Goal: Task Accomplishment & Management: Manage account settings

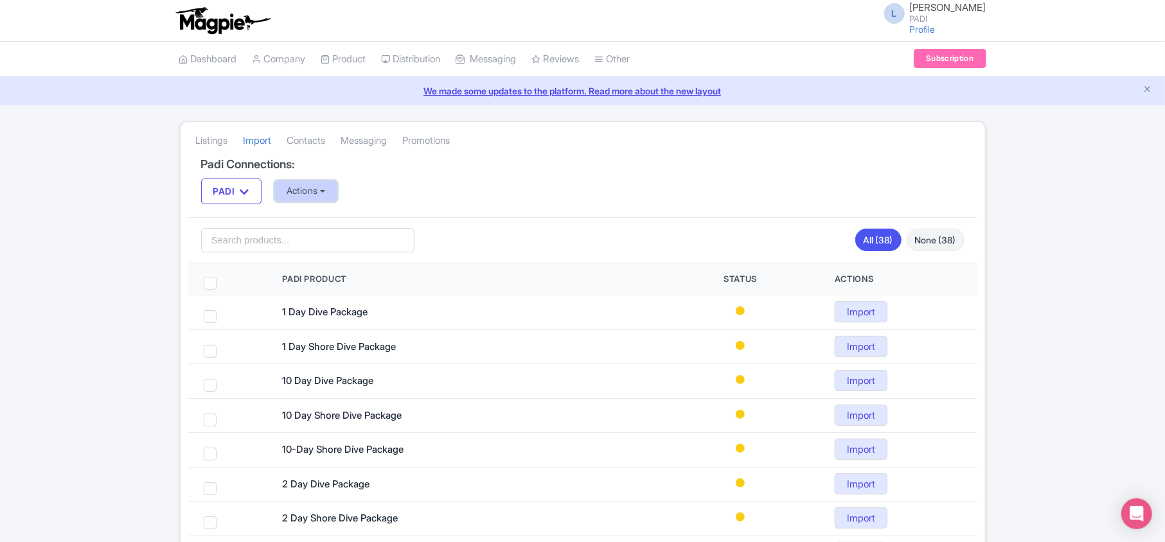
click at [315, 188] on button "Actions" at bounding box center [306, 191] width 64 height 21
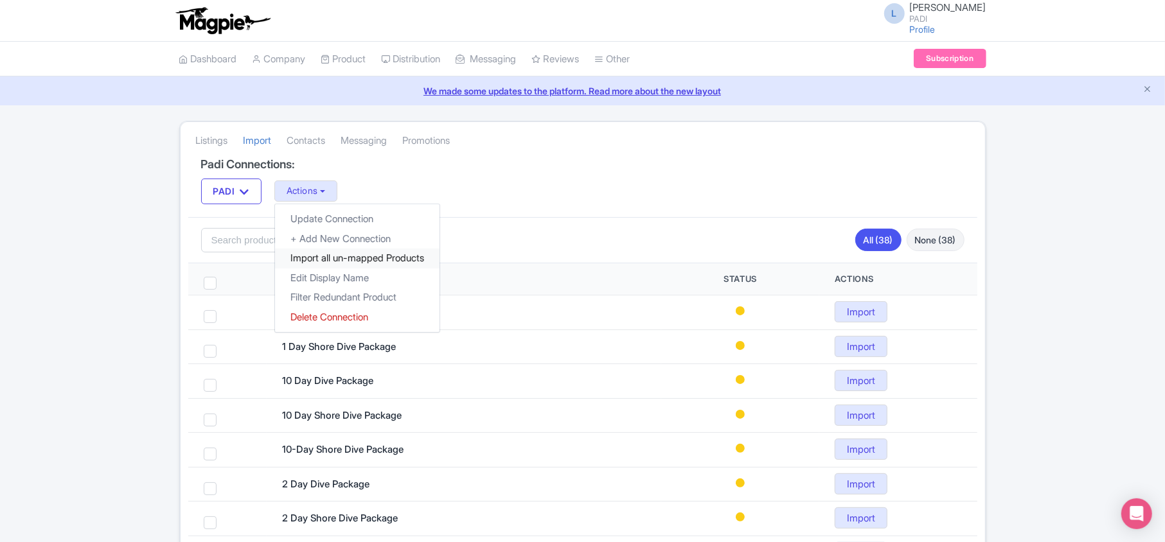
click at [343, 255] on link "Import all un-mapped Products" at bounding box center [357, 259] width 165 height 20
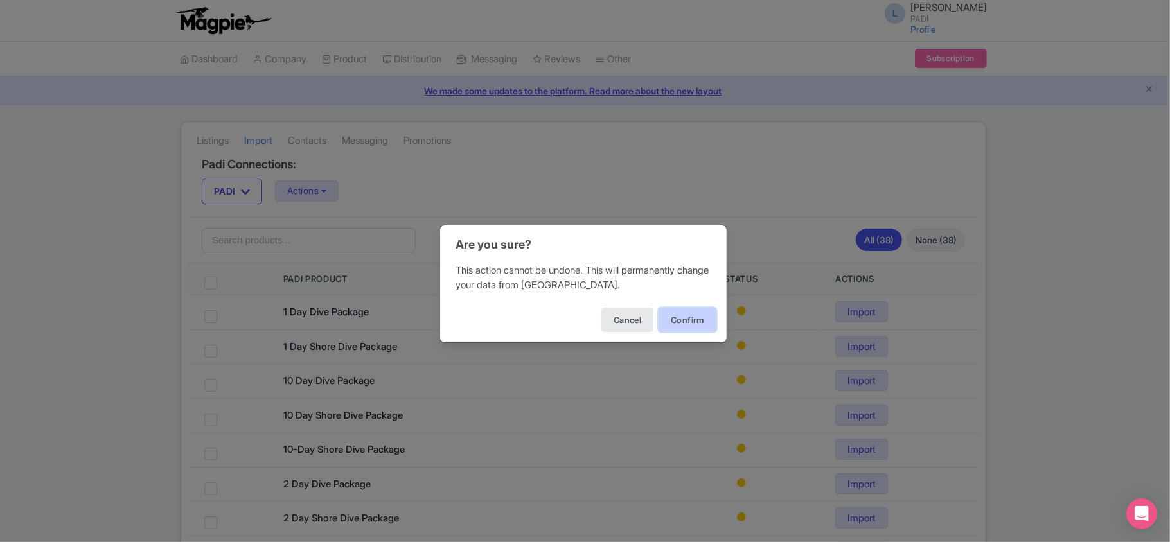
click at [667, 325] on button "Confirm" at bounding box center [688, 320] width 58 height 24
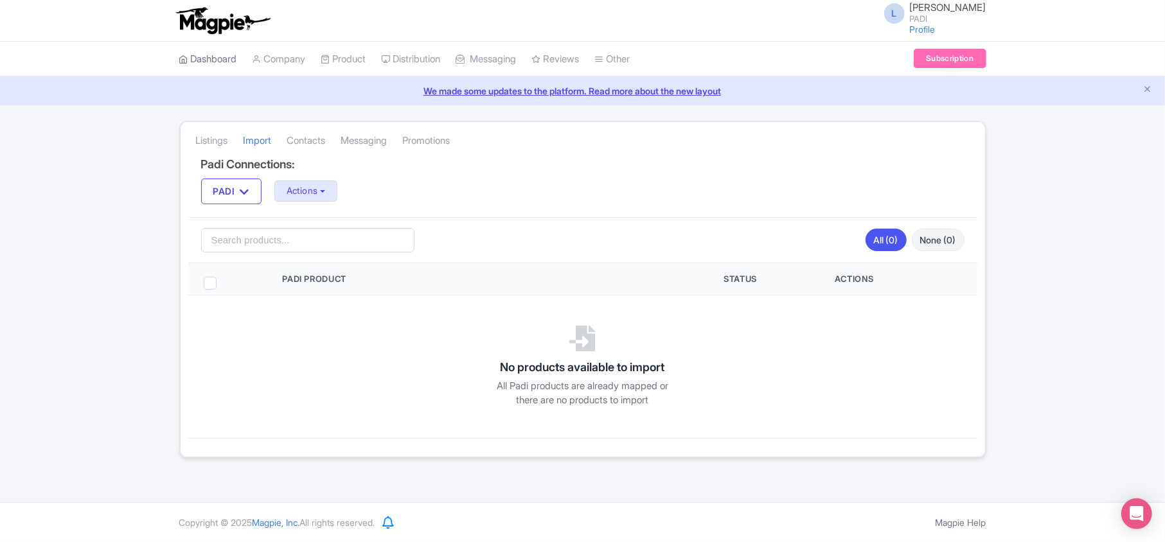
click at [231, 57] on link "Dashboard" at bounding box center [208, 59] width 58 height 35
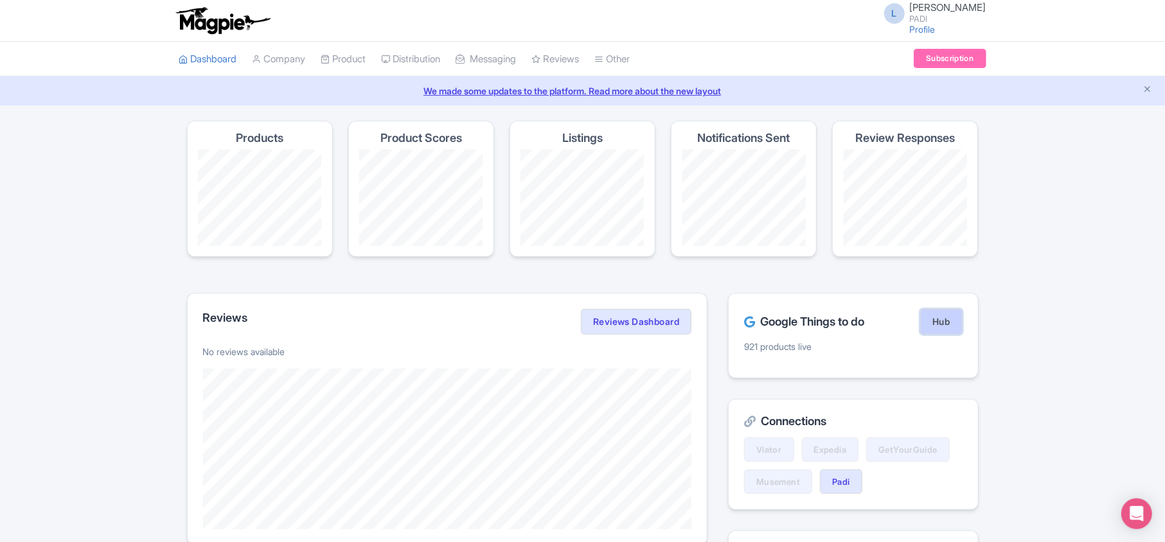
click at [941, 320] on link "Hub" at bounding box center [941, 322] width 42 height 26
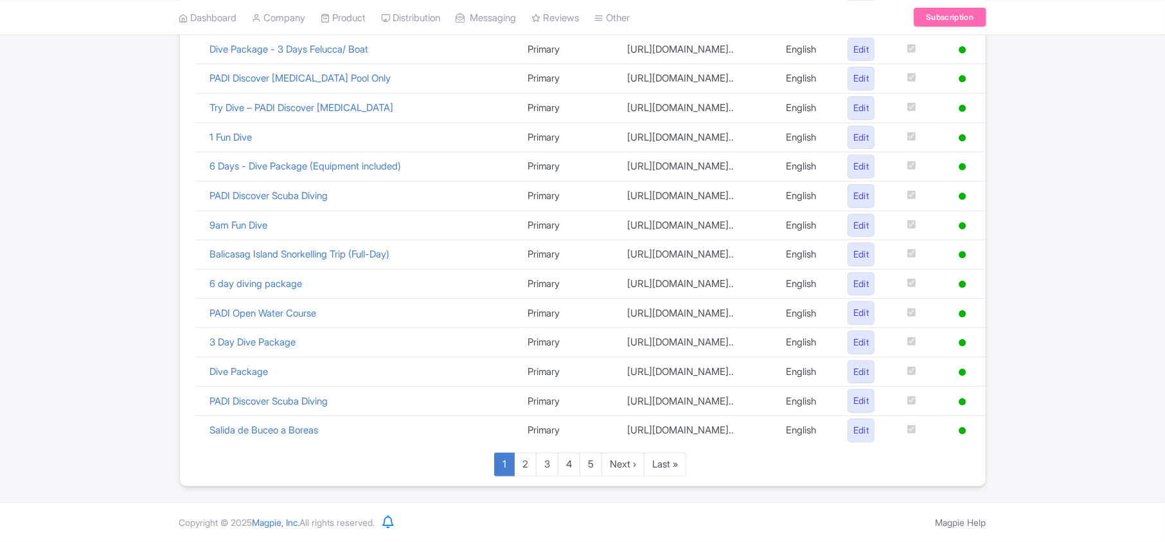
scroll to position [887, 0]
click at [664, 466] on link "Last »" at bounding box center [665, 465] width 42 height 24
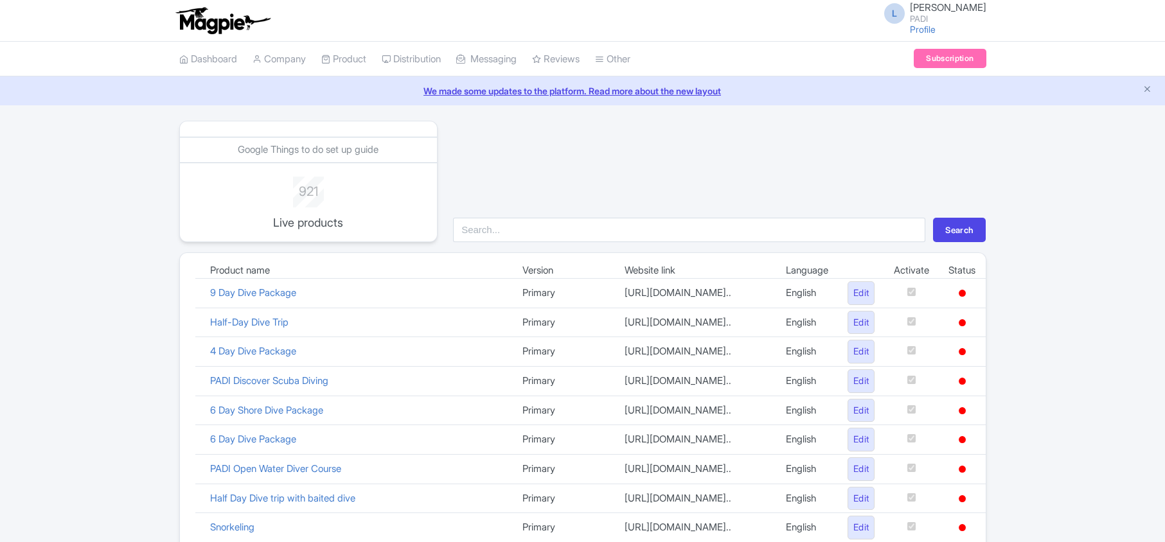
scroll to position [218, 0]
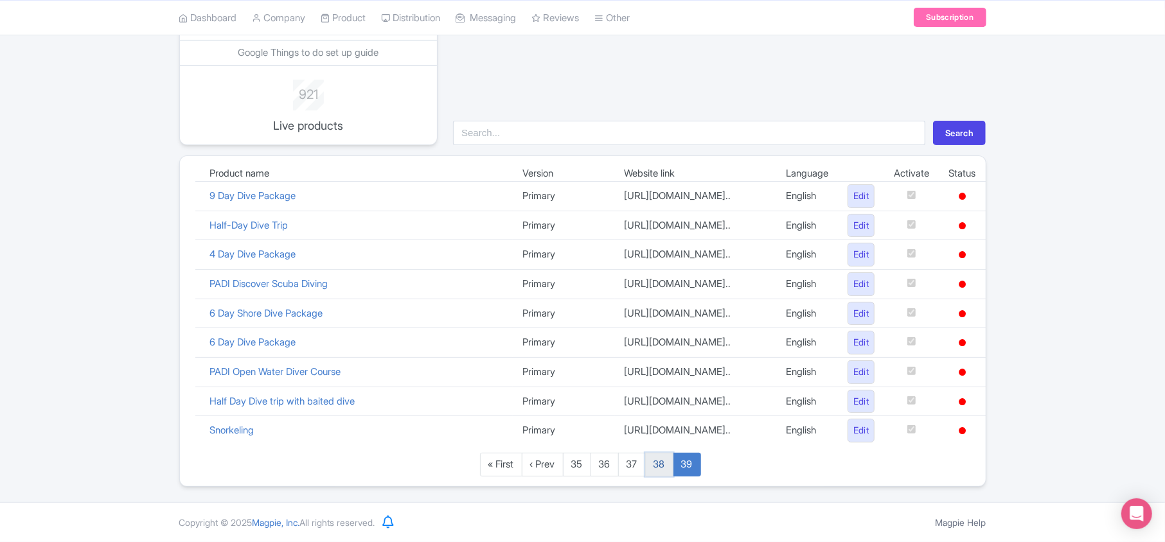
click at [661, 461] on link "38" at bounding box center [659, 465] width 28 height 24
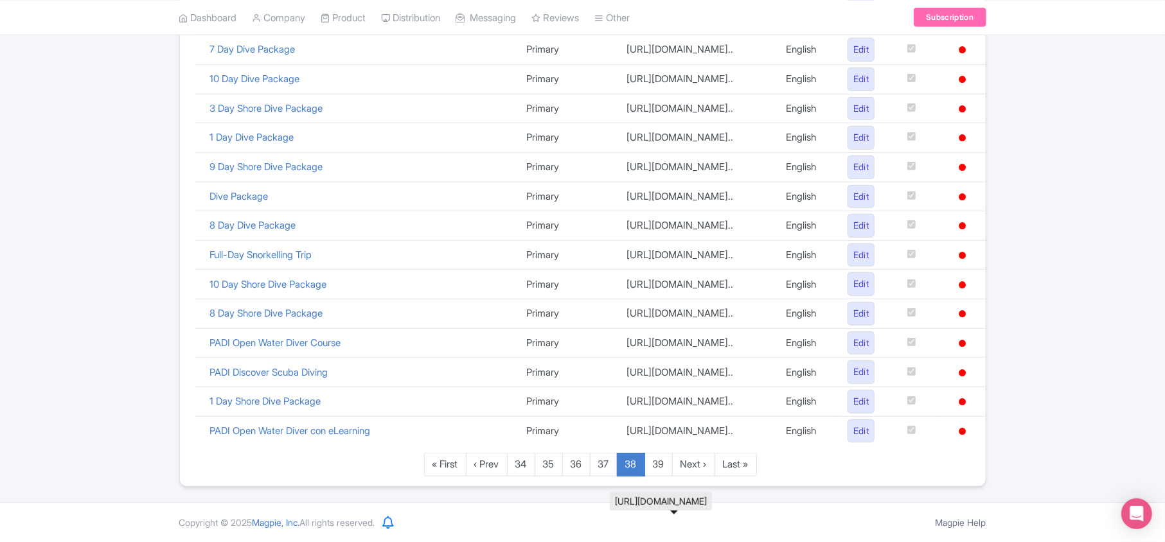
scroll to position [887, 0]
click at [602, 458] on link "37" at bounding box center [604, 465] width 28 height 24
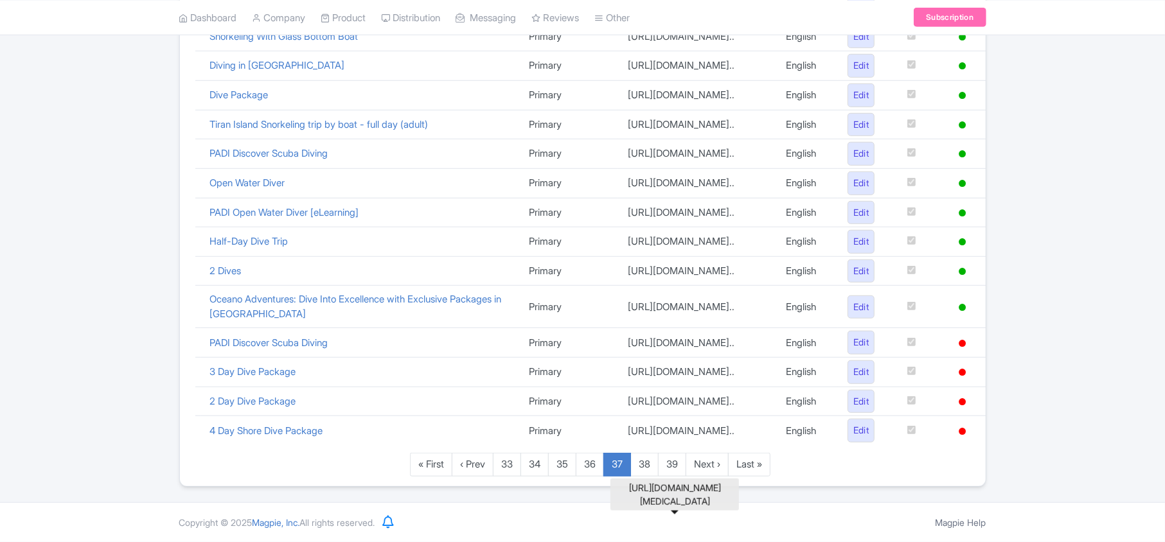
scroll to position [900, 0]
click at [754, 460] on link "Last »" at bounding box center [749, 465] width 42 height 24
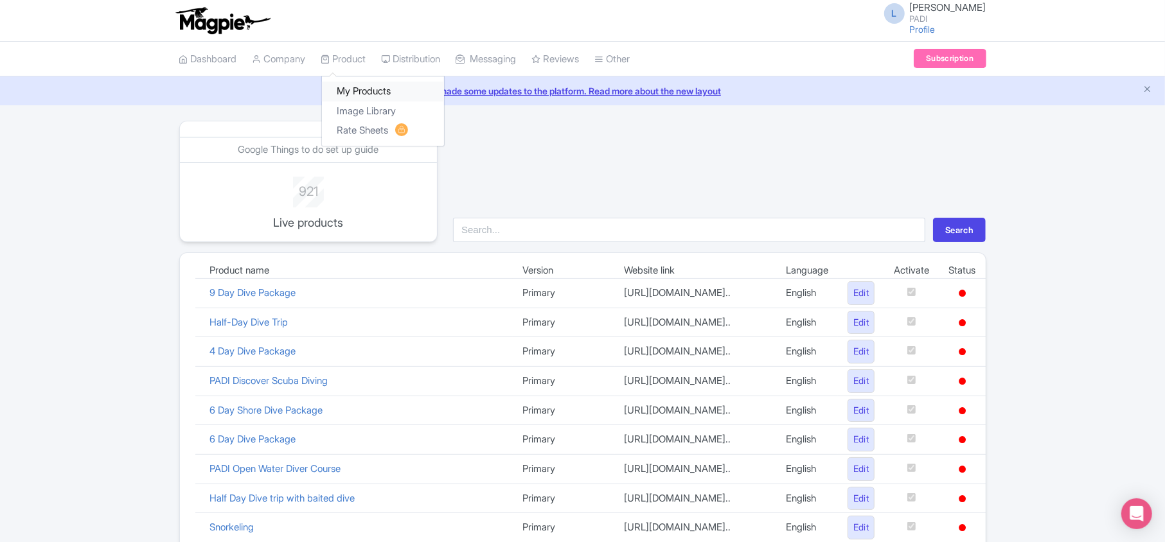
click at [357, 90] on link "My Products" at bounding box center [383, 92] width 122 height 20
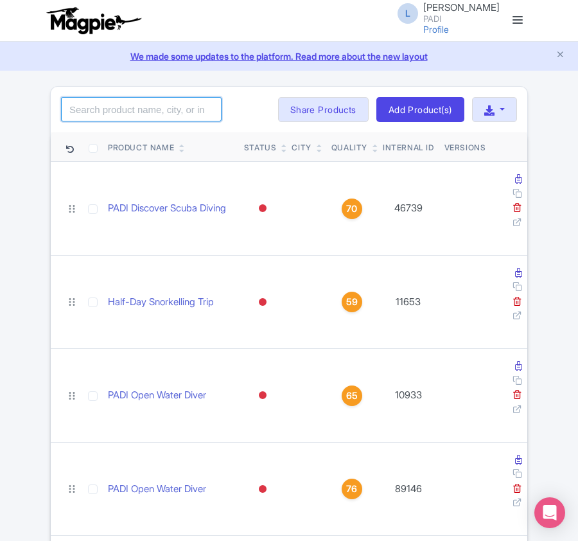
click at [120, 114] on input "search" at bounding box center [141, 109] width 161 height 24
paste input "105022"
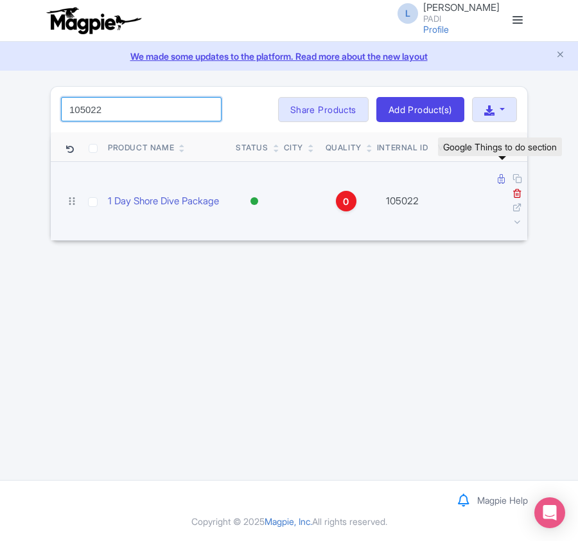
type input "105022"
click at [499, 179] on icon at bounding box center [501, 179] width 7 height 10
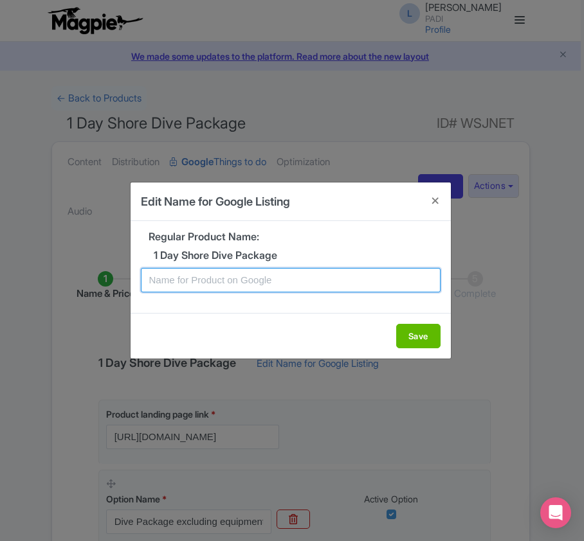
click at [299, 281] on input "text" at bounding box center [290, 280] width 299 height 24
paste input "Marsa Alam's Vibrant Reefs: Single Shore Dive for Certified Divers"
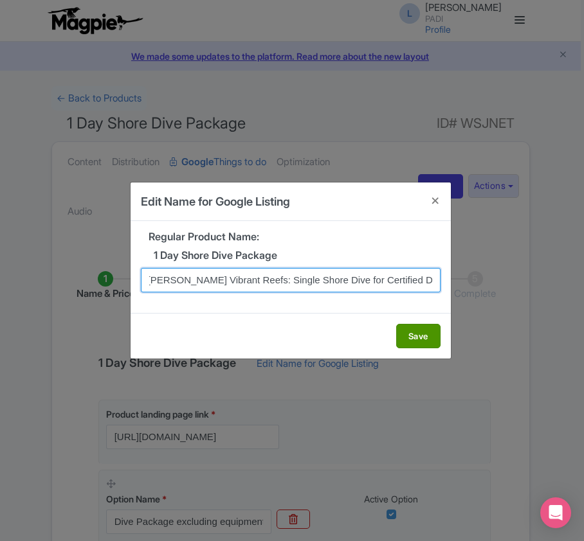
type input "Marsa Alam's Vibrant Reefs: Single Shore Dive for Certified Divers"
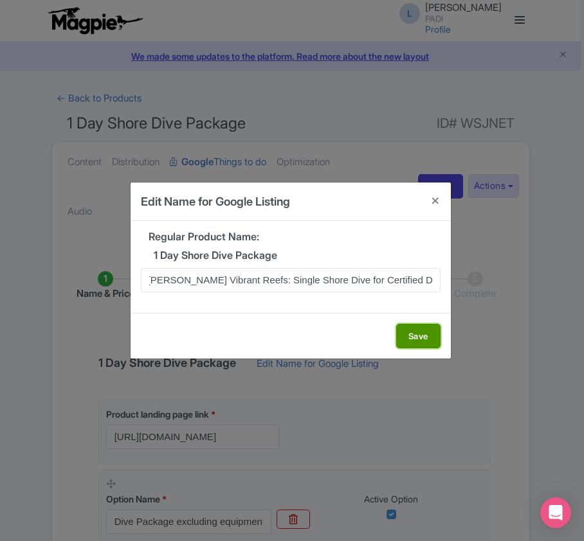
click at [423, 337] on button "Save" at bounding box center [418, 336] width 44 height 24
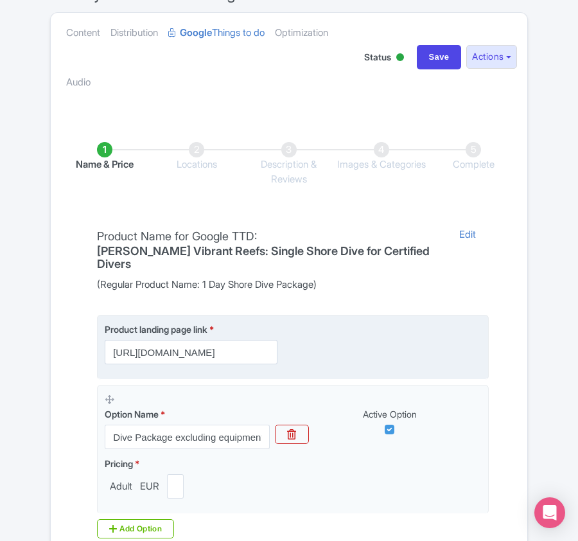
scroll to position [304, 0]
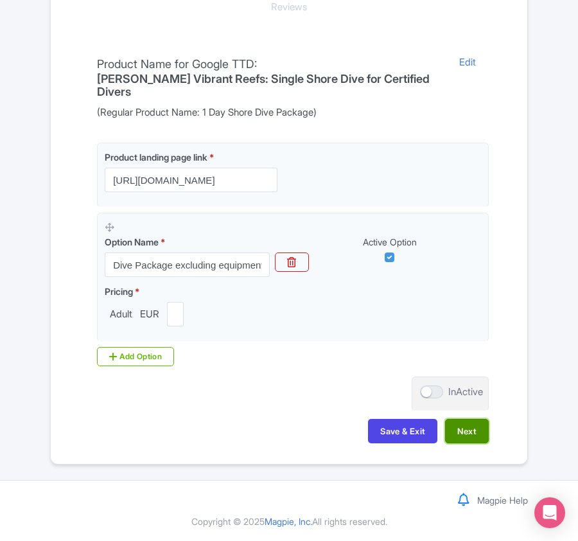
click at [464, 428] on button "Next" at bounding box center [467, 431] width 44 height 24
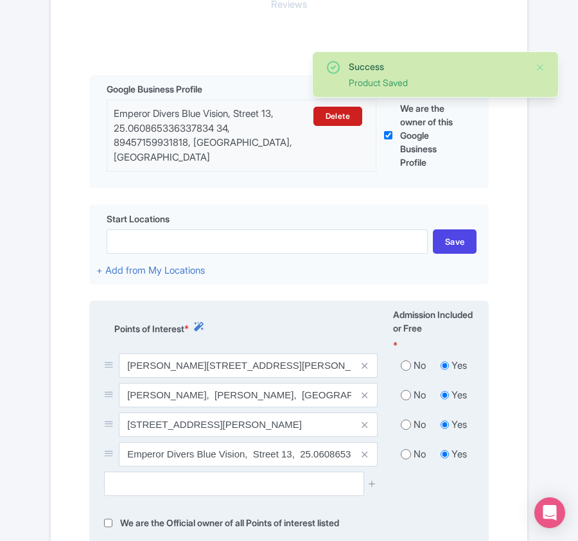
click at [407, 368] on input "radio" at bounding box center [406, 365] width 10 height 13
radio input "true"
click at [404, 396] on input "radio" at bounding box center [406, 395] width 10 height 13
radio input "true"
click at [407, 430] on input "radio" at bounding box center [406, 424] width 10 height 13
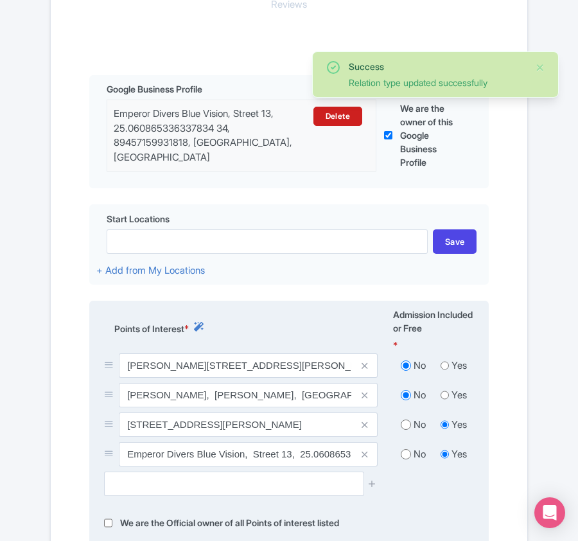
radio input "true"
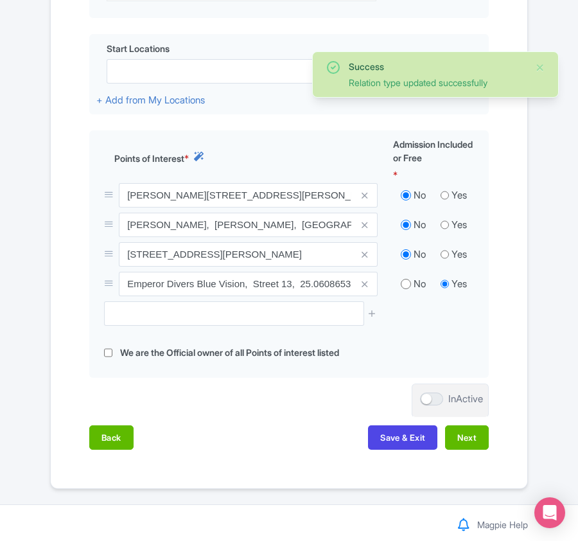
scroll to position [476, 0]
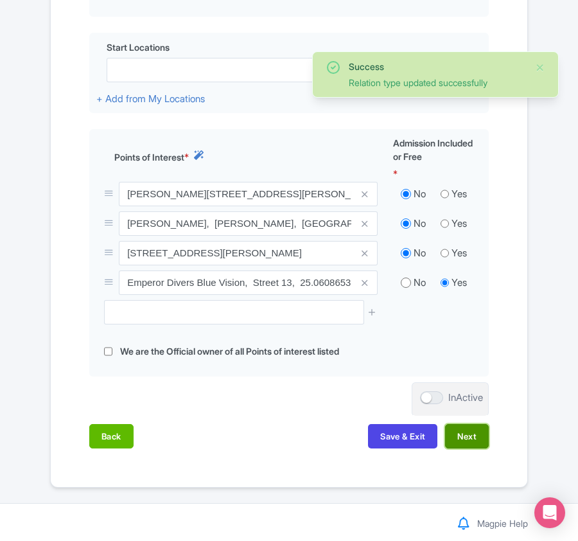
click at [481, 438] on button "Next" at bounding box center [467, 436] width 44 height 24
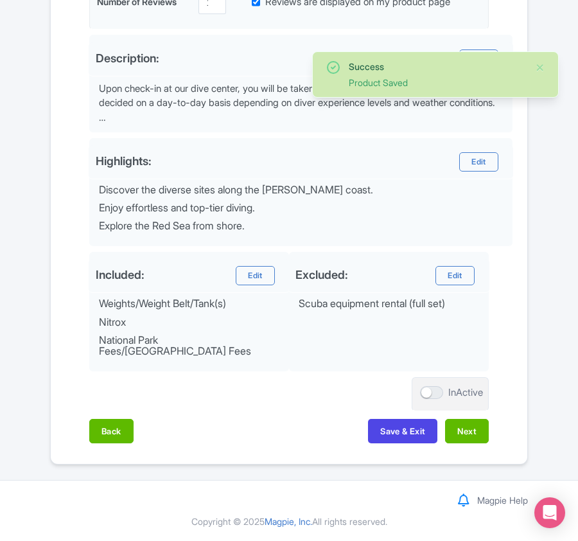
scroll to position [443, 0]
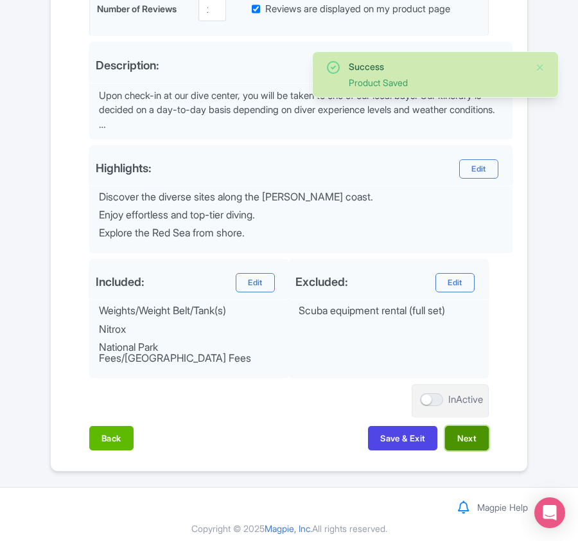
click at [476, 437] on button "Next" at bounding box center [467, 438] width 44 height 24
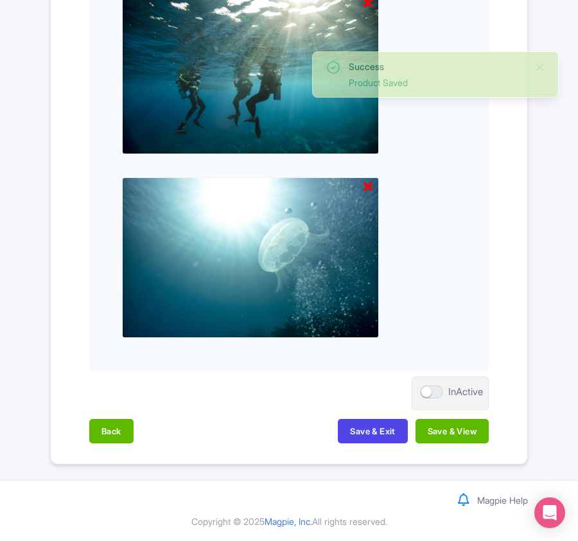
scroll to position [1339, 0]
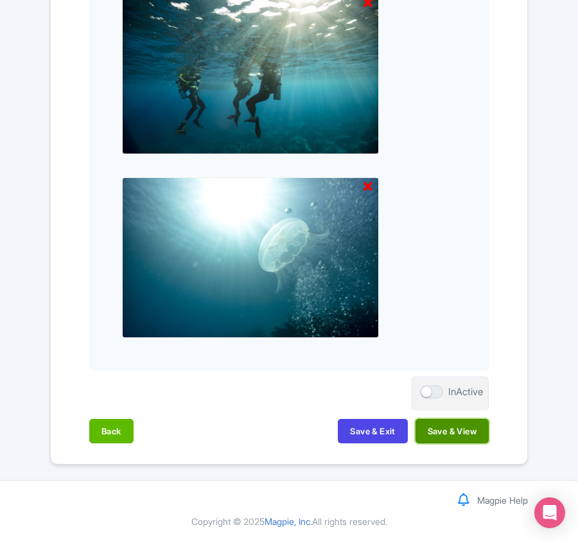
click at [471, 434] on button "Save & View" at bounding box center [452, 431] width 73 height 24
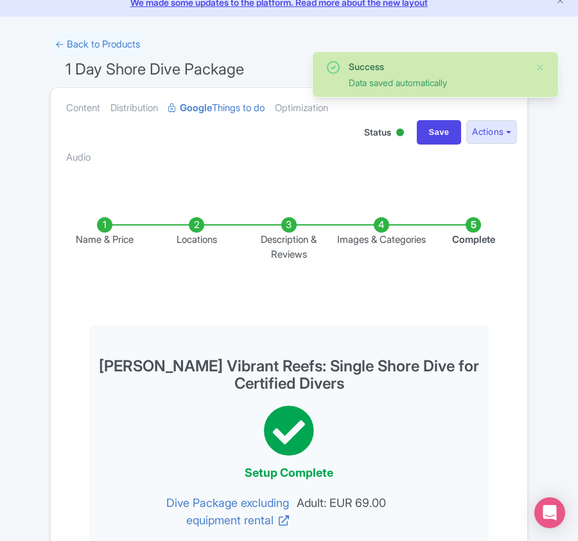
scroll to position [0, 0]
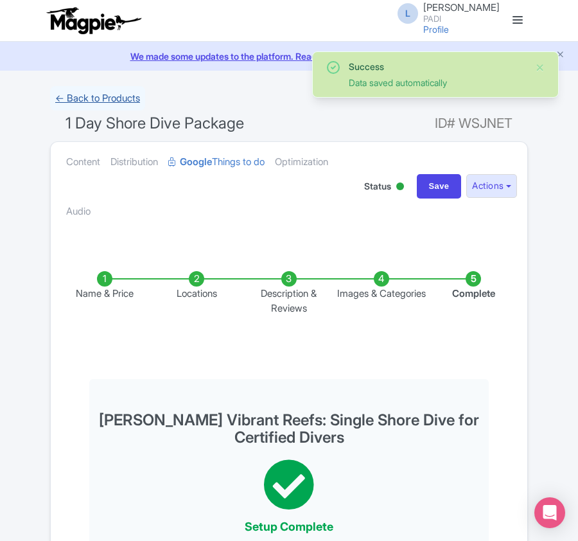
click at [99, 101] on link "← Back to Products" at bounding box center [97, 98] width 95 height 25
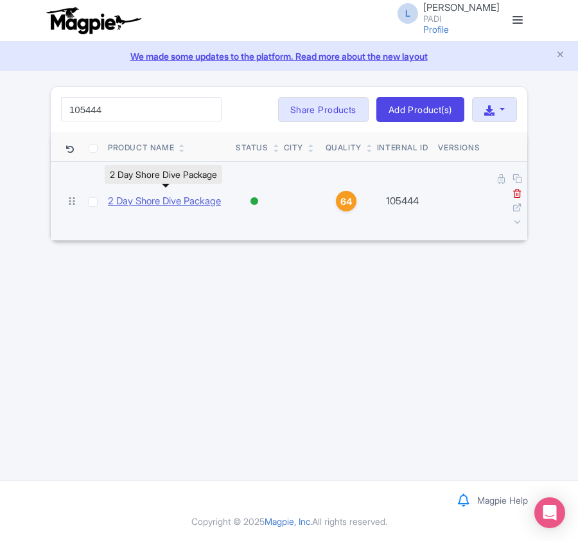
type input "105444"
click at [137, 194] on link "2 Day Shore Dive Package" at bounding box center [164, 201] width 113 height 15
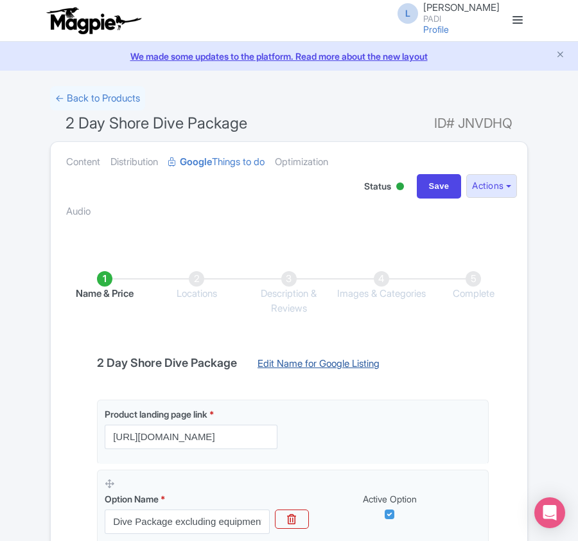
click at [353, 368] on link "Edit Name for Google Listing" at bounding box center [319, 367] width 148 height 21
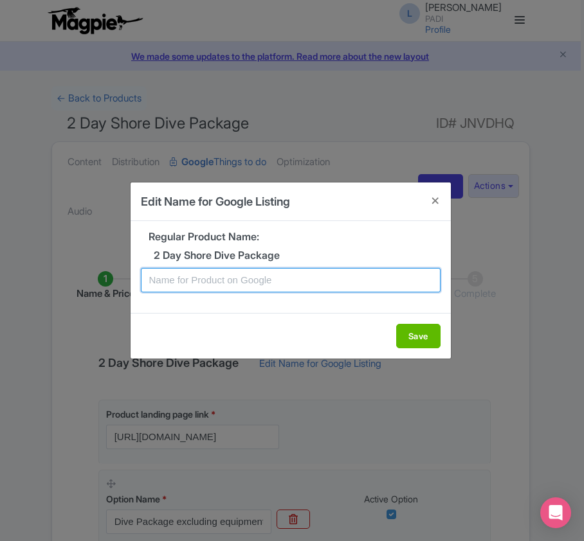
click at [302, 279] on input "text" at bounding box center [290, 280] width 299 height 24
paste input "Marsa Alam 2 days Dive Package (House Reef) – 4 Dives for Certified Scuba Divers"
type input "Marsa Alam 2 days Dive Package (House Reef) – 4 Dives for Certified Scuba Divers"
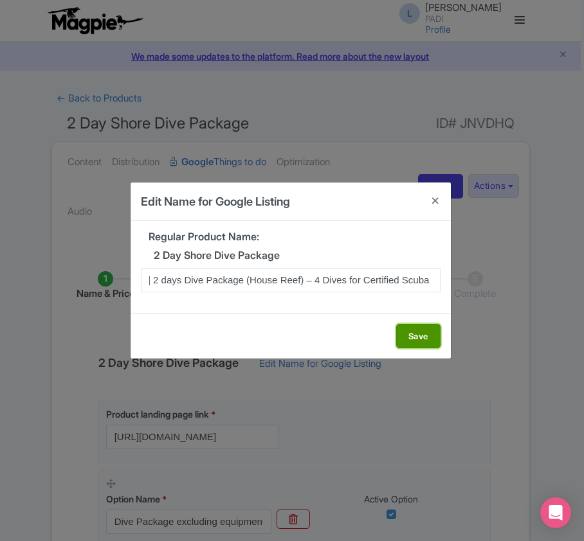
click at [404, 335] on button "Save" at bounding box center [418, 336] width 44 height 24
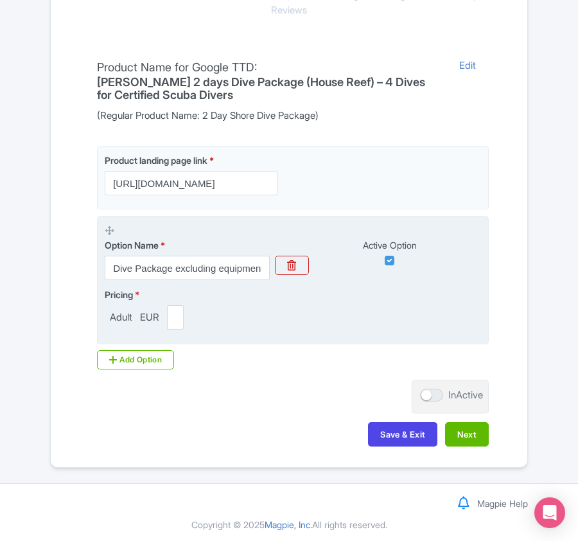
scroll to position [304, 0]
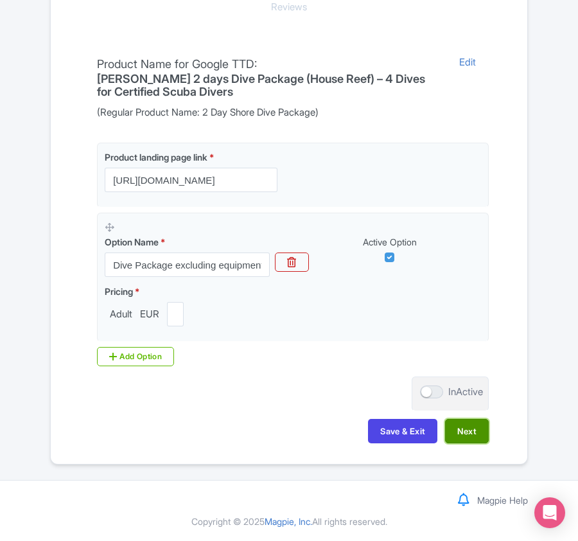
click at [474, 432] on button "Next" at bounding box center [467, 431] width 44 height 24
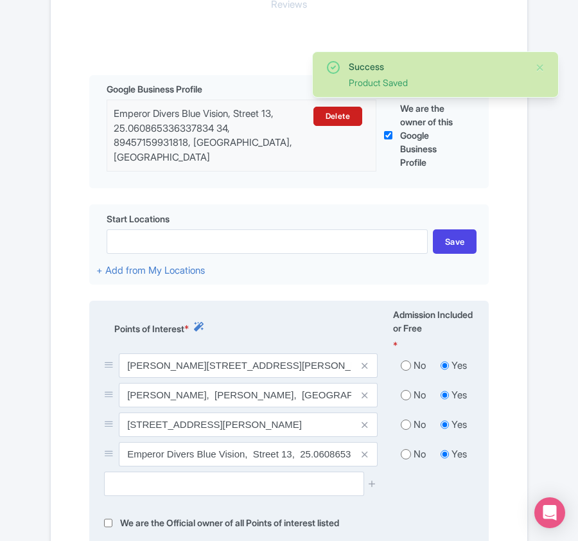
drag, startPoint x: 402, startPoint y: 363, endPoint x: 404, endPoint y: 370, distance: 7.3
click at [402, 364] on input "radio" at bounding box center [406, 365] width 10 height 13
radio input "true"
click at [404, 398] on input "radio" at bounding box center [406, 395] width 10 height 13
radio input "true"
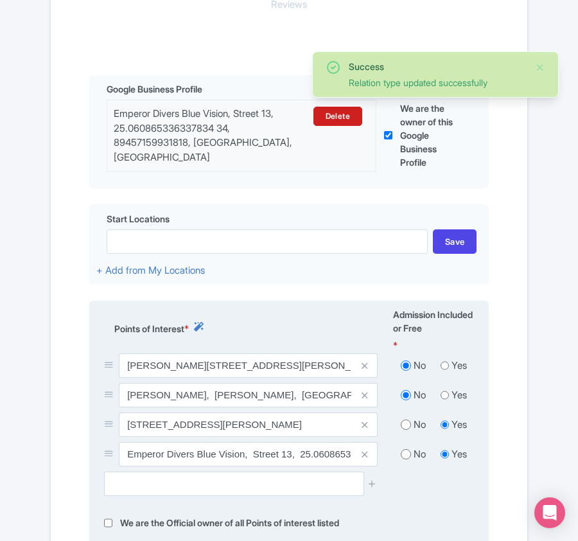
click at [409, 430] on input "radio" at bounding box center [406, 424] width 10 height 13
radio input "true"
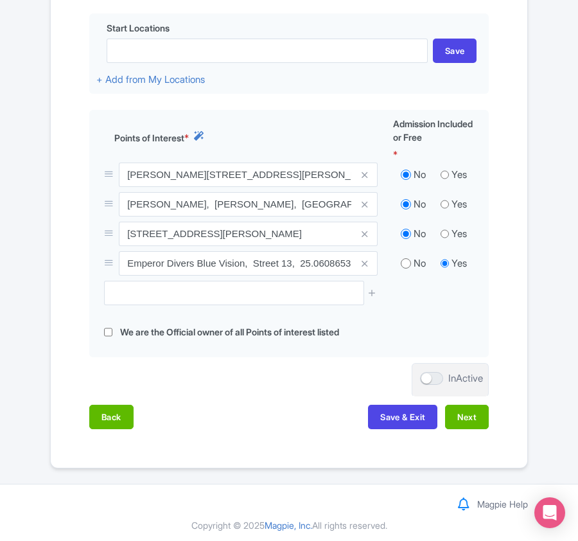
scroll to position [504, 0]
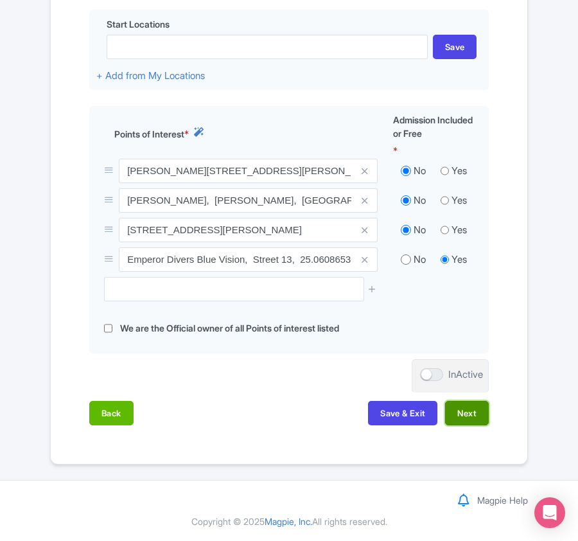
click at [463, 414] on button "Next" at bounding box center [467, 413] width 44 height 24
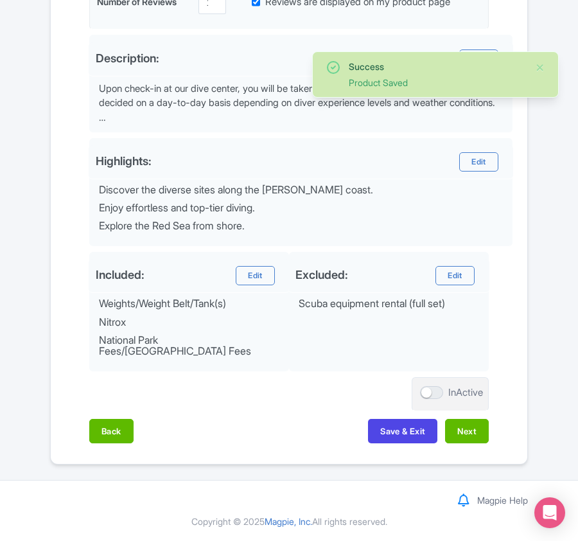
scroll to position [443, 0]
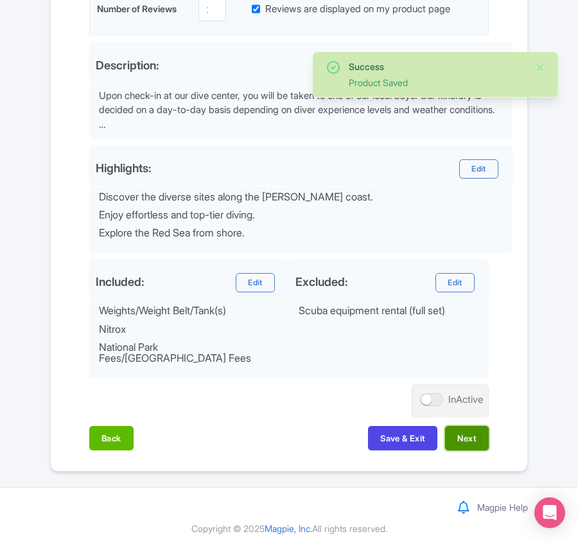
click at [466, 438] on button "Next" at bounding box center [467, 438] width 44 height 24
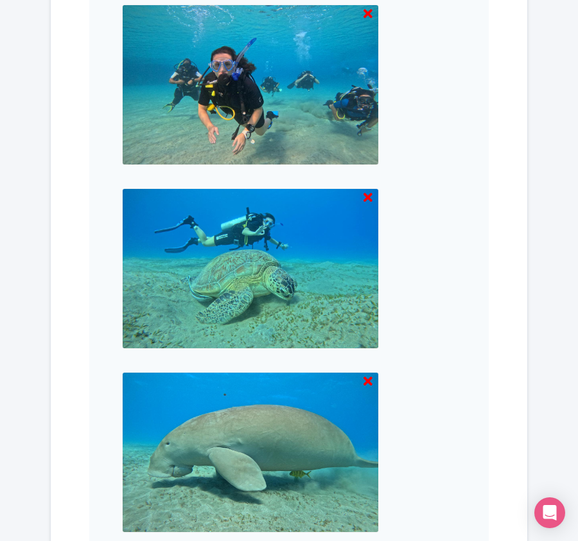
scroll to position [1339, 0]
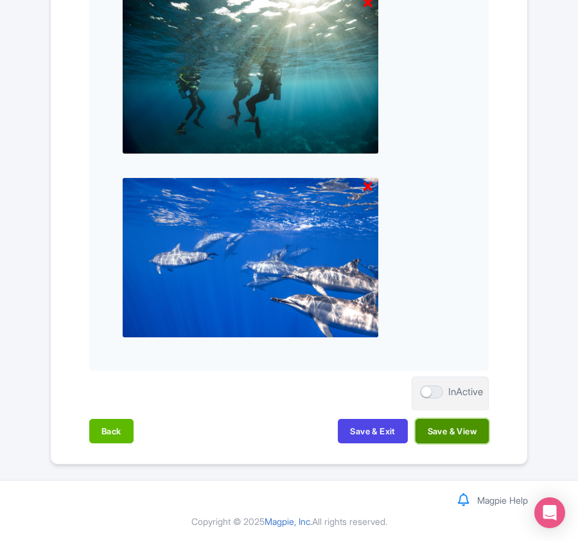
click at [432, 427] on button "Save & View" at bounding box center [452, 431] width 73 height 24
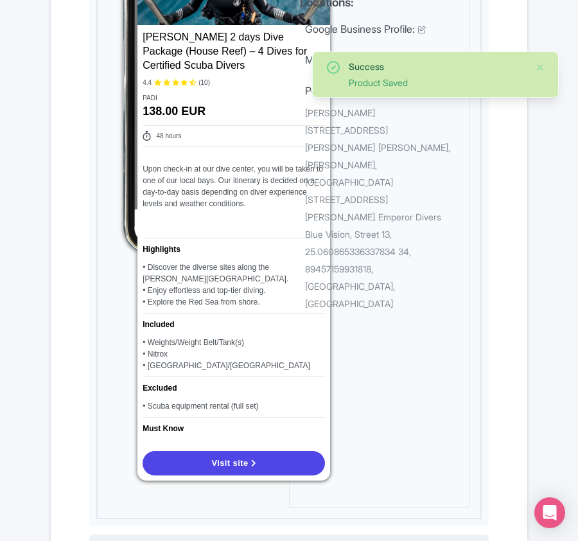
scroll to position [0, 0]
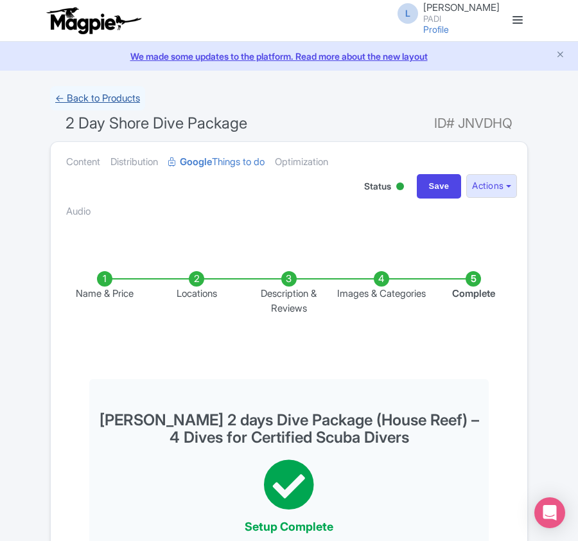
click at [70, 98] on link "← Back to Products" at bounding box center [97, 98] width 95 height 25
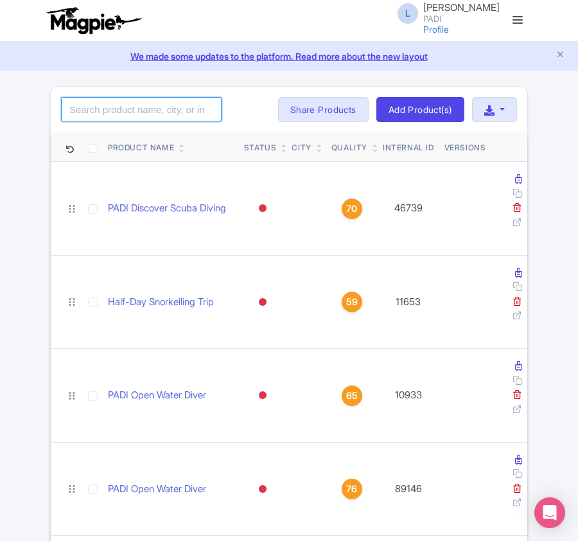
click at [175, 116] on input "search" at bounding box center [141, 109] width 161 height 24
paste input "105445"
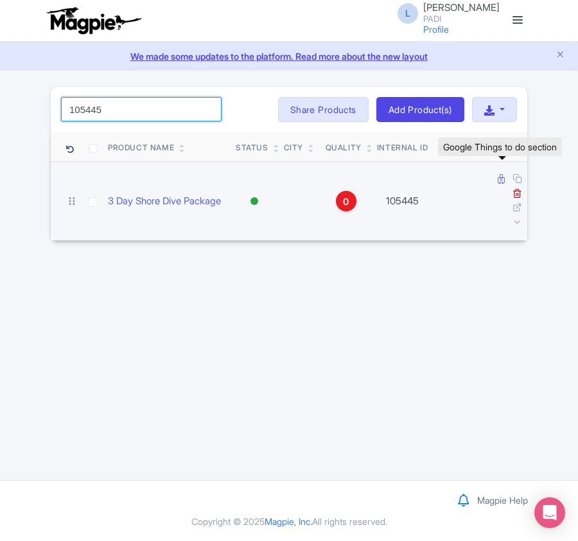
type input "105445"
click at [498, 181] on icon at bounding box center [501, 179] width 7 height 10
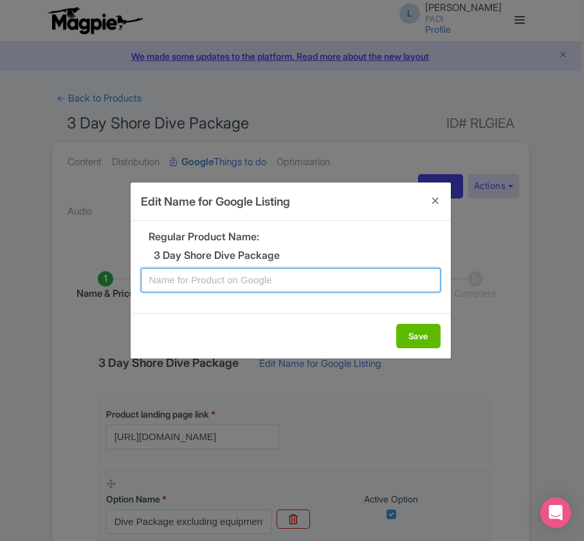
click at [267, 284] on input "text" at bounding box center [290, 280] width 299 height 24
paste input "Marsa Alam 3 days Dive Package (House Reef) – 6 Dives for Certified Scuba Divers"
type input "Marsa Alam 3 days Dive Package (House Reef) – 6 Dives for Certified Scuba Divers"
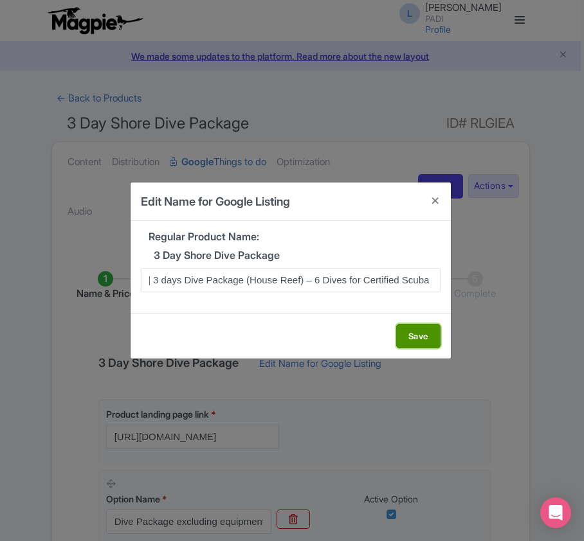
click at [404, 332] on button "Save" at bounding box center [418, 336] width 44 height 24
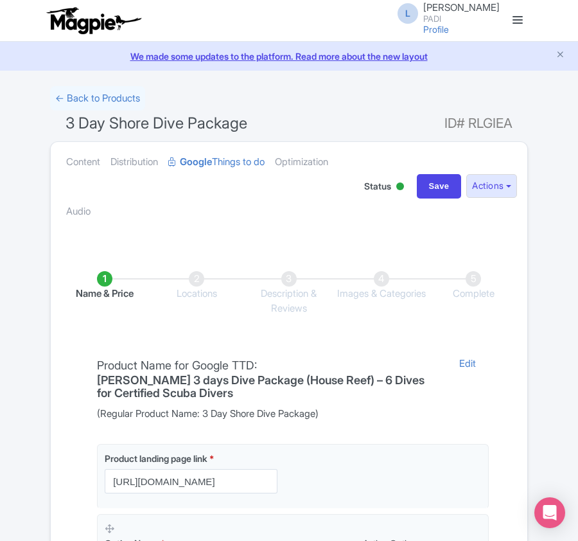
scroll to position [304, 0]
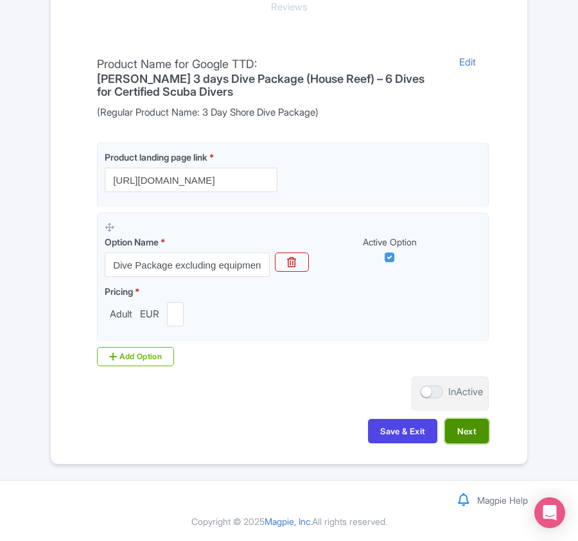
click at [460, 432] on button "Next" at bounding box center [467, 431] width 44 height 24
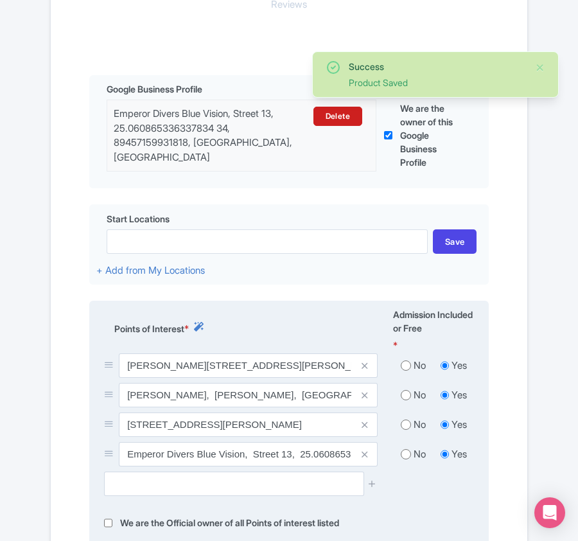
click at [402, 371] on input "radio" at bounding box center [406, 365] width 10 height 13
radio input "true"
click at [406, 402] on input "radio" at bounding box center [406, 395] width 10 height 13
radio input "true"
click at [406, 427] on input "radio" at bounding box center [406, 424] width 10 height 13
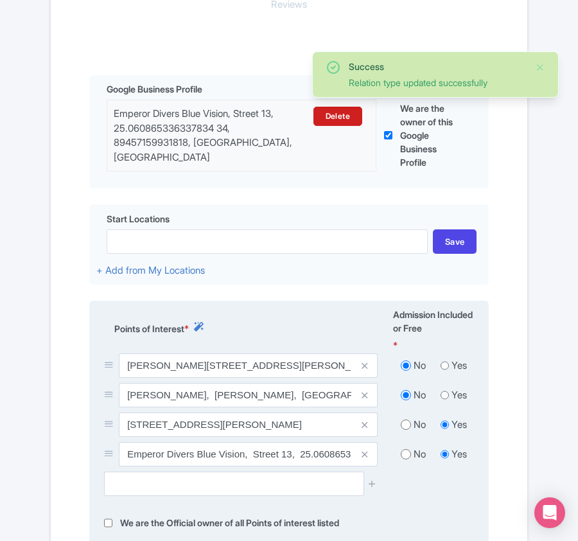
radio input "true"
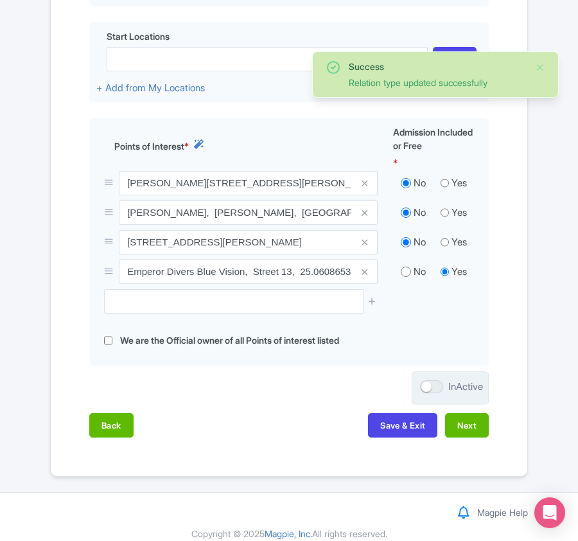
scroll to position [504, 0]
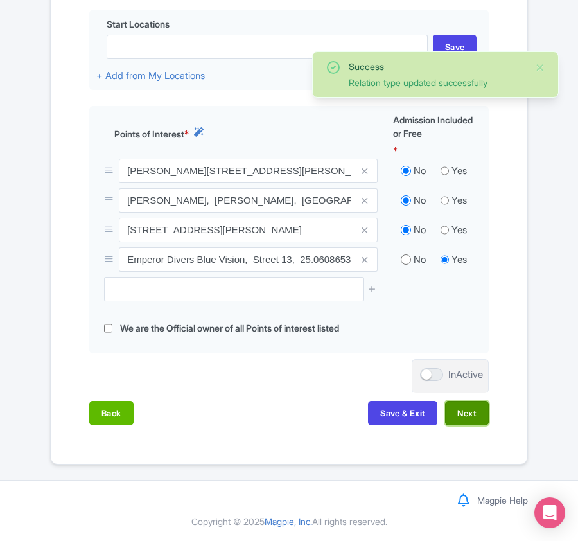
click at [459, 415] on button "Next" at bounding box center [467, 413] width 44 height 24
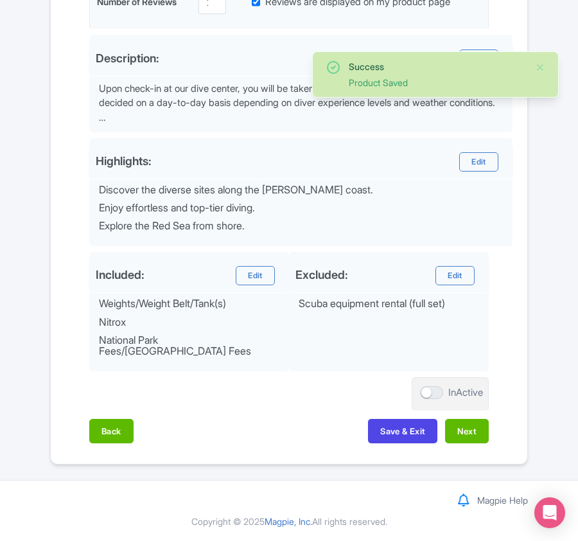
scroll to position [443, 0]
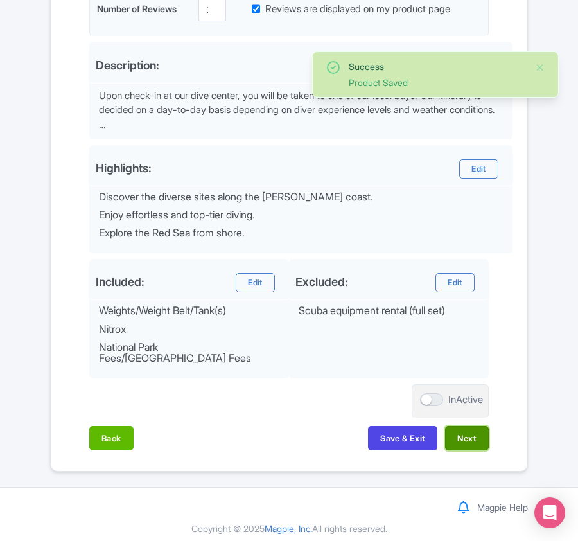
click at [455, 434] on button "Next" at bounding box center [467, 438] width 44 height 24
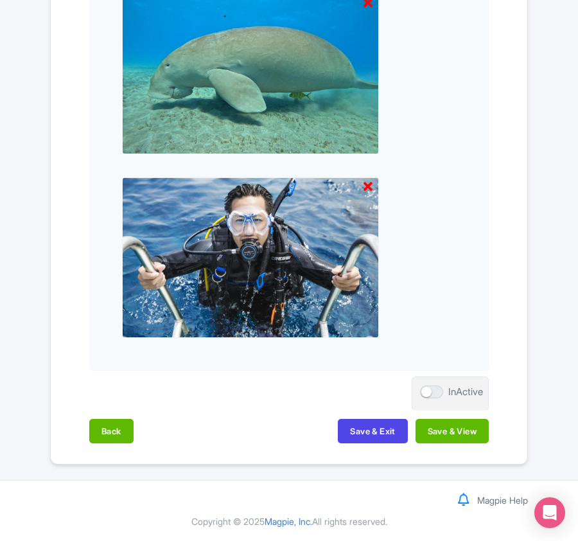
scroll to position [1339, 0]
click at [458, 434] on button "Save & View" at bounding box center [452, 431] width 73 height 24
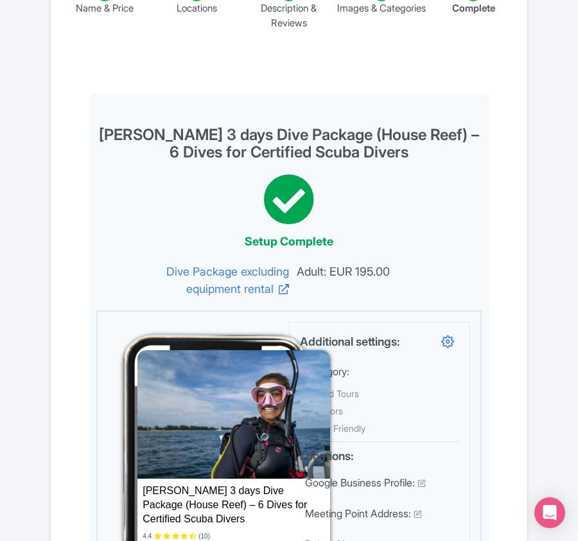
scroll to position [0, 0]
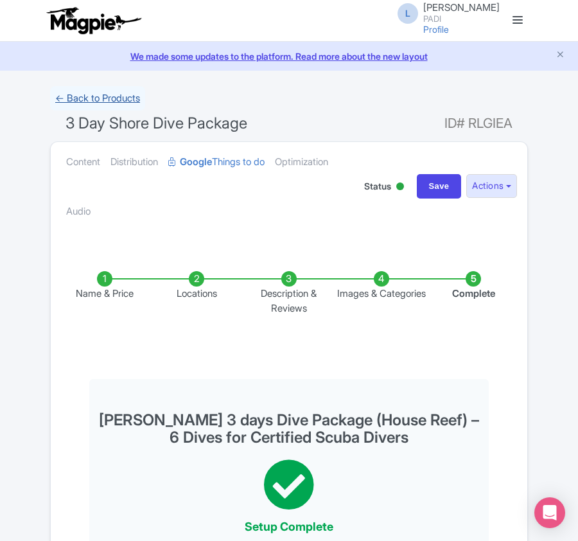
click at [93, 95] on link "← Back to Products" at bounding box center [97, 98] width 95 height 25
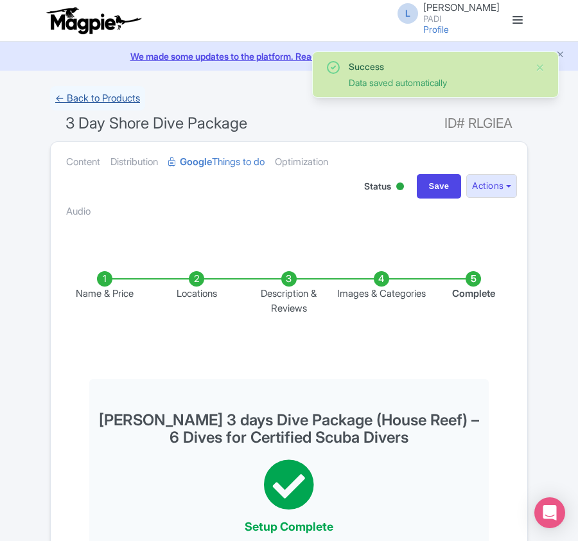
click at [98, 98] on link "← Back to Products" at bounding box center [97, 98] width 95 height 25
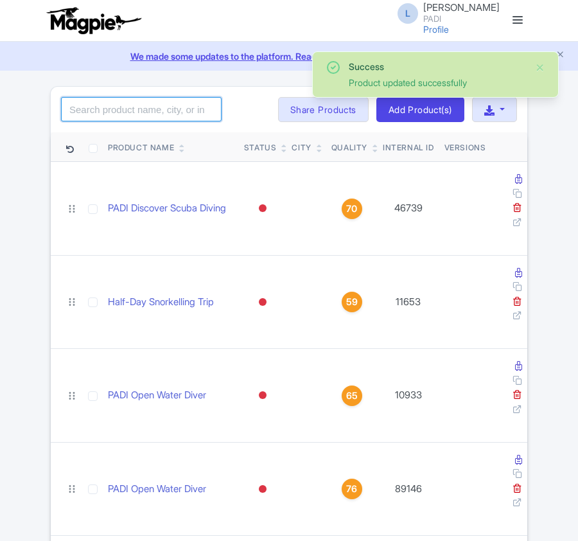
click at [163, 114] on input "search" at bounding box center [141, 109] width 161 height 24
paste input "105447"
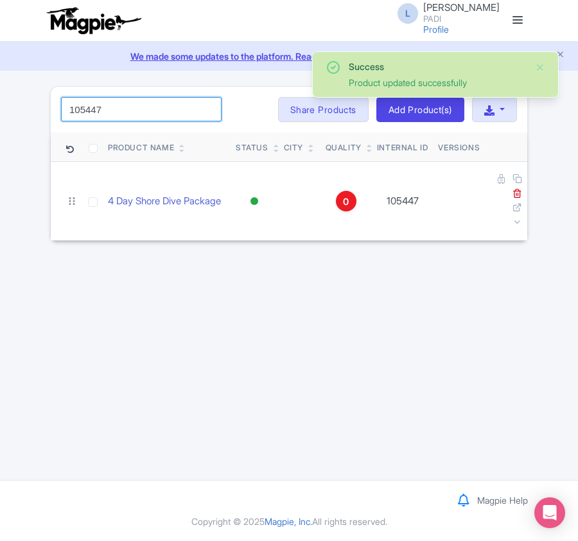
type input "105447"
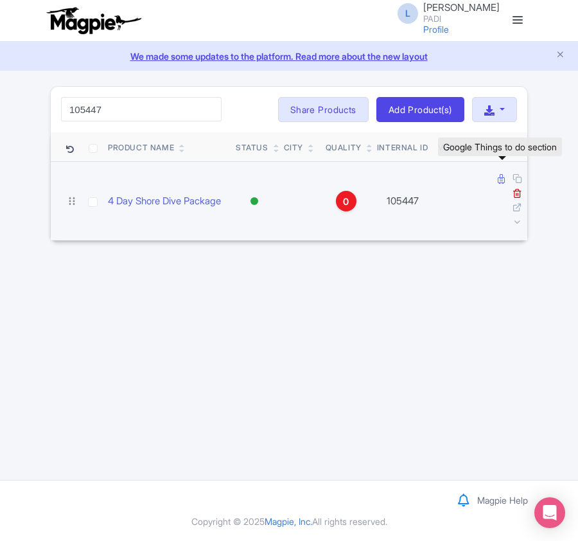
click at [499, 183] on icon at bounding box center [501, 179] width 7 height 10
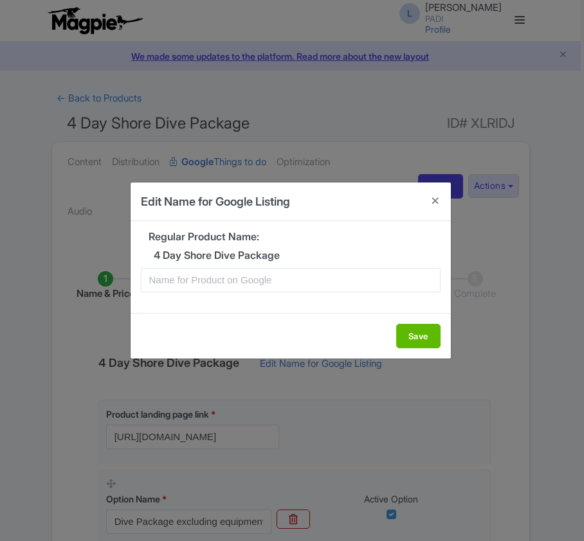
click at [306, 280] on input "text" at bounding box center [290, 280] width 299 height 24
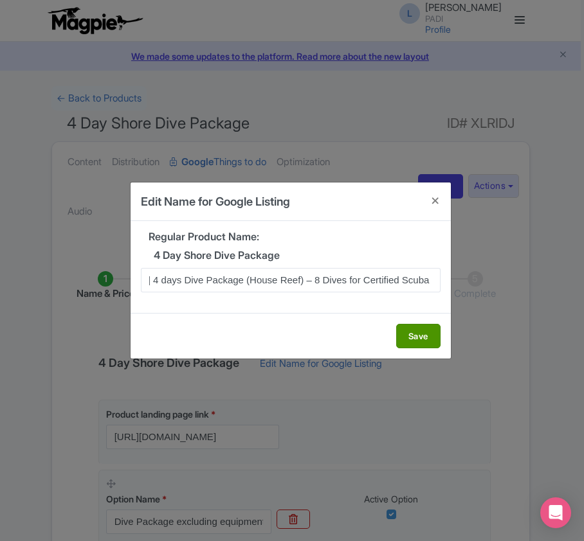
type input "[PERSON_NAME] 4 days Dive Package (House Reef) – 8 Dives for Certified Scuba Di…"
click at [416, 337] on button "Save" at bounding box center [418, 336] width 44 height 24
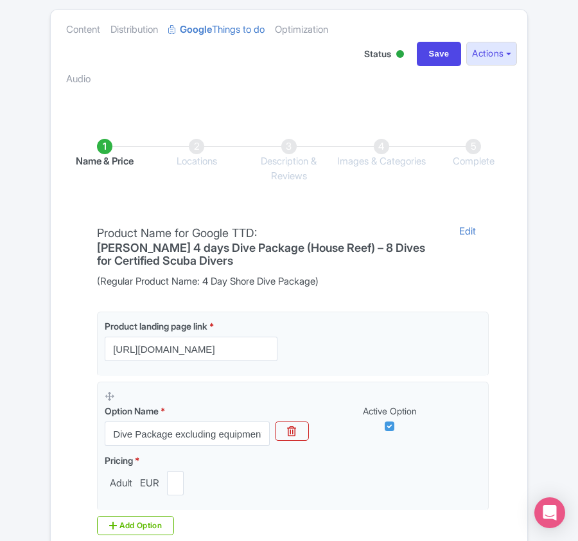
scroll to position [304, 0]
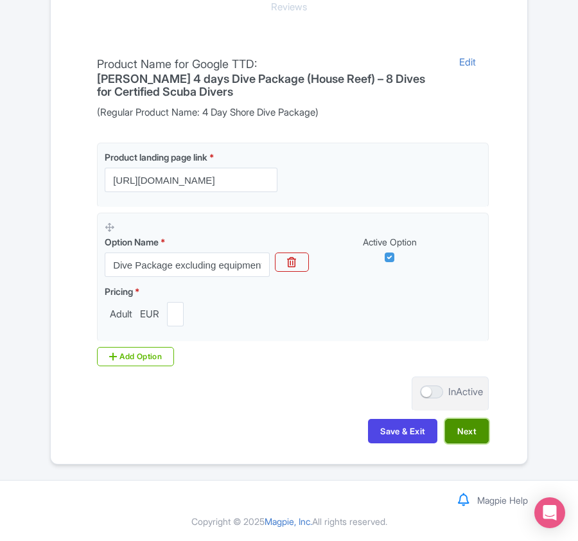
click at [463, 432] on button "Next" at bounding box center [467, 431] width 44 height 24
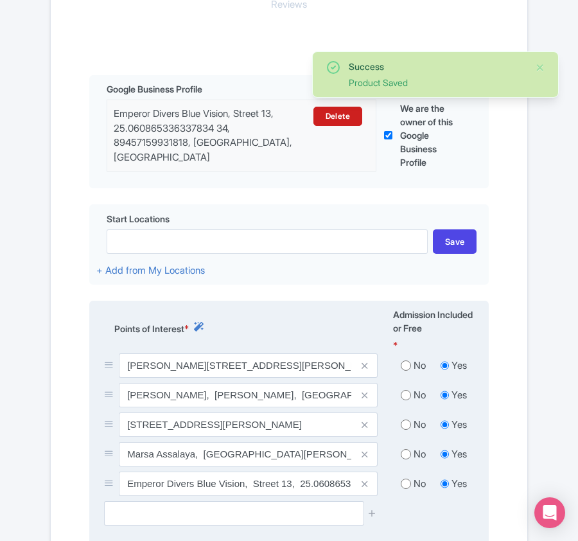
click at [404, 369] on input "radio" at bounding box center [406, 365] width 10 height 13
radio input "true"
click at [401, 402] on input "radio" at bounding box center [406, 395] width 10 height 13
radio input "true"
click at [406, 427] on input "radio" at bounding box center [406, 424] width 10 height 13
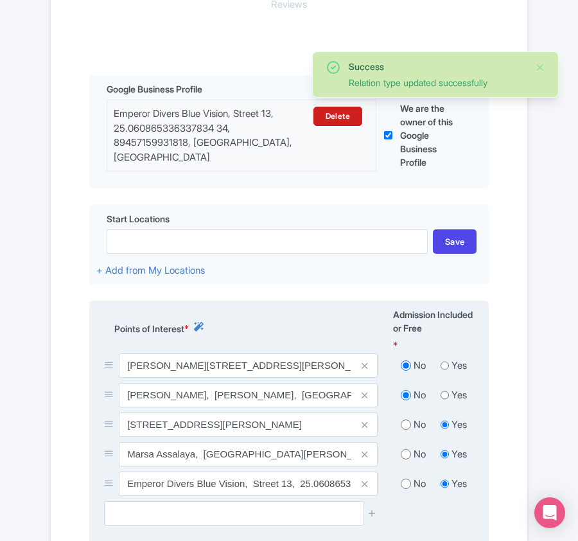
radio input "true"
click at [402, 455] on input "radio" at bounding box center [406, 454] width 10 height 13
radio input "true"
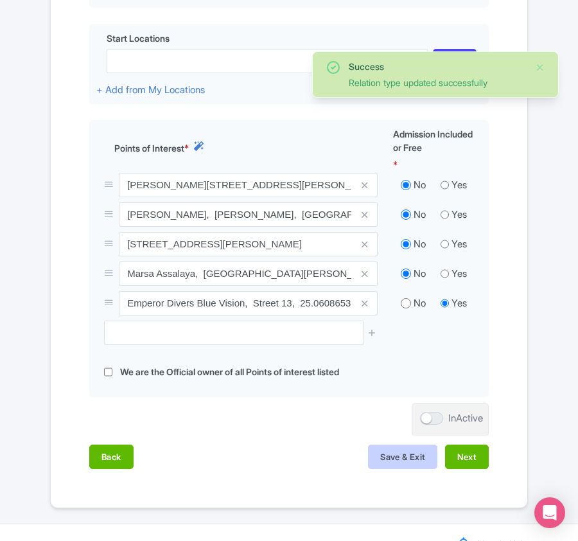
scroll to position [533, 0]
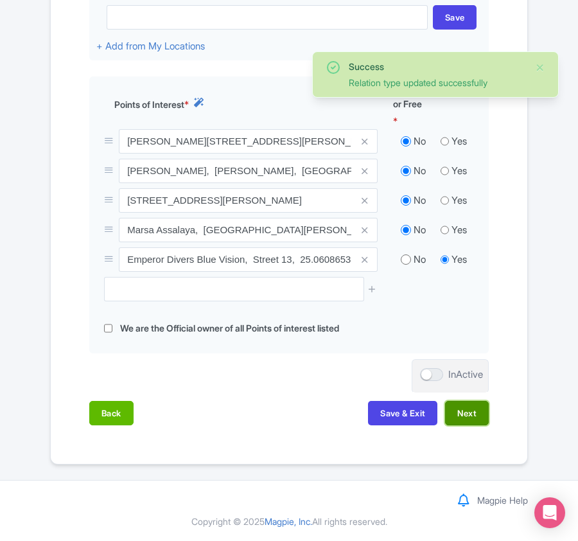
click at [460, 411] on button "Next" at bounding box center [467, 413] width 44 height 24
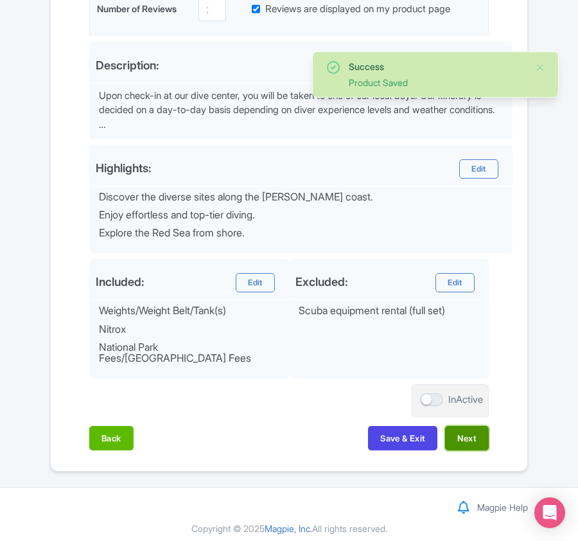
click at [466, 436] on button "Next" at bounding box center [467, 438] width 44 height 24
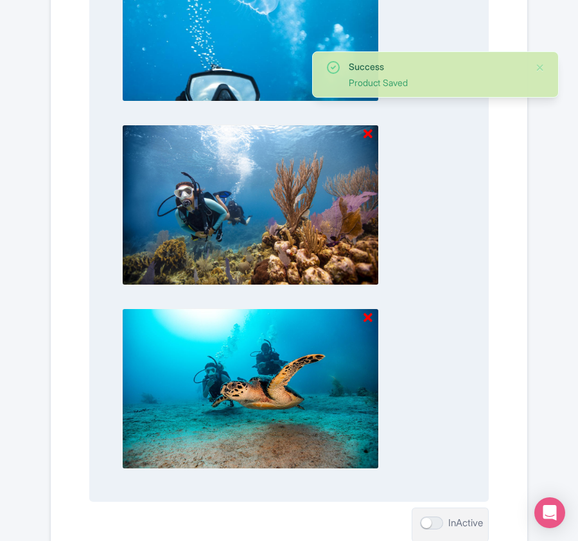
scroll to position [1339, 0]
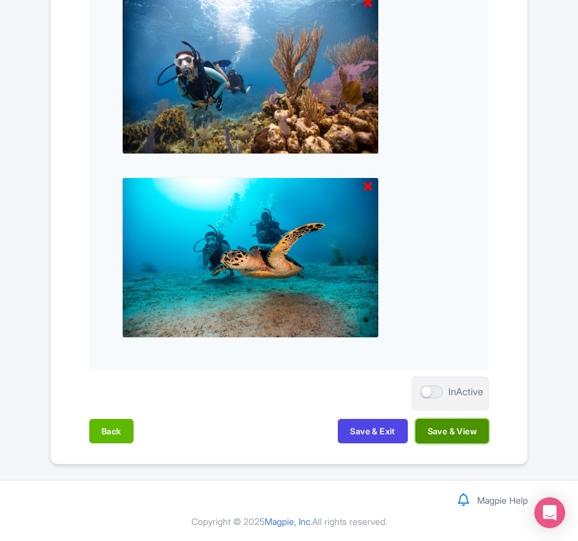
click at [438, 431] on button "Save & View" at bounding box center [452, 431] width 73 height 24
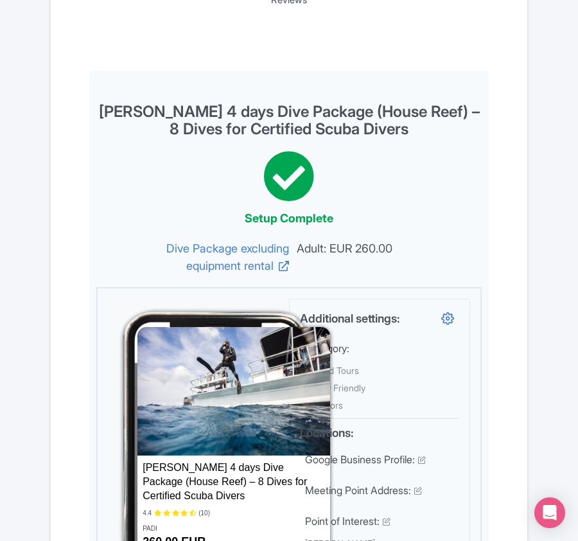
scroll to position [0, 0]
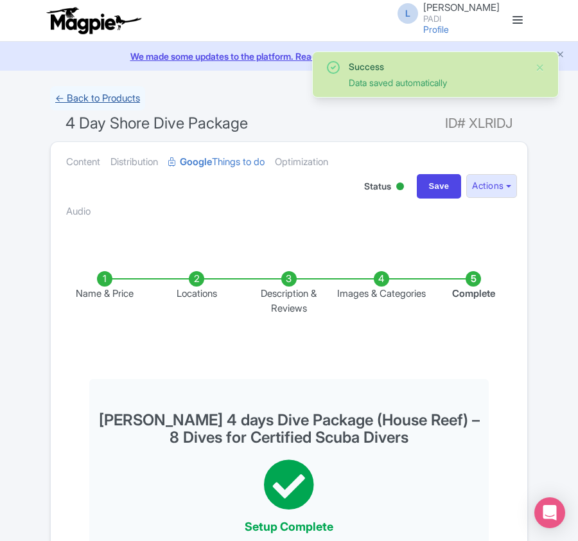
click at [84, 103] on link "← Back to Products" at bounding box center [97, 98] width 95 height 25
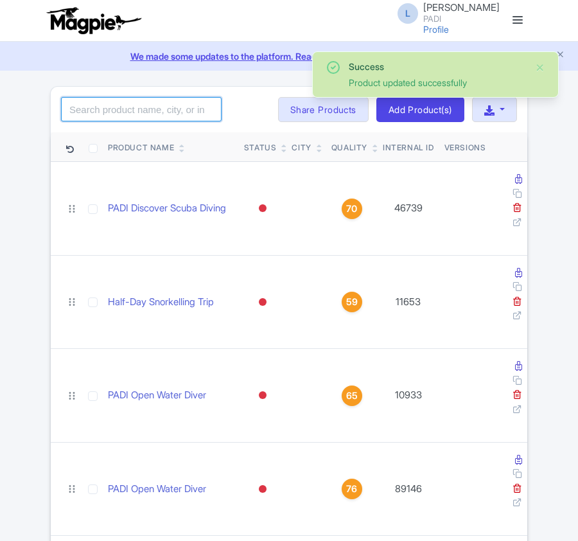
click at [104, 114] on input "search" at bounding box center [141, 109] width 161 height 24
paste input "105449"
type input "105449"
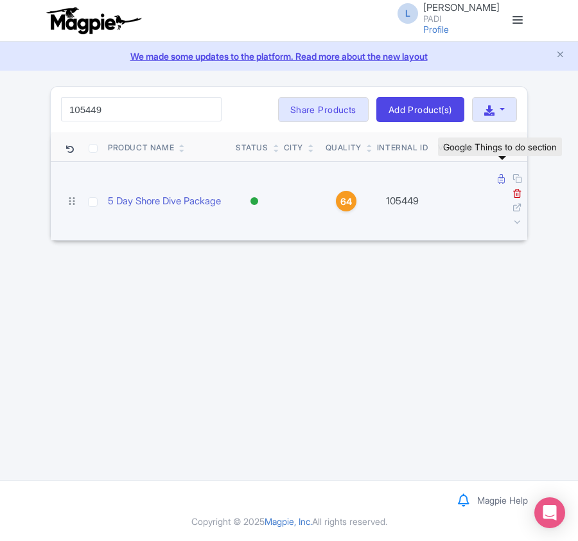
click at [499, 181] on icon at bounding box center [501, 179] width 7 height 10
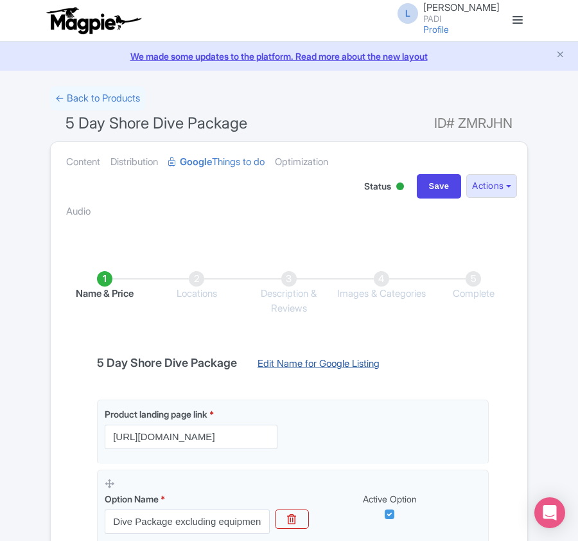
click at [319, 365] on link "Edit Name for Google Listing" at bounding box center [319, 367] width 148 height 21
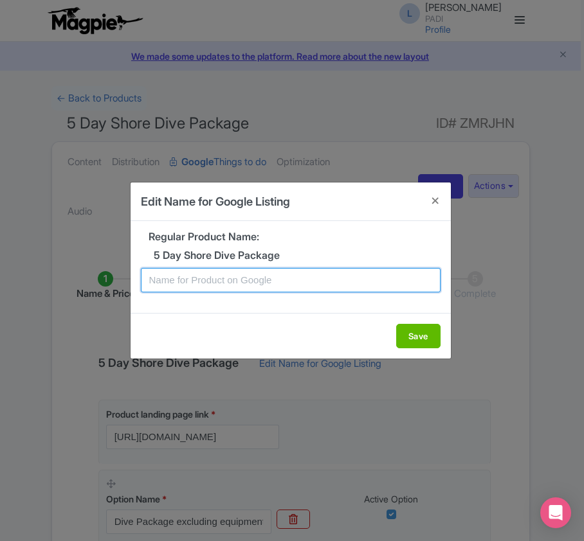
click at [252, 281] on input "text" at bounding box center [290, 280] width 299 height 24
paste input "Marsa Alam 5 days Dive Package (House Reef) – 10 Dives for Certified Scuba Dive…"
type input "Marsa Alam 5 days Dive Package (House Reef) – 10 Dives for Certified Scuba Dive…"
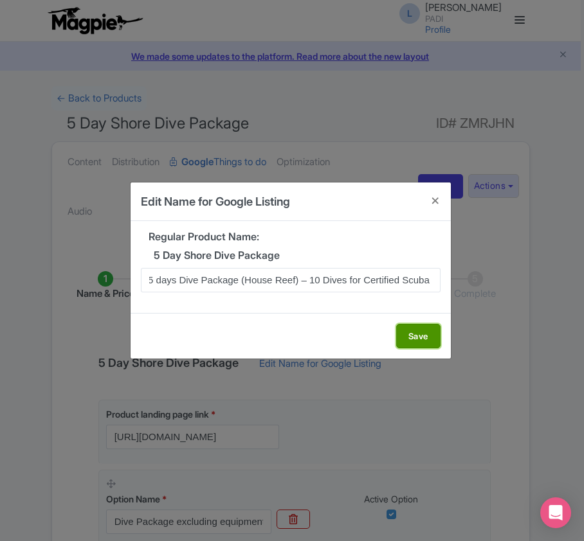
click at [425, 328] on button "Save" at bounding box center [418, 336] width 44 height 24
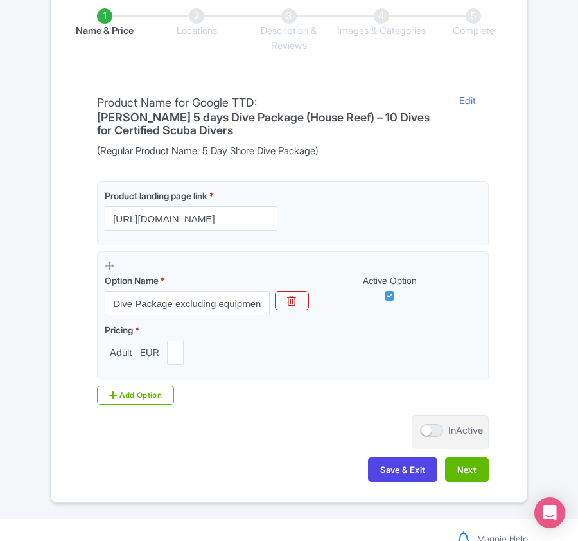
scroll to position [304, 0]
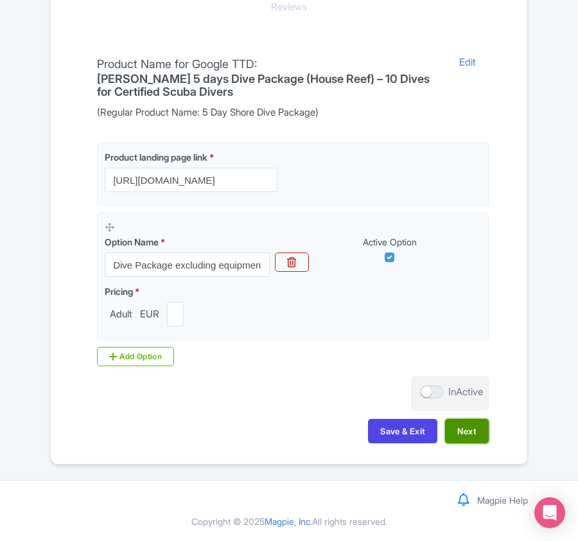
click at [476, 432] on button "Next" at bounding box center [467, 431] width 44 height 24
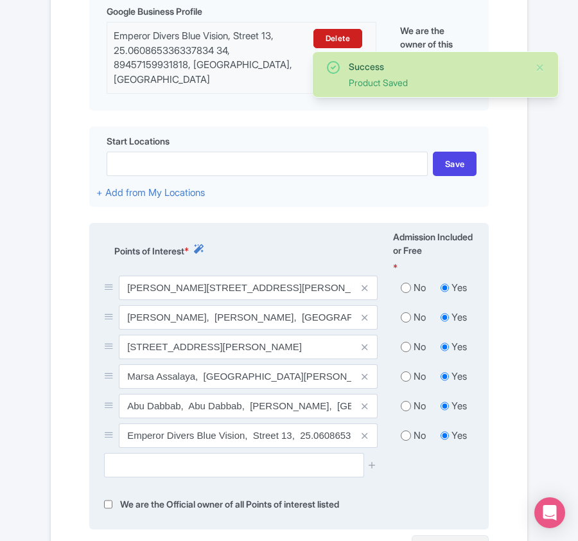
scroll to position [476, 0]
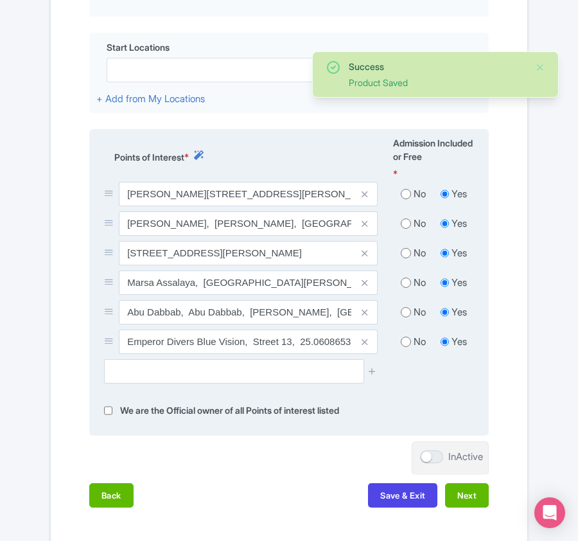
click at [404, 198] on input "radio" at bounding box center [406, 194] width 10 height 13
radio input "true"
click at [406, 225] on input "radio" at bounding box center [406, 223] width 10 height 13
radio input "true"
click at [404, 253] on input "radio" at bounding box center [406, 253] width 10 height 13
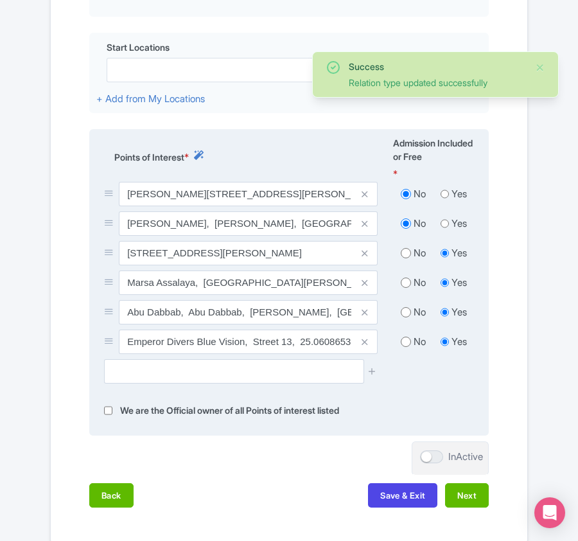
radio input "true"
click at [404, 285] on input "radio" at bounding box center [406, 282] width 10 height 13
radio input "true"
click at [407, 315] on input "radio" at bounding box center [406, 312] width 10 height 13
radio input "true"
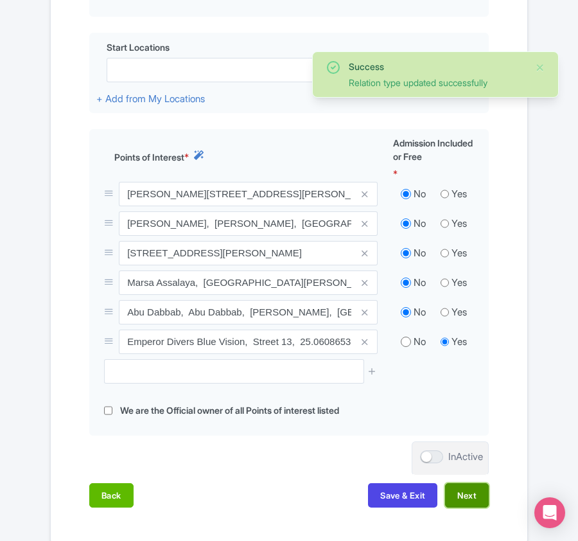
click at [468, 499] on button "Next" at bounding box center [467, 495] width 44 height 24
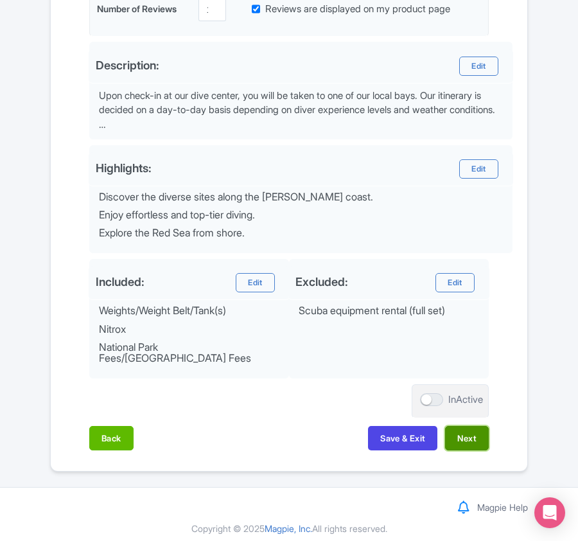
click at [459, 429] on button "Next" at bounding box center [467, 438] width 44 height 24
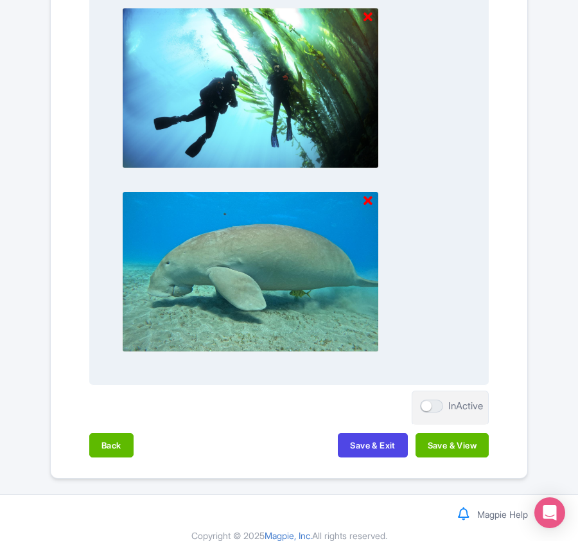
scroll to position [1339, 0]
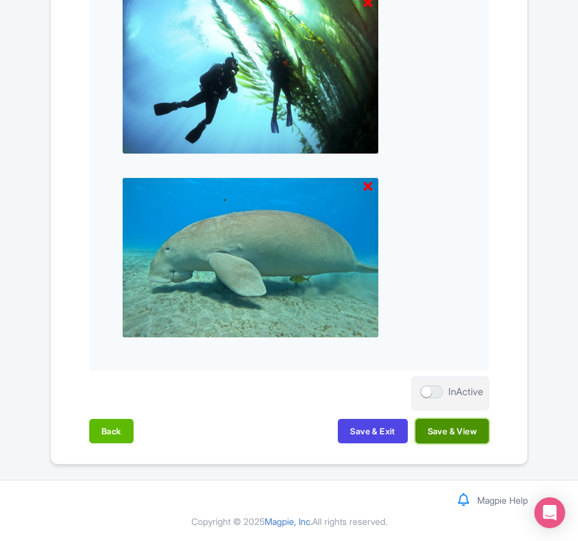
click at [443, 433] on button "Save & View" at bounding box center [452, 431] width 73 height 24
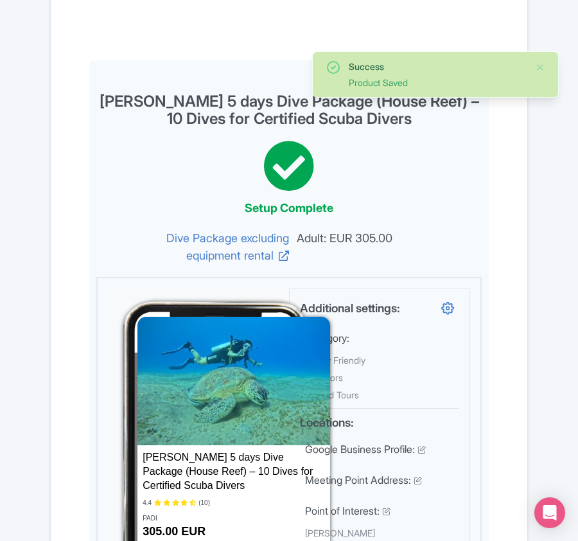
scroll to position [0, 0]
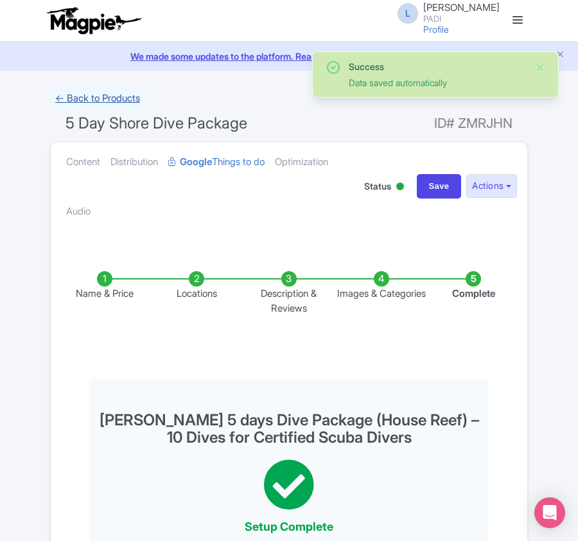
click at [80, 93] on link "← Back to Products" at bounding box center [97, 98] width 95 height 25
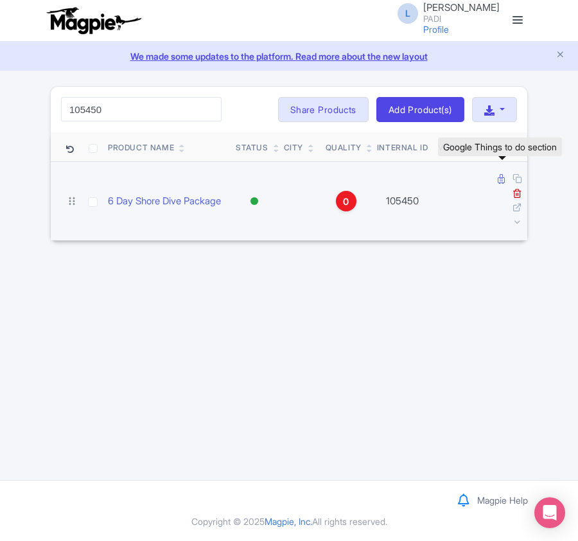
type input "105450"
click at [498, 181] on icon at bounding box center [501, 179] width 7 height 10
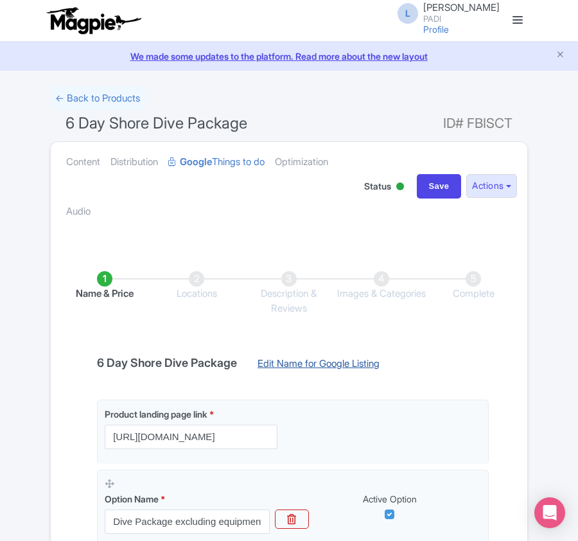
click at [317, 365] on link "Edit Name for Google Listing" at bounding box center [319, 367] width 148 height 21
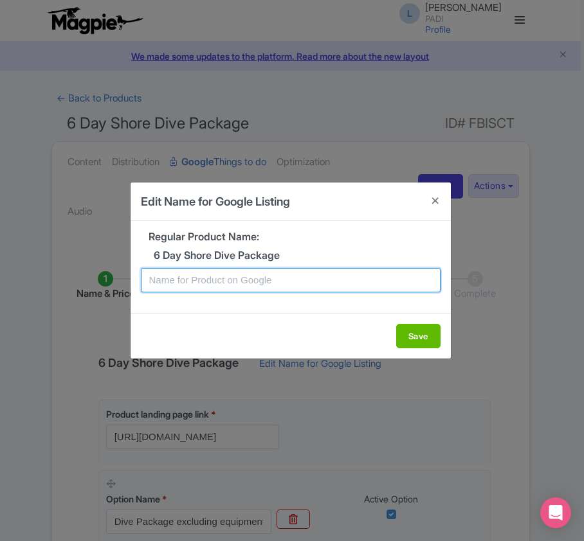
click at [298, 283] on input "text" at bounding box center [290, 280] width 299 height 24
paste input "Marsa Alam 6 days Dive Package (House Reef) – 12 Dives for Certified Scuba Dive…"
type input "Marsa Alam 6 days Dive Package (House Reef) – 12 Dives for Certified Scuba Dive…"
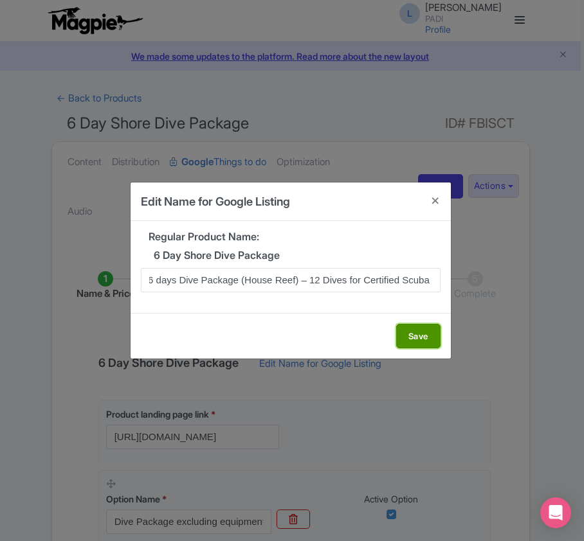
click at [411, 338] on button "Save" at bounding box center [418, 336] width 44 height 24
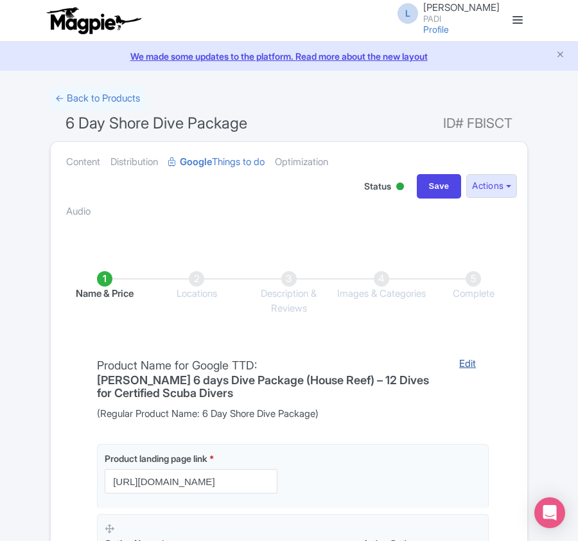
scroll to position [304, 0]
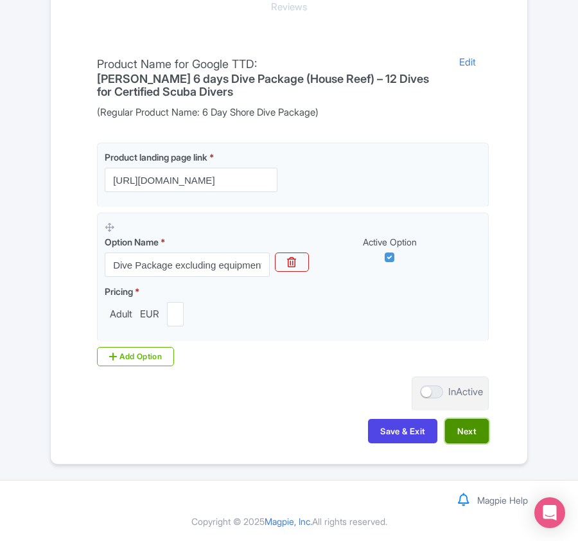
click at [467, 438] on button "Next" at bounding box center [467, 431] width 44 height 24
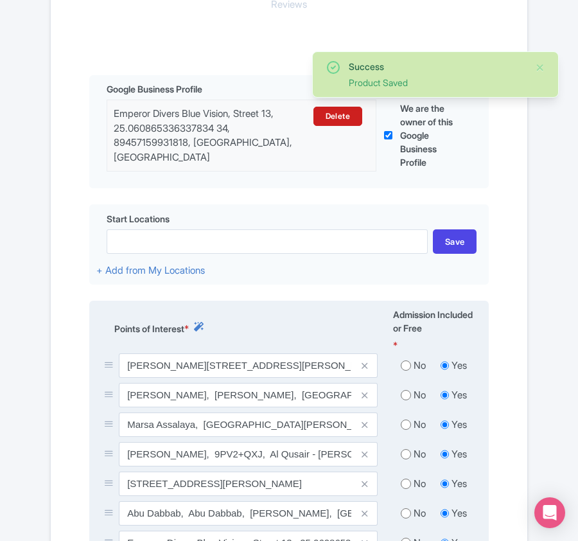
click at [407, 368] on input "radio" at bounding box center [406, 365] width 10 height 13
radio input "true"
click at [406, 398] on input "radio" at bounding box center [406, 395] width 10 height 13
radio input "true"
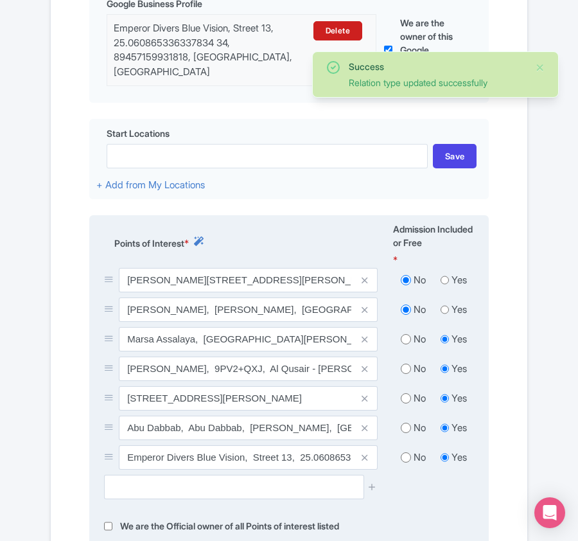
click at [407, 342] on input "radio" at bounding box center [406, 339] width 10 height 13
radio input "true"
click at [409, 375] on input "radio" at bounding box center [406, 368] width 10 height 13
radio input "true"
click at [404, 395] on input "radio" at bounding box center [406, 398] width 10 height 13
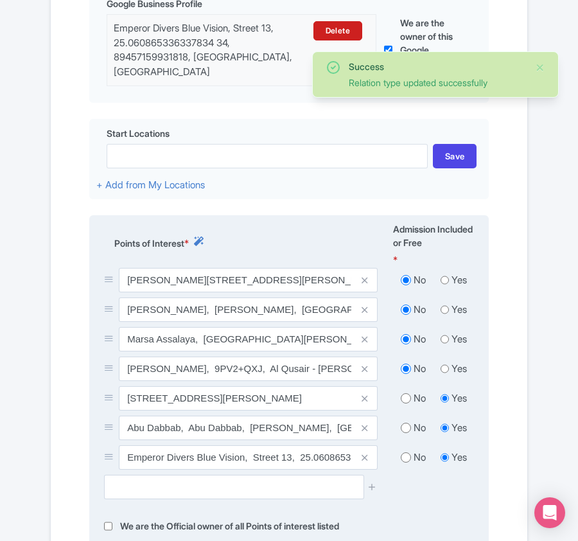
radio input "true"
click at [402, 429] on input "radio" at bounding box center [406, 428] width 10 height 13
radio input "true"
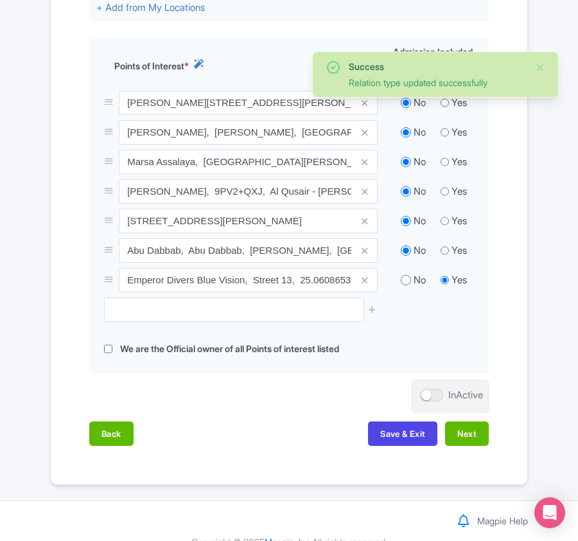
scroll to position [592, 0]
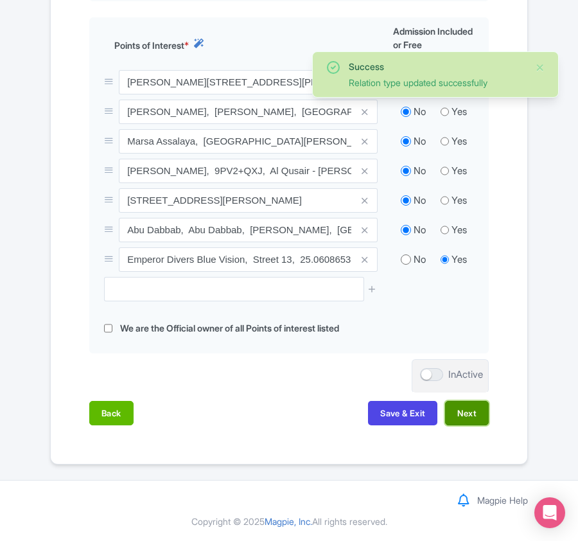
click at [468, 410] on button "Next" at bounding box center [467, 413] width 44 height 24
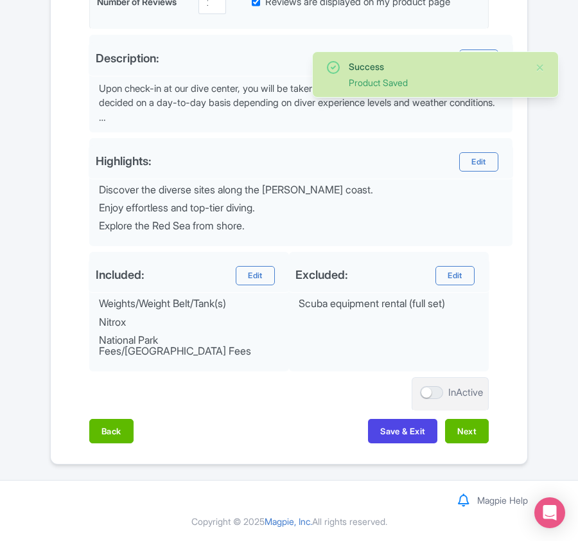
scroll to position [443, 0]
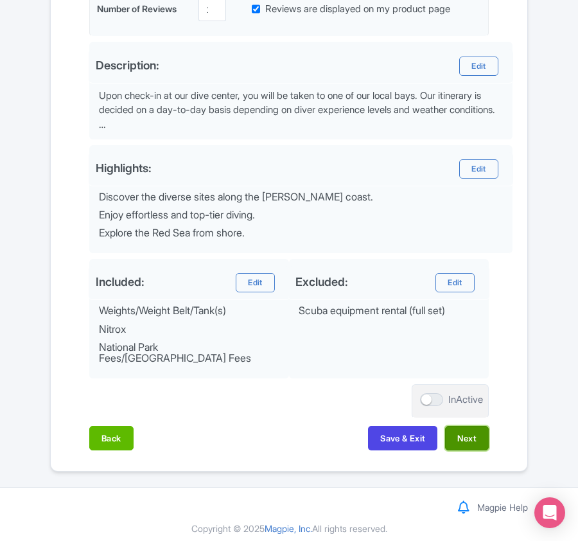
click at [468, 432] on button "Next" at bounding box center [467, 438] width 44 height 24
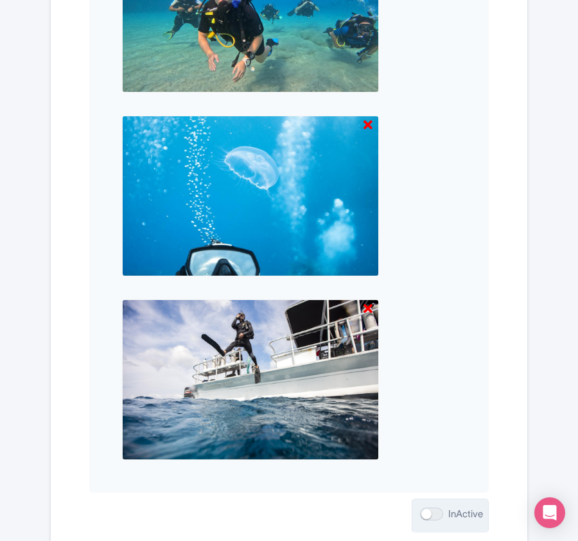
scroll to position [1339, 0]
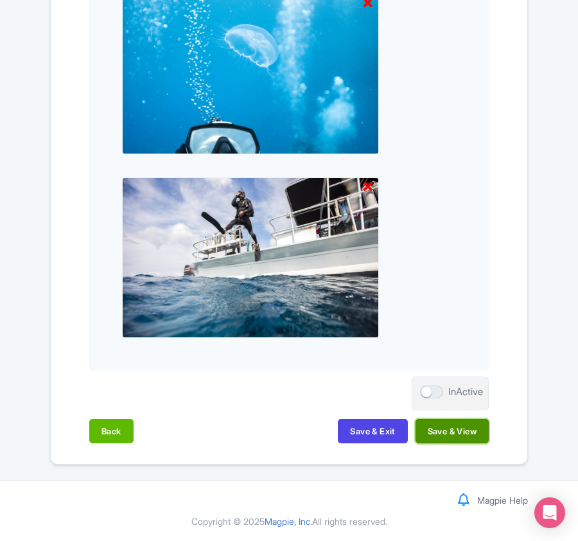
click at [445, 425] on button "Save & View" at bounding box center [452, 431] width 73 height 24
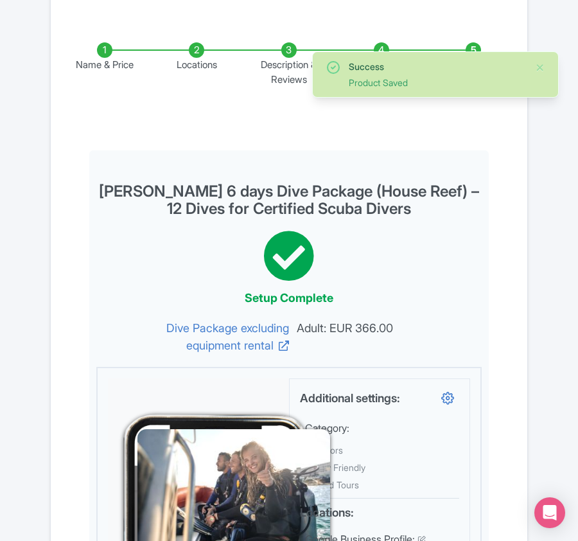
scroll to position [0, 0]
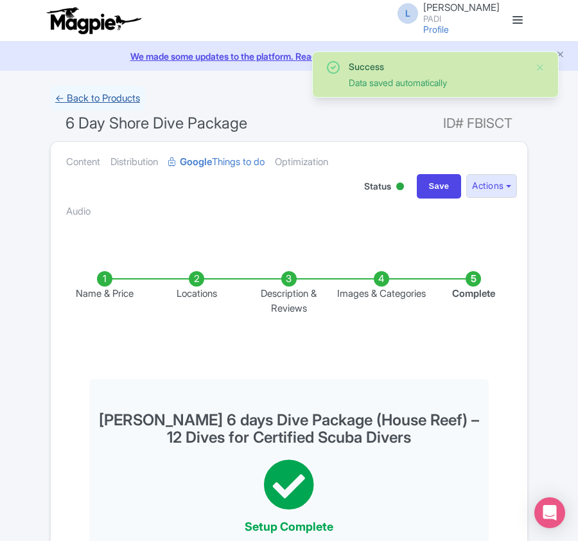
click at [84, 96] on link "← Back to Products" at bounding box center [97, 98] width 95 height 25
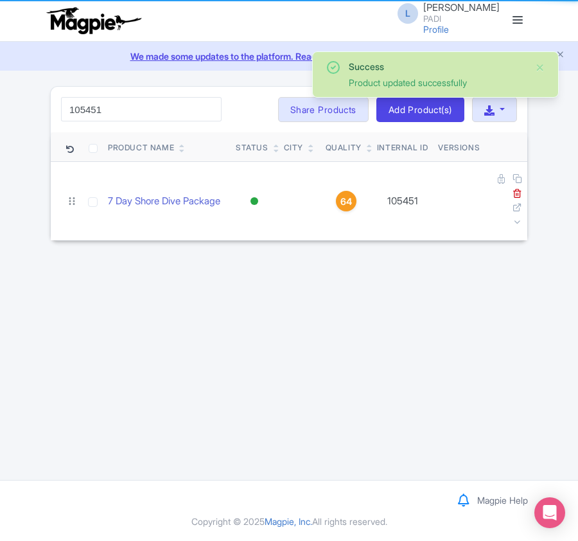
type input "105451"
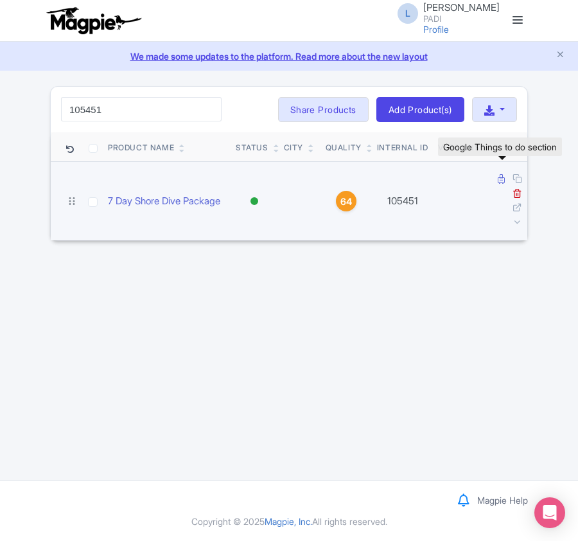
click at [499, 183] on icon at bounding box center [501, 179] width 7 height 10
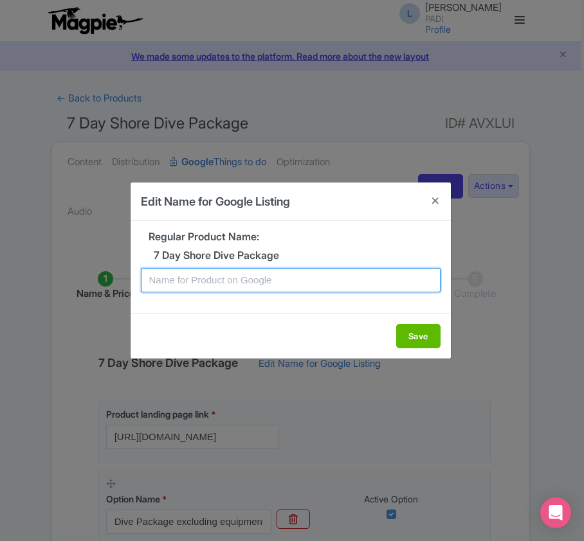
click at [292, 281] on input "text" at bounding box center [290, 280] width 299 height 24
paste input "Marsa Alam 7 days Dive Package (House Reef) – 14 Dives for Certified Scuba Dive…"
type input "Marsa Alam 7 days Dive Package (House Reef) – 14 Dives for Certified Scuba Dive…"
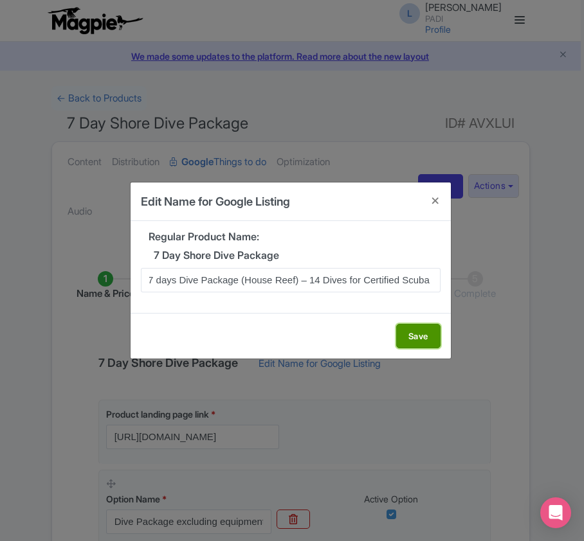
click at [423, 341] on button "Save" at bounding box center [418, 336] width 44 height 24
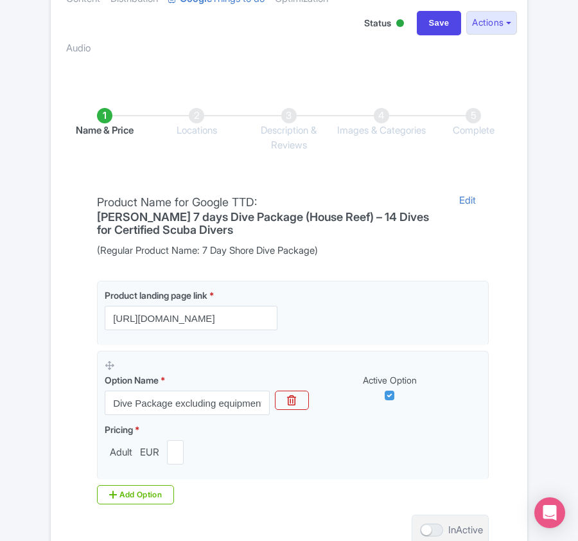
scroll to position [304, 0]
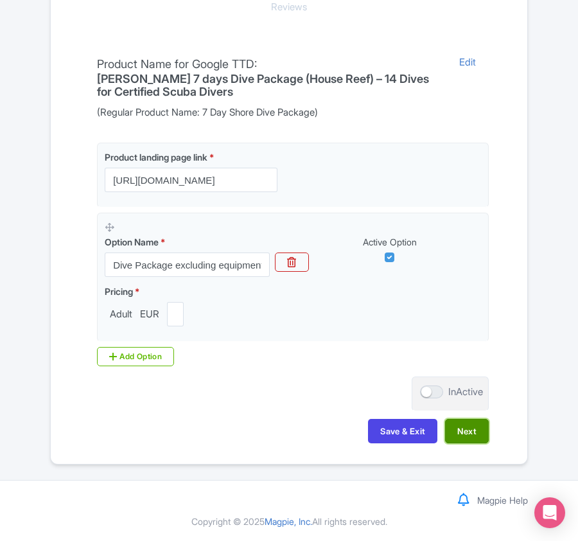
click at [470, 428] on button "Next" at bounding box center [467, 431] width 44 height 24
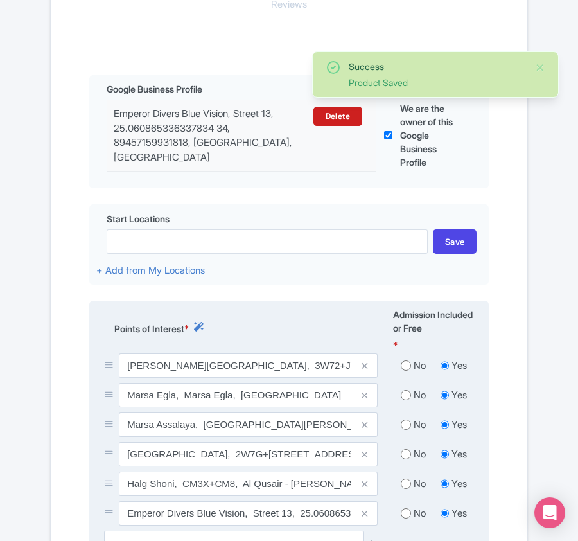
click at [406, 372] on input "radio" at bounding box center [406, 365] width 10 height 13
radio input "true"
click at [406, 403] on div "No" at bounding box center [413, 395] width 40 height 15
click at [407, 429] on input "radio" at bounding box center [406, 424] width 10 height 13
radio input "true"
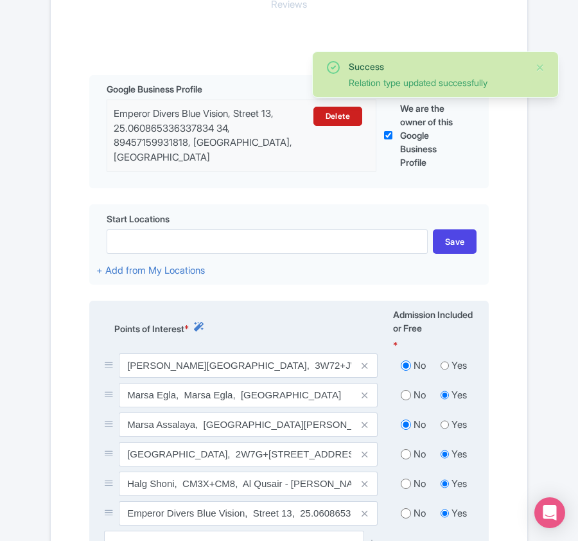
click at [405, 461] on input "radio" at bounding box center [406, 454] width 10 height 13
radio input "true"
click at [405, 391] on input "radio" at bounding box center [406, 395] width 10 height 13
radio input "true"
click at [409, 488] on input "radio" at bounding box center [406, 483] width 10 height 13
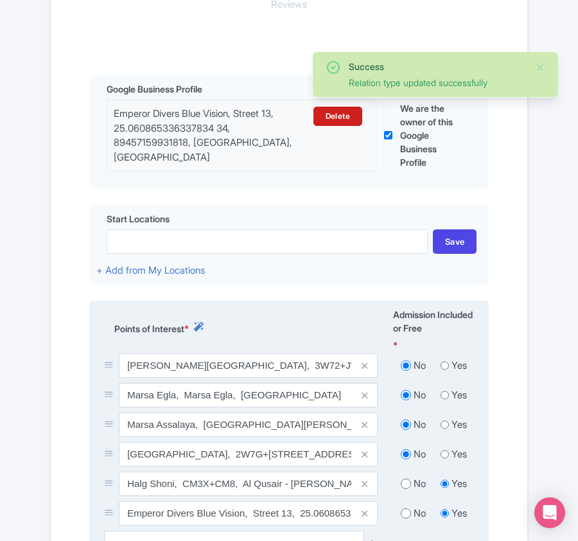
radio input "true"
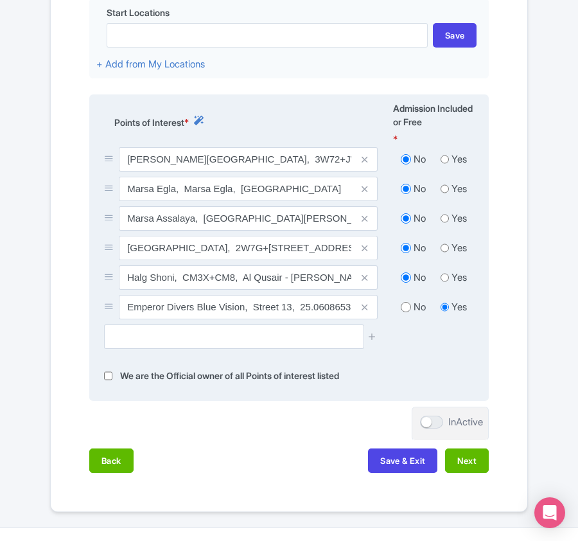
scroll to position [561, 0]
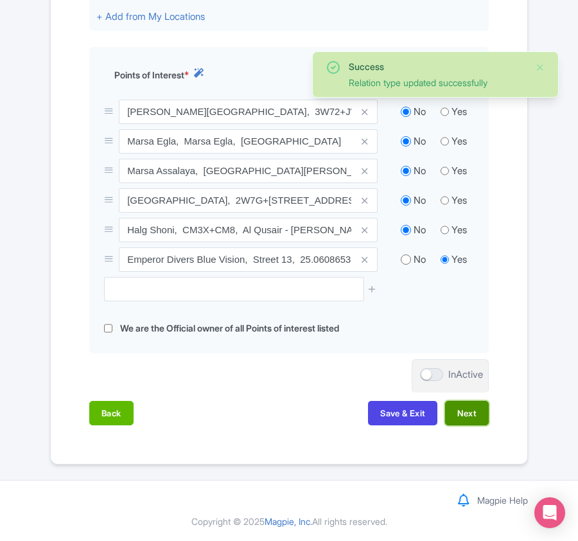
click at [467, 412] on button "Next" at bounding box center [467, 413] width 44 height 24
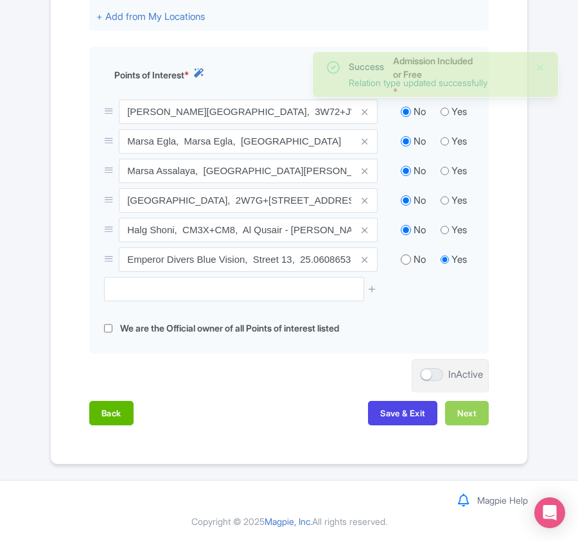
scroll to position [443, 0]
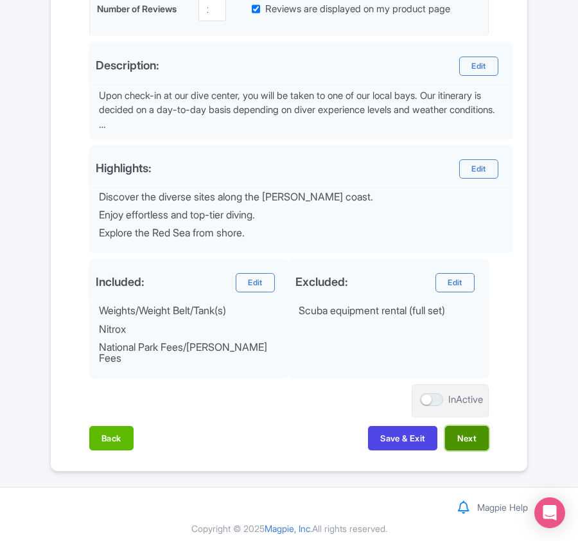
click at [466, 428] on button "Next" at bounding box center [467, 438] width 44 height 24
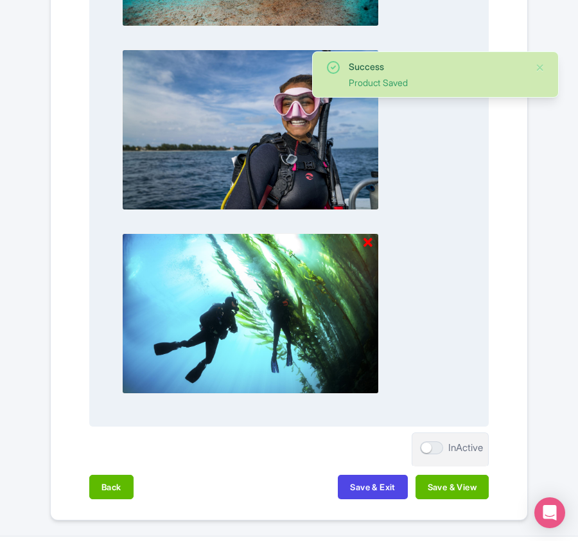
scroll to position [1339, 0]
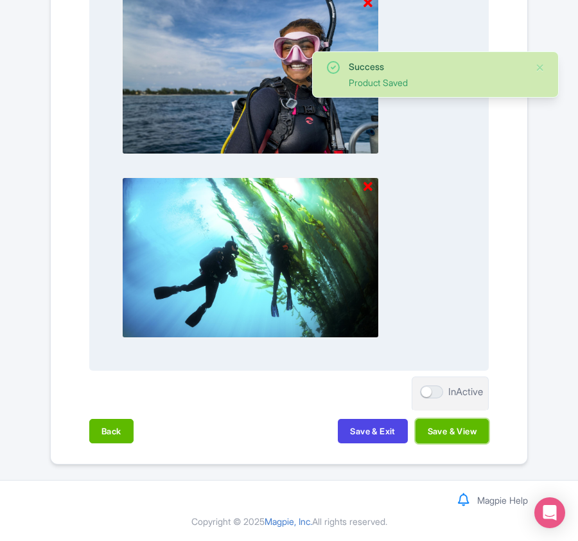
click at [466, 432] on button "Save & View" at bounding box center [452, 431] width 73 height 24
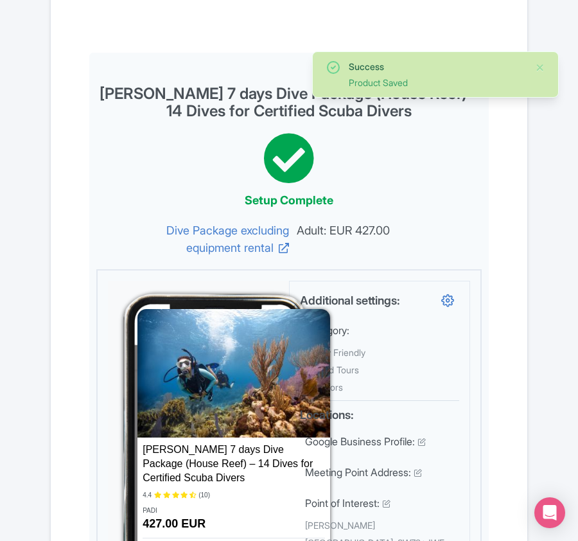
scroll to position [0, 0]
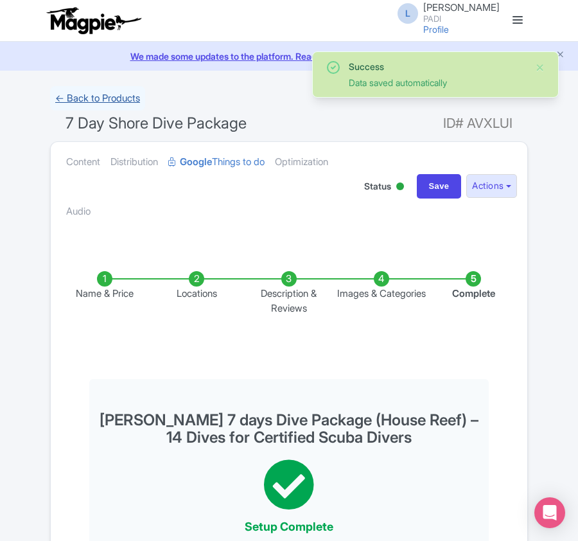
click at [102, 94] on link "← Back to Products" at bounding box center [97, 98] width 95 height 25
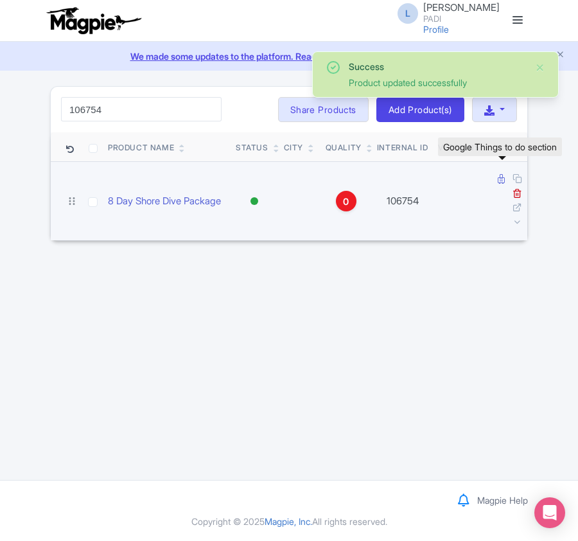
type input "106754"
click at [502, 181] on icon at bounding box center [501, 179] width 7 height 10
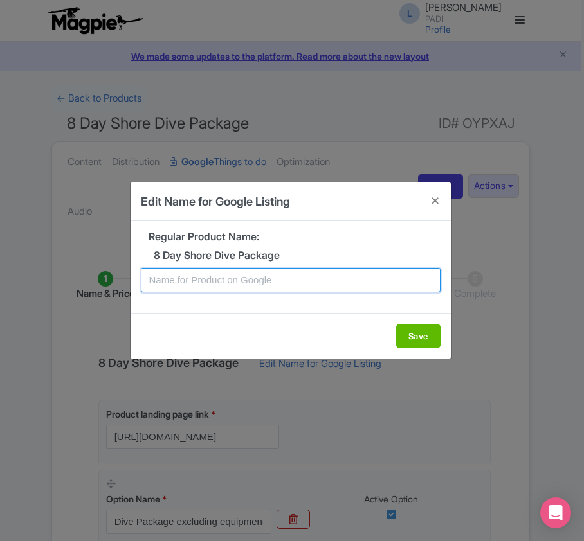
click at [299, 273] on input "text" at bounding box center [290, 280] width 299 height 24
paste input "[PERSON_NAME] 8 days Dive Package (House Reef) – 16 Dives for Certified Scuba D…"
type input "[PERSON_NAME] 8 days Dive Package (House Reef) – 16 Dives for Certified Scuba D…"
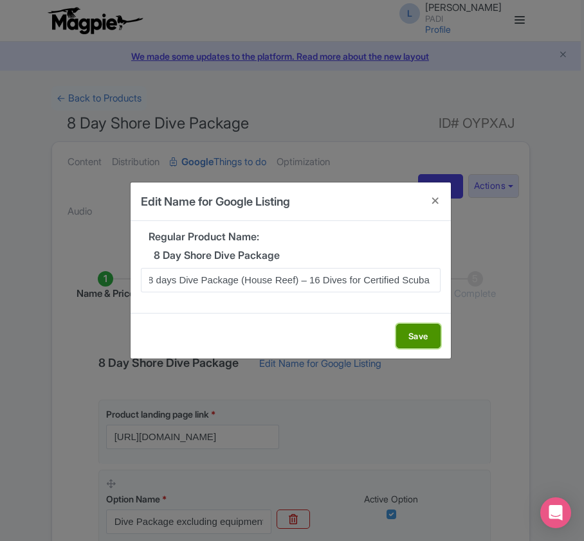
click at [417, 335] on button "Save" at bounding box center [418, 336] width 44 height 24
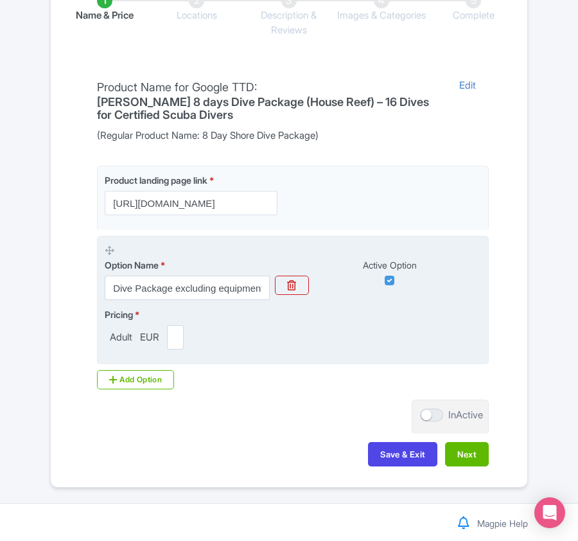
scroll to position [304, 0]
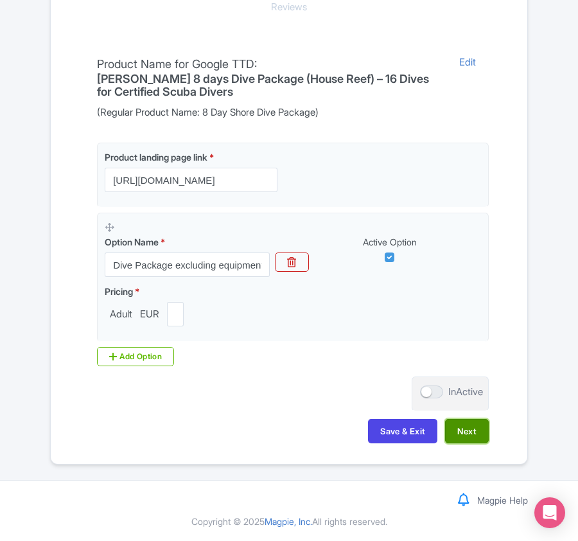
click at [458, 430] on button "Next" at bounding box center [467, 431] width 44 height 24
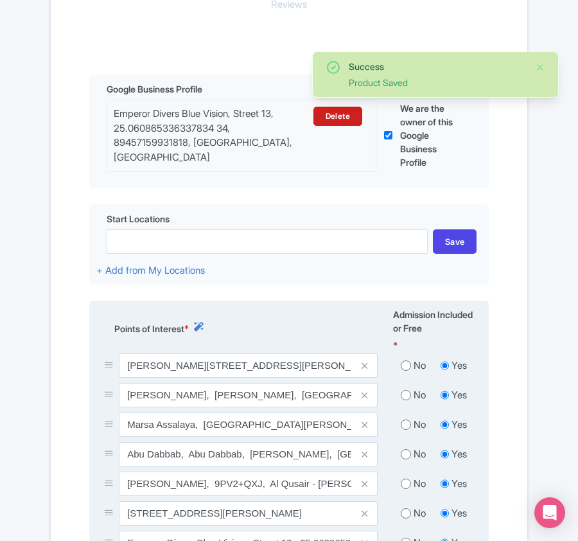
click at [399, 365] on div "No" at bounding box center [413, 366] width 40 height 15
click at [409, 396] on input "radio" at bounding box center [406, 395] width 10 height 13
radio input "true"
click at [411, 365] on div "No" at bounding box center [413, 366] width 40 height 15
click at [407, 366] on input "radio" at bounding box center [406, 365] width 10 height 13
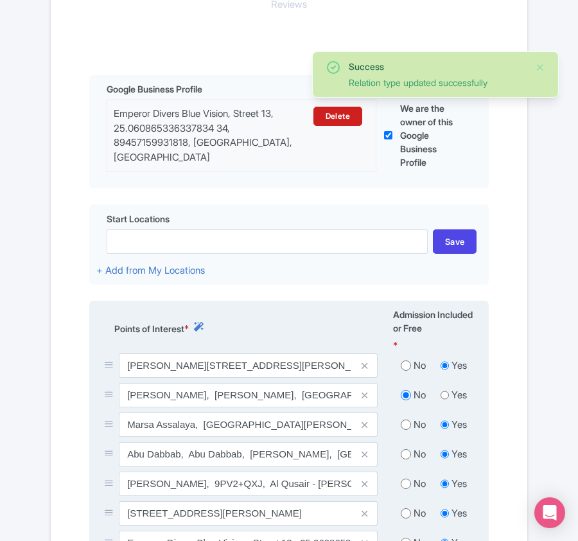
radio input "true"
click at [407, 430] on input "radio" at bounding box center [406, 424] width 10 height 13
radio input "true"
drag, startPoint x: 407, startPoint y: 459, endPoint x: 407, endPoint y: 468, distance: 9.6
click at [407, 460] on input "radio" at bounding box center [406, 454] width 10 height 13
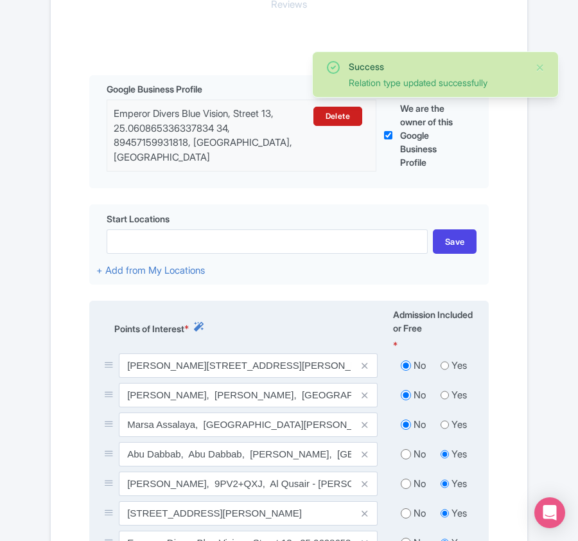
radio input "true"
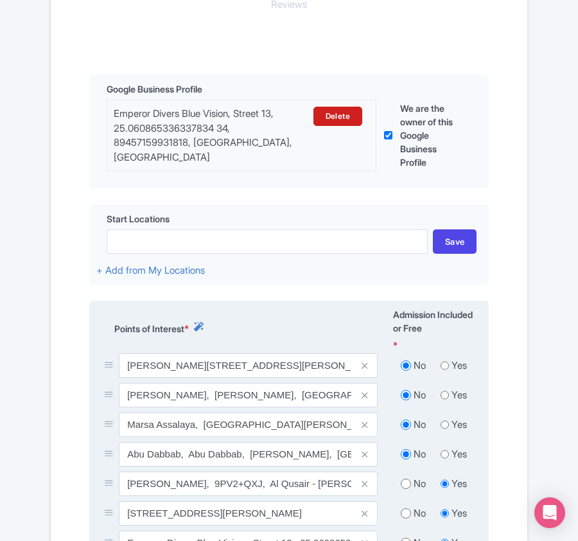
click at [404, 490] on input "radio" at bounding box center [406, 483] width 10 height 13
radio input "true"
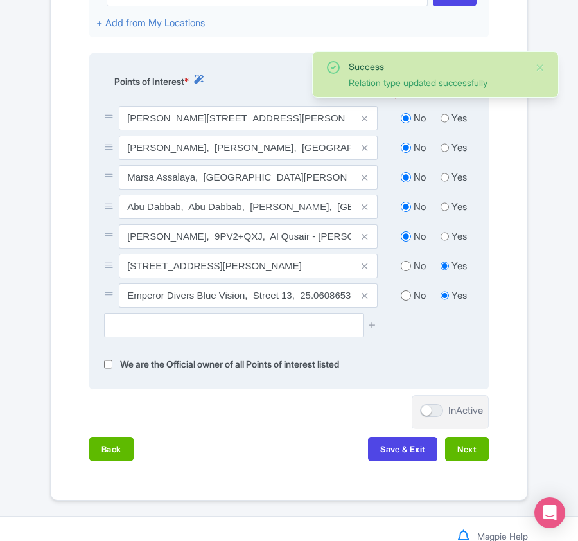
scroll to position [592, 0]
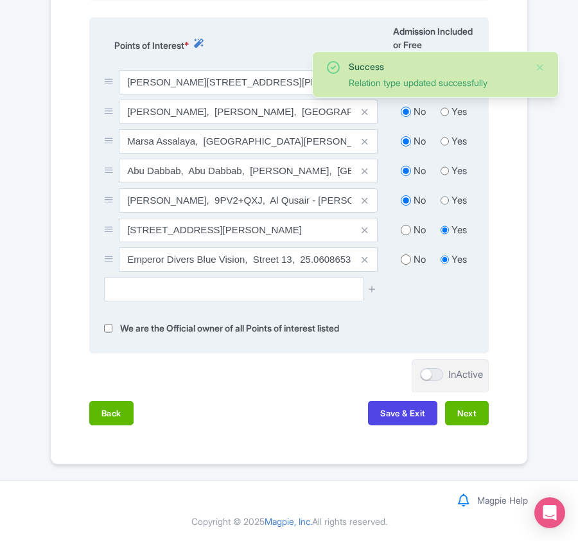
click at [405, 229] on input "radio" at bounding box center [406, 230] width 10 height 13
radio input "true"
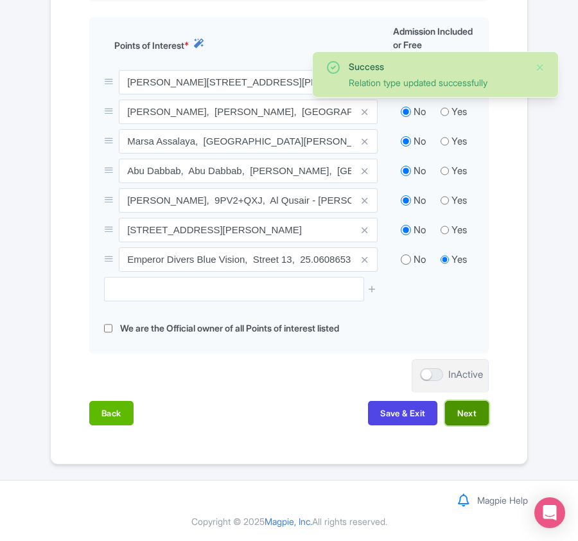
click at [465, 409] on button "Next" at bounding box center [467, 413] width 44 height 24
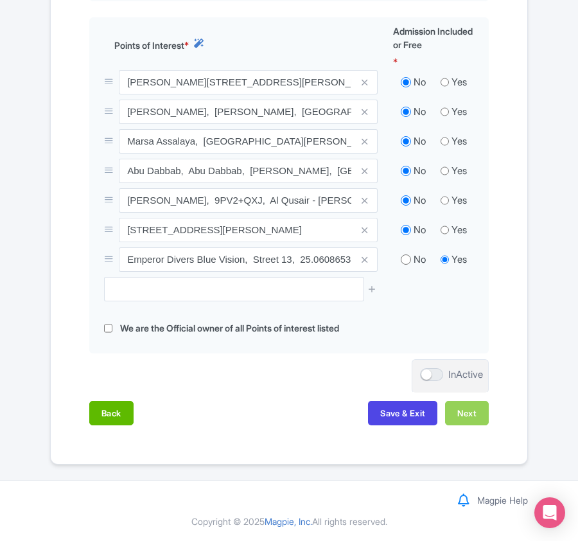
scroll to position [443, 0]
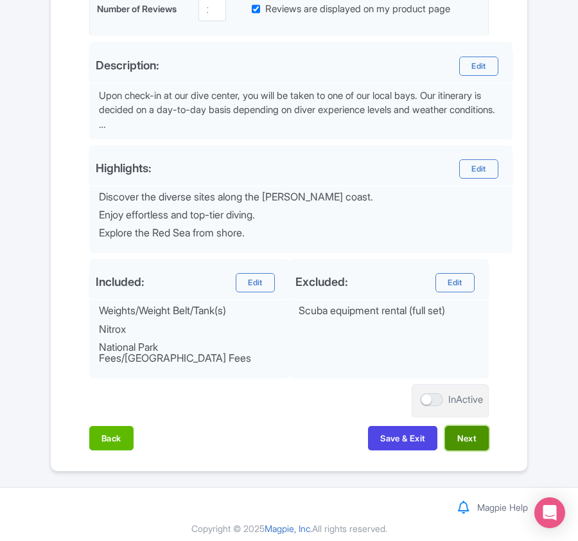
click at [469, 428] on button "Next" at bounding box center [467, 438] width 44 height 24
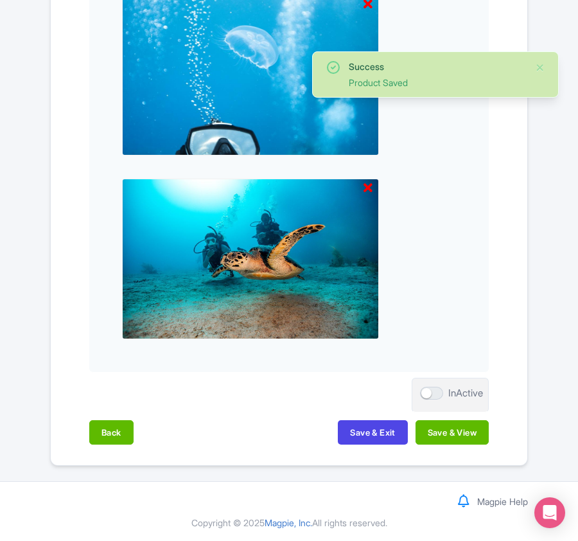
scroll to position [1339, 0]
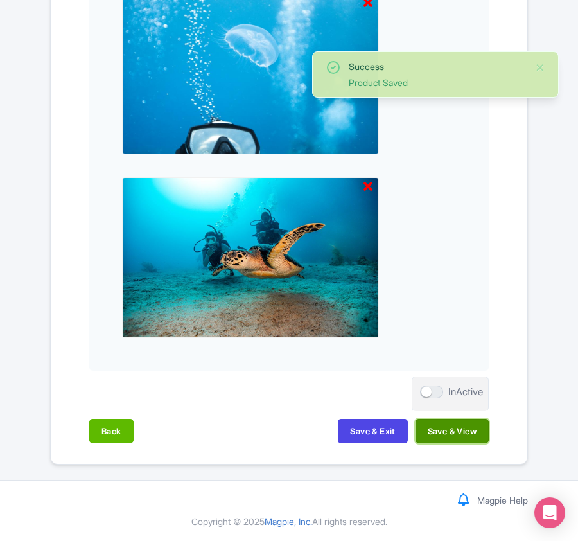
click at [463, 432] on button "Save & View" at bounding box center [452, 431] width 73 height 24
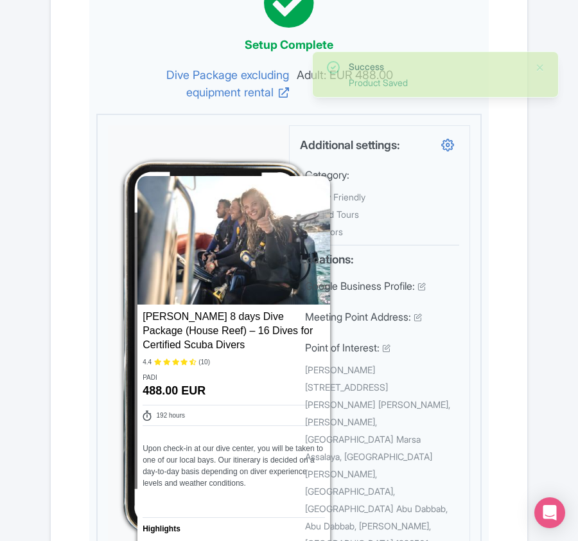
scroll to position [0, 0]
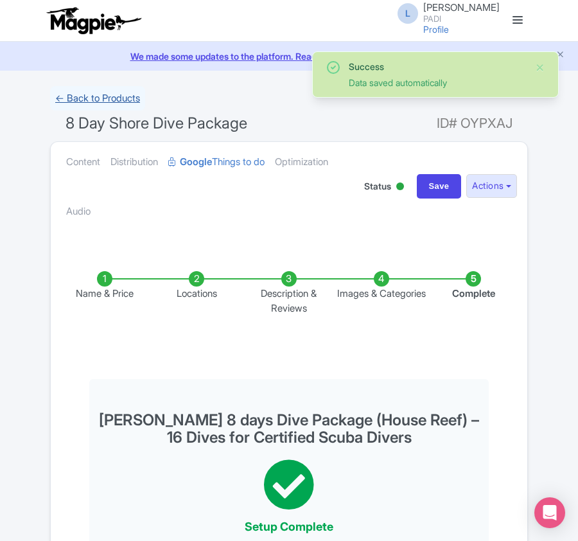
click at [80, 94] on link "← Back to Products" at bounding box center [97, 98] width 95 height 25
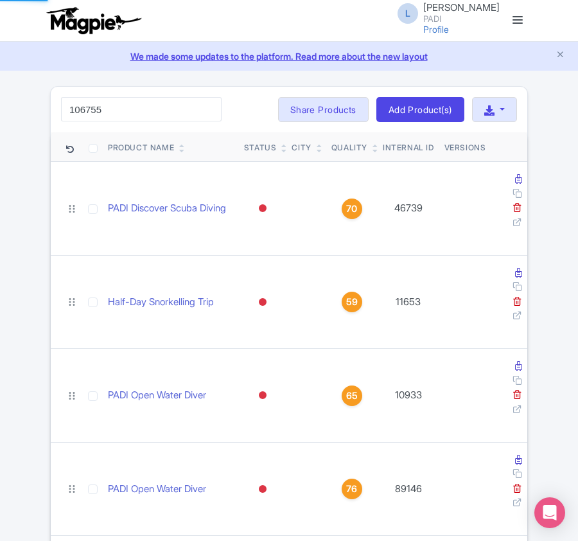
type input "106755"
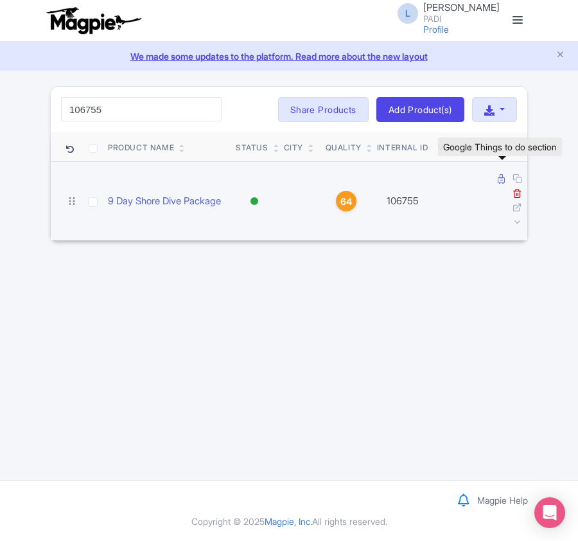
click at [500, 179] on icon at bounding box center [501, 179] width 7 height 10
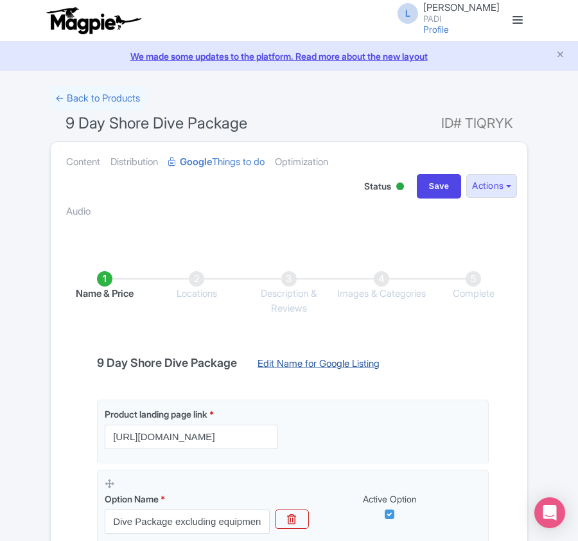
click at [311, 366] on link "Edit Name for Google Listing" at bounding box center [319, 367] width 148 height 21
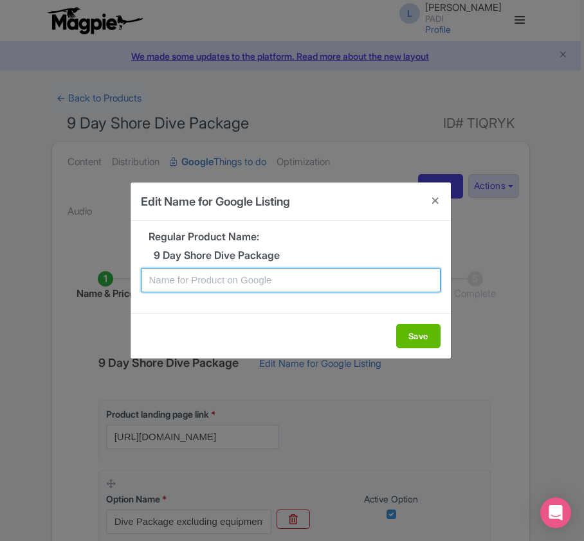
click at [276, 276] on input "text" at bounding box center [290, 280] width 299 height 24
paste input "Marsa Alam 9 days Dive Package (House Reef) – 18 Dives for Certified Scuba Dive…"
type input "Marsa Alam 9 days Dive Package (House Reef) – 18 Dives for Certified Scuba Dive…"
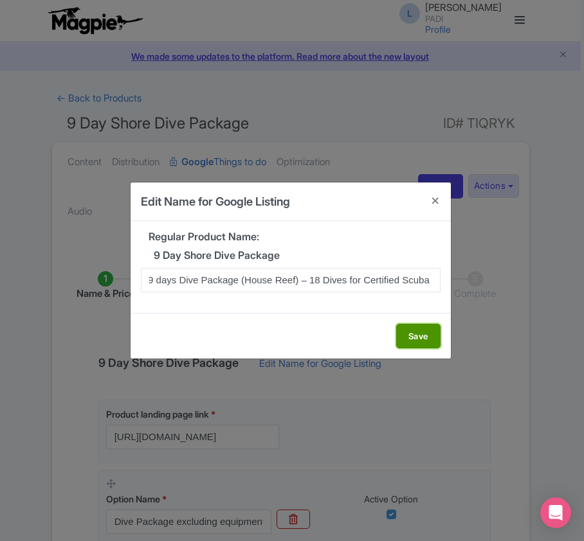
click at [415, 333] on button "Save" at bounding box center [418, 336] width 44 height 24
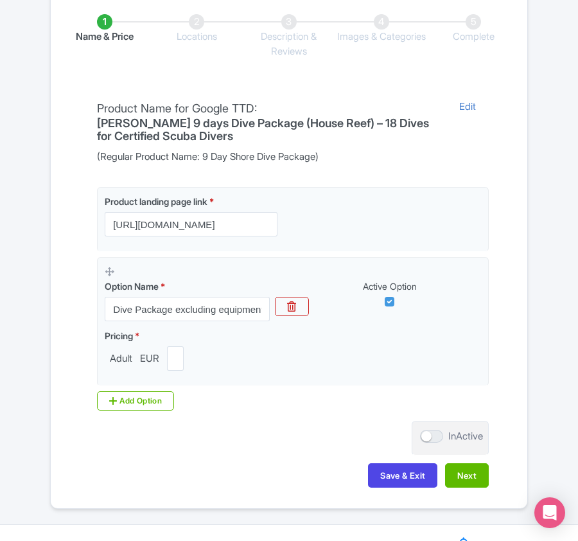
scroll to position [304, 0]
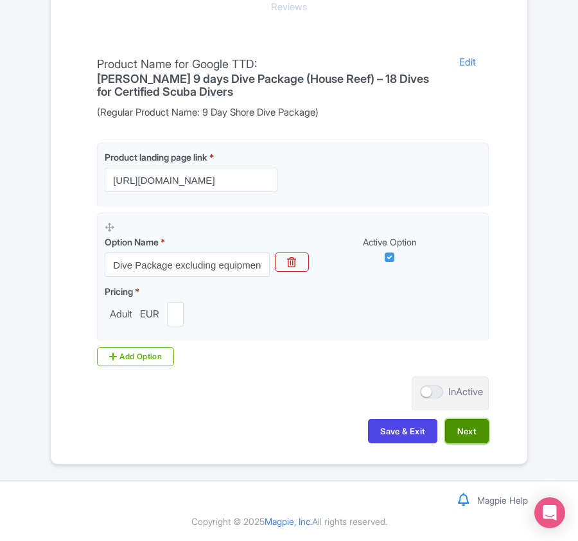
click at [463, 429] on button "Next" at bounding box center [467, 431] width 44 height 24
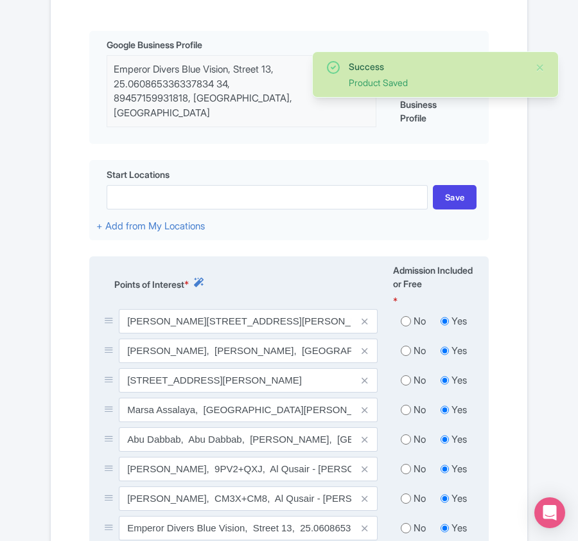
scroll to position [389, 0]
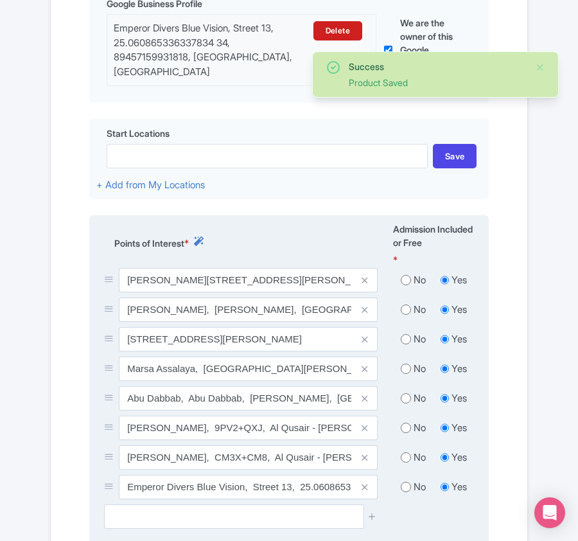
click at [406, 284] on input "radio" at bounding box center [406, 280] width 10 height 13
radio input "true"
click at [407, 311] on input "radio" at bounding box center [406, 309] width 10 height 13
radio input "true"
click at [401, 341] on input "radio" at bounding box center [406, 339] width 10 height 13
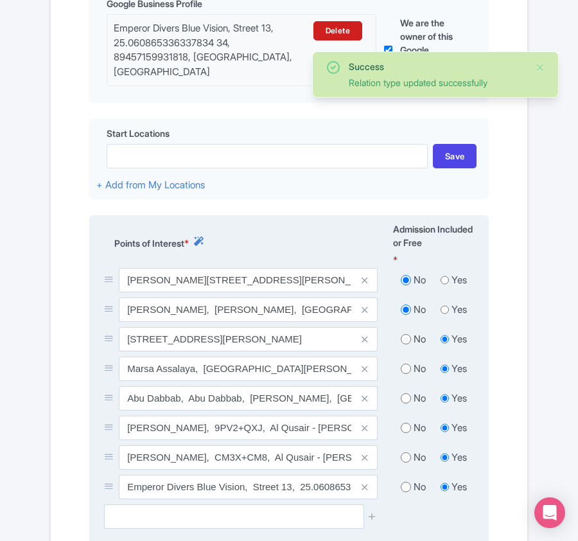
radio input "true"
click at [407, 371] on input "radio" at bounding box center [406, 368] width 10 height 13
radio input "true"
click at [402, 404] on input "radio" at bounding box center [406, 398] width 10 height 13
radio input "true"
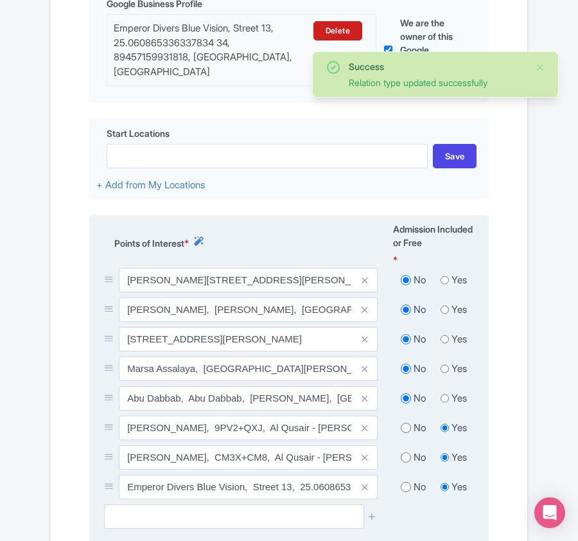
click at [404, 429] on input "radio" at bounding box center [406, 428] width 10 height 13
radio input "true"
click at [406, 459] on input "radio" at bounding box center [406, 457] width 10 height 13
radio input "true"
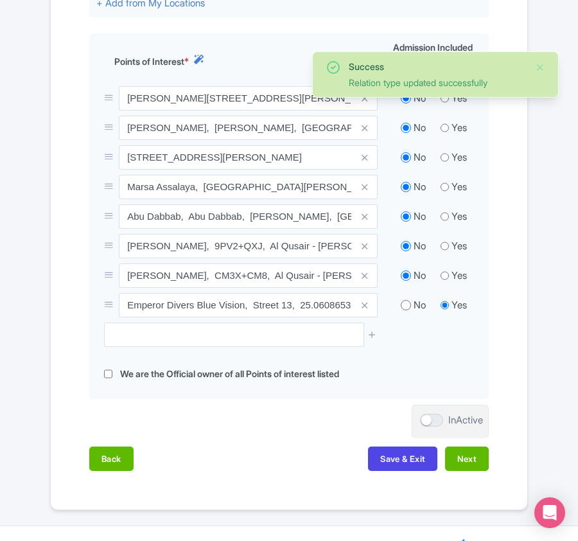
scroll to position [622, 0]
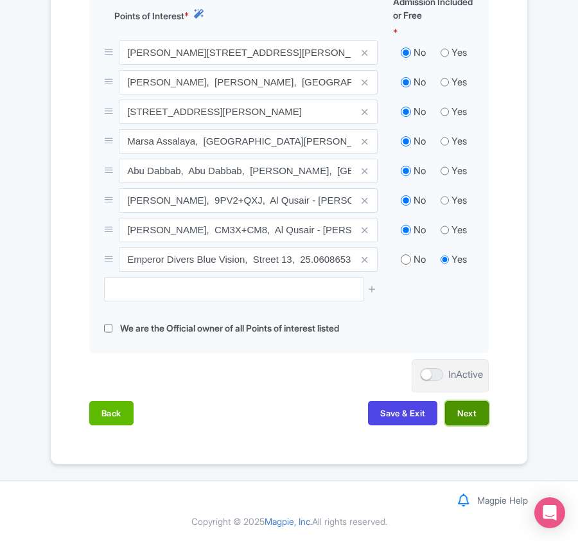
click at [474, 412] on button "Next" at bounding box center [467, 413] width 44 height 24
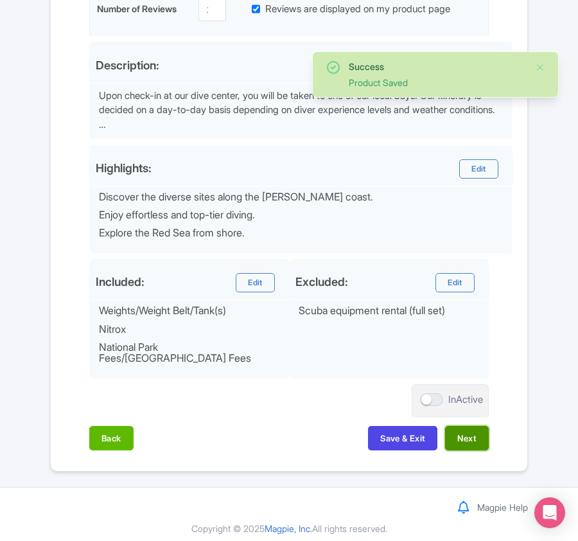
click at [467, 432] on button "Next" at bounding box center [467, 438] width 44 height 24
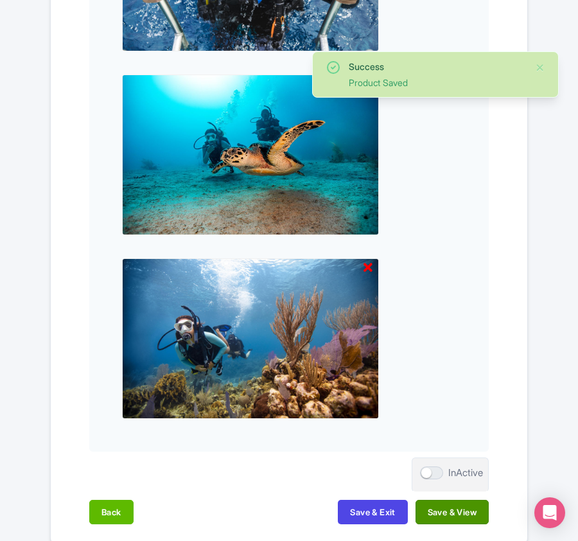
scroll to position [1339, 0]
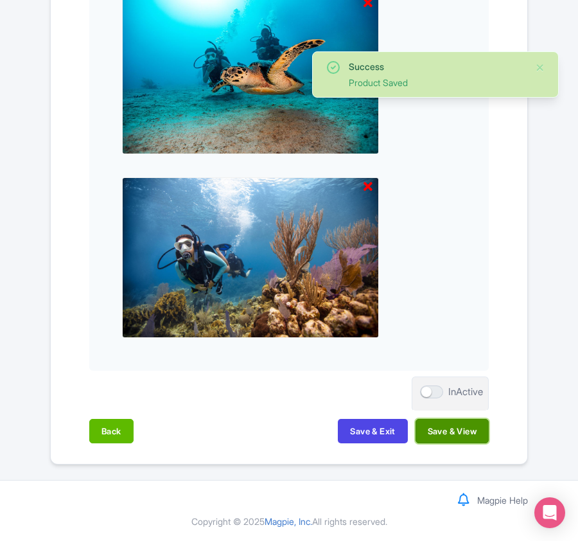
click at [467, 433] on button "Save & View" at bounding box center [452, 431] width 73 height 24
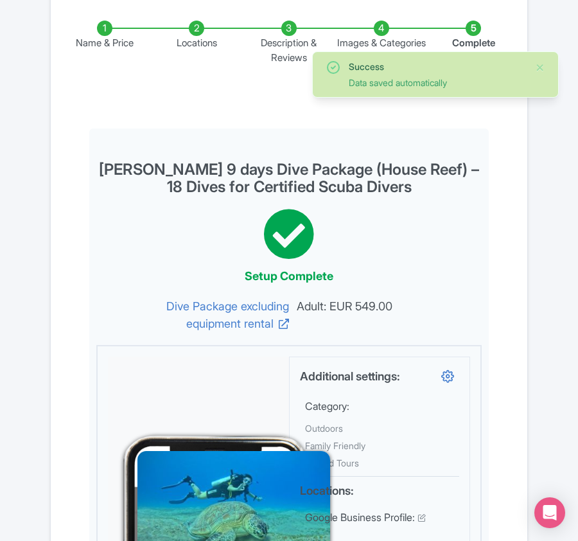
scroll to position [0, 0]
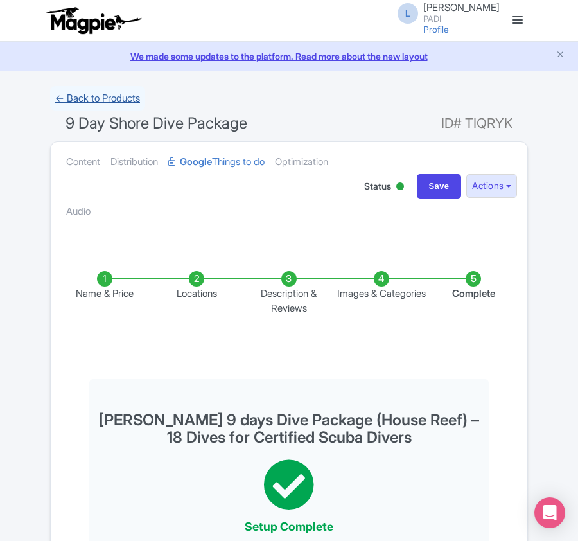
click at [98, 93] on link "← Back to Products" at bounding box center [97, 98] width 95 height 25
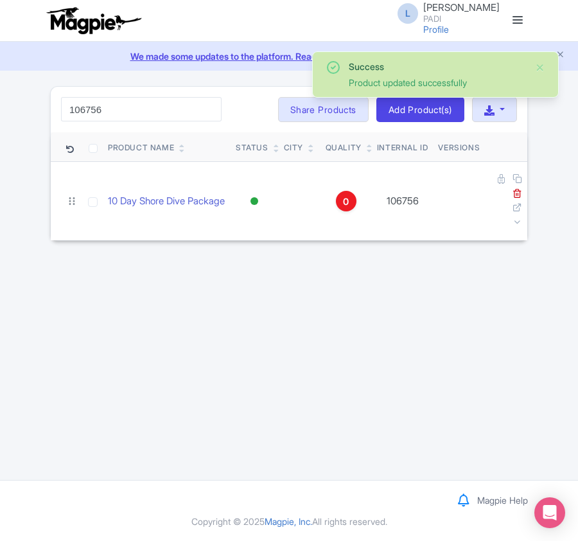
type input "106756"
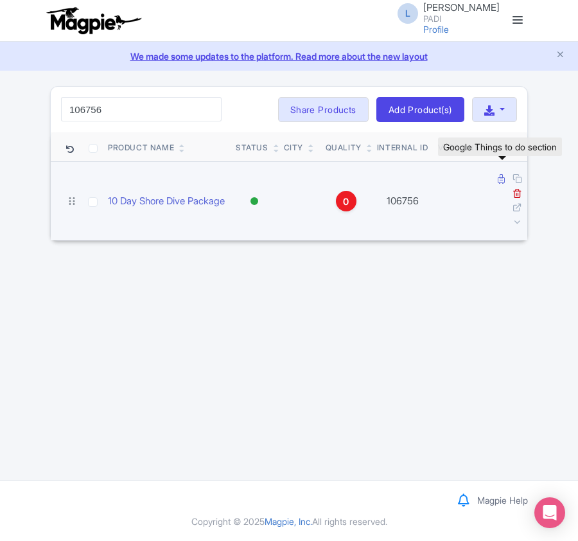
click at [499, 177] on icon at bounding box center [501, 179] width 7 height 10
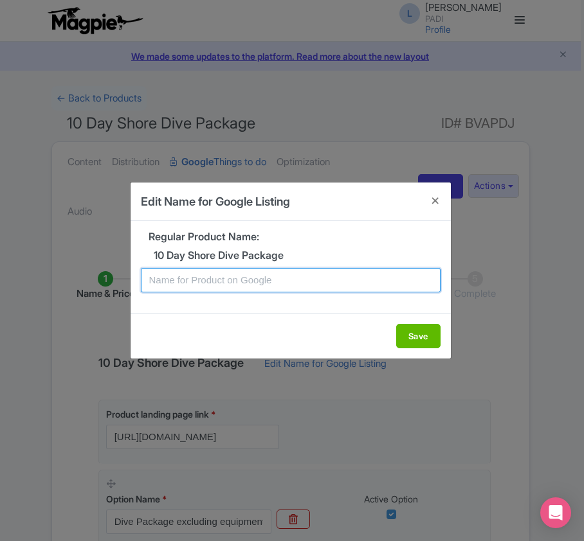
click at [224, 283] on input "text" at bounding box center [290, 280] width 299 height 24
paste input "Marsa Alam 10 days Dive Package (House Reef) – 20 Dives for Certified Scuba Div…"
type input "Marsa Alam 10 days Dive Package (House Reef) – 20 Dives for Certified Scuba Div…"
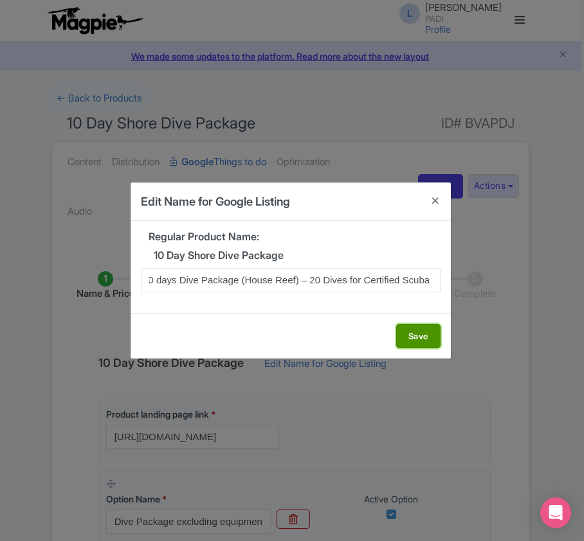
click at [425, 334] on button "Save" at bounding box center [418, 336] width 44 height 24
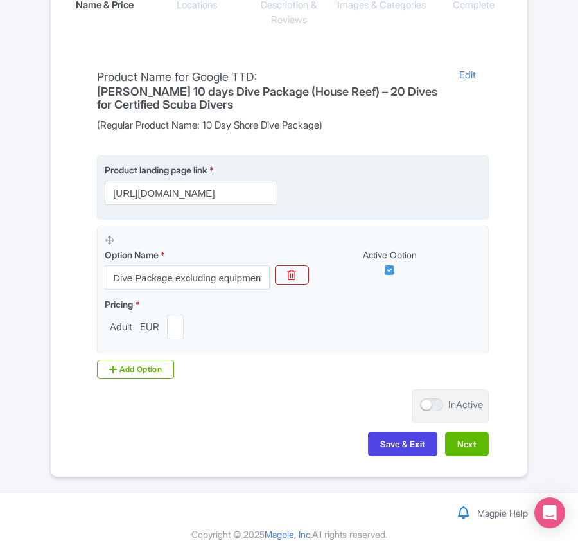
scroll to position [304, 0]
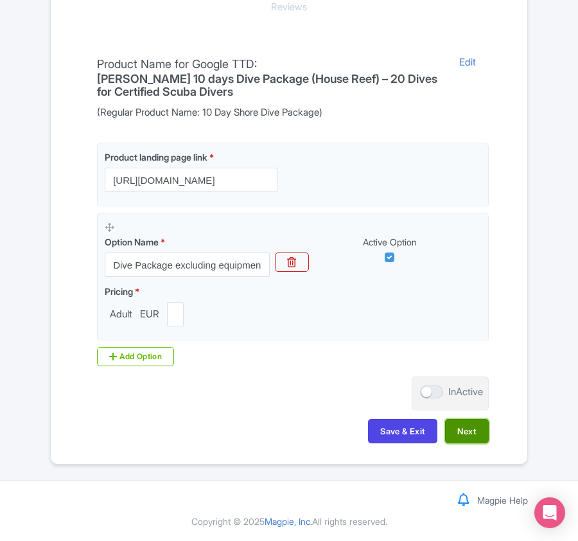
click at [463, 437] on button "Next" at bounding box center [467, 431] width 44 height 24
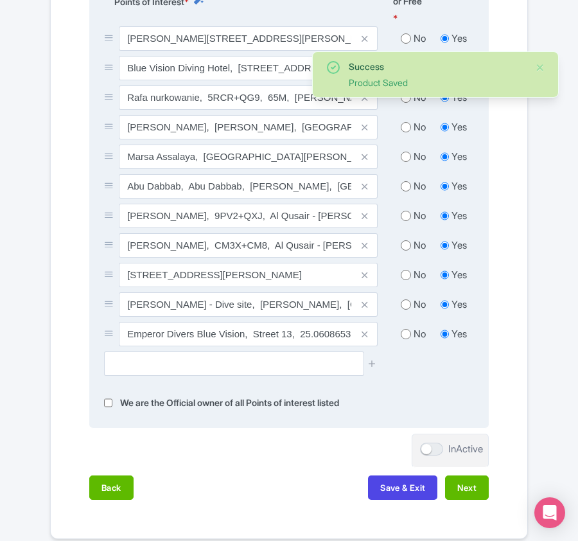
scroll to position [539, 0]
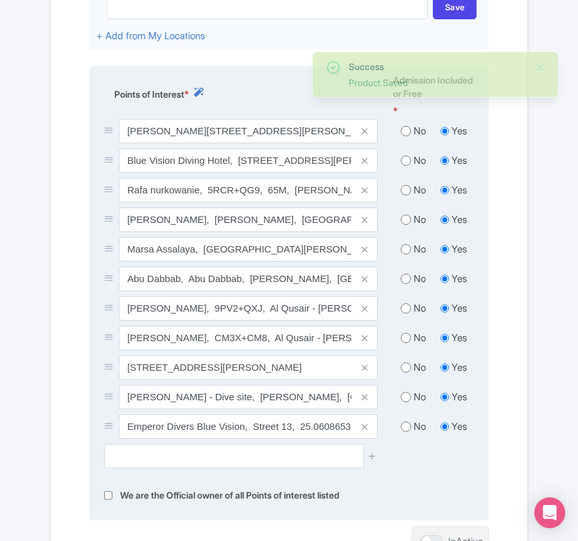
click at [404, 134] on input "radio" at bounding box center [406, 131] width 10 height 13
radio input "true"
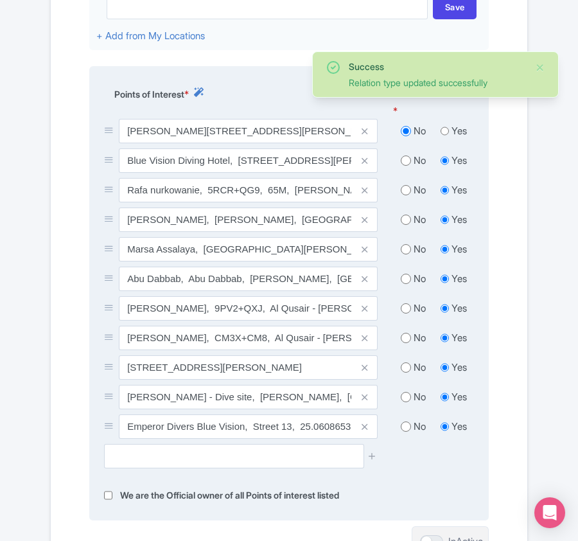
click at [406, 163] on input "radio" at bounding box center [406, 160] width 10 height 13
radio input "true"
click at [405, 192] on input "radio" at bounding box center [406, 190] width 10 height 13
radio input "true"
click at [407, 224] on input "radio" at bounding box center [406, 219] width 10 height 13
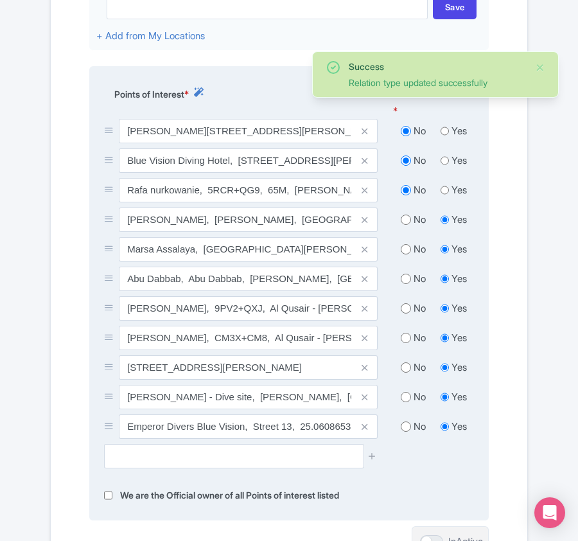
radio input "true"
click at [405, 253] on input "radio" at bounding box center [406, 249] width 10 height 13
radio input "true"
click at [405, 283] on input "radio" at bounding box center [406, 278] width 10 height 13
radio input "true"
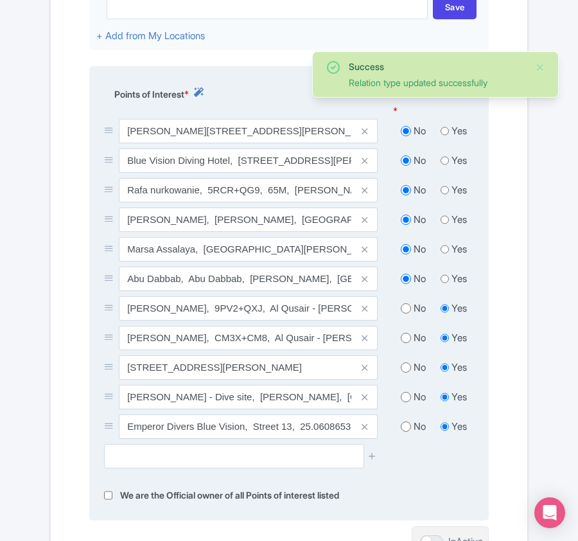
click at [406, 310] on input "radio" at bounding box center [406, 308] width 10 height 13
radio input "true"
click at [407, 344] on input "radio" at bounding box center [406, 338] width 10 height 13
radio input "true"
click at [404, 373] on input "radio" at bounding box center [406, 367] width 10 height 13
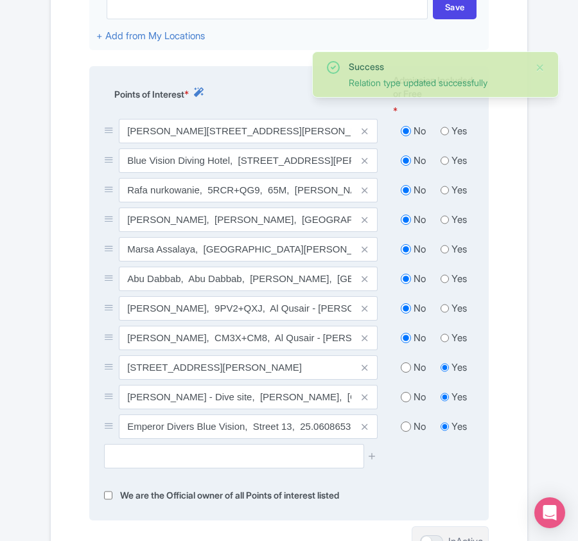
radio input "true"
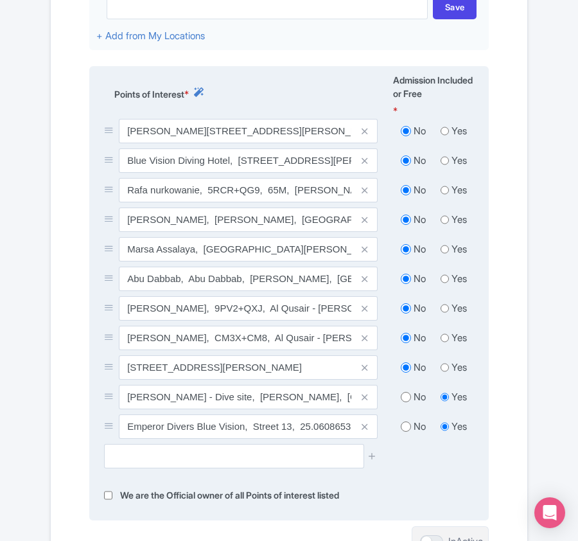
click at [404, 401] on input "radio" at bounding box center [406, 397] width 10 height 13
radio input "true"
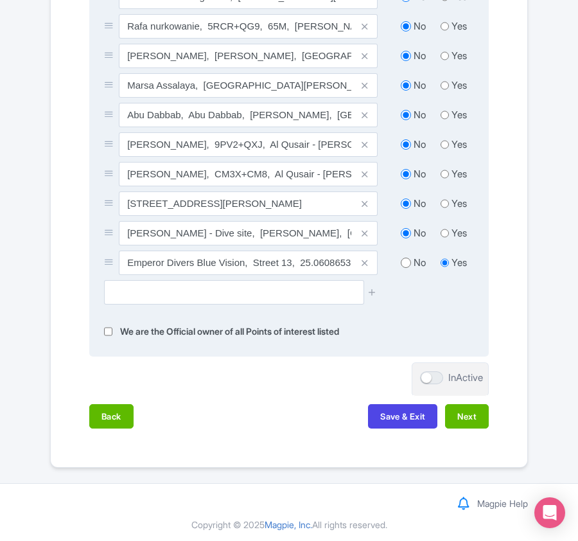
scroll to position [710, 0]
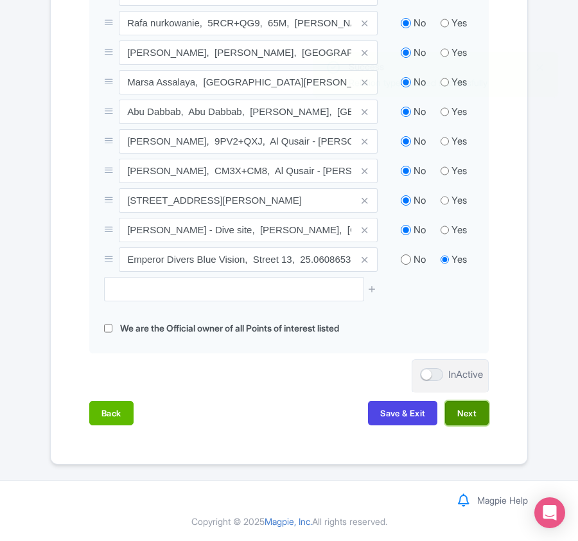
click at [483, 414] on button "Next" at bounding box center [467, 413] width 44 height 24
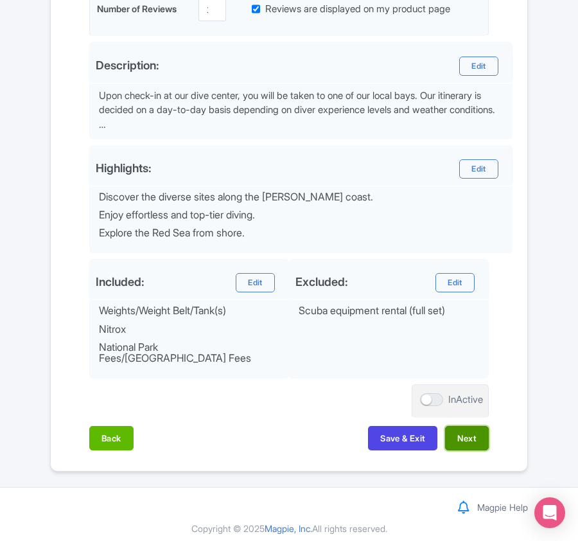
click at [463, 430] on button "Next" at bounding box center [467, 438] width 44 height 24
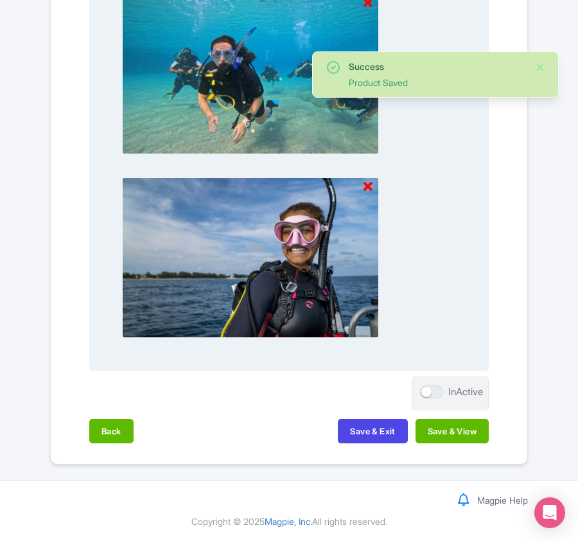
scroll to position [1339, 0]
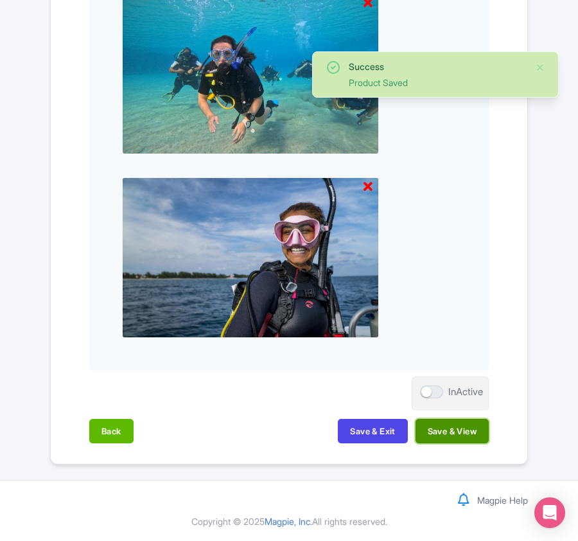
click at [456, 425] on button "Save & View" at bounding box center [452, 431] width 73 height 24
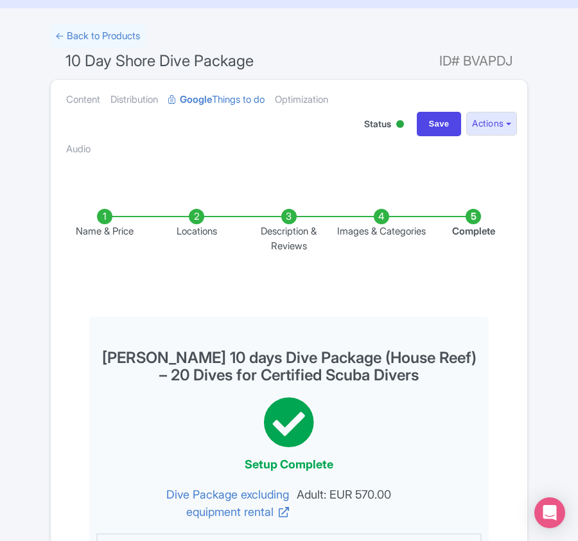
scroll to position [0, 0]
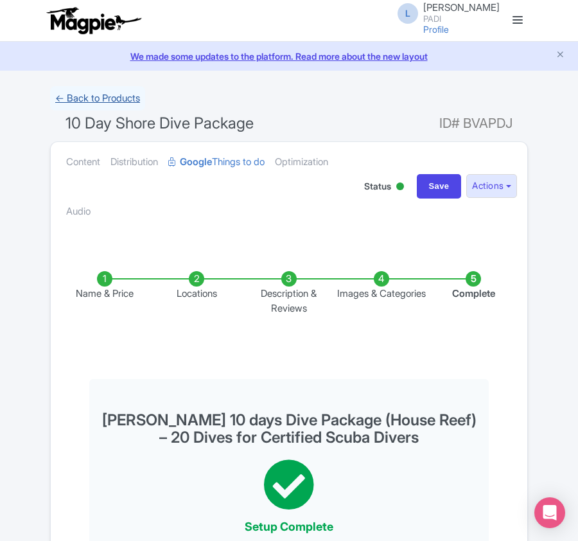
click at [103, 98] on link "← Back to Products" at bounding box center [97, 98] width 95 height 25
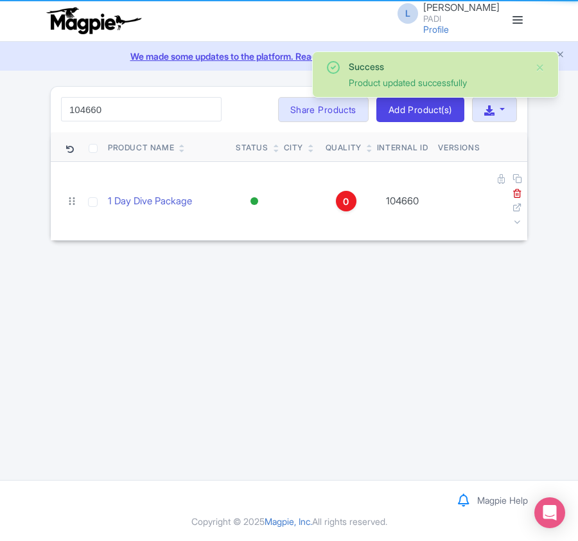
type input "104660"
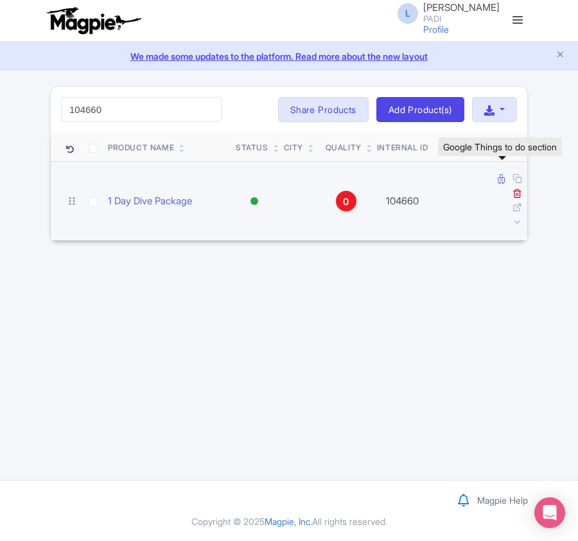
click at [500, 178] on icon at bounding box center [501, 179] width 7 height 10
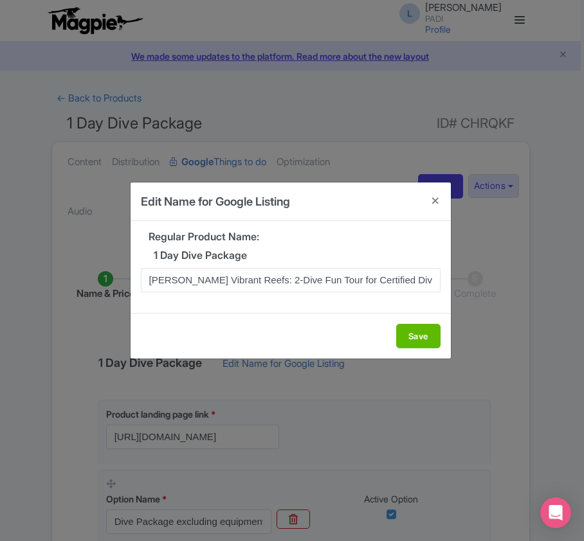
type input "[PERSON_NAME] Vibrant Reefs: 2-Dive Fun Tour for Certified Divers"
click at [427, 335] on button "Save" at bounding box center [418, 336] width 44 height 24
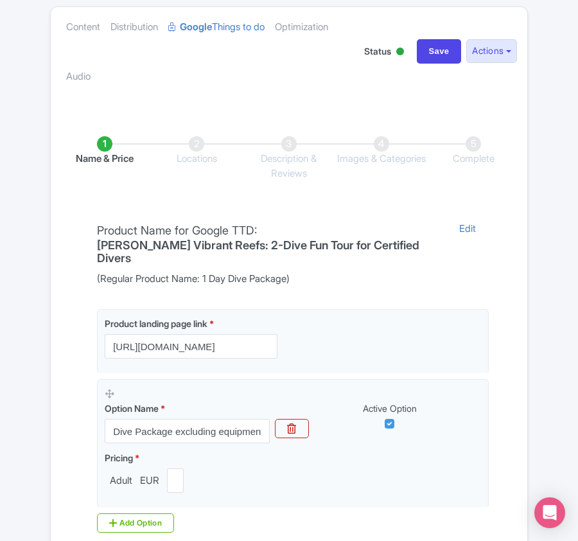
scroll to position [304, 0]
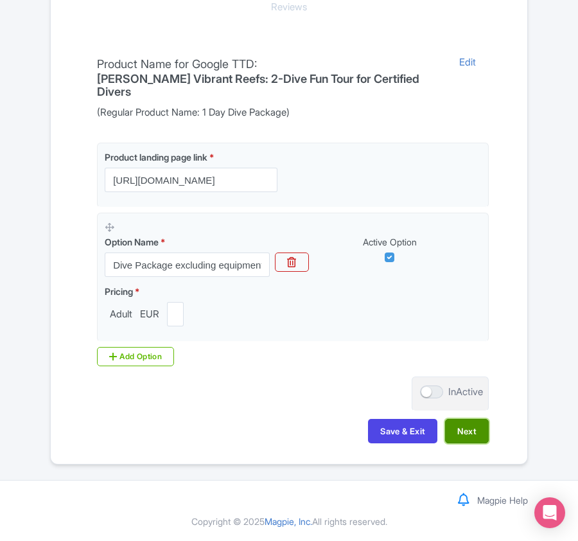
click at [477, 440] on button "Next" at bounding box center [467, 431] width 44 height 24
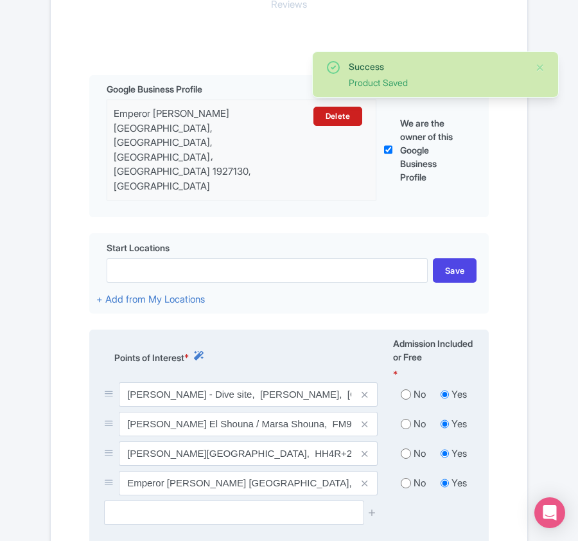
click at [402, 388] on input "radio" at bounding box center [406, 394] width 10 height 13
radio input "true"
click at [402, 418] on input "radio" at bounding box center [406, 424] width 10 height 13
radio input "true"
click at [404, 447] on input "radio" at bounding box center [406, 453] width 10 height 13
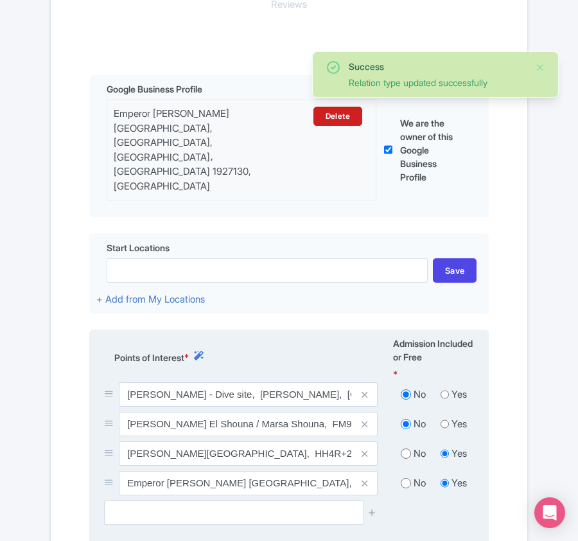
radio input "true"
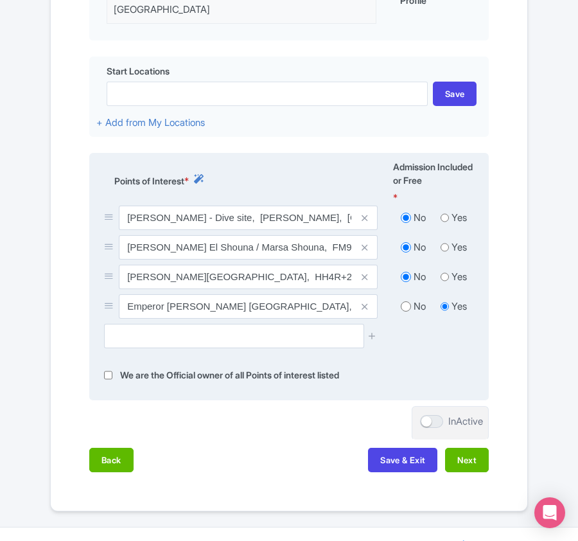
scroll to position [499, 0]
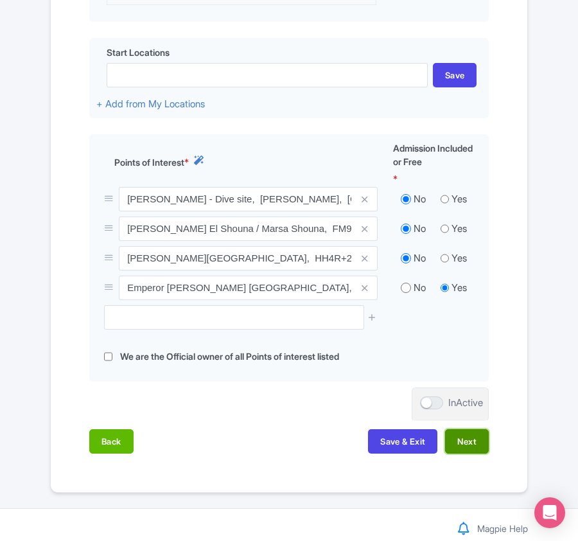
click at [476, 429] on button "Next" at bounding box center [467, 441] width 44 height 24
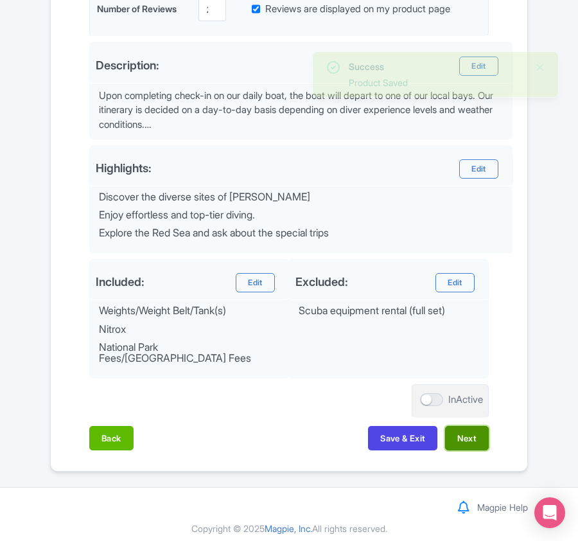
click at [472, 432] on button "Next" at bounding box center [467, 438] width 44 height 24
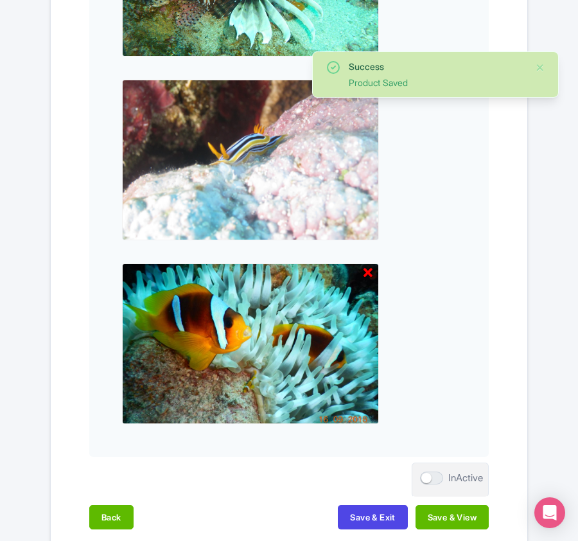
scroll to position [1339, 0]
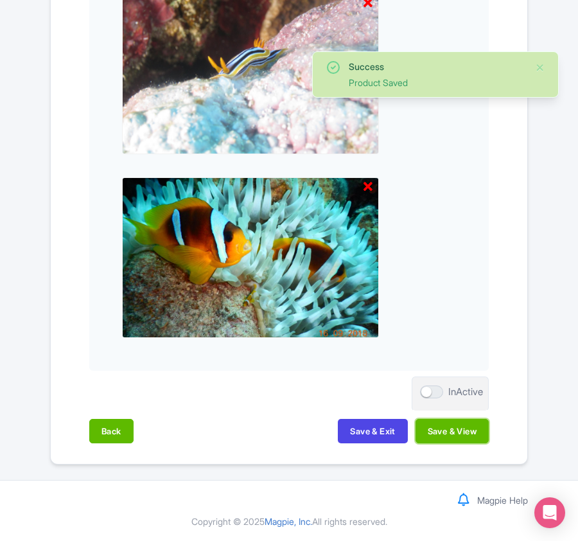
click at [472, 432] on button "Save & View" at bounding box center [452, 431] width 73 height 24
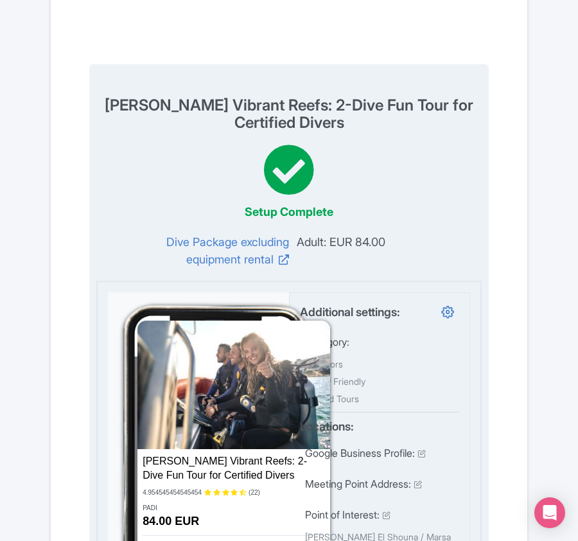
scroll to position [0, 0]
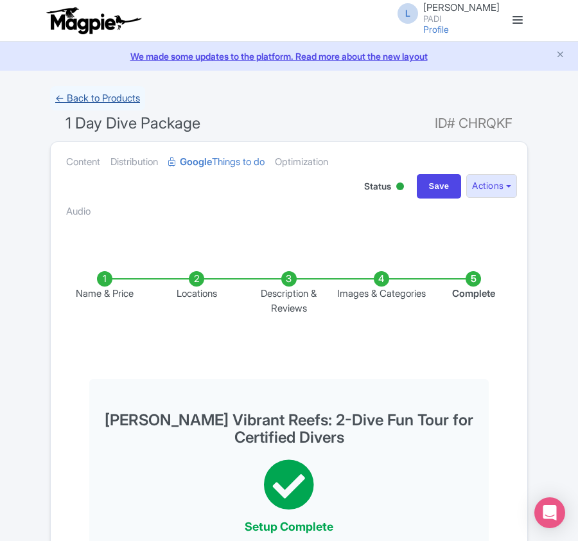
click at [98, 96] on link "← Back to Products" at bounding box center [97, 98] width 95 height 25
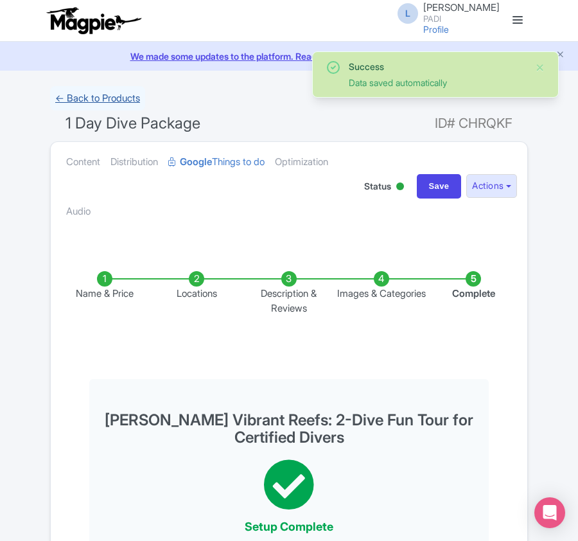
click at [89, 101] on link "← Back to Products" at bounding box center [97, 98] width 95 height 25
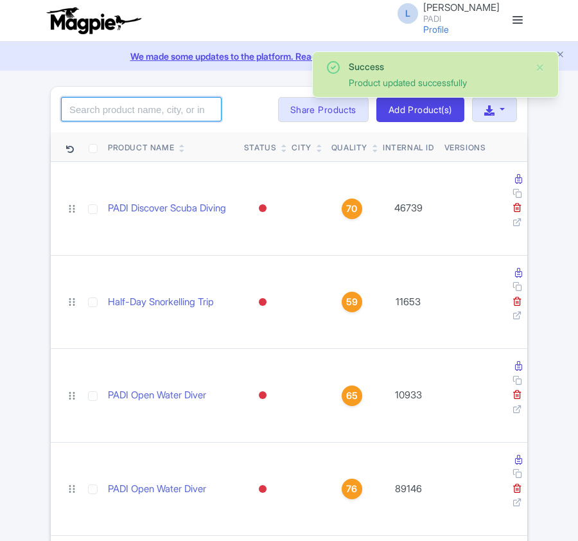
click at [109, 113] on input "search" at bounding box center [141, 109] width 161 height 24
paste input "104661"
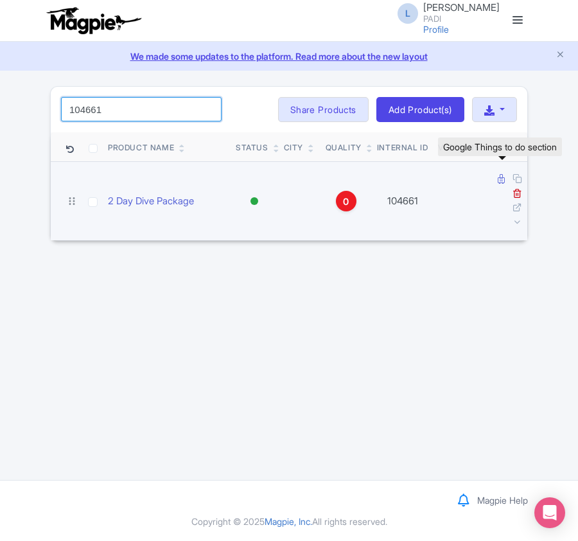
type input "104661"
click at [500, 181] on icon at bounding box center [501, 179] width 7 height 10
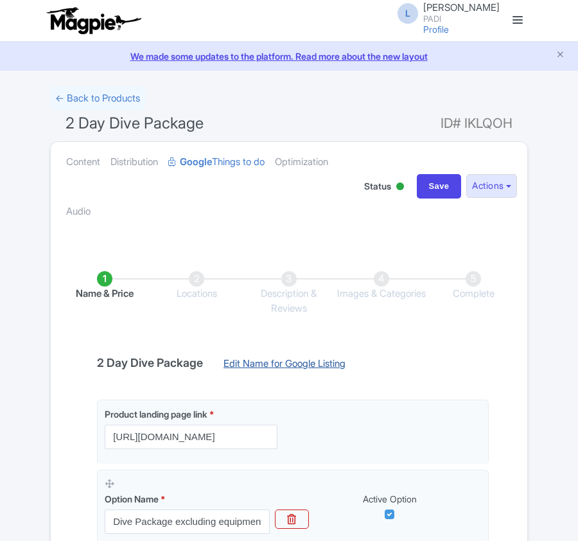
click at [288, 361] on link "Edit Name for Google Listing" at bounding box center [285, 367] width 148 height 21
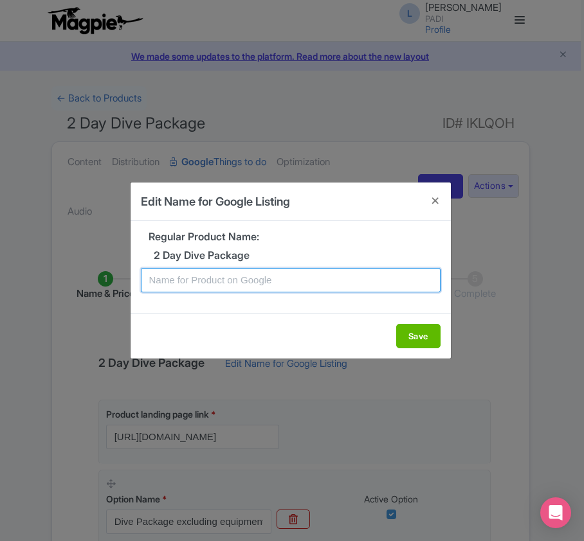
click at [253, 290] on input "text" at bounding box center [290, 280] width 299 height 24
paste input "Port Ghalib Dive Package – 4 Guided Dives [DATE] Through Stunning Marine Sites"
type input "Port Ghalib Dive Package – 4 Guided Dives [DATE] Through Stunning Marine Sites"
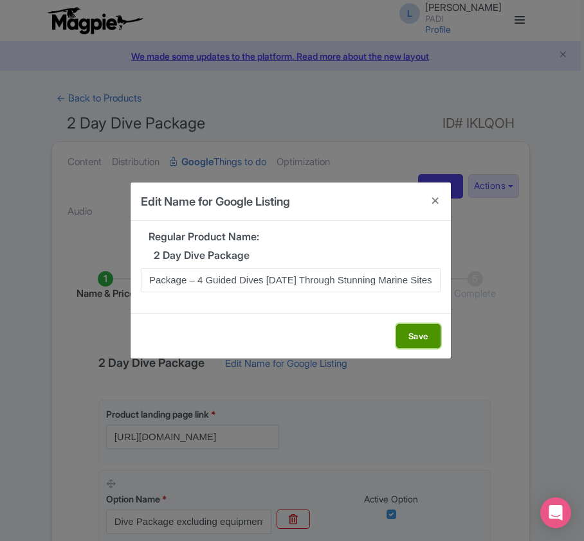
click at [416, 332] on button "Save" at bounding box center [418, 336] width 44 height 24
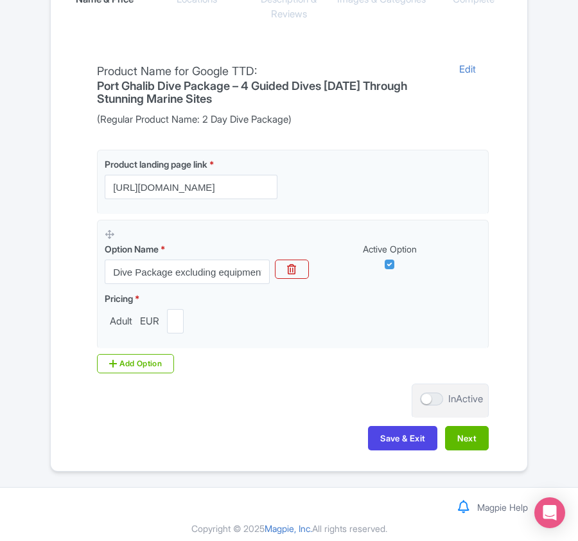
scroll to position [304, 0]
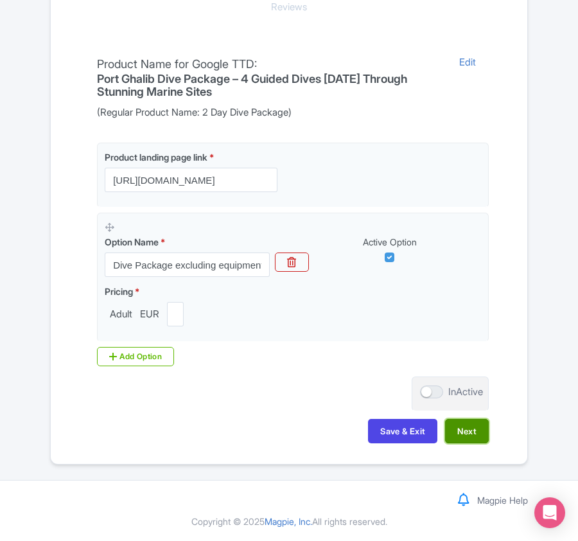
click at [458, 425] on button "Next" at bounding box center [467, 431] width 44 height 24
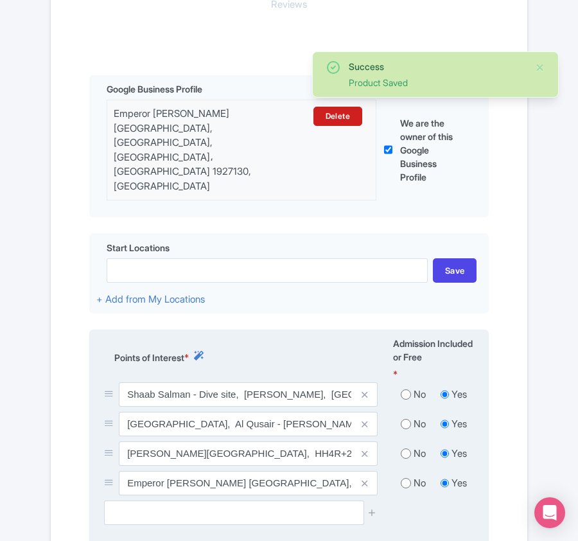
click at [407, 388] on input "radio" at bounding box center [406, 394] width 10 height 13
radio input "true"
click at [404, 418] on input "radio" at bounding box center [406, 424] width 10 height 13
radio input "true"
click at [402, 447] on input "radio" at bounding box center [406, 453] width 10 height 13
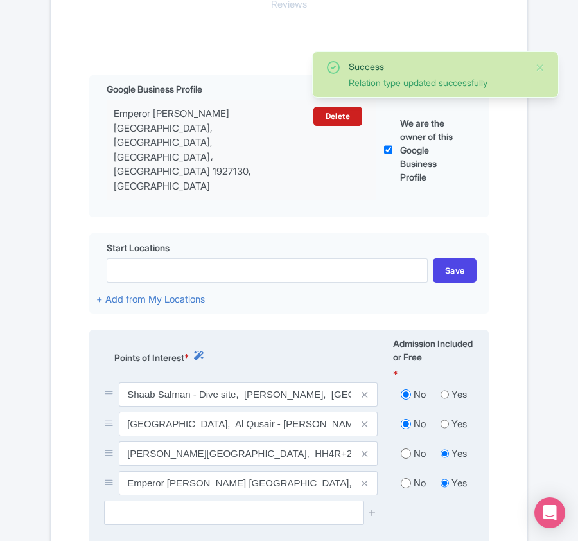
radio input "true"
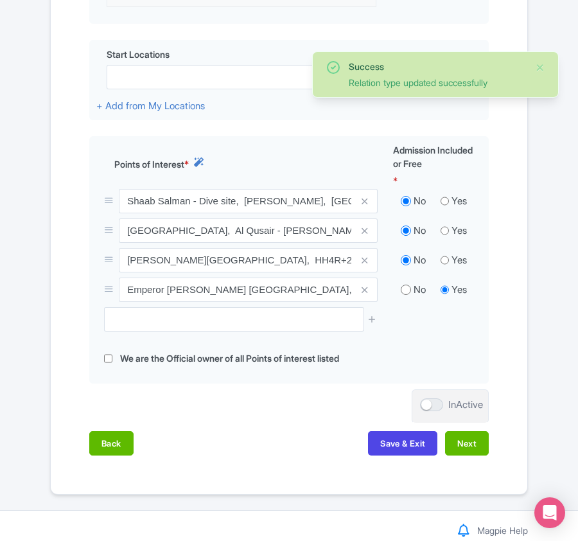
scroll to position [499, 0]
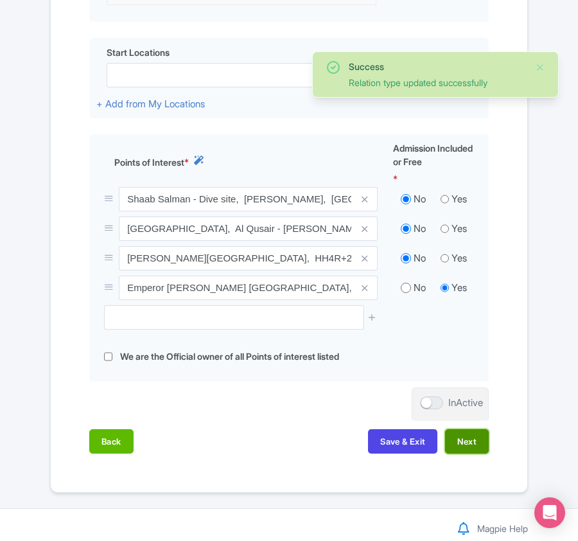
click at [469, 429] on button "Next" at bounding box center [467, 441] width 44 height 24
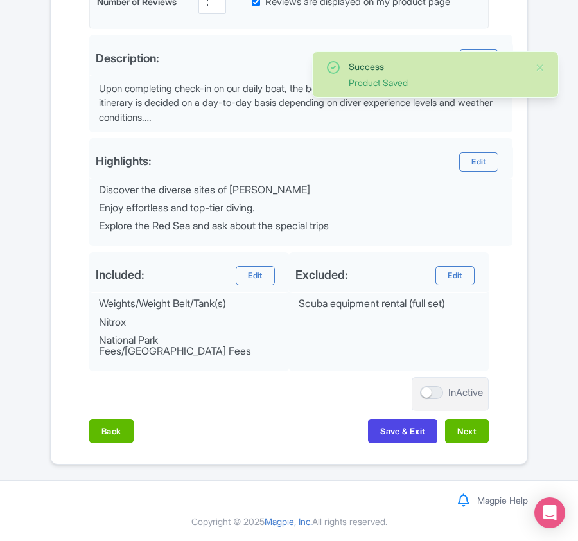
scroll to position [443, 0]
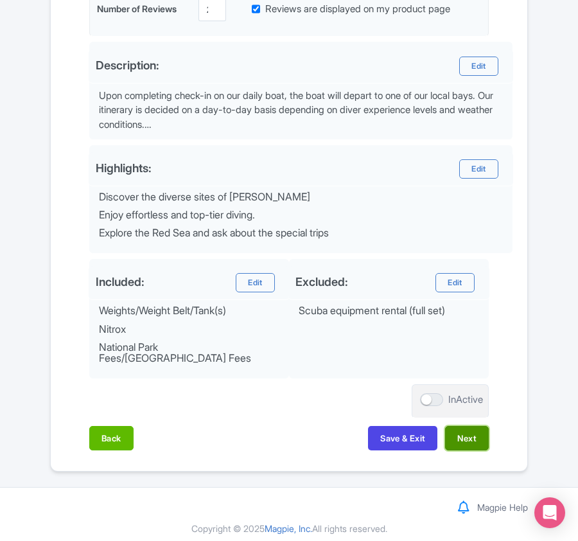
click at [467, 429] on button "Next" at bounding box center [467, 438] width 44 height 24
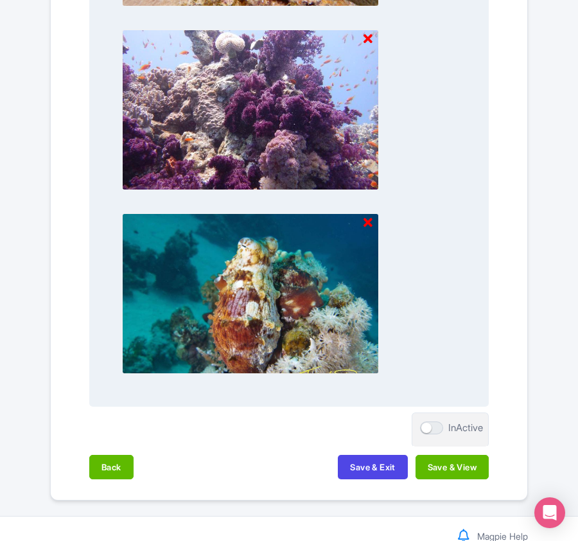
scroll to position [1339, 0]
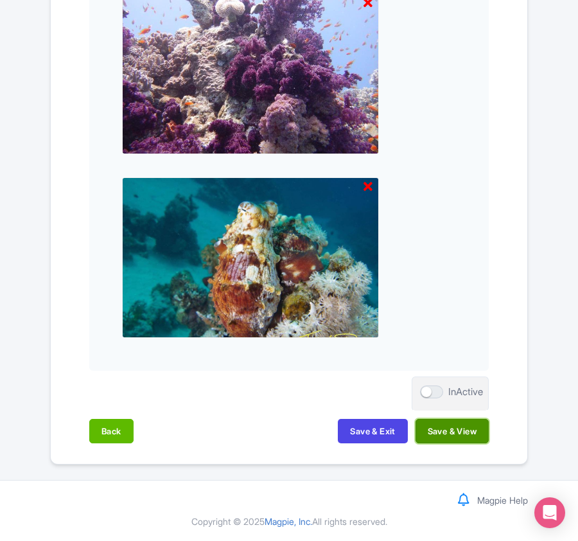
click at [451, 432] on button "Save & View" at bounding box center [452, 431] width 73 height 24
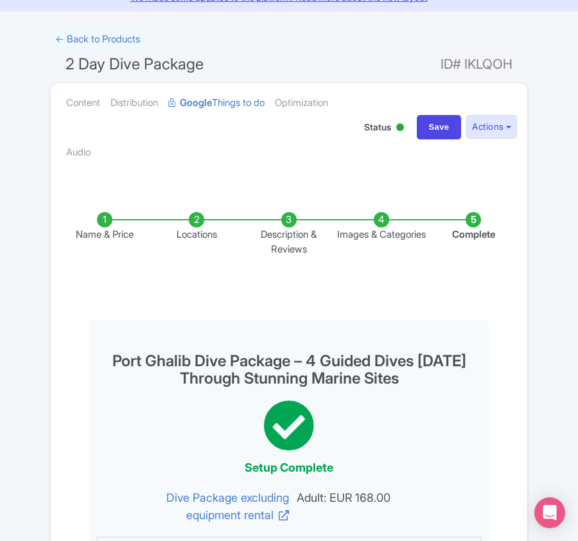
scroll to position [54, 0]
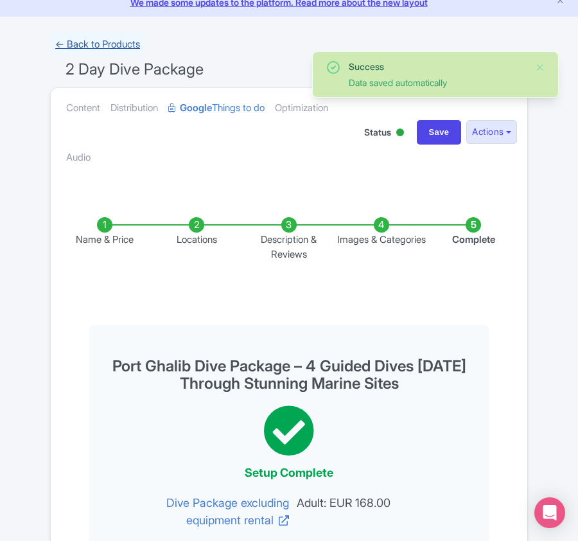
click at [87, 39] on link "← Back to Products" at bounding box center [97, 44] width 95 height 25
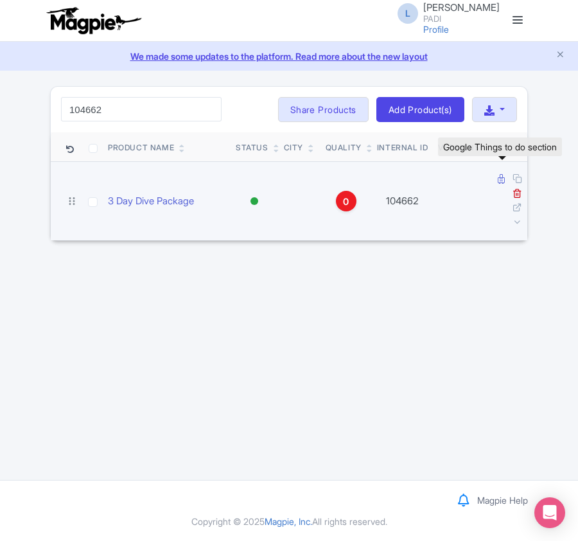
type input "104662"
click at [499, 175] on icon at bounding box center [501, 179] width 7 height 10
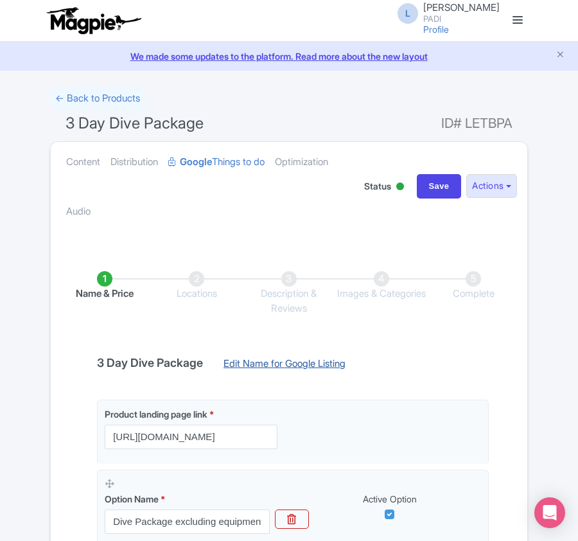
click at [249, 368] on link "Edit Name for Google Listing" at bounding box center [285, 367] width 148 height 21
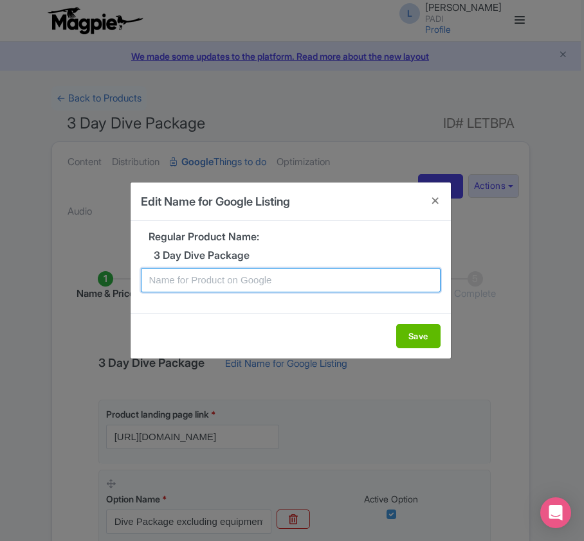
click at [247, 284] on input "text" at bounding box center [290, 280] width 299 height 24
paste input "Port Ghalib Dive Package – 6 Guided Dives in 3 Days Through Stunning Marine Sit…"
type input "Port Ghalib Dive Package – 6 Guided Dives in 3 Days Through Stunning Marine Sit…"
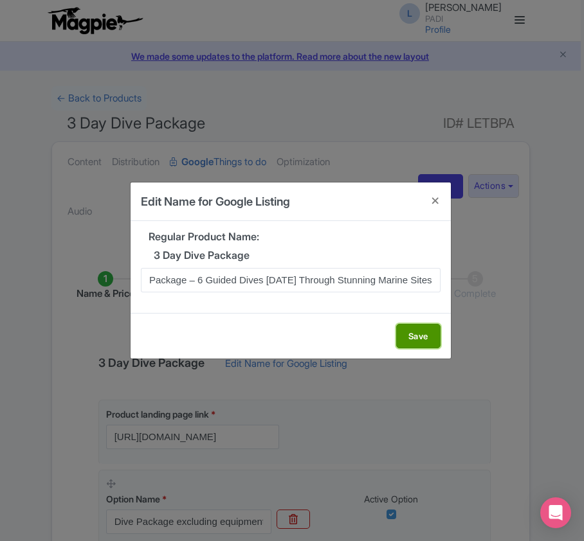
click at [412, 335] on button "Save" at bounding box center [418, 336] width 44 height 24
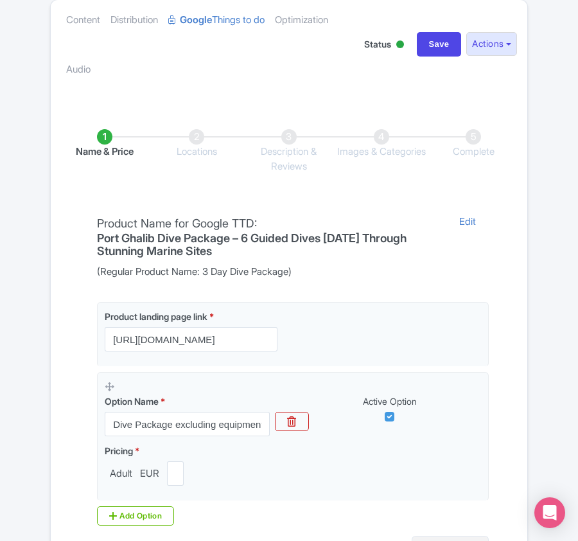
scroll to position [304, 0]
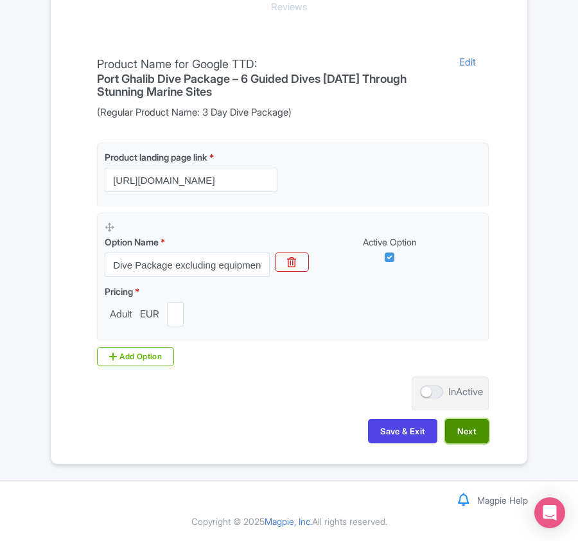
click at [464, 431] on button "Next" at bounding box center [467, 431] width 44 height 24
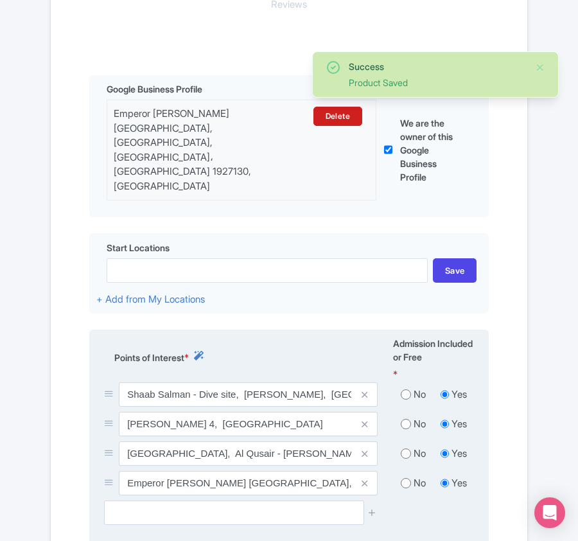
click at [402, 388] on input "radio" at bounding box center [406, 394] width 10 height 13
radio input "true"
click at [407, 418] on input "radio" at bounding box center [406, 424] width 10 height 13
radio input "true"
click at [406, 447] on input "radio" at bounding box center [406, 453] width 10 height 13
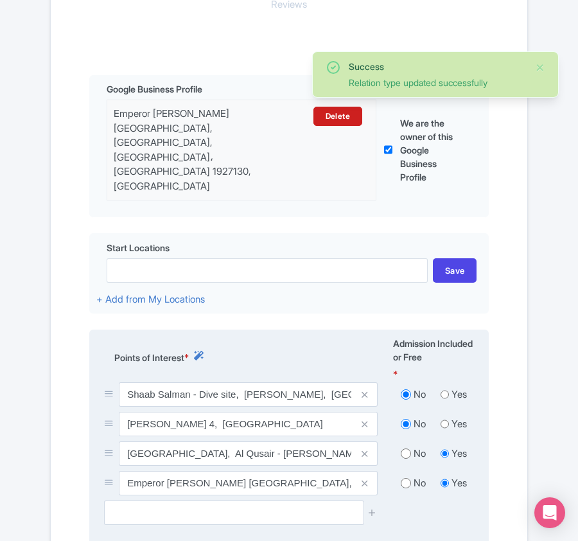
radio input "true"
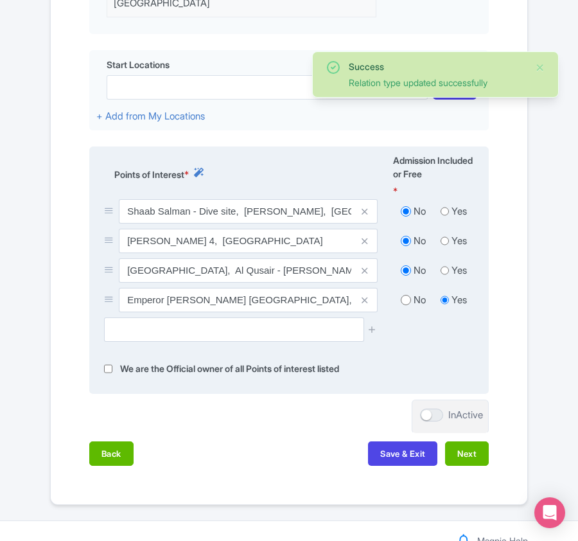
scroll to position [499, 0]
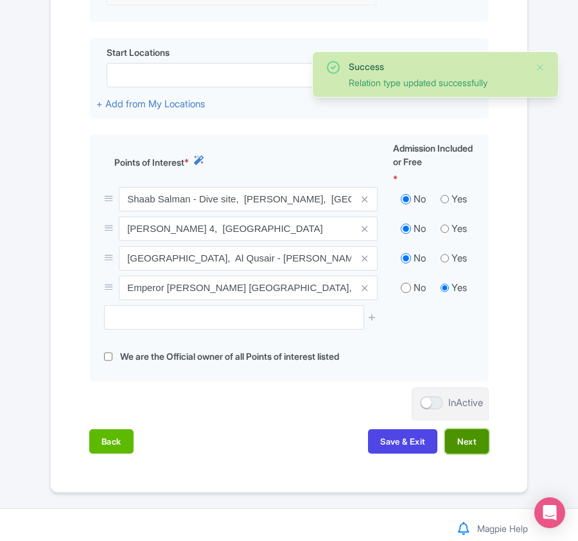
click at [465, 429] on button "Next" at bounding box center [467, 441] width 44 height 24
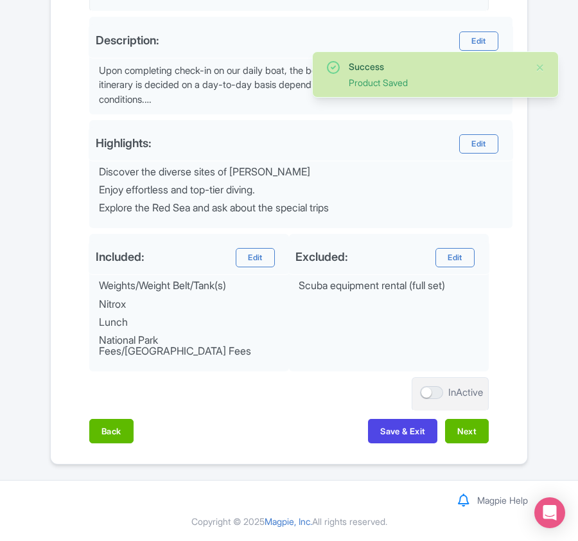
scroll to position [461, 0]
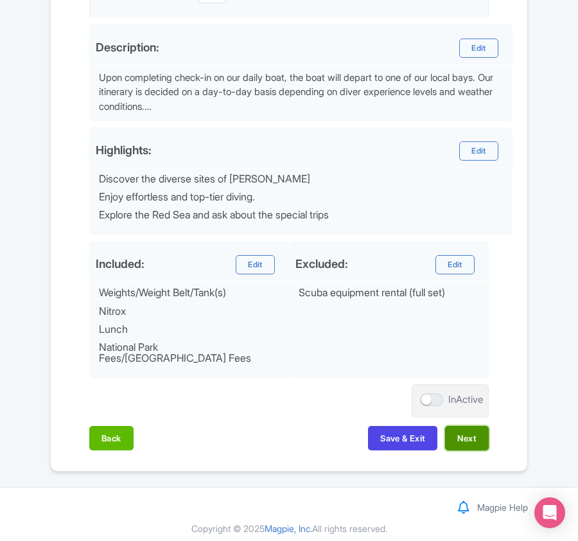
click at [465, 432] on button "Next" at bounding box center [467, 438] width 44 height 24
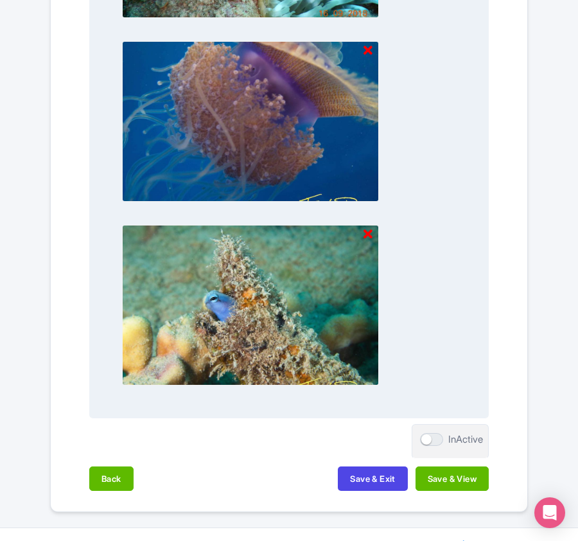
scroll to position [1339, 0]
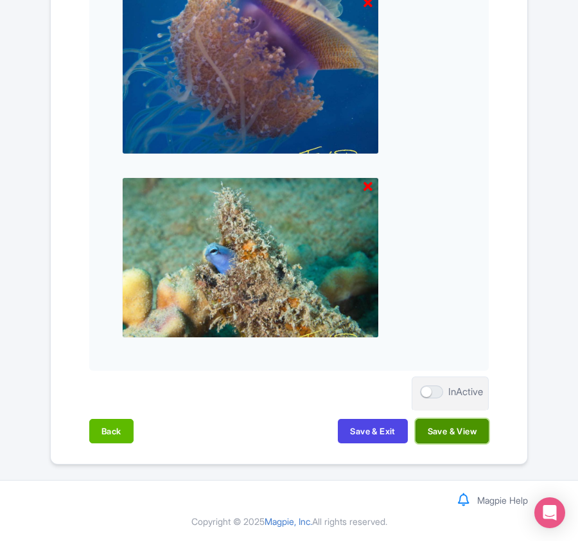
click at [463, 432] on button "Save & View" at bounding box center [452, 431] width 73 height 24
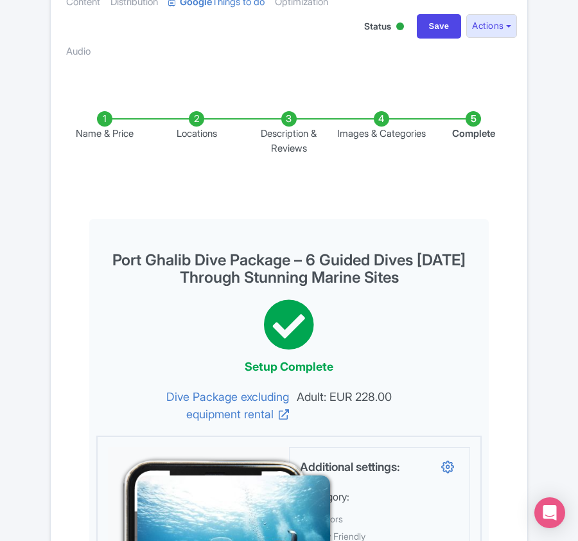
scroll to position [0, 0]
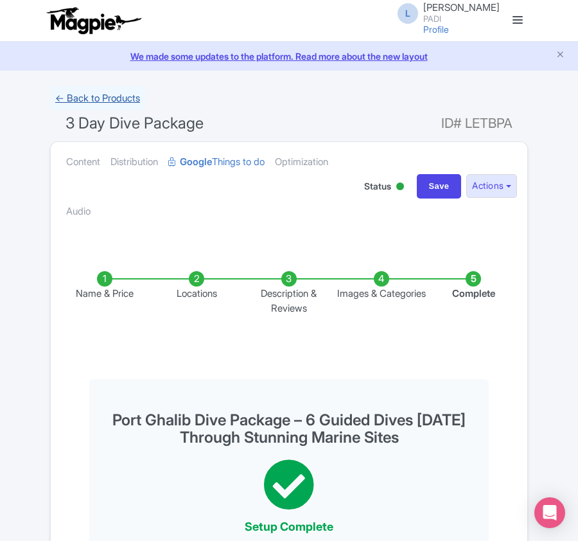
click at [96, 101] on link "← Back to Products" at bounding box center [97, 98] width 95 height 25
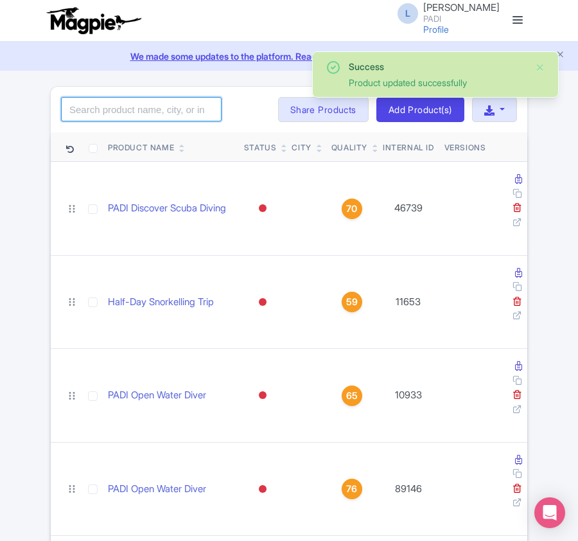
click at [103, 114] on input "search" at bounding box center [141, 109] width 161 height 24
paste input "104663"
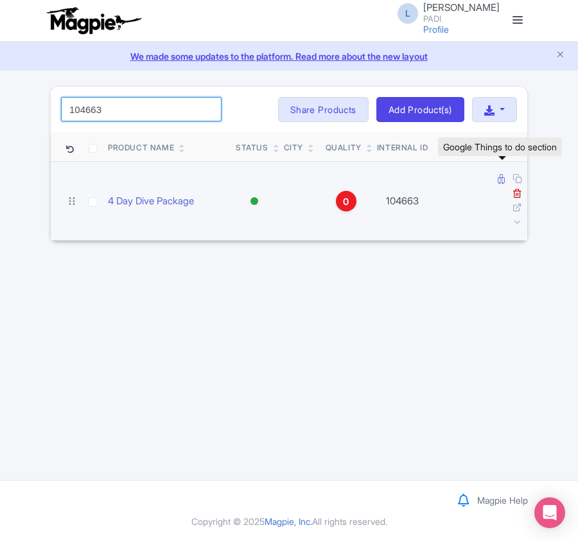
type input "104663"
click at [501, 181] on icon at bounding box center [501, 179] width 7 height 10
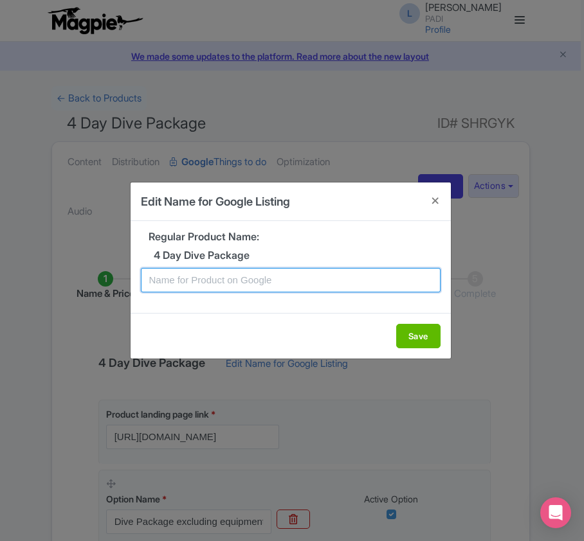
click at [303, 283] on input "text" at bounding box center [290, 280] width 299 height 24
paste input "Port Ghalib Dive Package – 8 Guided Dives in 4 Days Through Stunning Marine Sit…"
type input "Port Ghalib Dive Package – 8 Guided Dives in 4 Days Through Stunning Marine Sit…"
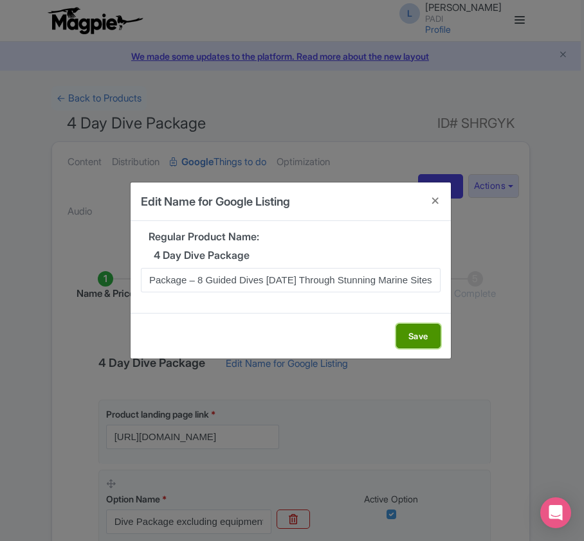
click at [404, 335] on button "Save" at bounding box center [418, 336] width 44 height 24
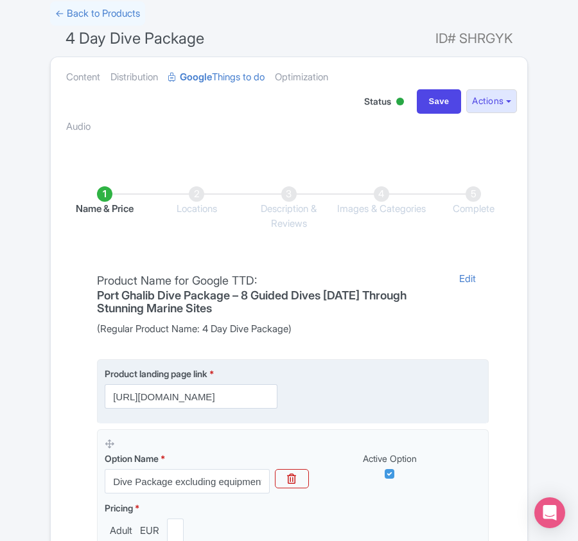
scroll to position [304, 0]
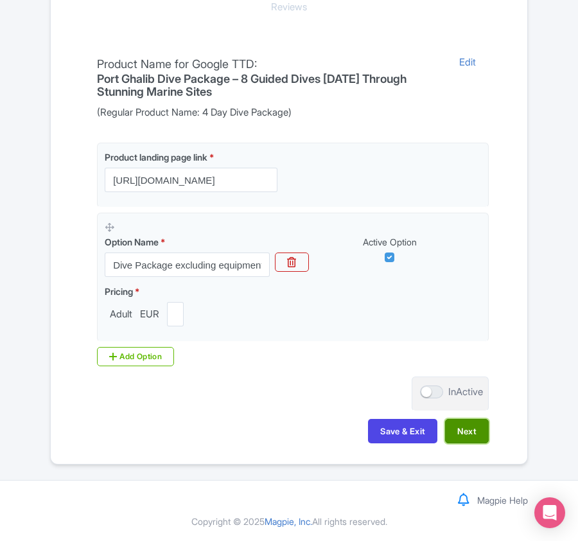
click at [467, 430] on button "Next" at bounding box center [467, 431] width 44 height 24
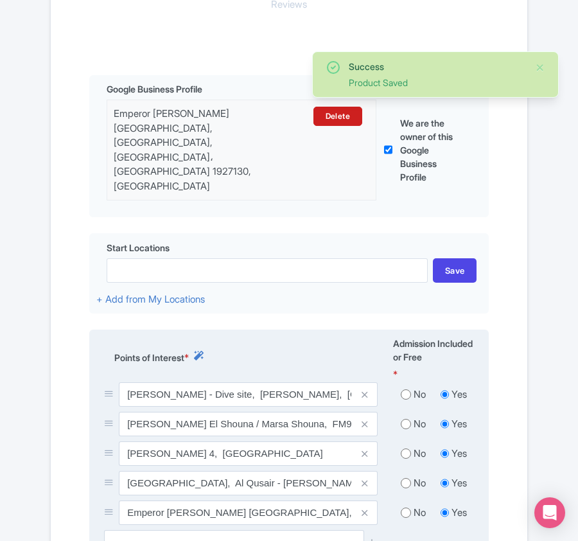
click at [402, 388] on input "radio" at bounding box center [406, 394] width 10 height 13
radio input "true"
click at [407, 418] on input "radio" at bounding box center [406, 424] width 10 height 13
radio input "true"
click at [402, 447] on input "radio" at bounding box center [406, 453] width 10 height 13
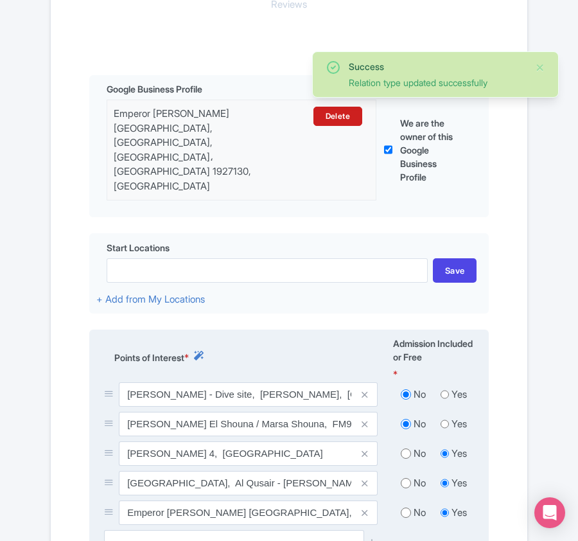
radio input "true"
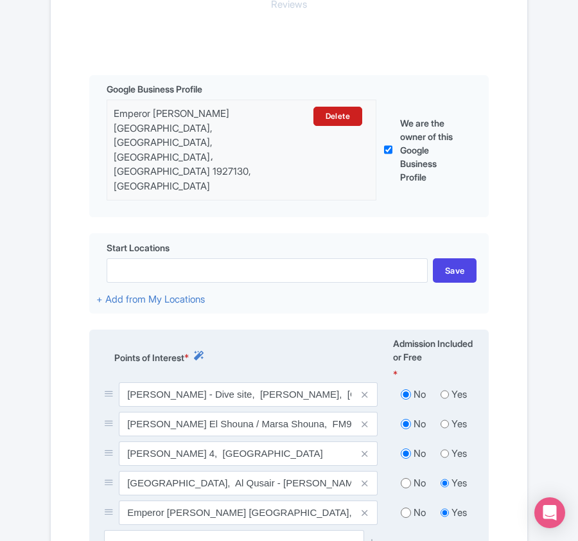
click at [404, 477] on input "radio" at bounding box center [406, 483] width 10 height 13
radio input "true"
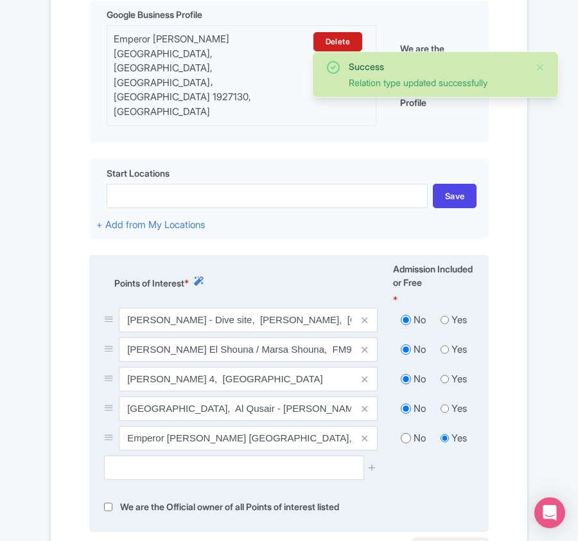
scroll to position [528, 0]
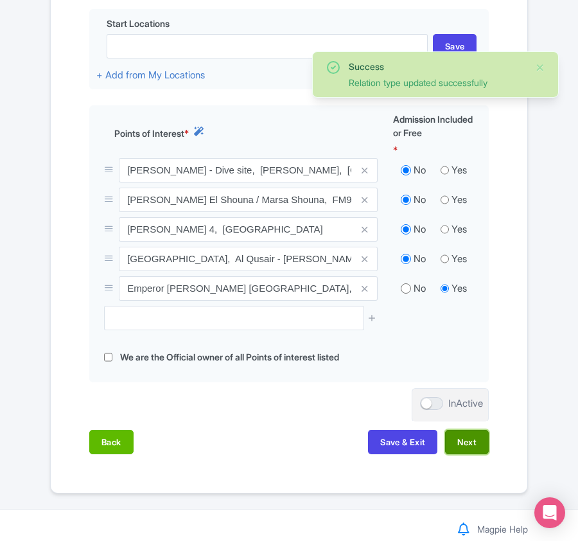
click at [468, 430] on button "Next" at bounding box center [467, 442] width 44 height 24
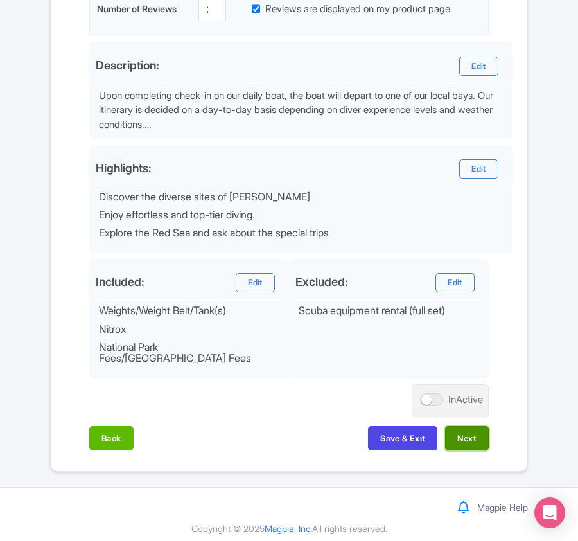
click at [468, 427] on button "Next" at bounding box center [467, 438] width 44 height 24
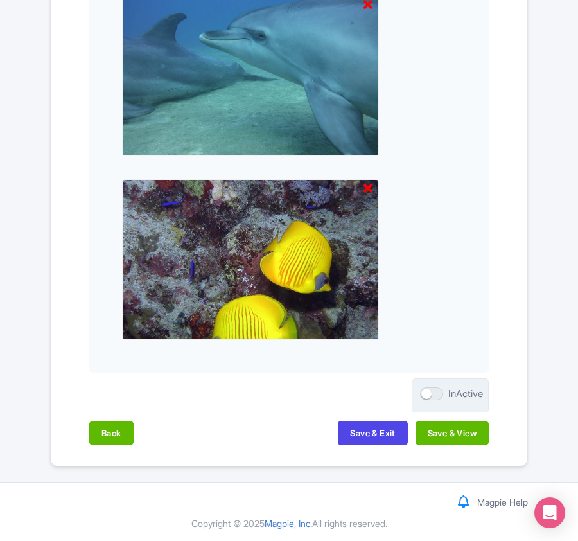
scroll to position [1339, 0]
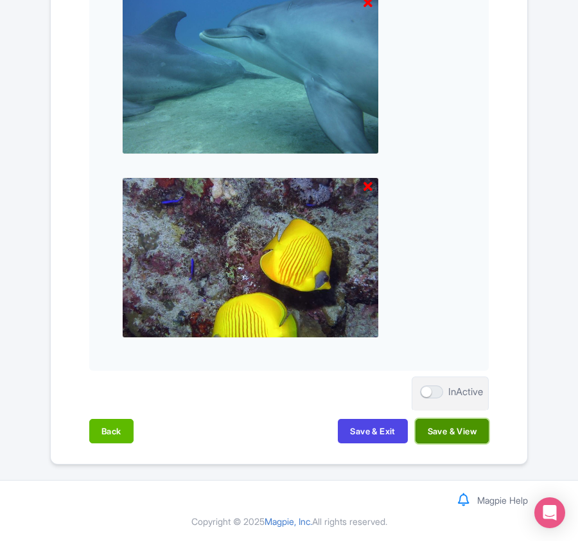
click at [468, 430] on button "Save & View" at bounding box center [452, 431] width 73 height 24
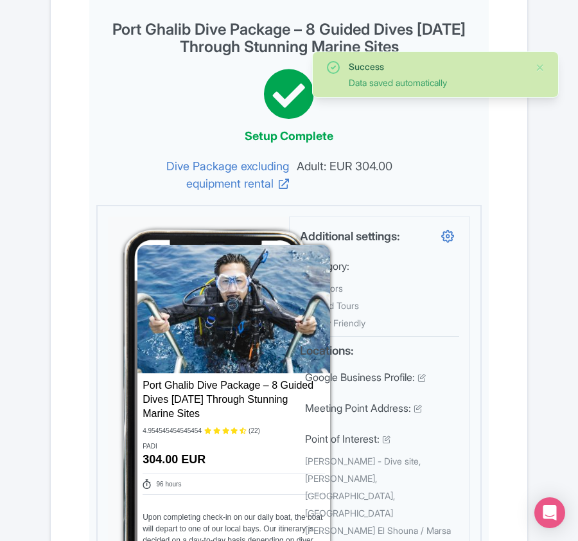
scroll to position [0, 0]
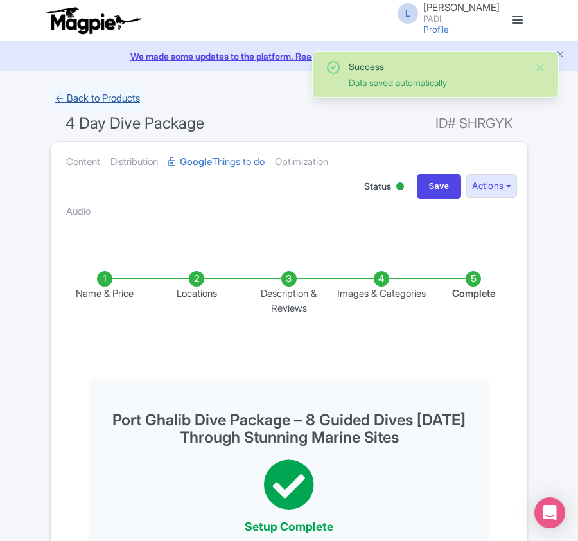
click at [86, 94] on link "← Back to Products" at bounding box center [97, 98] width 95 height 25
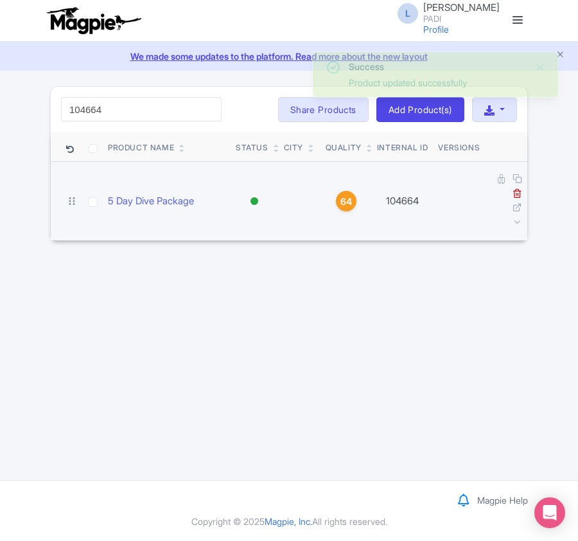
type input "104664"
click at [497, 185] on td at bounding box center [506, 201] width 42 height 79
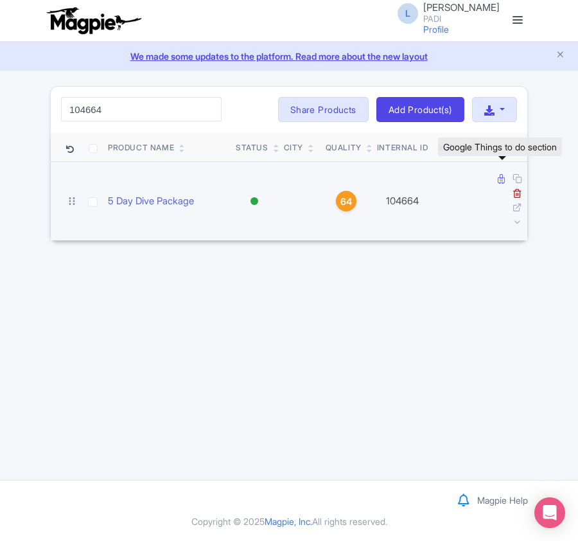
click at [500, 181] on icon at bounding box center [501, 179] width 7 height 10
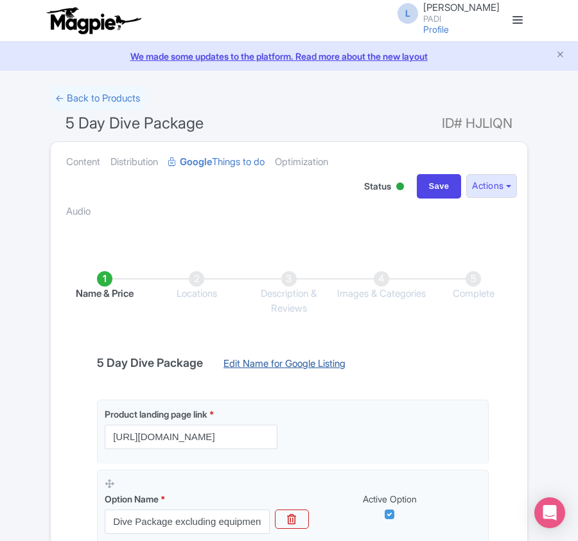
click at [312, 366] on link "Edit Name for Google Listing" at bounding box center [285, 367] width 148 height 21
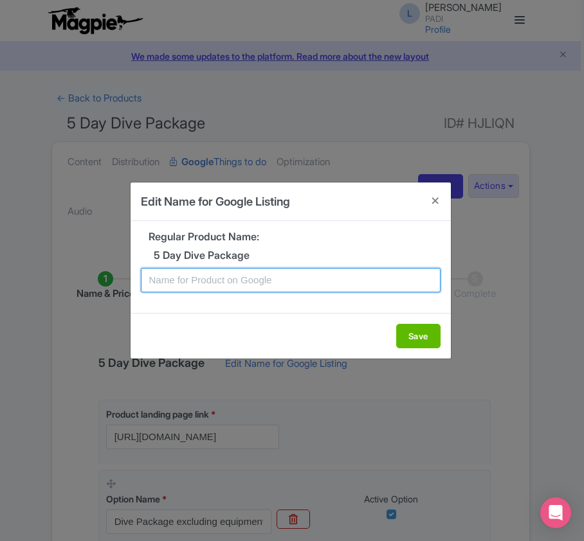
click at [249, 278] on input "text" at bounding box center [290, 280] width 299 height 24
paste input "Port Ghalib Dive Package – 10 Guided Dives in 5 Days Through Stunning Marine Si…"
type input "Port Ghalib Dive Package – 10 Guided Dives in 5 Days Through Stunning Marine Si…"
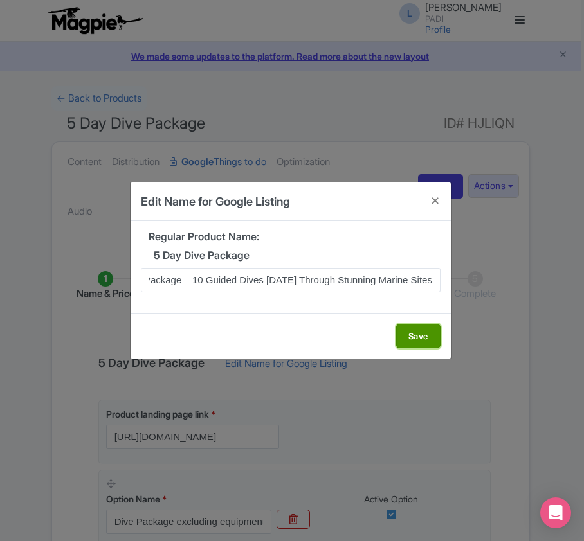
click at [412, 338] on button "Save" at bounding box center [418, 336] width 44 height 24
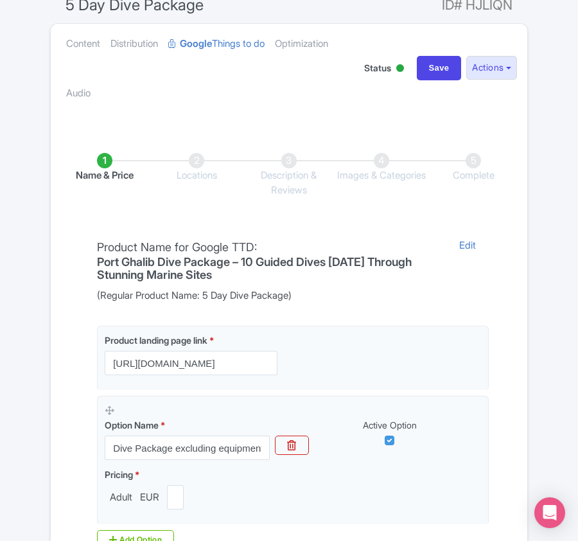
scroll to position [304, 0]
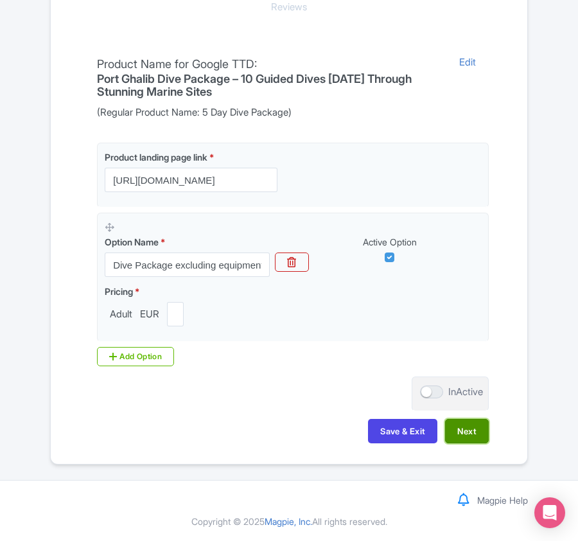
click at [469, 437] on button "Next" at bounding box center [467, 431] width 44 height 24
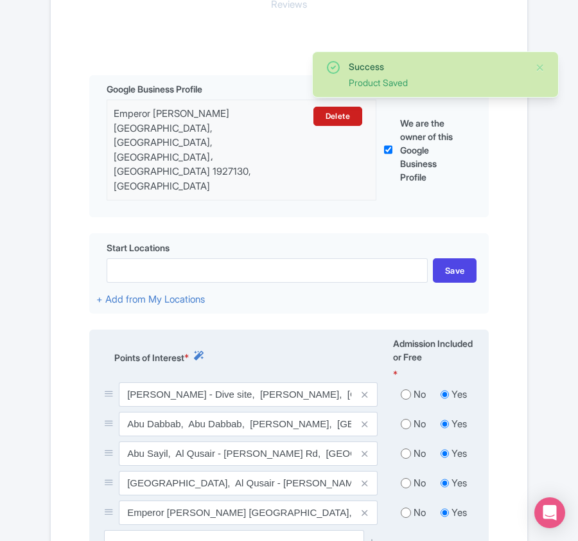
click at [401, 388] on input "radio" at bounding box center [406, 394] width 10 height 13
radio input "true"
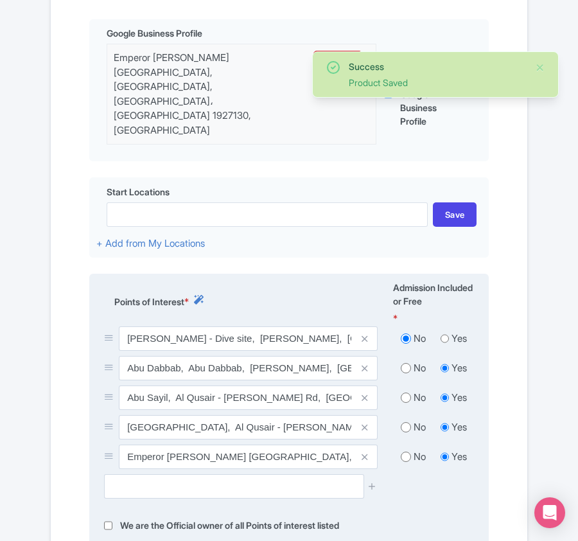
scroll to position [389, 0]
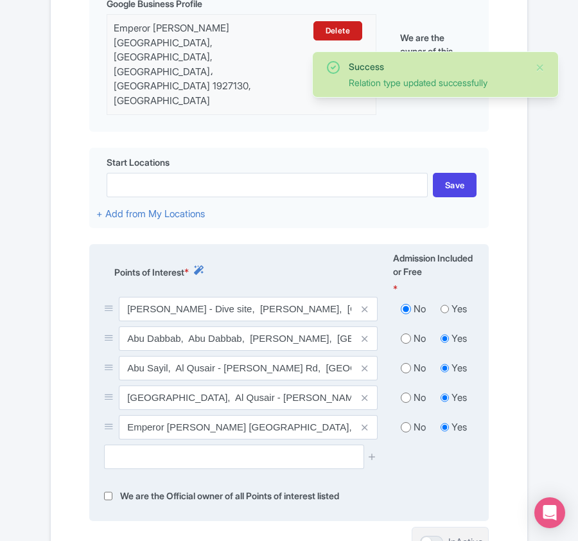
click at [409, 332] on input "radio" at bounding box center [406, 338] width 10 height 13
radio input "true"
click at [407, 362] on input "radio" at bounding box center [406, 368] width 10 height 13
radio input "true"
click at [407, 391] on input "radio" at bounding box center [406, 397] width 10 height 13
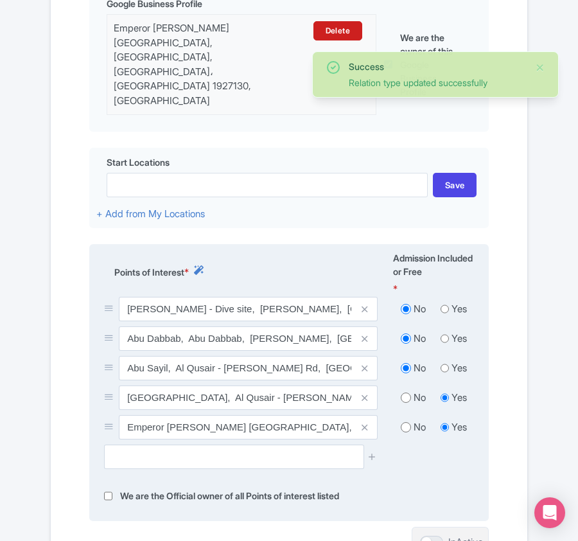
radio input "true"
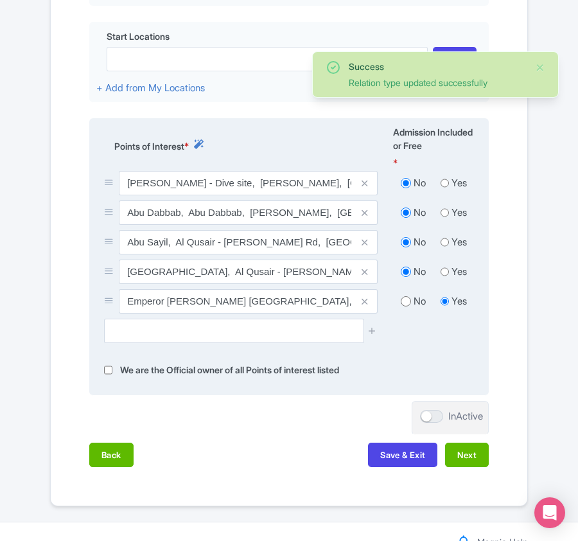
scroll to position [528, 0]
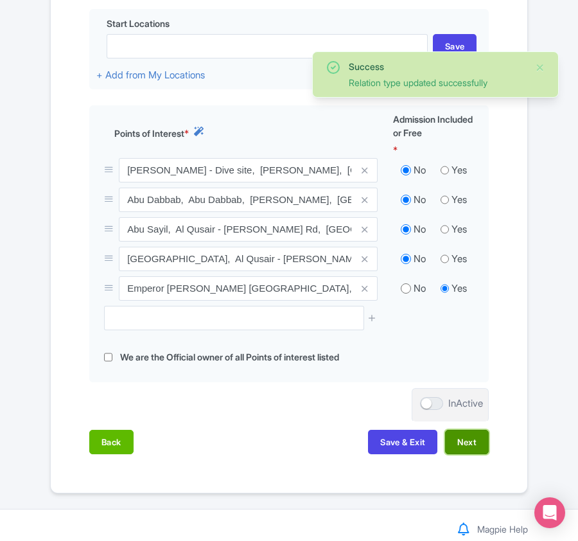
click at [471, 430] on button "Next" at bounding box center [467, 442] width 44 height 24
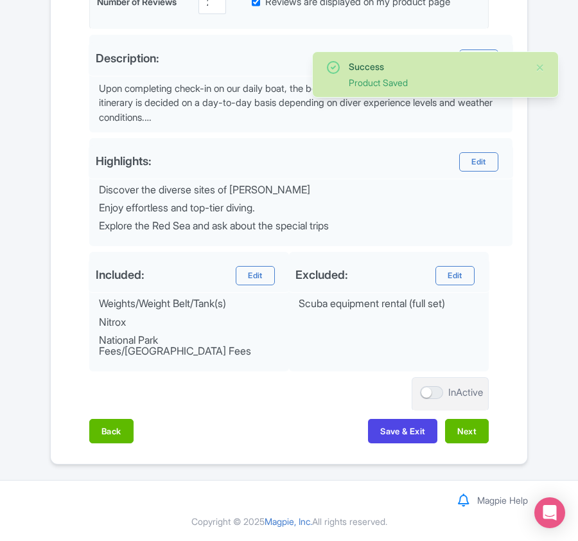
scroll to position [443, 0]
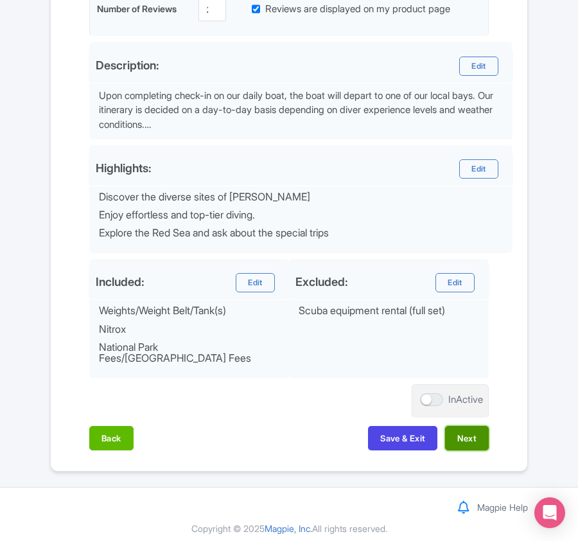
click at [469, 429] on button "Next" at bounding box center [467, 438] width 44 height 24
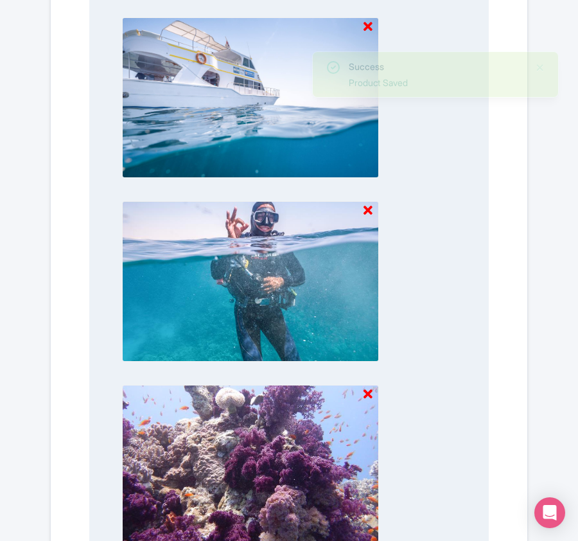
scroll to position [1339, 0]
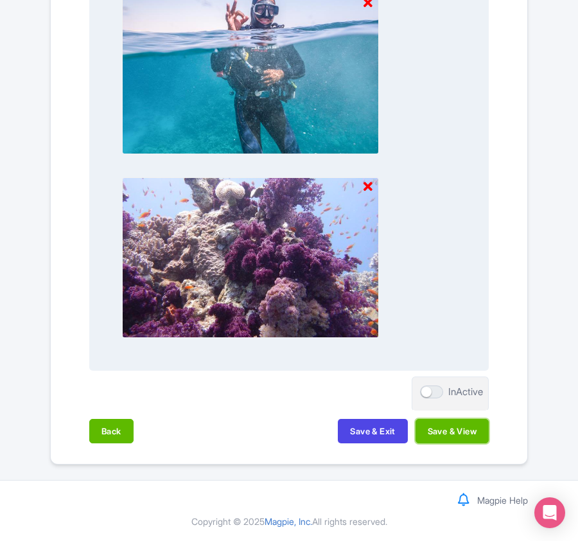
click at [469, 428] on button "Save & View" at bounding box center [452, 431] width 73 height 24
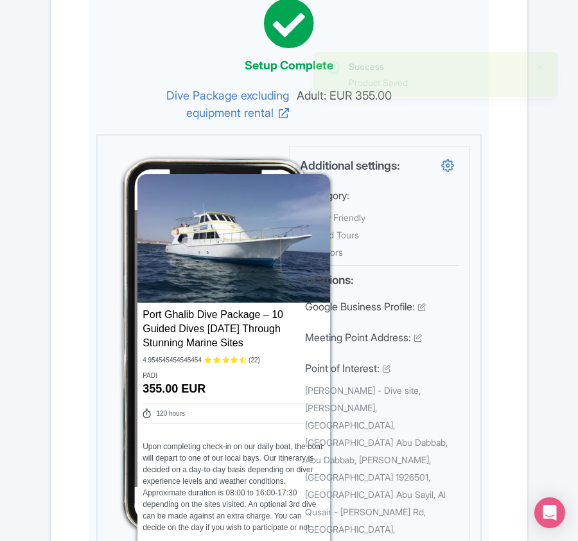
scroll to position [0, 0]
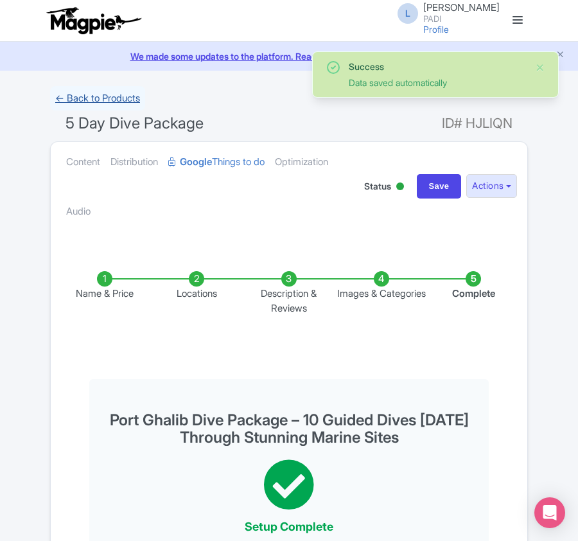
click at [90, 103] on link "← Back to Products" at bounding box center [97, 98] width 95 height 25
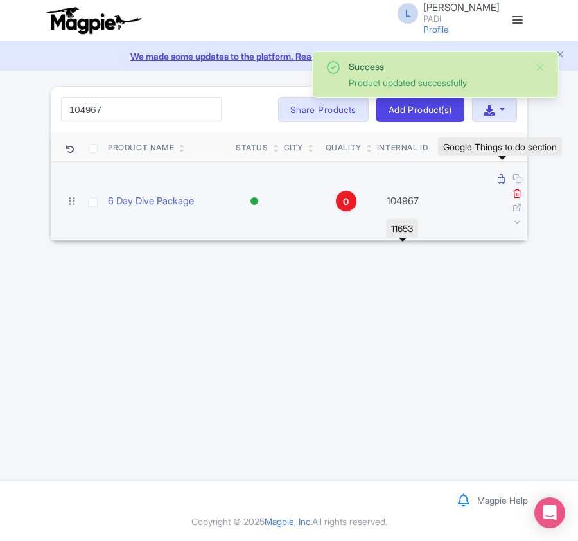
type input "104967"
click at [499, 178] on icon at bounding box center [501, 179] width 7 height 10
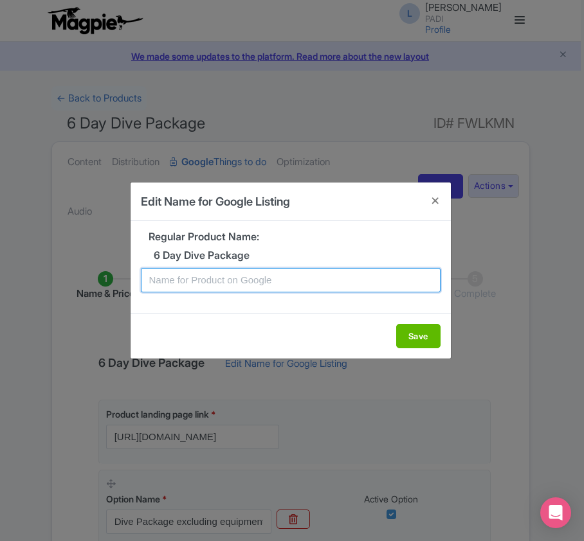
click at [289, 274] on input "text" at bounding box center [290, 280] width 299 height 24
paste input "Port Ghalib Dive Package – 12 Guided Dives [DATE] Through Stunning Marine Sites"
type input "Port Ghalib Dive Package – 12 Guided Dives [DATE] Through Stunning Marine Sites"
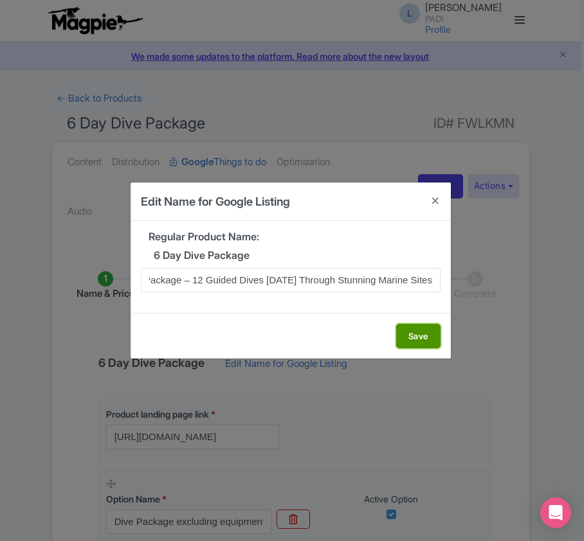
click at [409, 329] on button "Save" at bounding box center [418, 336] width 44 height 24
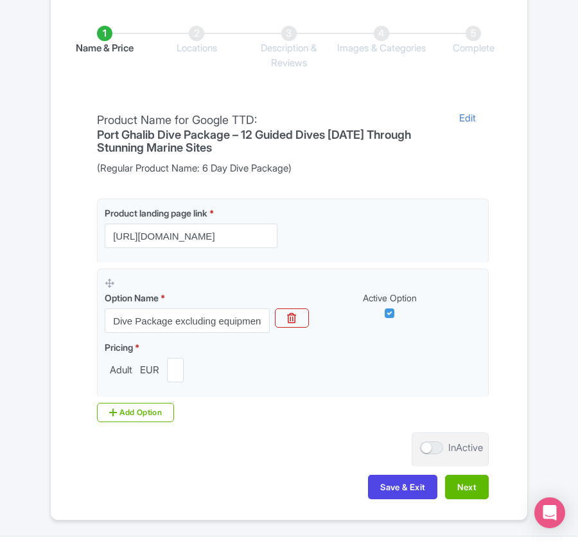
scroll to position [304, 0]
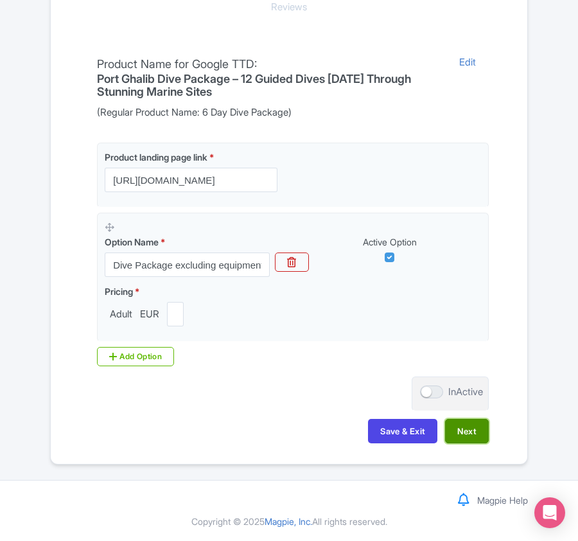
click at [474, 434] on button "Next" at bounding box center [467, 431] width 44 height 24
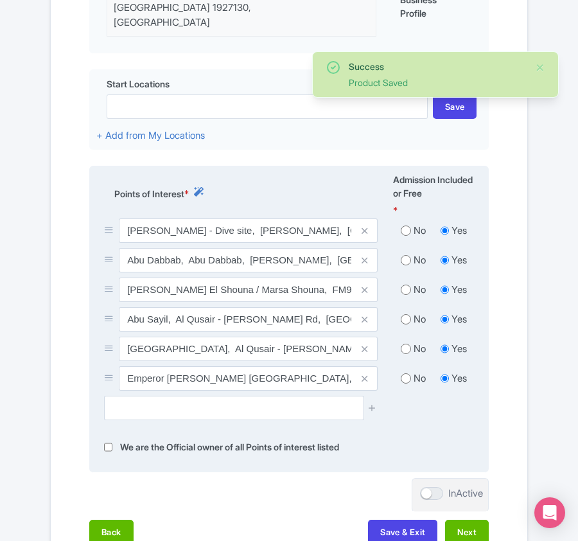
scroll to position [476, 0]
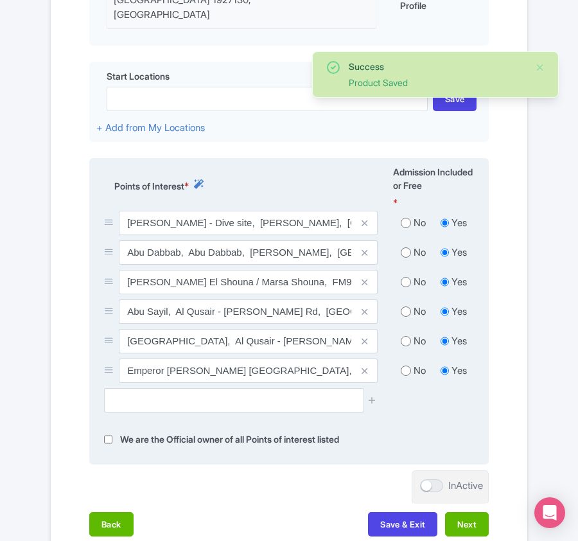
click at [405, 217] on input "radio" at bounding box center [406, 223] width 10 height 13
radio input "true"
click at [401, 246] on input "radio" at bounding box center [406, 252] width 10 height 13
radio input "true"
click at [404, 276] on input "radio" at bounding box center [406, 282] width 10 height 13
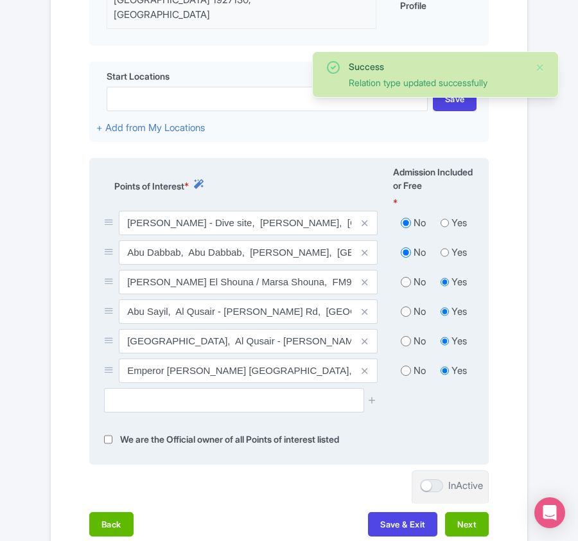
radio input "true"
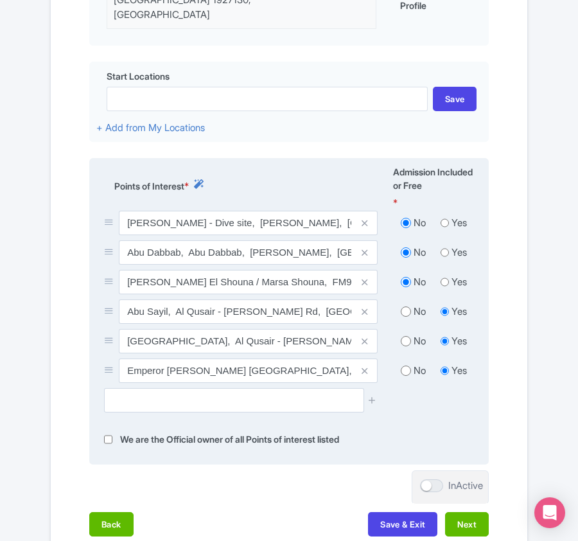
click at [404, 305] on input "radio" at bounding box center [406, 311] width 10 height 13
radio input "true"
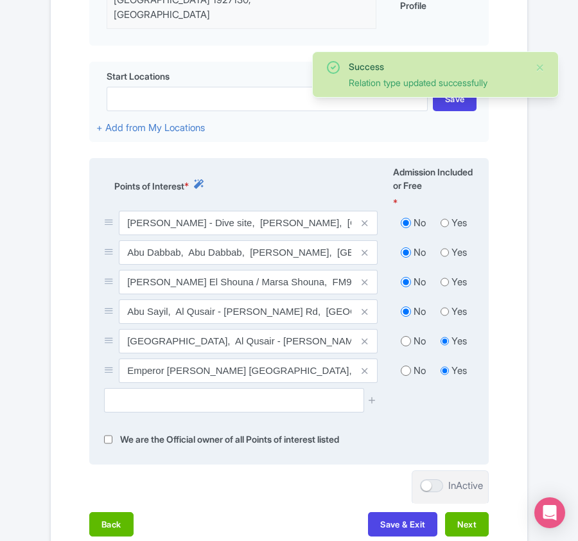
click at [404, 335] on input "radio" at bounding box center [406, 341] width 10 height 13
radio input "true"
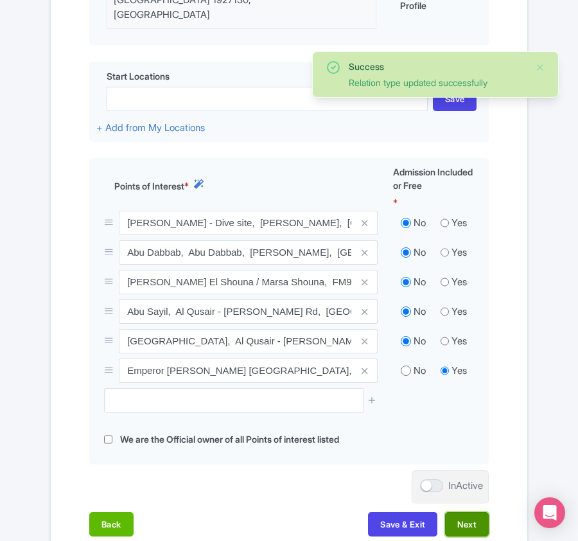
click at [463, 512] on button "Next" at bounding box center [467, 524] width 44 height 24
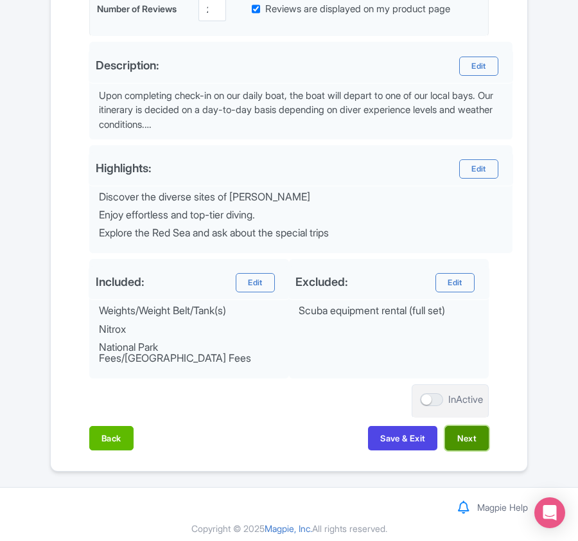
click at [482, 429] on button "Next" at bounding box center [467, 438] width 44 height 24
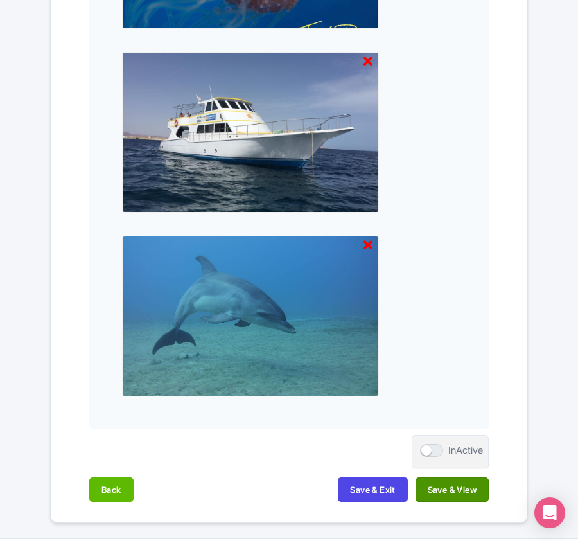
scroll to position [1339, 0]
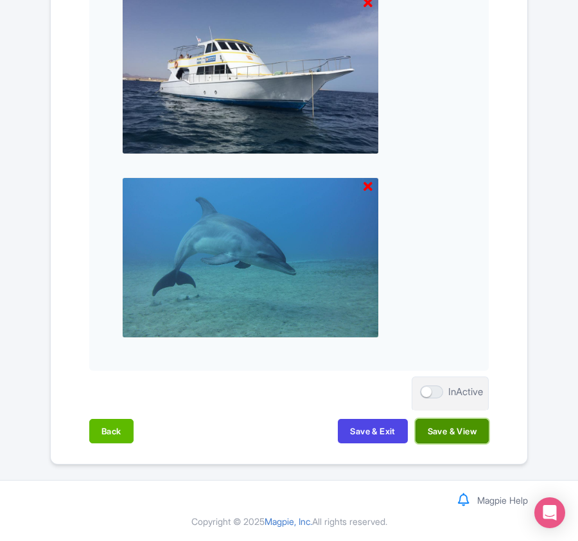
click at [471, 432] on button "Save & View" at bounding box center [452, 431] width 73 height 24
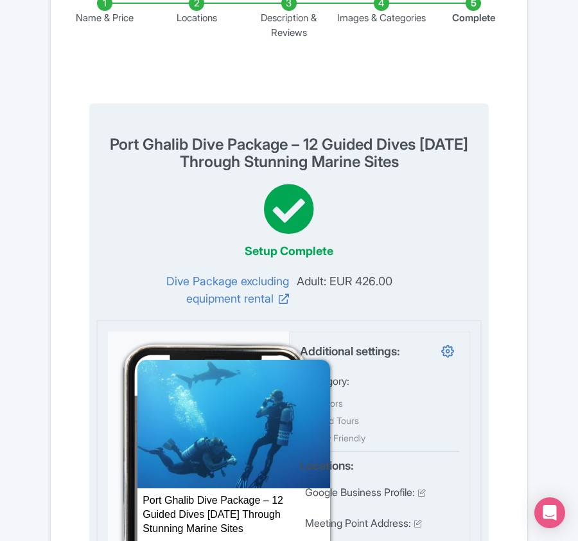
scroll to position [0, 0]
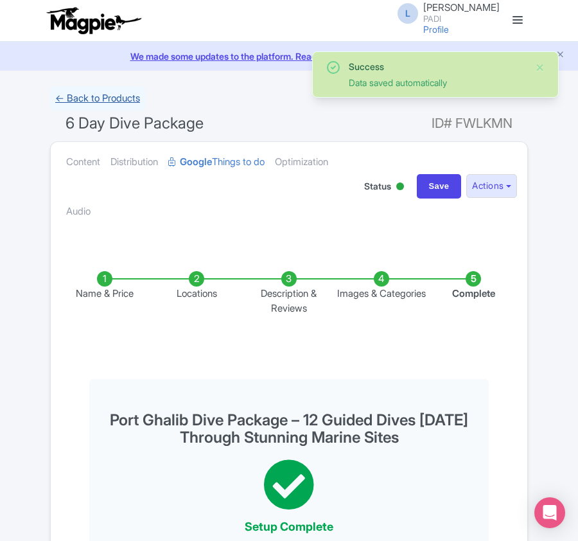
click at [85, 98] on link "← Back to Products" at bounding box center [97, 98] width 95 height 25
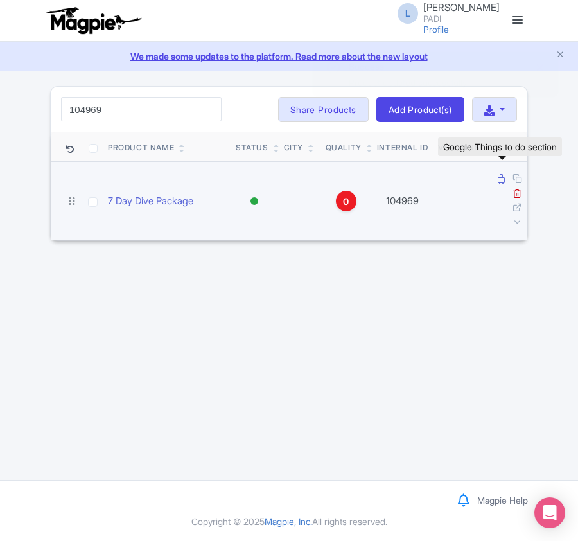
type input "104969"
click at [498, 181] on icon at bounding box center [501, 179] width 7 height 10
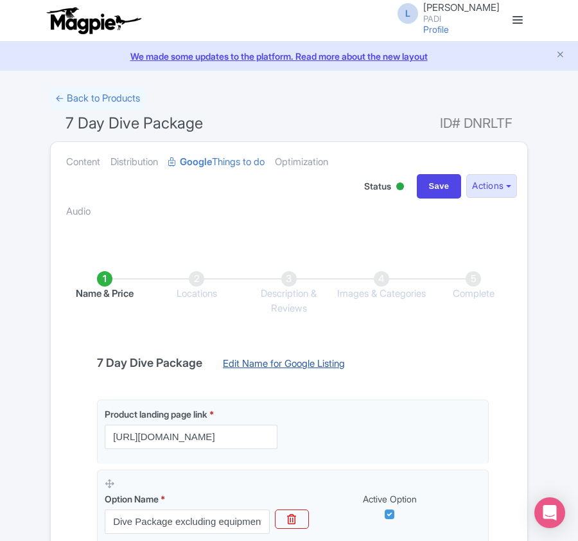
click at [290, 362] on link "Edit Name for Google Listing" at bounding box center [284, 367] width 148 height 21
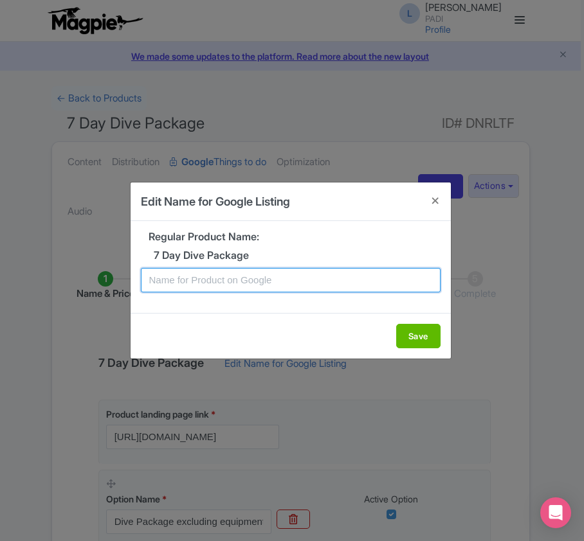
click at [193, 275] on input "text" at bounding box center [290, 280] width 299 height 24
paste input "Port Ghalib Dive Package – 14 Guided Dives in 7 Days Through Stunning Marine Si…"
type input "Port Ghalib Dive Package – 14 Guided Dives in 7 Days Through Stunning Marine Si…"
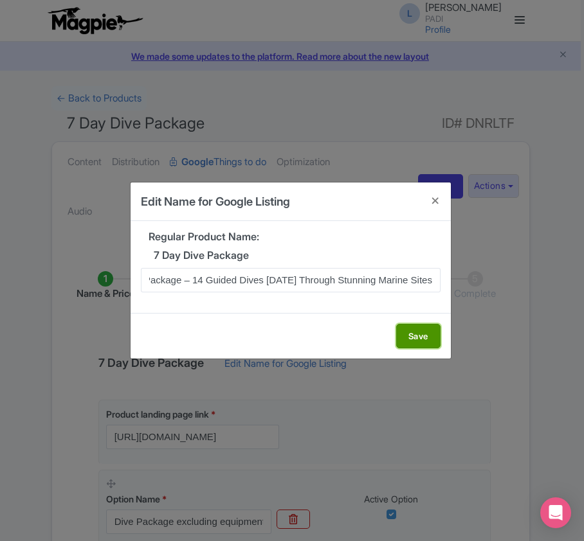
click at [406, 335] on button "Save" at bounding box center [418, 336] width 44 height 24
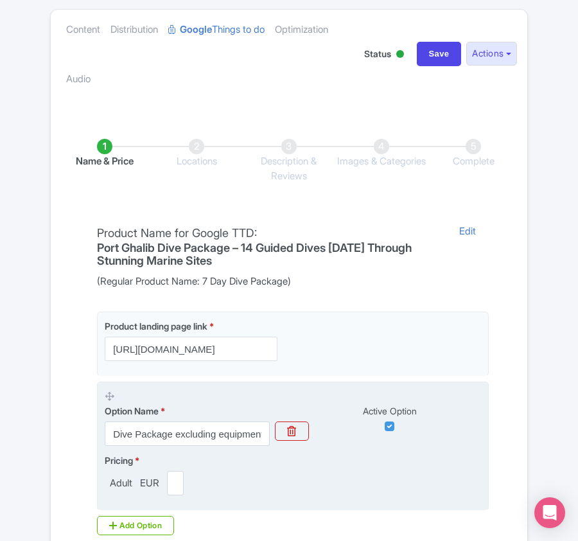
scroll to position [304, 0]
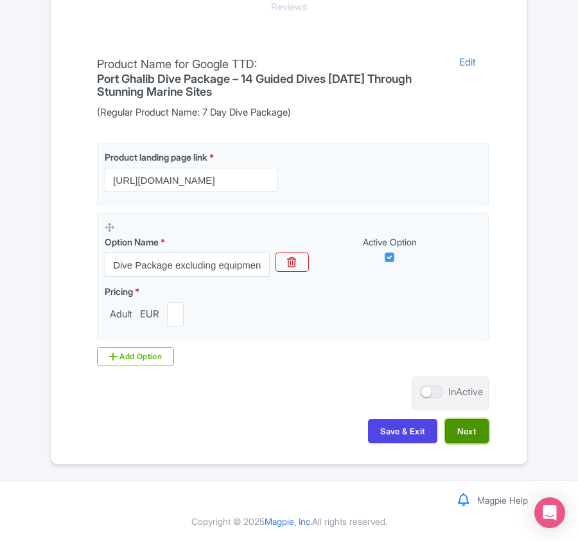
click at [469, 432] on button "Next" at bounding box center [467, 431] width 44 height 24
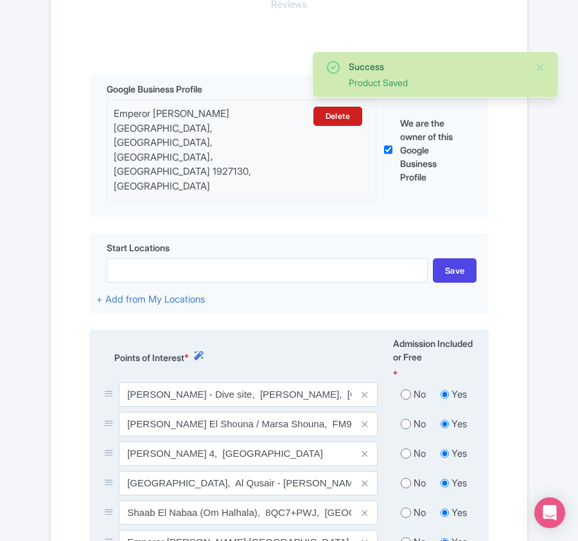
click at [407, 388] on input "radio" at bounding box center [406, 394] width 10 height 13
radio input "true"
click at [406, 418] on input "radio" at bounding box center [406, 424] width 10 height 13
radio input "true"
drag, startPoint x: 404, startPoint y: 418, endPoint x: 404, endPoint y: 437, distance: 19.3
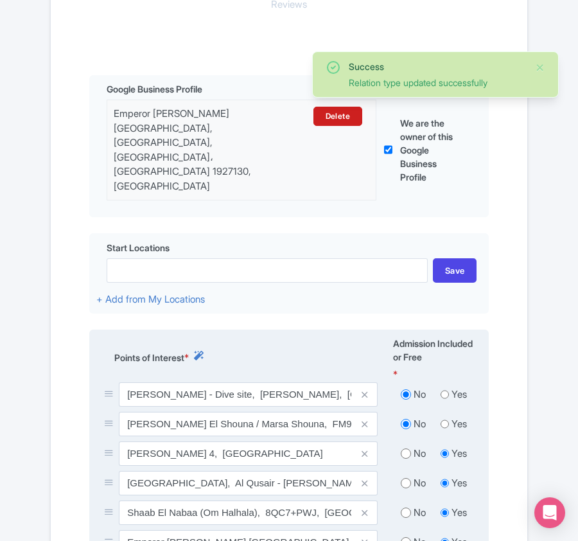
click at [404, 447] on input "radio" at bounding box center [406, 453] width 10 height 13
radio input "true"
click at [406, 477] on input "radio" at bounding box center [406, 483] width 10 height 13
radio input "true"
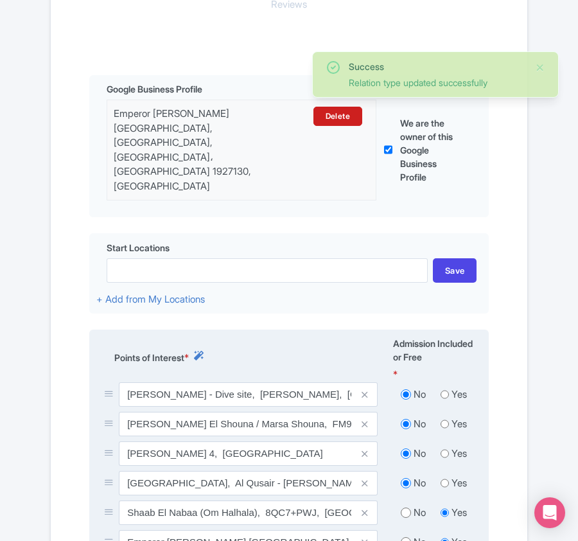
click at [407, 506] on input "radio" at bounding box center [406, 512] width 10 height 13
radio input "true"
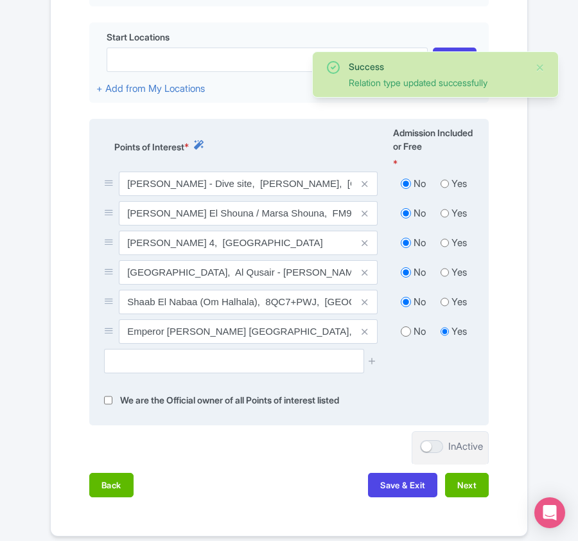
scroll to position [558, 0]
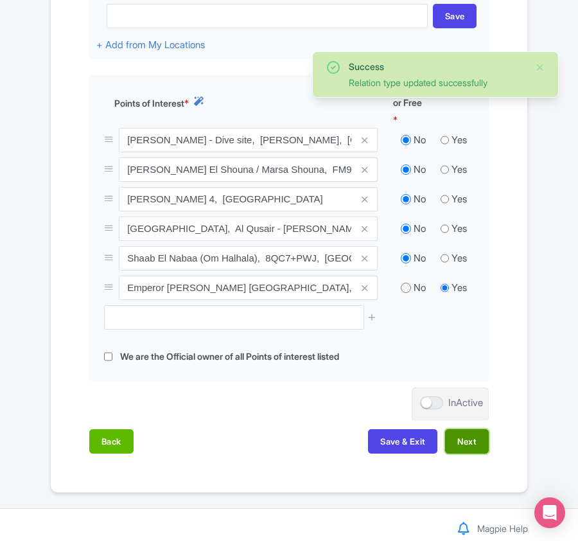
click at [468, 429] on button "Next" at bounding box center [467, 441] width 44 height 24
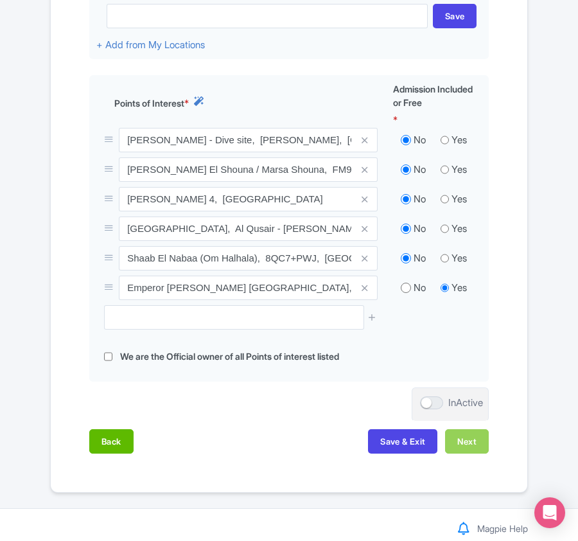
scroll to position [443, 0]
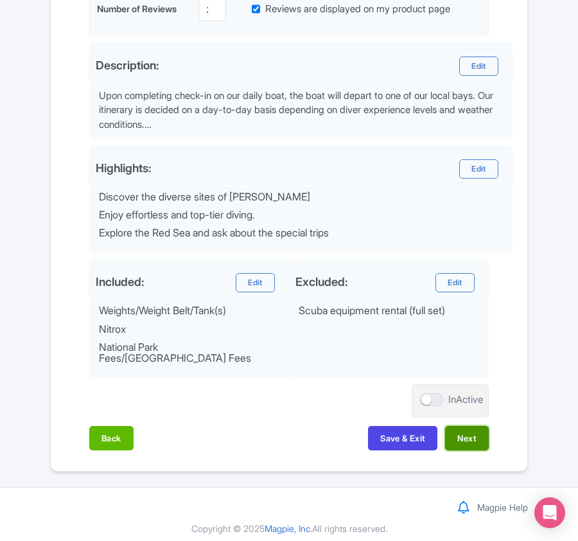
click at [466, 426] on button "Next" at bounding box center [467, 438] width 44 height 24
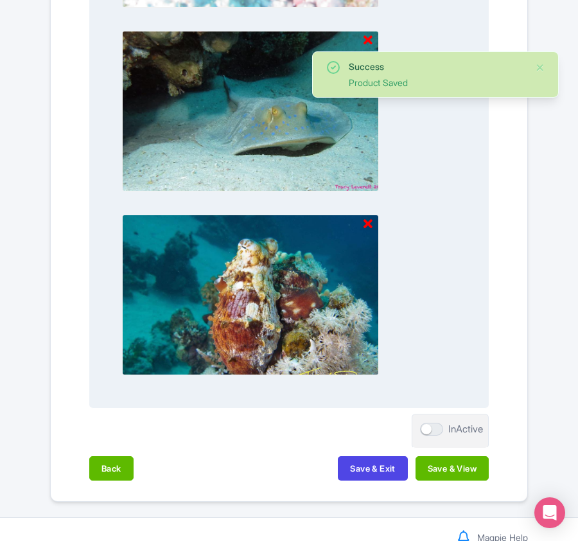
scroll to position [1339, 0]
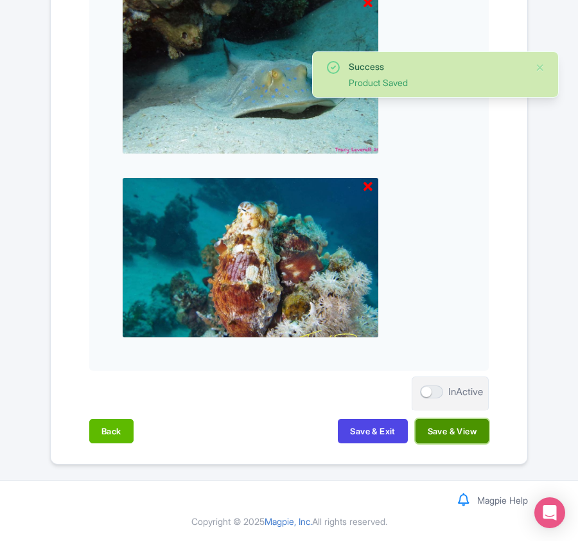
click at [450, 433] on button "Save & View" at bounding box center [452, 431] width 73 height 24
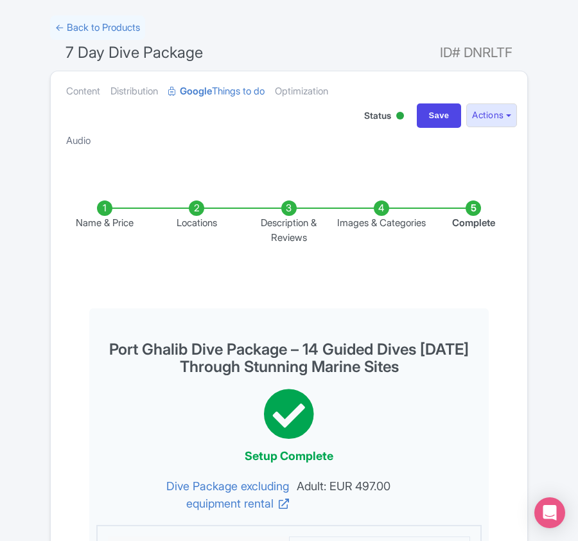
scroll to position [0, 0]
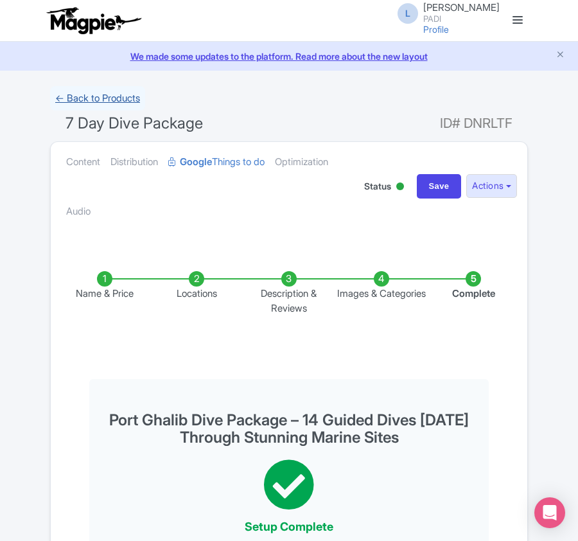
click at [85, 95] on link "← Back to Products" at bounding box center [97, 98] width 95 height 25
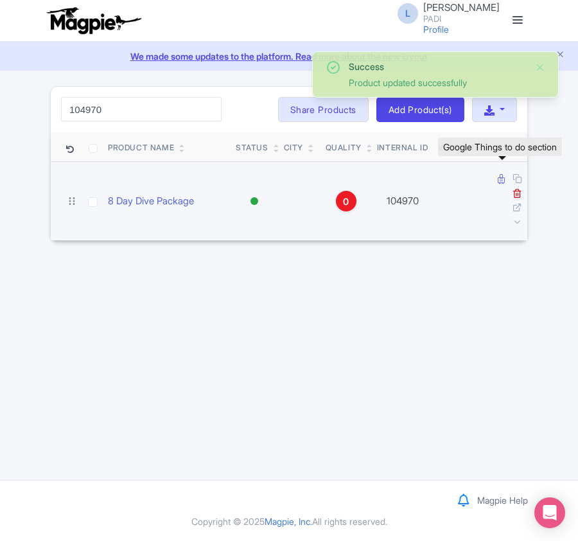
type input "104970"
click at [499, 177] on icon at bounding box center [501, 179] width 7 height 10
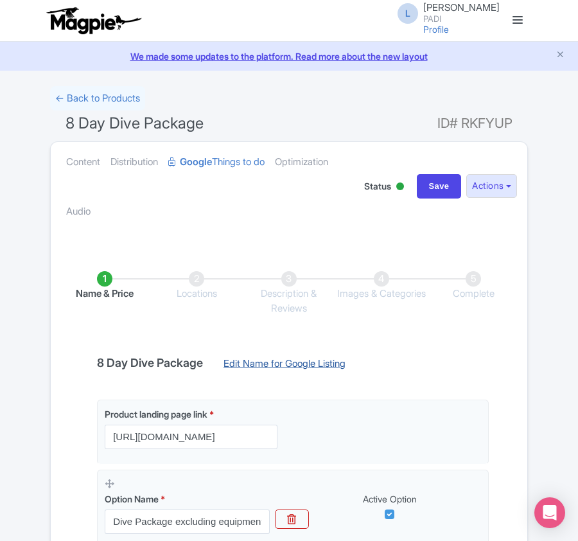
click at [286, 358] on link "Edit Name for Google Listing" at bounding box center [285, 367] width 148 height 21
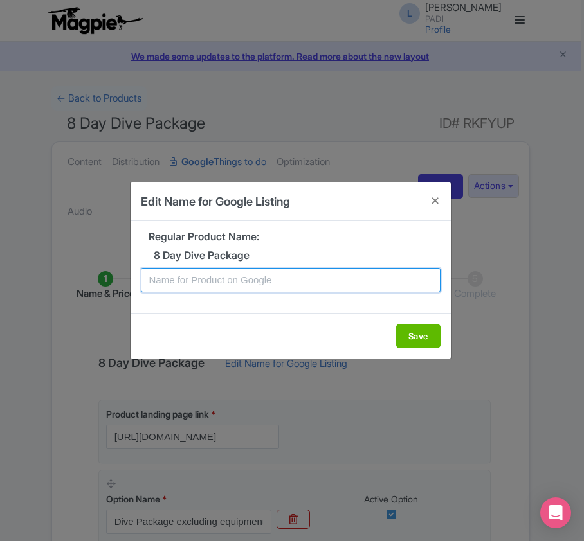
click at [324, 283] on input "text" at bounding box center [290, 280] width 299 height 24
paste input "Port Ghalib Dive Package – 16 Guided Dives [DATE] Through Stunning Marine Sites"
type input "Port Ghalib Dive Package – 16 Guided Dives in 8 Days Through Stunning Marine Si…"
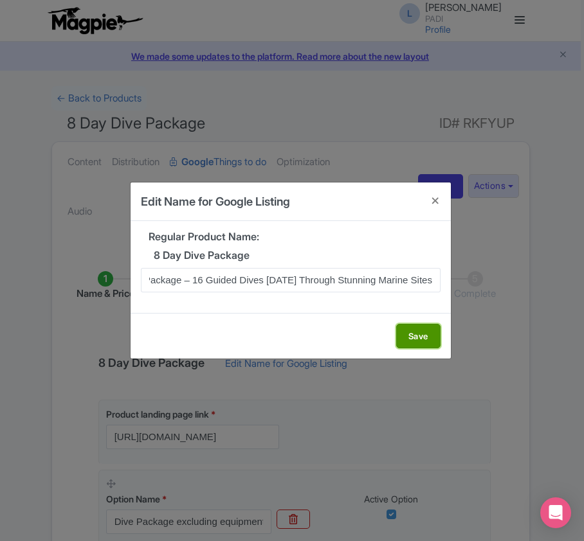
click at [411, 330] on button "Save" at bounding box center [418, 336] width 44 height 24
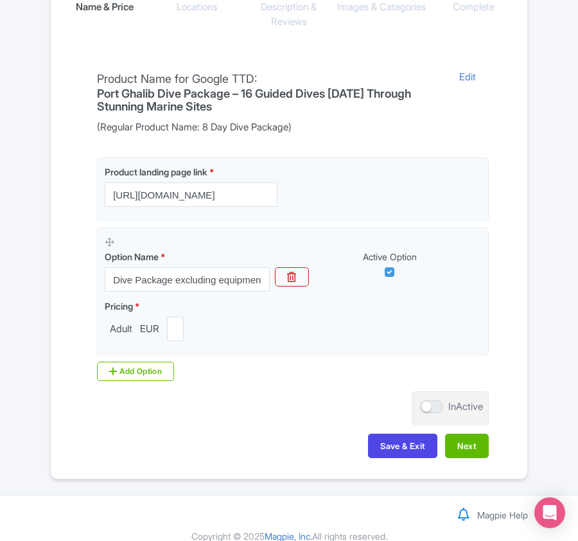
scroll to position [304, 0]
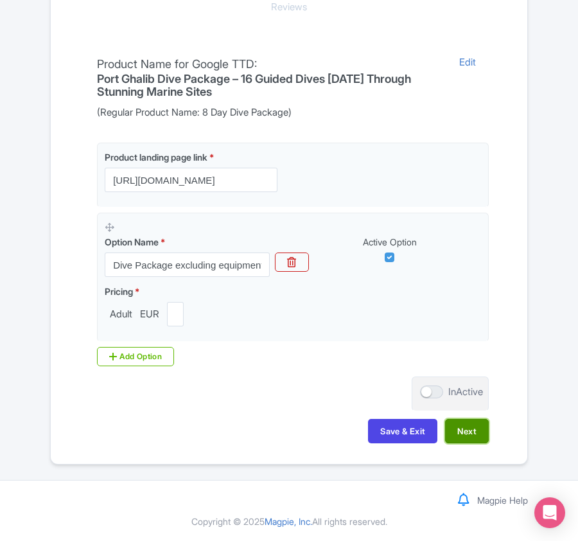
click at [467, 424] on button "Next" at bounding box center [467, 431] width 44 height 24
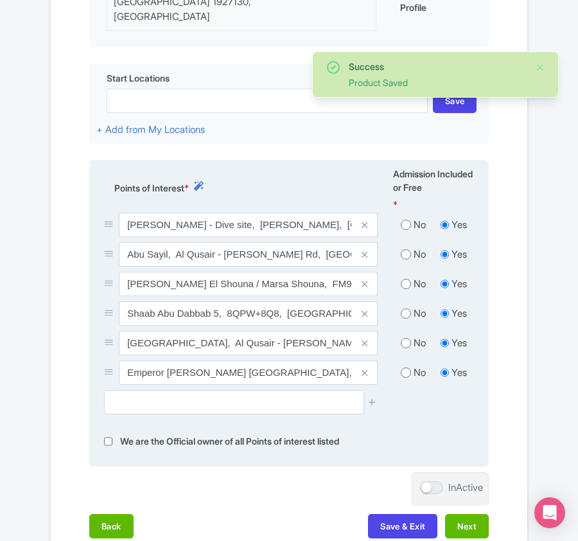
scroll to position [476, 0]
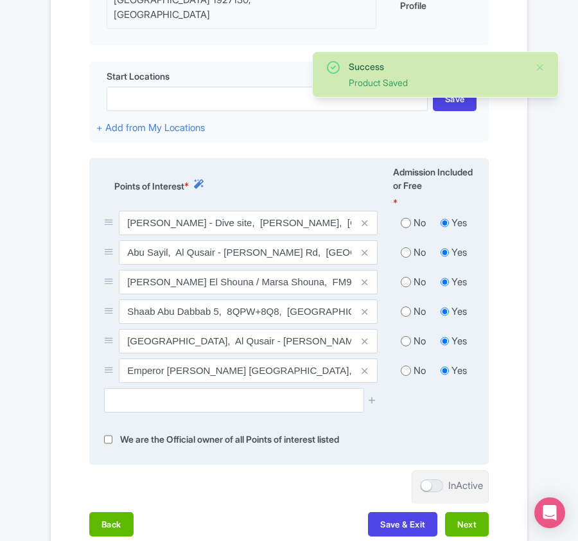
click at [407, 217] on input "radio" at bounding box center [406, 223] width 10 height 13
radio input "true"
click at [404, 246] on input "radio" at bounding box center [406, 252] width 10 height 13
radio input "true"
click at [404, 276] on input "radio" at bounding box center [406, 282] width 10 height 13
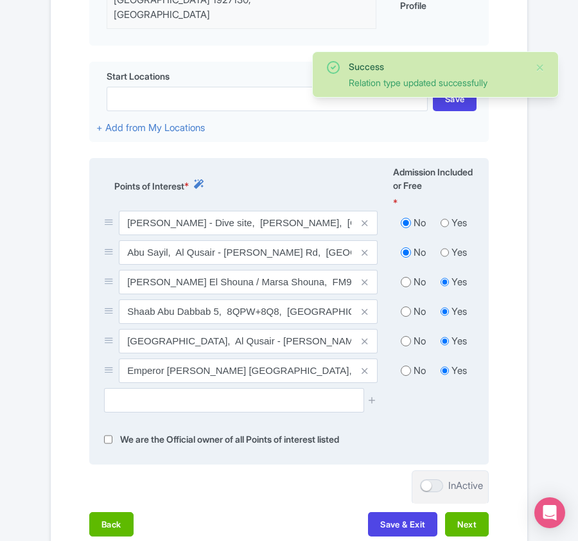
radio input "true"
click at [404, 305] on input "radio" at bounding box center [406, 311] width 10 height 13
radio input "true"
click at [401, 335] on input "radio" at bounding box center [406, 341] width 10 height 13
radio input "true"
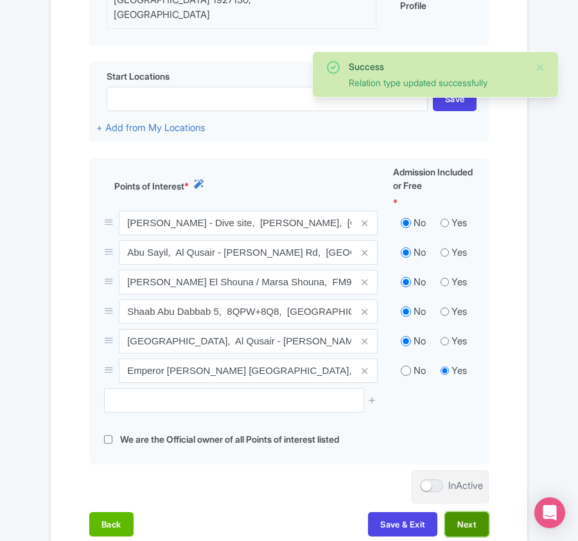
click at [459, 512] on button "Next" at bounding box center [467, 524] width 44 height 24
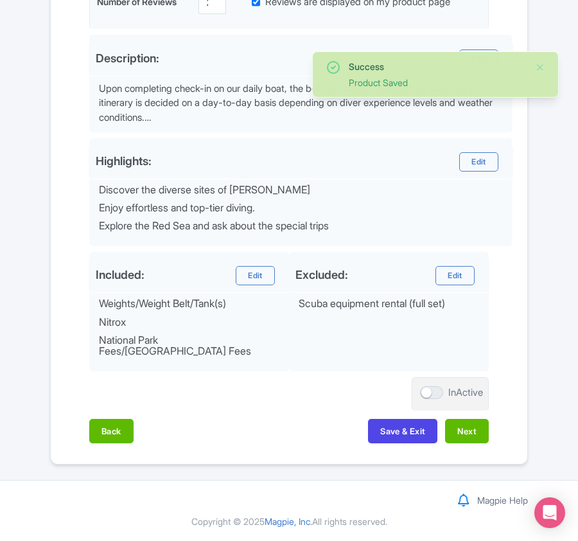
scroll to position [443, 0]
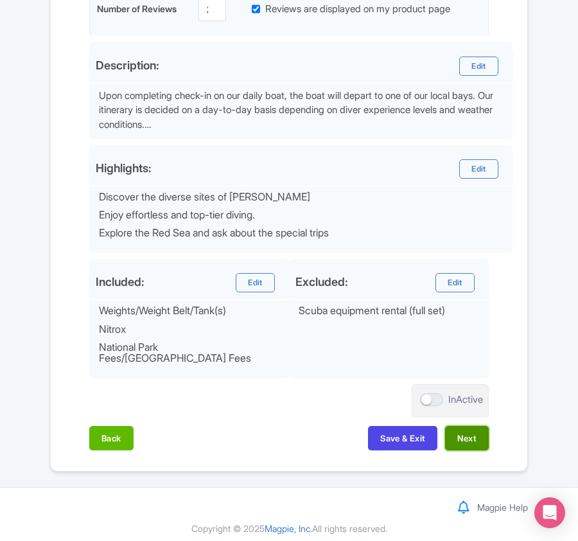
click at [481, 429] on button "Next" at bounding box center [467, 438] width 44 height 24
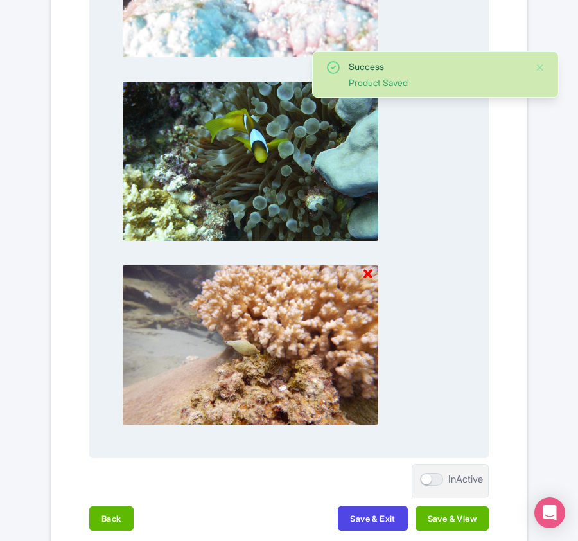
scroll to position [1339, 0]
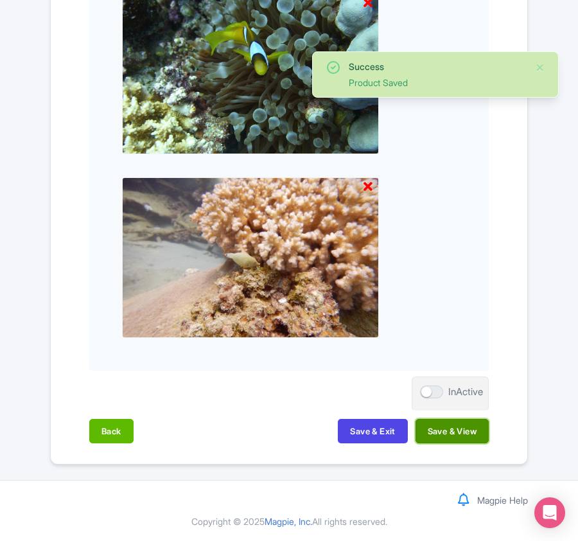
click at [455, 432] on button "Save & View" at bounding box center [452, 431] width 73 height 24
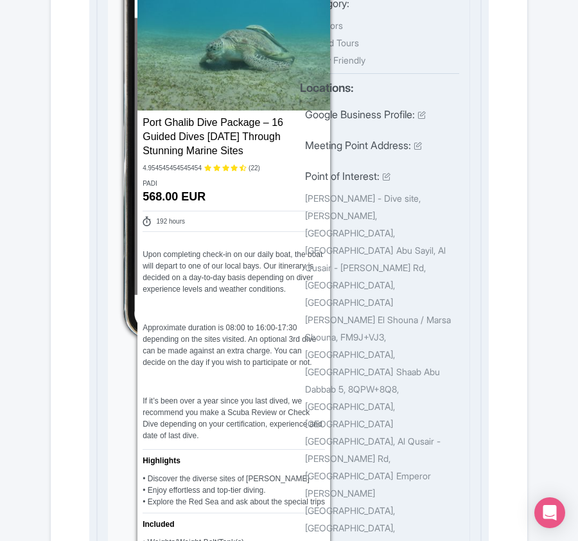
scroll to position [0, 0]
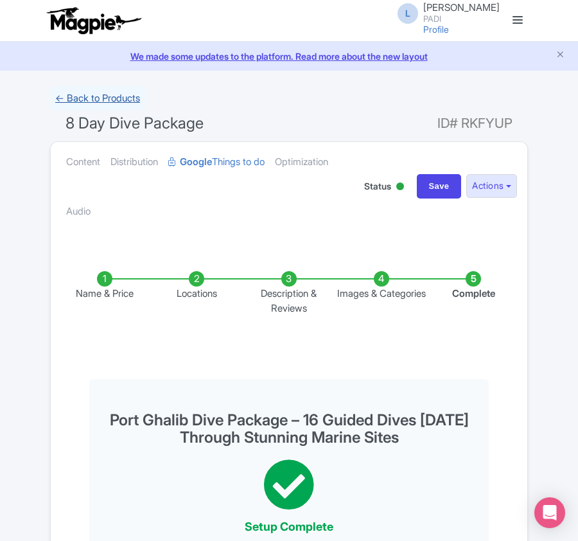
click at [104, 106] on link "← Back to Products" at bounding box center [97, 98] width 95 height 25
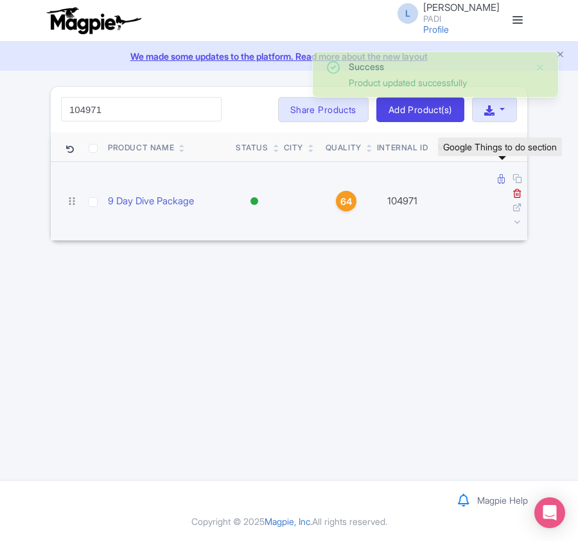
type input "104971"
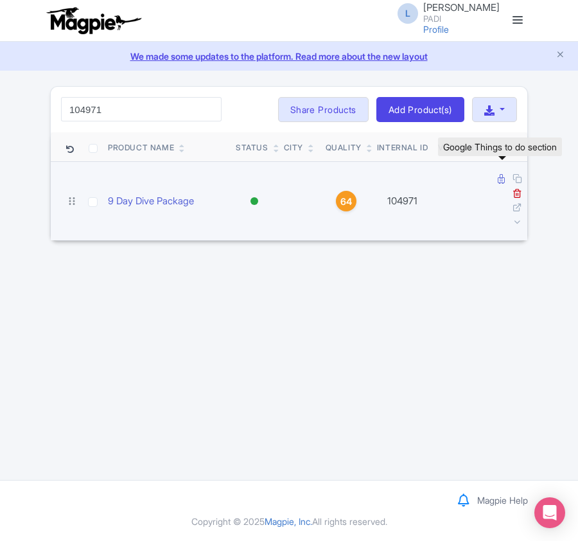
click at [499, 180] on icon at bounding box center [501, 179] width 7 height 10
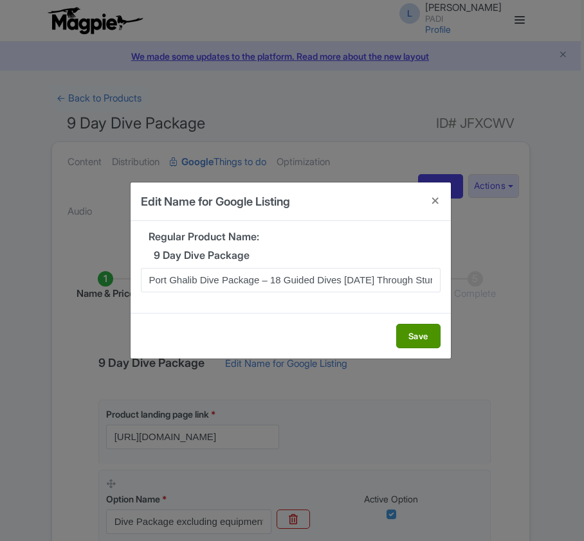
scroll to position [0, 89]
type input "Port Ghalib Dive Package – 18 Guided Dives [DATE] Through Stunning Marine Sites"
click at [407, 330] on button "Save" at bounding box center [418, 336] width 44 height 24
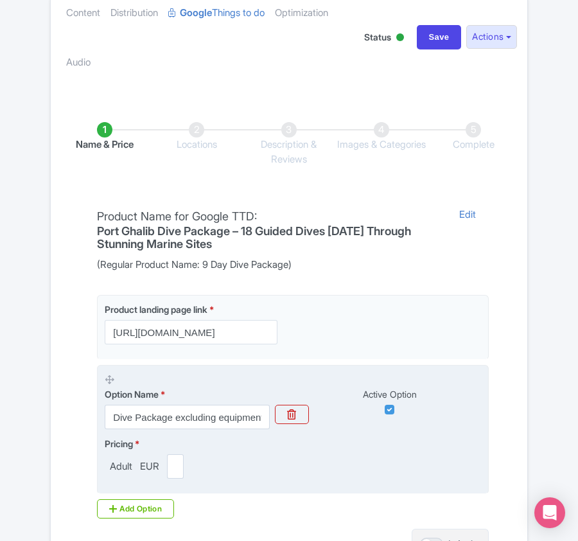
scroll to position [304, 0]
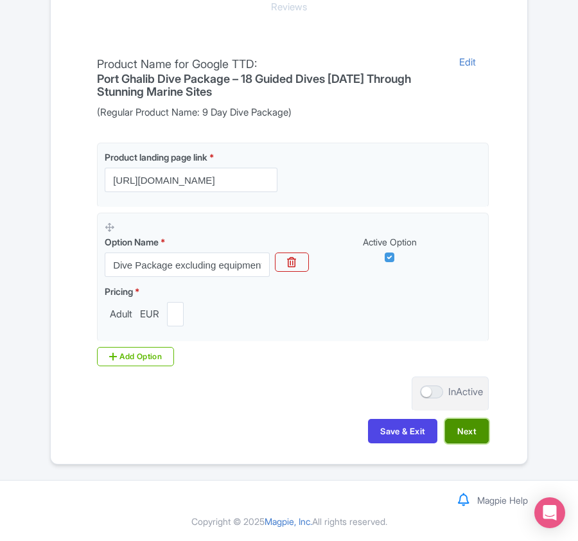
click at [477, 440] on button "Next" at bounding box center [467, 431] width 44 height 24
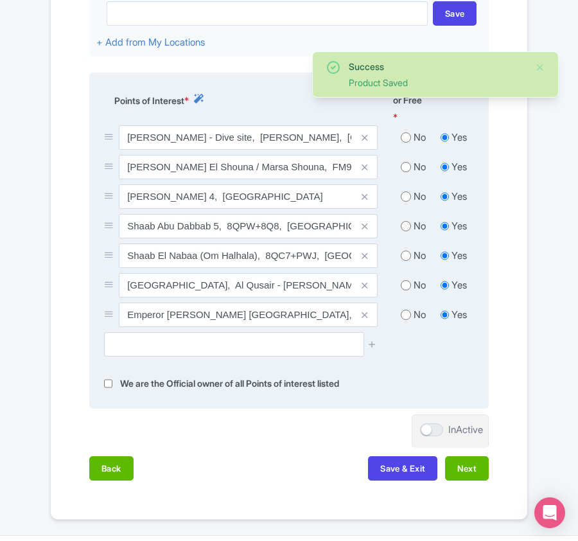
scroll to position [476, 0]
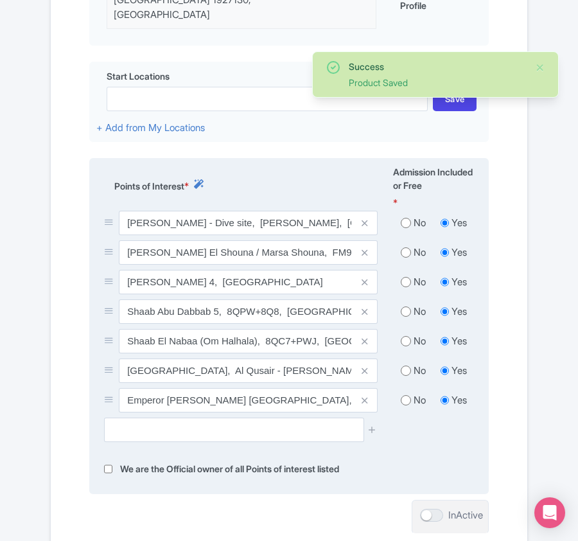
click at [405, 217] on input "radio" at bounding box center [406, 223] width 10 height 13
radio input "true"
click at [405, 246] on input "radio" at bounding box center [406, 252] width 10 height 13
radio input "true"
click at [407, 276] on input "radio" at bounding box center [406, 282] width 10 height 13
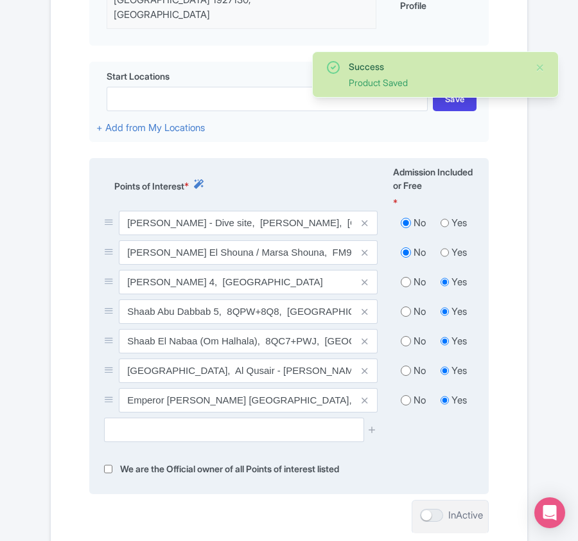
radio input "true"
click at [404, 305] on input "radio" at bounding box center [406, 311] width 10 height 13
radio input "true"
click at [406, 335] on input "radio" at bounding box center [406, 341] width 10 height 13
radio input "true"
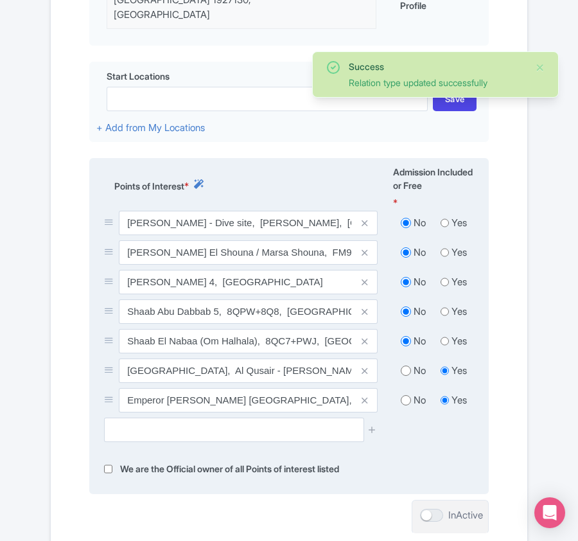
click at [406, 364] on input "radio" at bounding box center [406, 370] width 10 height 13
radio input "true"
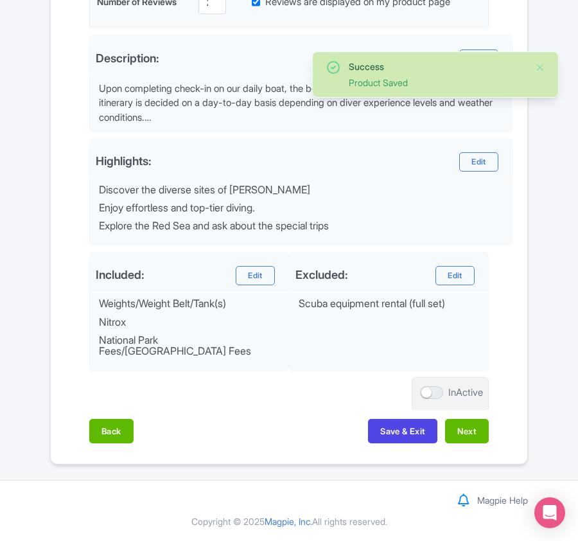
scroll to position [443, 0]
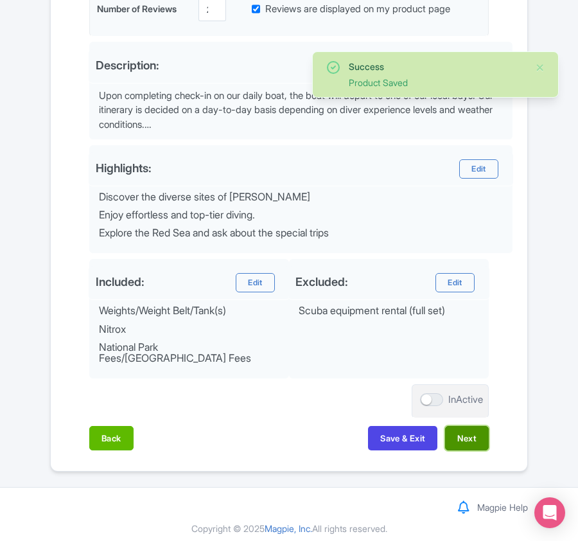
click at [461, 426] on button "Next" at bounding box center [467, 438] width 44 height 24
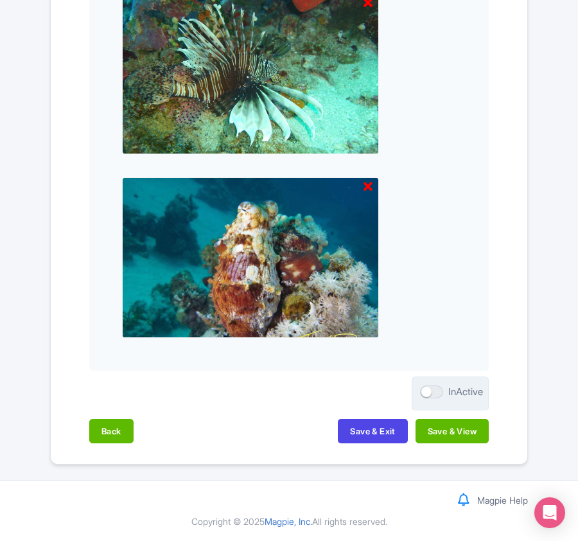
scroll to position [1339, 0]
click at [464, 428] on button "Save & View" at bounding box center [452, 431] width 73 height 24
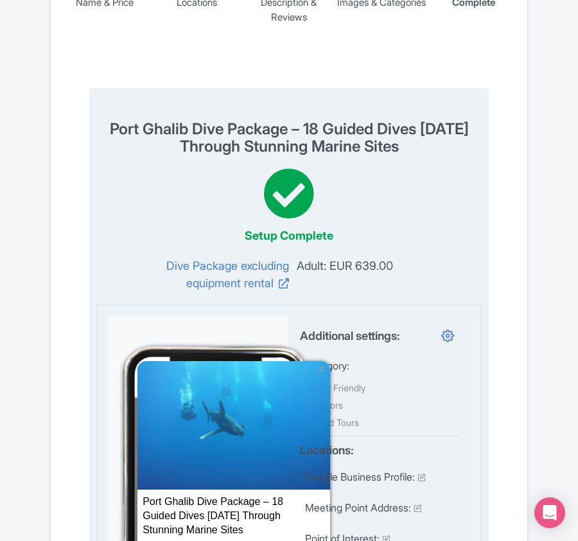
scroll to position [0, 0]
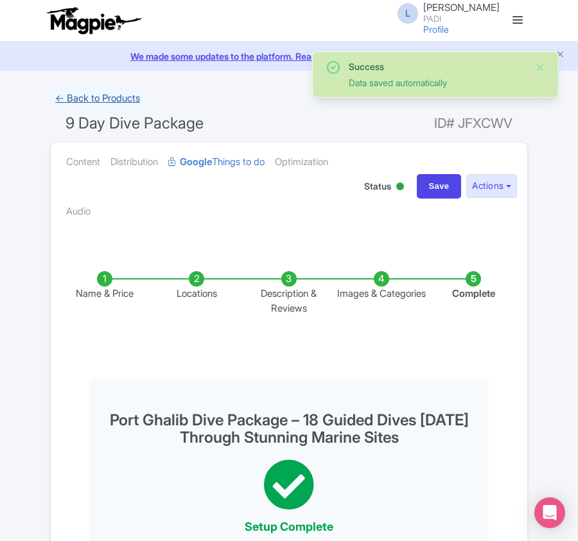
click at [85, 93] on link "← Back to Products" at bounding box center [97, 98] width 95 height 25
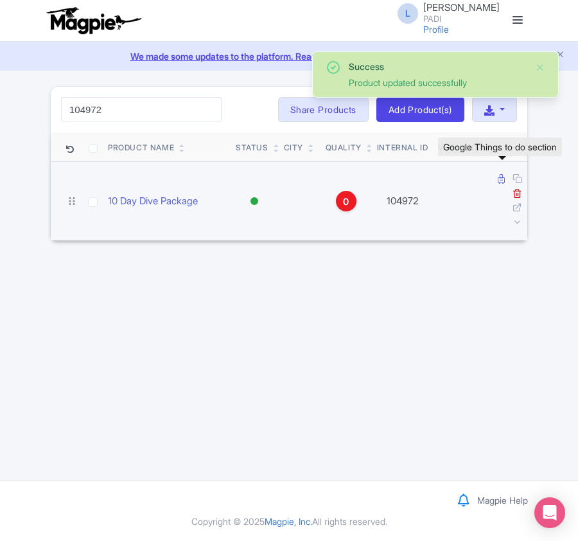
type input "104972"
click at [499, 180] on icon at bounding box center [501, 179] width 7 height 10
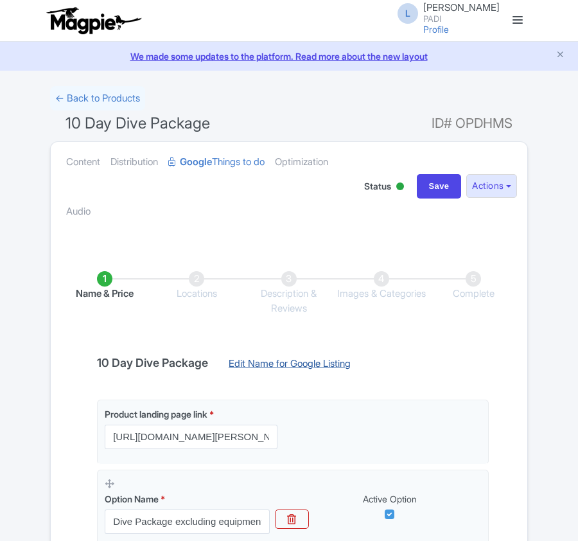
click at [297, 360] on link "Edit Name for Google Listing" at bounding box center [290, 367] width 148 height 21
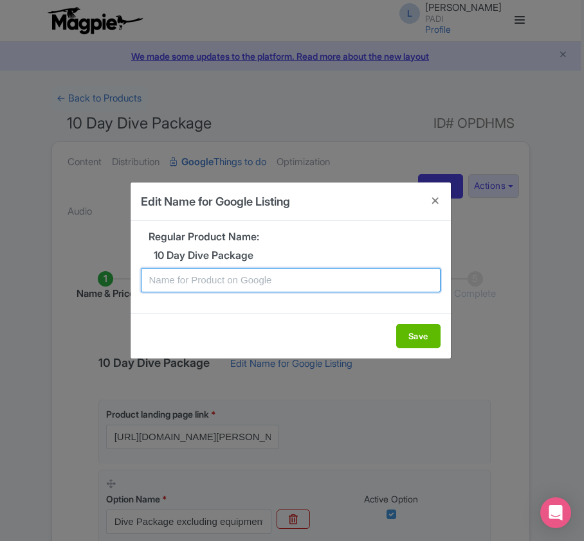
click at [231, 283] on input "text" at bounding box center [290, 280] width 299 height 24
paste input "Red Sea Extreme Dive Package – 20 Guided Dives [DATE] Through Stunning Marine S…"
type input "Red Sea Extreme Dive Package – 20 Guided Dives [DATE] Through Stunning Marine S…"
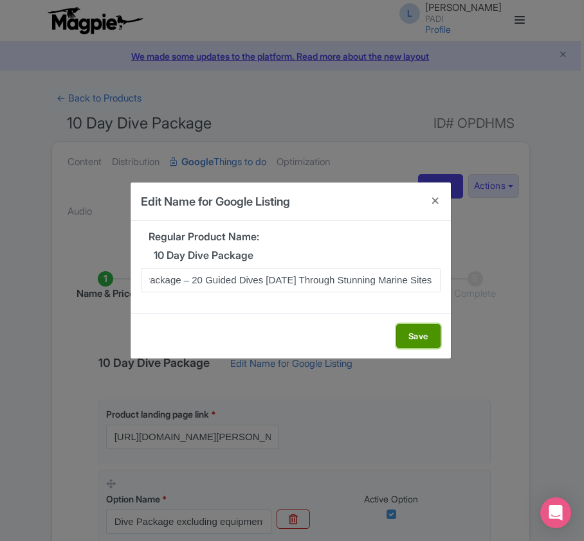
click at [429, 339] on button "Save" at bounding box center [418, 336] width 44 height 24
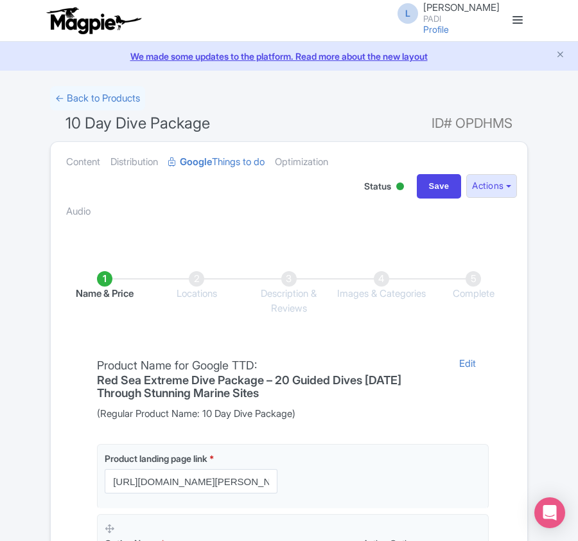
scroll to position [304, 0]
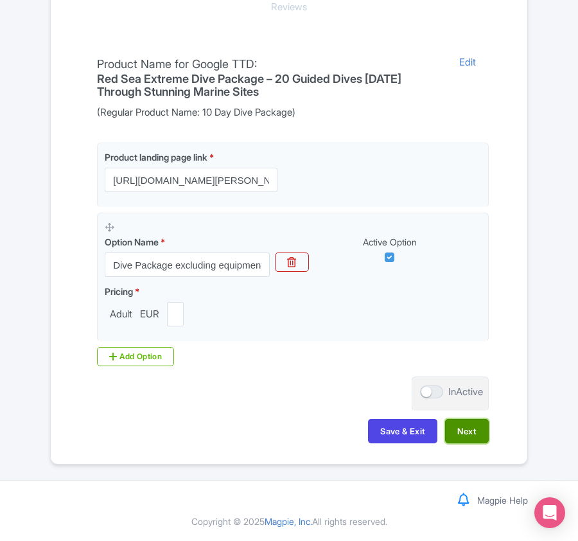
click at [473, 432] on button "Next" at bounding box center [467, 431] width 44 height 24
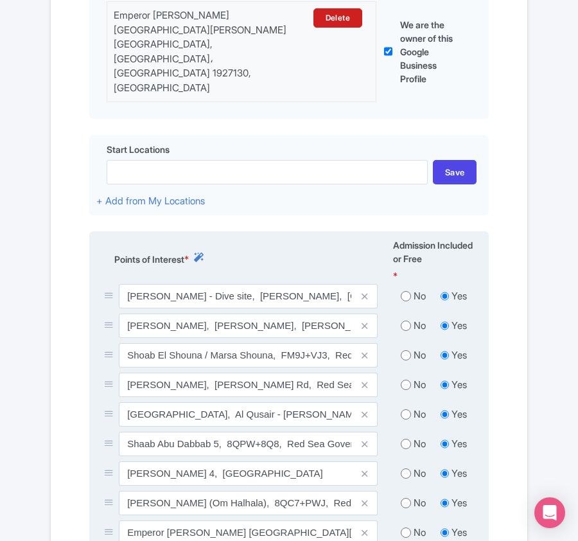
scroll to position [561, 0]
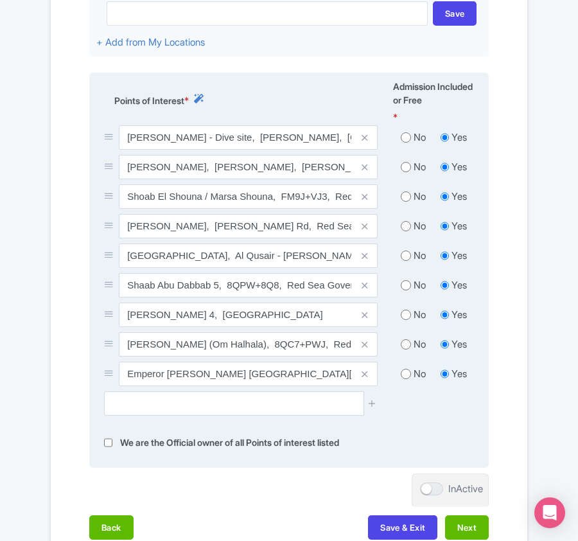
click at [402, 131] on input "radio" at bounding box center [406, 137] width 10 height 13
radio input "true"
drag, startPoint x: 406, startPoint y: 138, endPoint x: 406, endPoint y: 153, distance: 15.4
click at [406, 161] on input "radio" at bounding box center [406, 167] width 10 height 13
radio input "true"
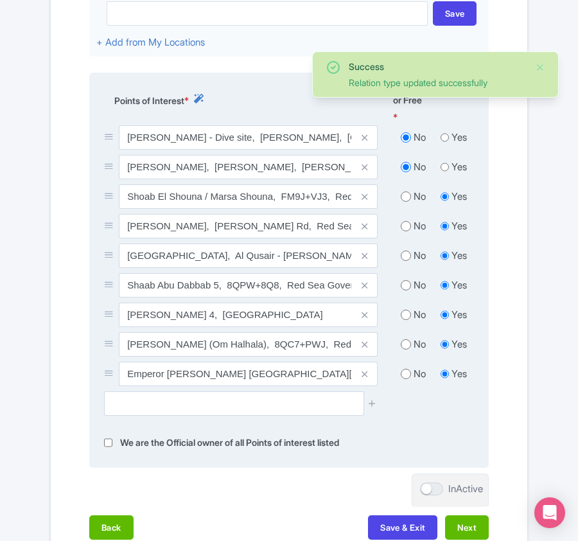
click at [406, 190] on input "radio" at bounding box center [406, 196] width 10 height 13
radio input "true"
click at [402, 220] on input "radio" at bounding box center [406, 226] width 10 height 13
radio input "true"
click at [402, 249] on input "radio" at bounding box center [406, 255] width 10 height 13
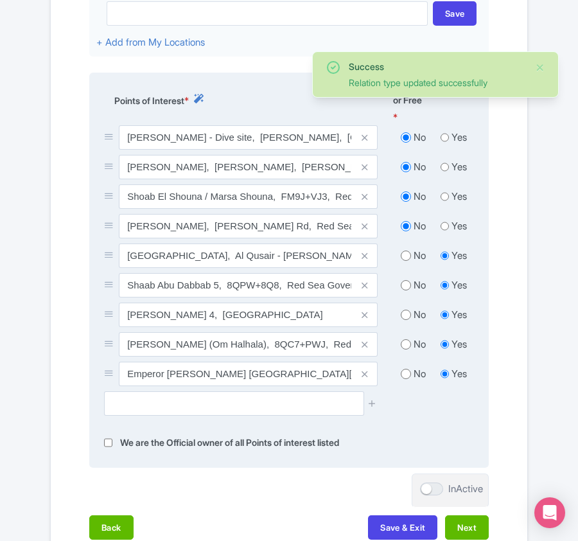
radio input "true"
click at [407, 279] on input "radio" at bounding box center [406, 285] width 10 height 13
radio input "true"
click at [407, 308] on input "radio" at bounding box center [406, 314] width 10 height 13
radio input "true"
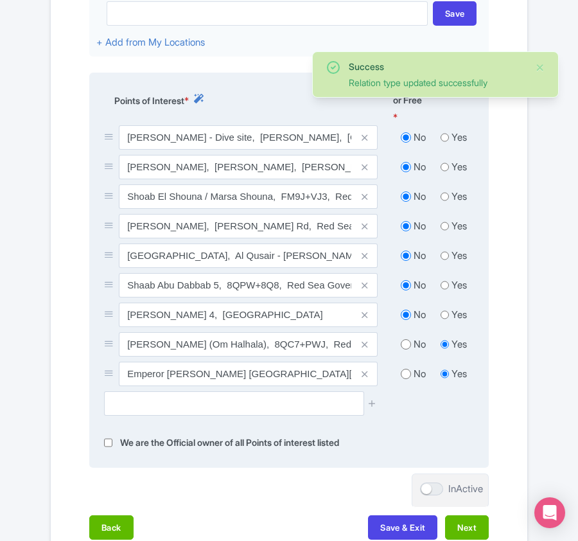
click at [404, 338] on input "radio" at bounding box center [406, 344] width 10 height 13
radio input "true"
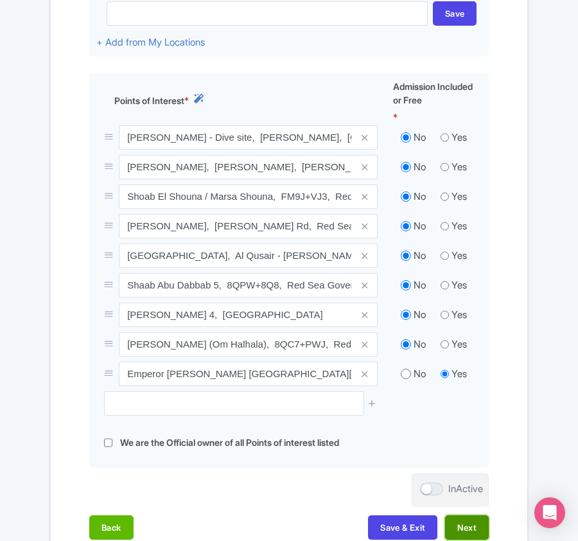
click at [454, 515] on button "Next" at bounding box center [467, 527] width 44 height 24
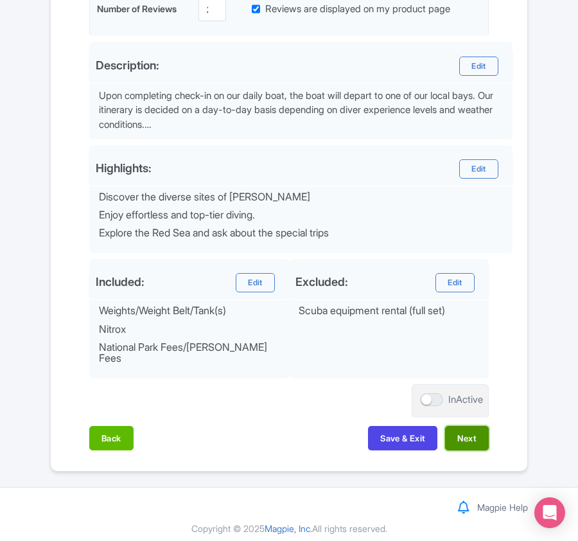
click at [482, 431] on button "Next" at bounding box center [467, 438] width 44 height 24
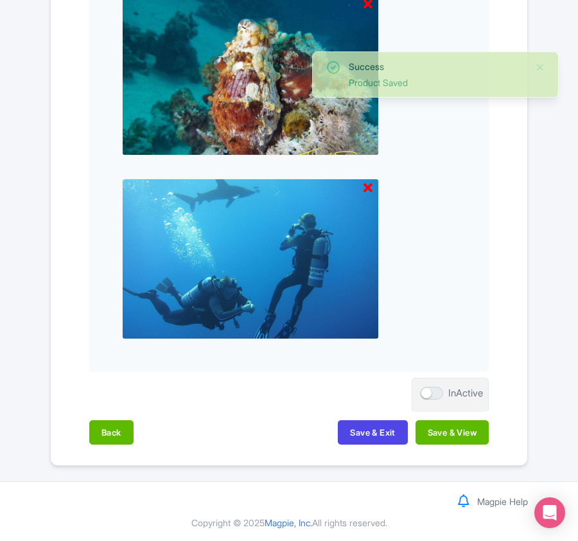
scroll to position [1339, 0]
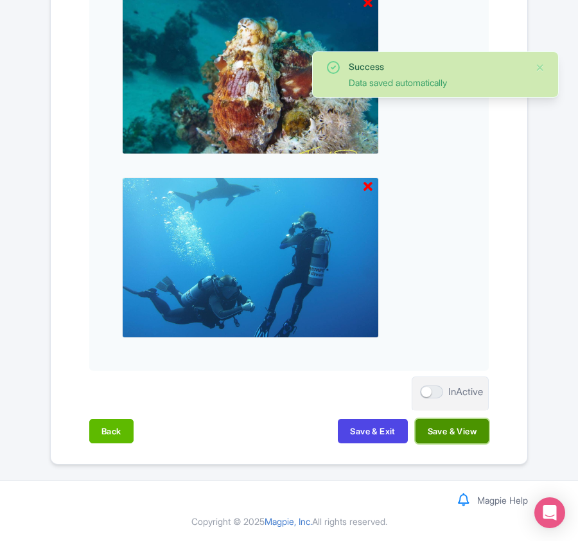
click at [458, 433] on button "Save & View" at bounding box center [452, 431] width 73 height 24
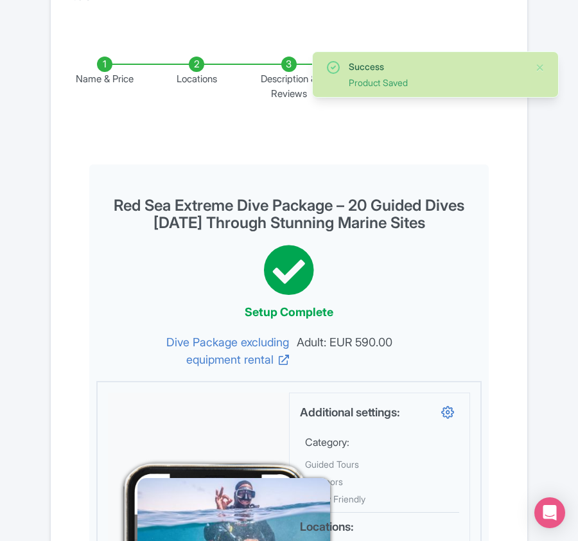
scroll to position [0, 0]
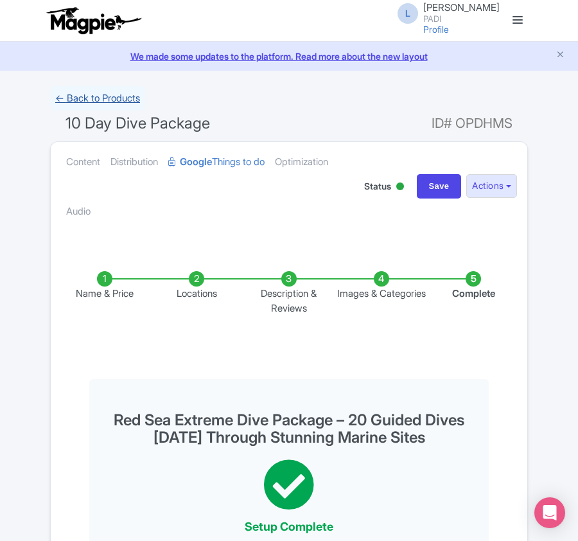
click at [72, 91] on link "← Back to Products" at bounding box center [97, 98] width 95 height 25
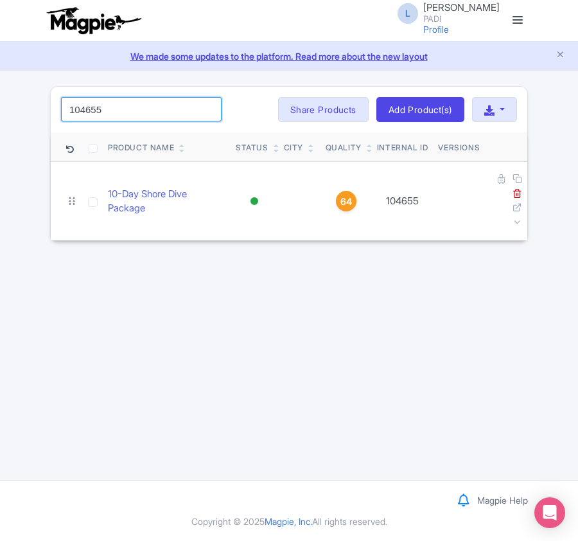
drag, startPoint x: 165, startPoint y: 116, endPoint x: -1, endPoint y: 103, distance: 166.3
click at [0, 103] on html "L Luca Novelli PADI Profile Users Settings Sign out Dashboard Company Product M…" at bounding box center [289, 270] width 578 height 541
paste input "97609"
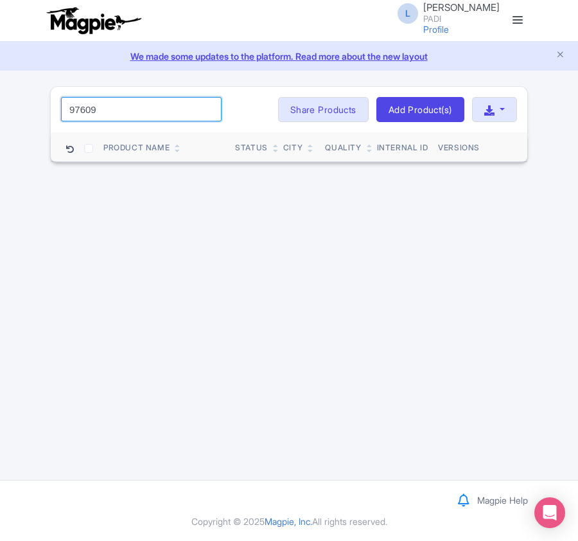
drag, startPoint x: 121, startPoint y: 116, endPoint x: 4, endPoint y: 93, distance: 119.4
click at [4, 93] on div "Success Product updated successfully 97609 Search Bulk Actions Delete Add to Co…" at bounding box center [289, 124] width 578 height 77
paste input "6"
drag, startPoint x: 99, startPoint y: 114, endPoint x: 26, endPoint y: 112, distance: 73.3
click at [26, 112] on div "Success Product updated successfully 97606 Search Bulk Actions Delete Add to Co…" at bounding box center [289, 124] width 578 height 77
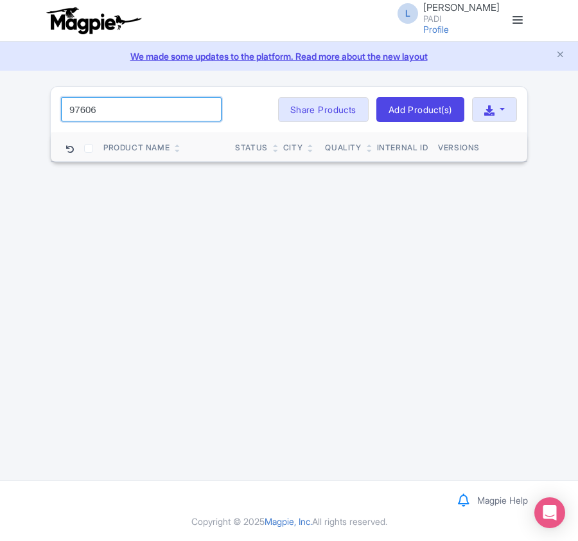
paste input "66105"
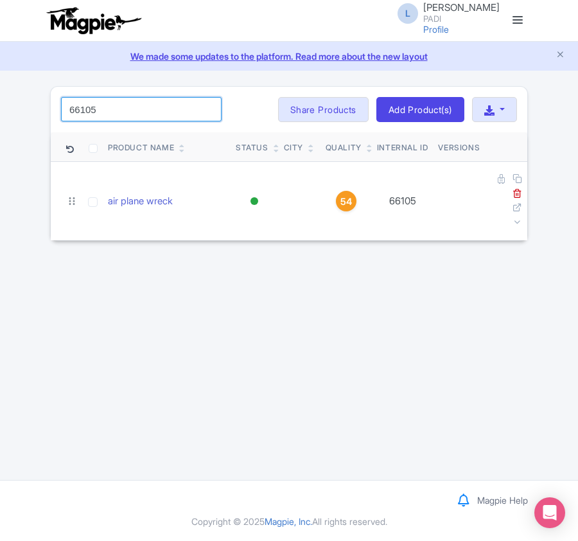
drag, startPoint x: 137, startPoint y: 113, endPoint x: -1, endPoint y: 94, distance: 139.5
click at [0, 94] on html "L Luca Novelli PADI Profile Users Settings Sign out Dashboard Company Product M…" at bounding box center [289, 270] width 578 height 541
paste input "4914"
drag, startPoint x: 148, startPoint y: 114, endPoint x: -1, endPoint y: 67, distance: 156.3
click at [0, 67] on html "L Luca Novelli PADI Profile Users Settings Sign out Dashboard Company Product M…" at bounding box center [289, 270] width 578 height 541
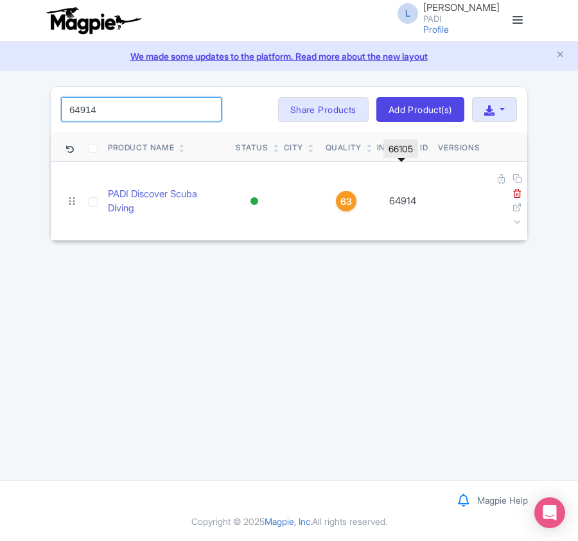
paste input "104976"
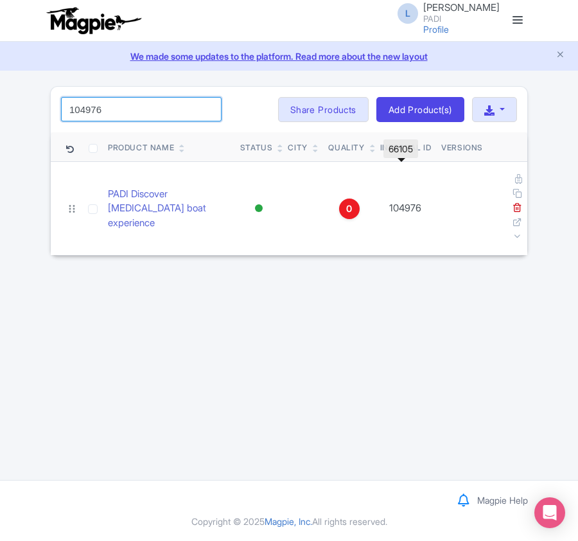
drag, startPoint x: 116, startPoint y: 114, endPoint x: 9, endPoint y: 109, distance: 106.8
click at [9, 109] on div "Success Product updated successfully 104976 Search Bulk Actions Delete Add to C…" at bounding box center [289, 171] width 578 height 170
paste input "4637"
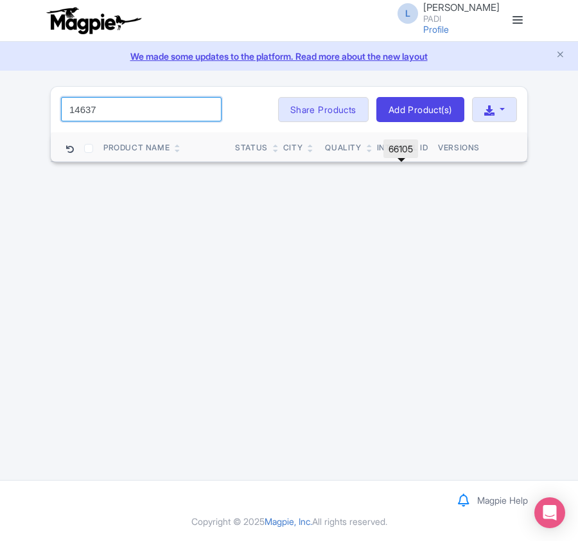
drag, startPoint x: 109, startPoint y: 111, endPoint x: 8, endPoint y: 98, distance: 101.8
click at [8, 98] on div "Success Product updated successfully 14637 Search Bulk Actions Delete Add to Co…" at bounding box center [289, 124] width 578 height 77
paste input "8"
drag, startPoint x: 127, startPoint y: 107, endPoint x: 21, endPoint y: 109, distance: 106.1
click at [17, 109] on div "Success Product updated successfully 14638 Search Bulk Actions Delete Add to Co…" at bounding box center [289, 124] width 578 height 77
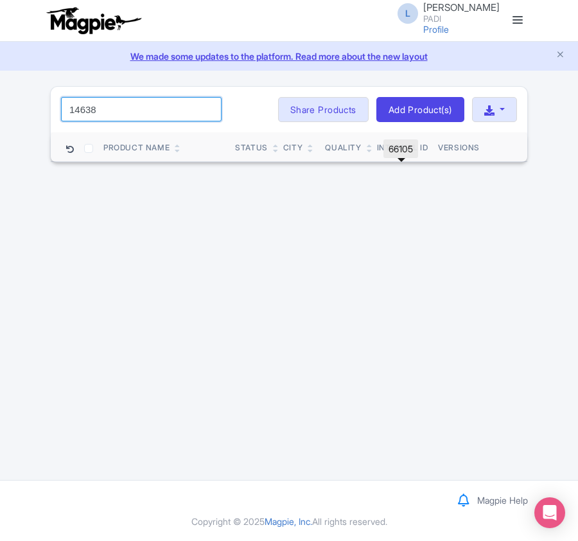
paste input "6"
drag, startPoint x: 121, startPoint y: 113, endPoint x: 19, endPoint y: 111, distance: 101.6
click at [19, 111] on div "Success Product updated successfully 14636 Search Bulk Actions Delete Add to Co…" at bounding box center [289, 124] width 578 height 77
paste input "6842"
drag, startPoint x: 132, startPoint y: 116, endPoint x: -1, endPoint y: 113, distance: 133.7
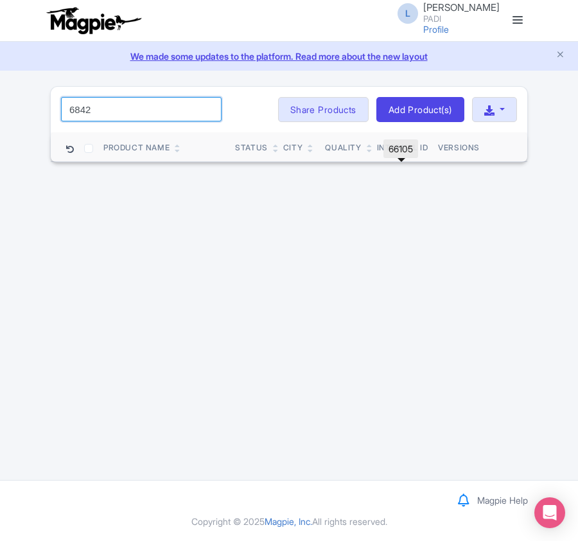
click at [0, 113] on html "L Luca Novelli PADI Profile Users Settings Sign out Dashboard Company Product M…" at bounding box center [289, 270] width 578 height 541
paste input "14635"
drag, startPoint x: 101, startPoint y: 111, endPoint x: 21, endPoint y: 98, distance: 80.8
click at [21, 98] on div "Success Product updated successfully 14635 Search Bulk Actions Delete Add to Co…" at bounding box center [289, 124] width 578 height 77
paste input "07799"
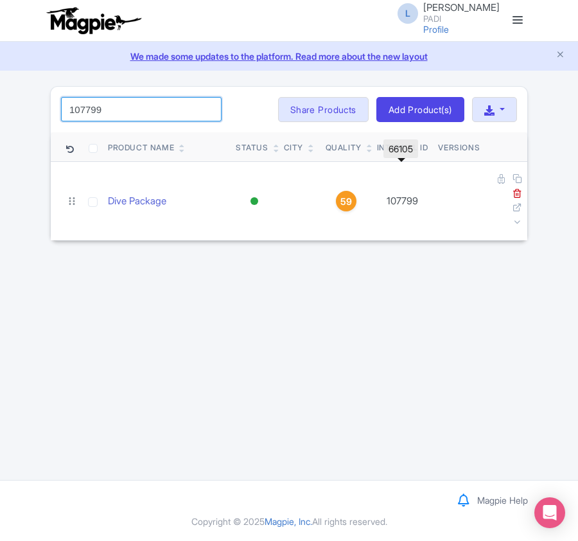
drag, startPoint x: 123, startPoint y: 112, endPoint x: -1, endPoint y: 111, distance: 124.7
click at [0, 111] on html "L Luca Novelli PADI Profile Users Settings Sign out Dashboard Company Product M…" at bounding box center [289, 270] width 578 height 541
paste input "8"
drag, startPoint x: 113, startPoint y: 105, endPoint x: 15, endPoint y: 103, distance: 97.7
click at [15, 103] on div "Success Product updated successfully 107798 Search Bulk Actions Delete Add to C…" at bounding box center [289, 164] width 578 height 156
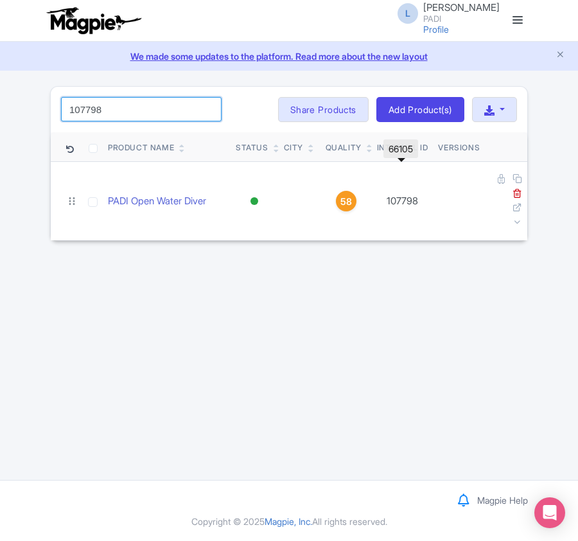
paste input "4419"
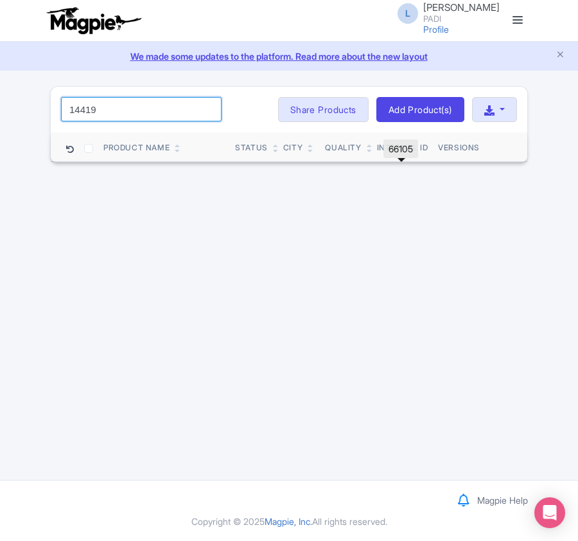
drag, startPoint x: 106, startPoint y: 107, endPoint x: 19, endPoint y: 103, distance: 87.5
click at [19, 103] on div "Success Product updated successfully 14419 Search Bulk Actions Delete Add to Co…" at bounding box center [289, 124] width 578 height 77
paste input "7386"
drag, startPoint x: 112, startPoint y: 108, endPoint x: 49, endPoint y: 103, distance: 62.5
click at [50, 103] on div "17386 Search Bulk Actions Delete Add to Collection Share Products Add to Collec…" at bounding box center [289, 124] width 478 height 77
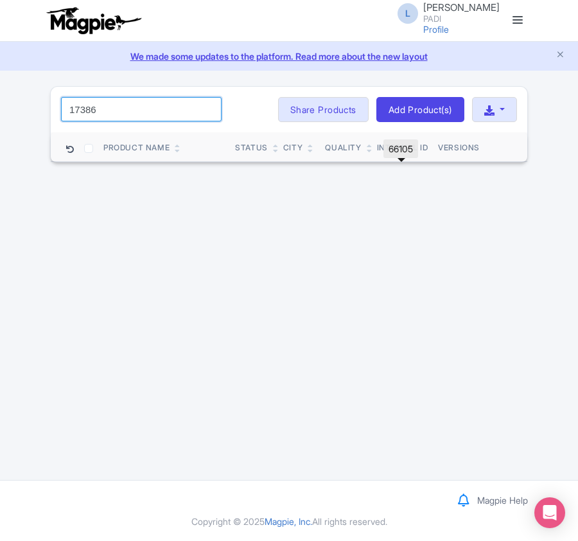
paste input "85054"
drag, startPoint x: 134, startPoint y: 114, endPoint x: 49, endPoint y: 102, distance: 85.7
click at [49, 102] on div "Success Product updated successfully 85054 Search Bulk Actions Delete Add to Co…" at bounding box center [289, 124] width 494 height 77
paste input "110390"
drag, startPoint x: 122, startPoint y: 109, endPoint x: 50, endPoint y: 102, distance: 72.3
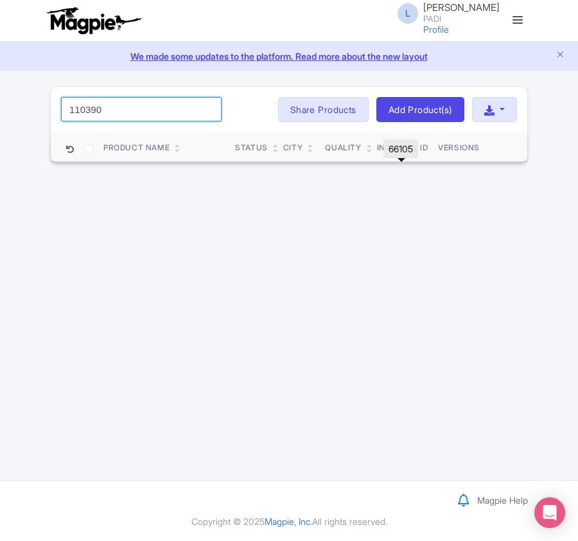
click at [51, 102] on div "110390 Search Bulk Actions Delete Add to Collection Share Products Add to Colle…" at bounding box center [289, 110] width 477 height 46
paste input "753"
drag, startPoint x: 105, startPoint y: 108, endPoint x: -1, endPoint y: 102, distance: 106.9
click at [0, 102] on html "L Luca Novelli PADI Profile Users Settings Sign out Dashboard Company Product M…" at bounding box center [289, 270] width 578 height 541
paste input "381"
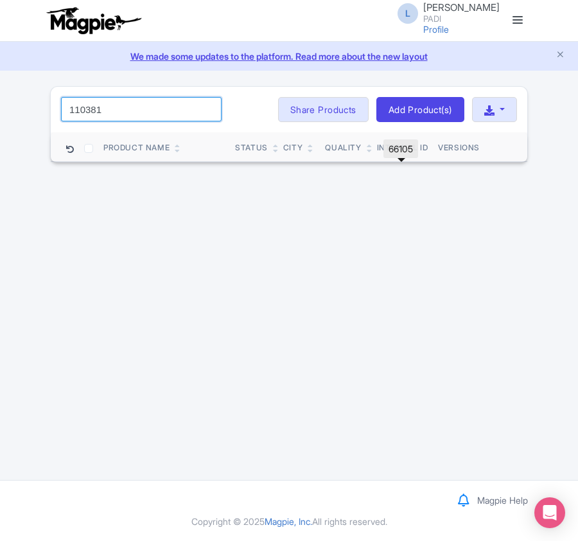
drag, startPoint x: 138, startPoint y: 113, endPoint x: -1, endPoint y: 98, distance: 139.6
click at [0, 98] on html "L Luca Novelli PADI Profile Users Settings Sign out Dashboard Company Product M…" at bounding box center [289, 270] width 578 height 541
paste input "700"
drag, startPoint x: 105, startPoint y: 114, endPoint x: -1, endPoint y: 111, distance: 106.7
click at [0, 111] on html "L Luca Novelli PADI Profile Users Settings Sign out Dashboard Company Product M…" at bounding box center [289, 270] width 578 height 541
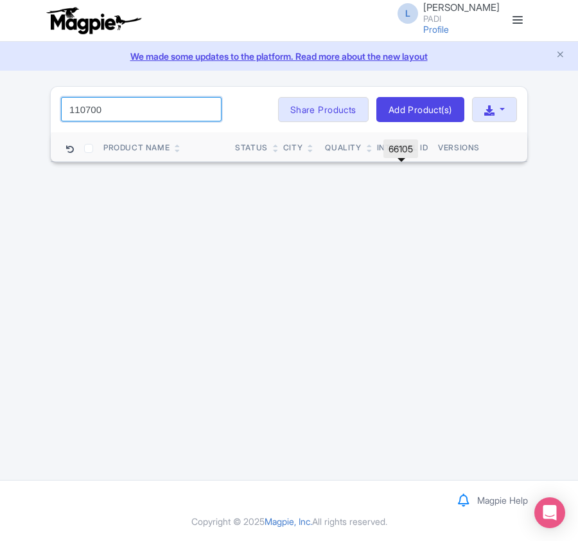
paste input "51"
drag, startPoint x: 121, startPoint y: 111, endPoint x: 36, endPoint y: 116, distance: 85.7
click at [36, 116] on div "Success Product updated successfully 110751 Search Bulk Actions Delete Add to C…" at bounding box center [289, 124] width 578 height 77
paste input "0"
drag, startPoint x: 129, startPoint y: 112, endPoint x: -1, endPoint y: 80, distance: 134.2
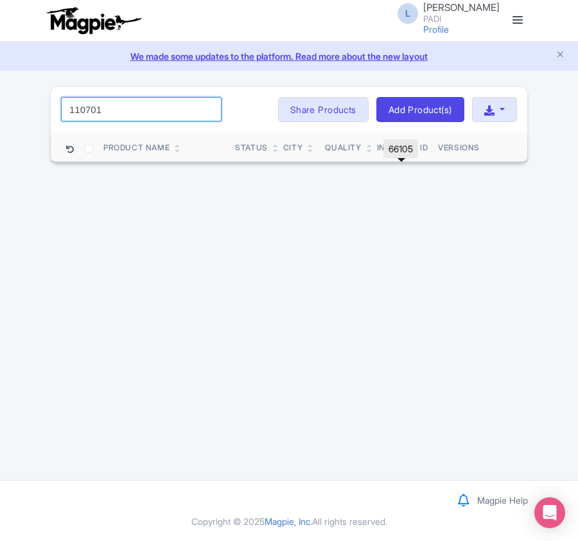
click at [0, 80] on html "L Luca Novelli PADI Profile Users Settings Sign out Dashboard Company Product M…" at bounding box center [289, 270] width 578 height 541
paste input "09817"
drag, startPoint x: 117, startPoint y: 112, endPoint x: 8, endPoint y: 85, distance: 112.4
click at [0, 85] on html "L Luca Novelli PADI Profile Users Settings Sign out Dashboard Company Product M…" at bounding box center [289, 270] width 578 height 541
paste input "3"
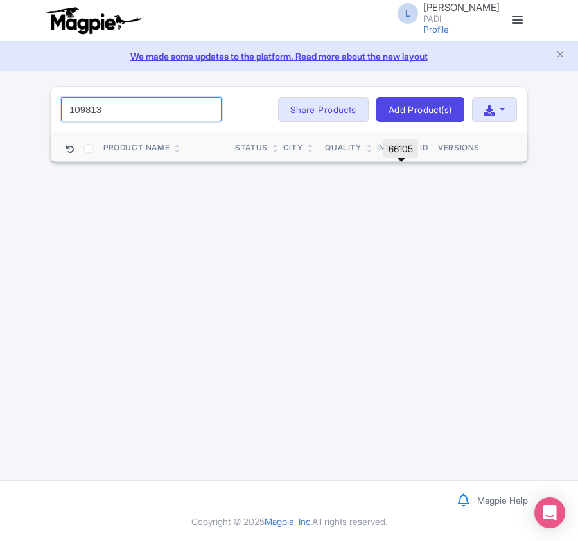
drag, startPoint x: 118, startPoint y: 114, endPoint x: 19, endPoint y: 93, distance: 101.3
click at [19, 93] on div "Success Product updated successfully 109813 Search Bulk Actions Delete Add to C…" at bounding box center [289, 124] width 578 height 77
paste input "89029"
drag, startPoint x: 104, startPoint y: 116, endPoint x: 6, endPoint y: 95, distance: 100.6
click at [6, 95] on div "Success Product updated successfully 89029 Search Bulk Actions Delete Add to Co…" at bounding box center [289, 124] width 578 height 77
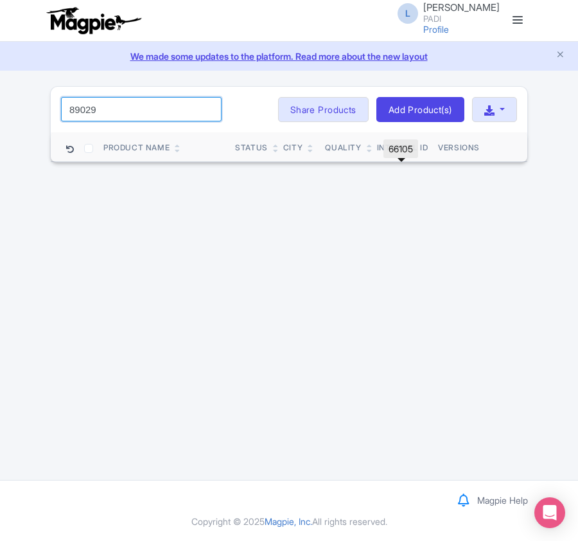
paste input "65"
drag, startPoint x: 104, startPoint y: 109, endPoint x: 8, endPoint y: 86, distance: 99.0
click at [8, 86] on div "Success Product updated successfully 89065 Search Bulk Actions Delete Add to Co…" at bounding box center [289, 124] width 578 height 77
paste input "17664"
drag, startPoint x: 109, startPoint y: 106, endPoint x: 9, endPoint y: 98, distance: 100.5
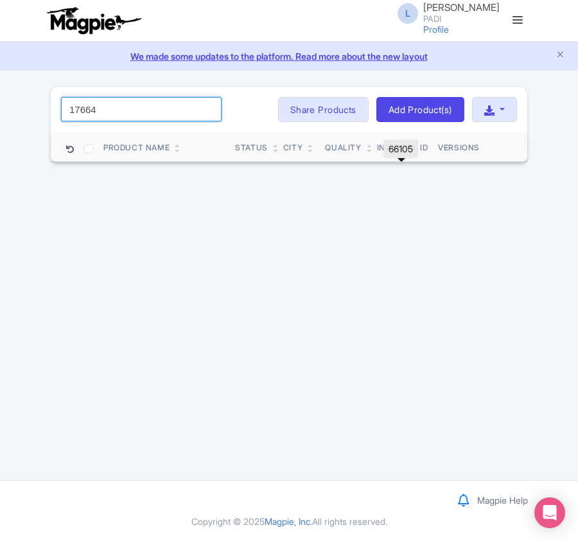
click at [9, 98] on div "Success Product updated successfully 17664 Search Bulk Actions Delete Add to Co…" at bounding box center [289, 124] width 578 height 77
paste input "89066"
drag, startPoint x: 109, startPoint y: 113, endPoint x: -1, endPoint y: 93, distance: 112.4
click at [0, 93] on html "L Luca Novelli PADI Profile Users Settings Sign out Dashboard Company Product M…" at bounding box center [289, 270] width 578 height 541
paste input "100278"
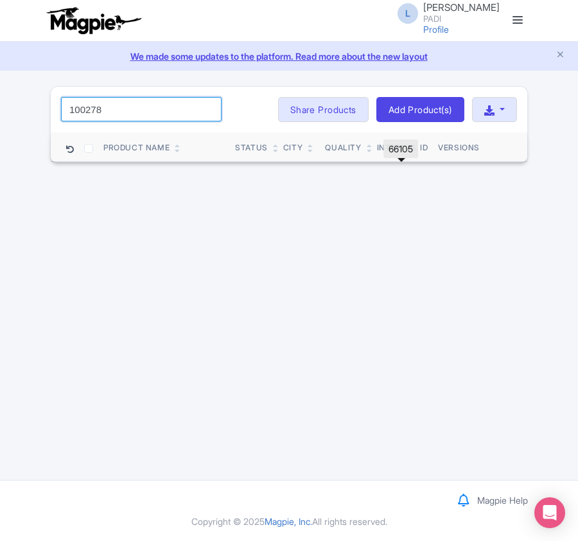
drag, startPoint x: 111, startPoint y: 109, endPoint x: -1, endPoint y: 102, distance: 112.7
click at [0, 102] on html "L Luca Novelli PADI Profile Users Settings Sign out Dashboard Company Product M…" at bounding box center [289, 270] width 578 height 541
paste input "2622"
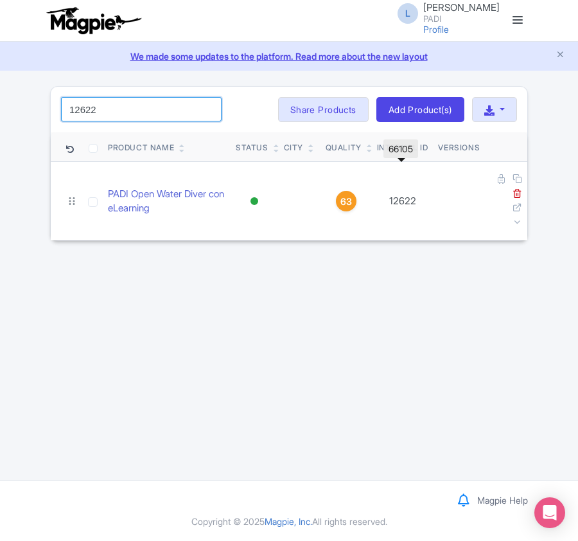
drag, startPoint x: 119, startPoint y: 112, endPoint x: -1, endPoint y: 104, distance: 120.4
click at [0, 104] on html "L Luca Novelli PADI Profile Users Settings Sign out Dashboard Company Product M…" at bounding box center [289, 270] width 578 height 541
paste input "82144"
drag, startPoint x: 103, startPoint y: 112, endPoint x: 57, endPoint y: 103, distance: 47.7
click at [57, 103] on div "82144 Search Bulk Actions Delete Add to Collection Share Products Add to Collec…" at bounding box center [289, 110] width 477 height 46
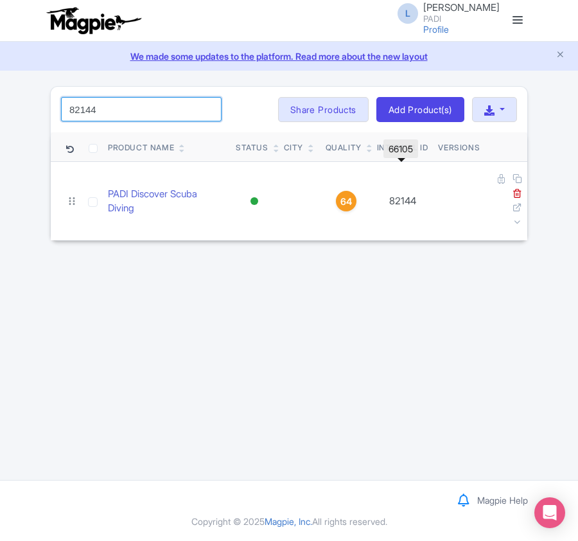
paste input "59312"
drag, startPoint x: 137, startPoint y: 104, endPoint x: -1, endPoint y: 95, distance: 138.5
click at [0, 95] on html "L Luca Novelli PADI Profile Users Settings Sign out Dashboard Company Product M…" at bounding box center [289, 270] width 578 height 541
paste input "291"
drag, startPoint x: 117, startPoint y: 104, endPoint x: 60, endPoint y: 96, distance: 57.7
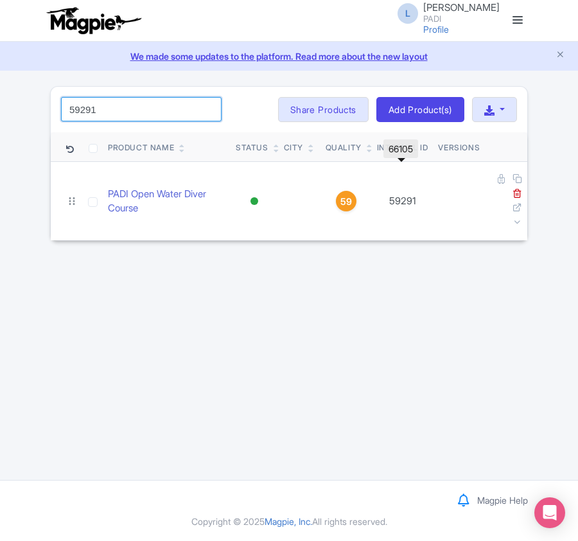
click at [60, 96] on div "59291 Search Bulk Actions Delete Add to Collection Share Products Add to Collec…" at bounding box center [289, 110] width 477 height 46
paste input "13290"
drag, startPoint x: 112, startPoint y: 111, endPoint x: -42, endPoint y: 114, distance: 154.3
click at [0, 114] on html "L Luca Novelli PADI Profile Users Settings Sign out Dashboard Company Product M…" at bounding box center [289, 270] width 578 height 541
paste input "07702"
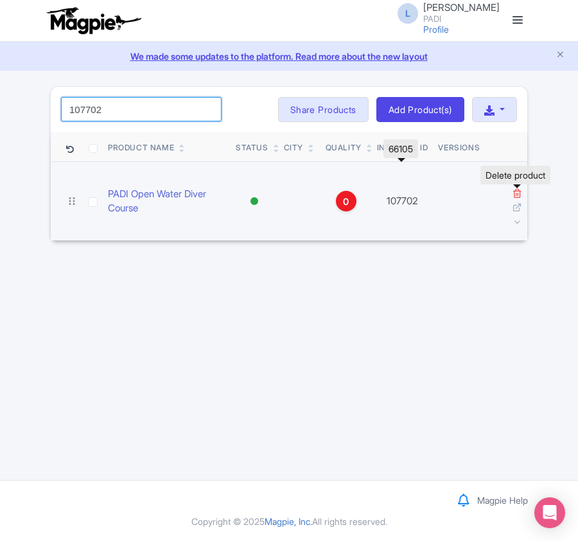
type input "107702"
click at [517, 193] on icon at bounding box center [518, 193] width 10 height 10
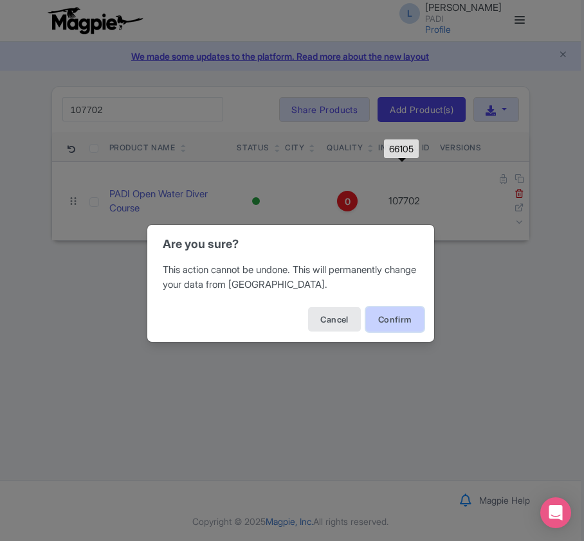
click at [402, 319] on button "Confirm" at bounding box center [395, 319] width 58 height 24
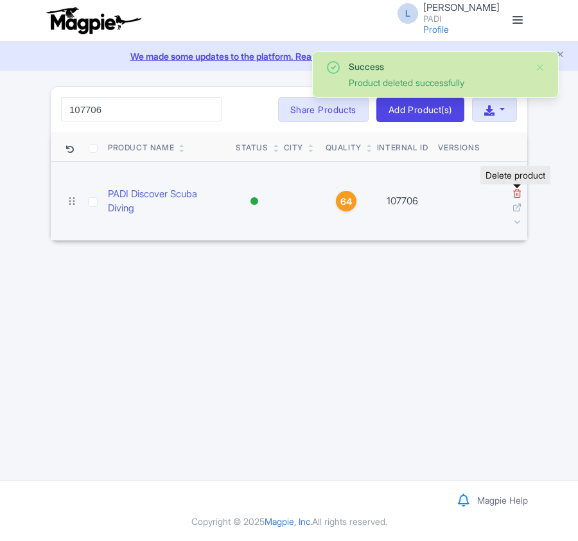
type input "107706"
click at [515, 195] on icon at bounding box center [518, 193] width 10 height 10
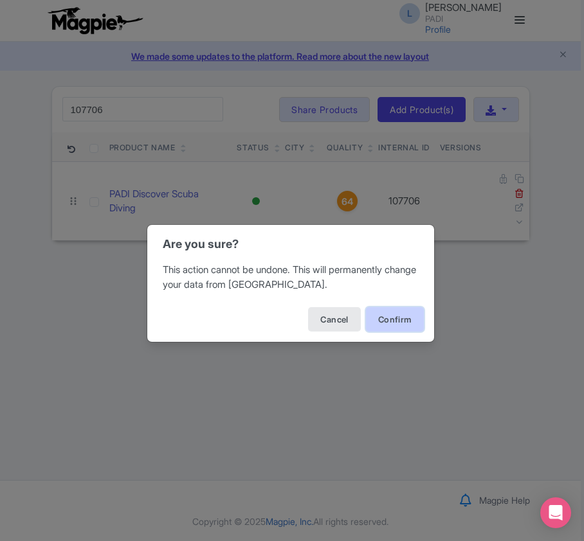
click at [386, 319] on button "Confirm" at bounding box center [395, 319] width 58 height 24
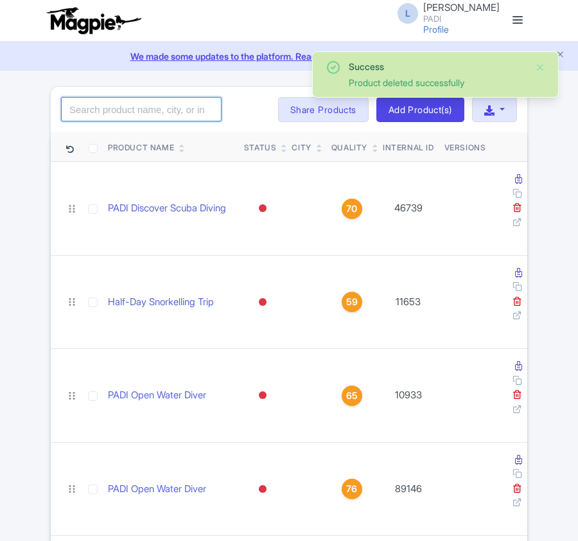
drag, startPoint x: 0, startPoint y: 0, endPoint x: 107, endPoint y: 114, distance: 155.9
click at [107, 114] on input "search" at bounding box center [141, 109] width 161 height 24
paste input "109142"
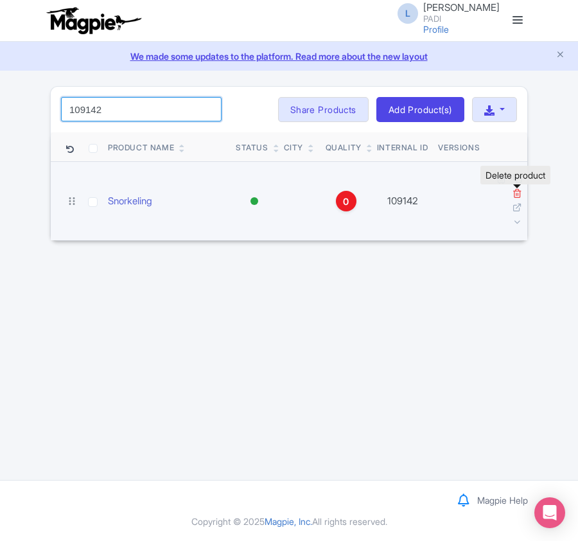
type input "109142"
click at [515, 196] on icon at bounding box center [518, 193] width 10 height 10
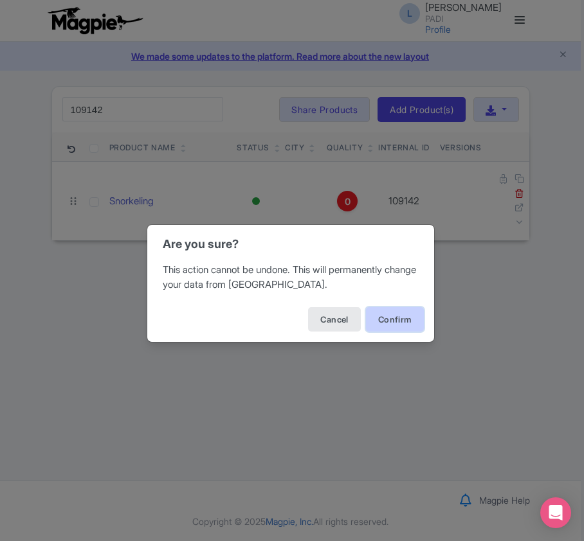
click at [397, 317] on button "Confirm" at bounding box center [395, 319] width 58 height 24
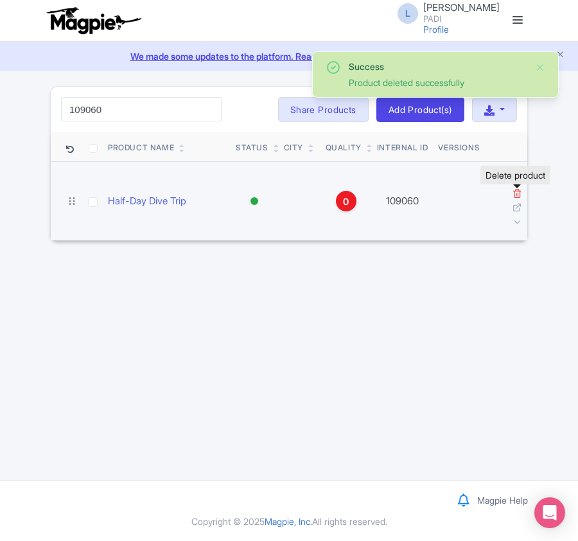
type input "109060"
click at [517, 193] on icon at bounding box center [518, 193] width 10 height 10
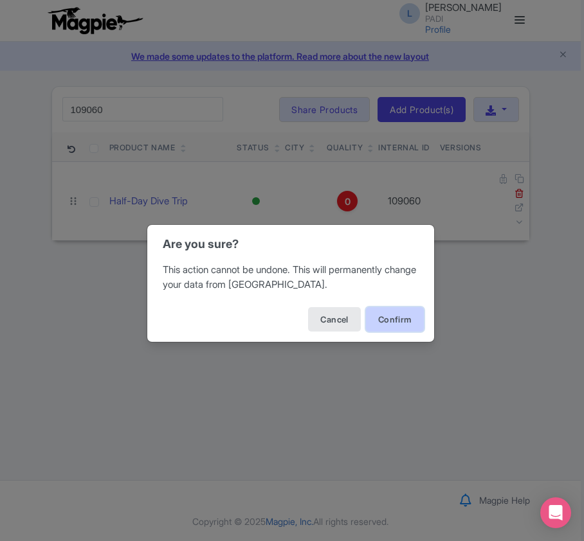
click at [389, 311] on button "Confirm" at bounding box center [395, 319] width 58 height 24
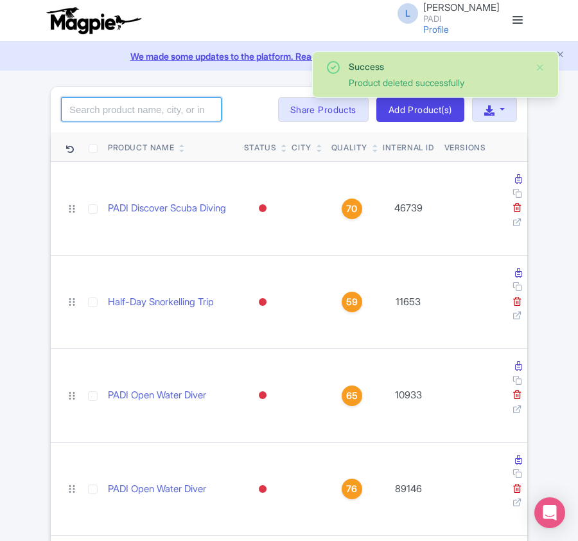
click at [109, 114] on input "search" at bounding box center [141, 109] width 161 height 24
paste input "99052"
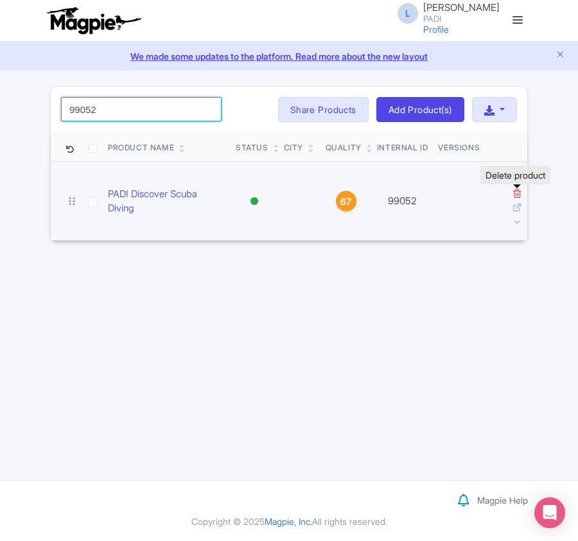
type input "99052"
click at [515, 191] on icon at bounding box center [518, 193] width 10 height 10
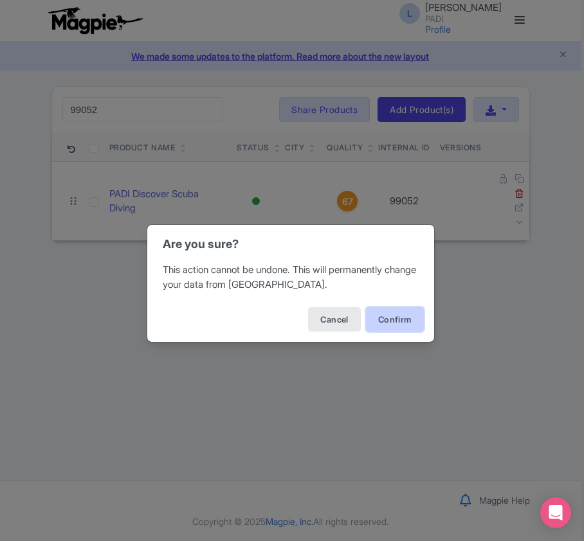
click at [391, 315] on button "Confirm" at bounding box center [395, 319] width 58 height 24
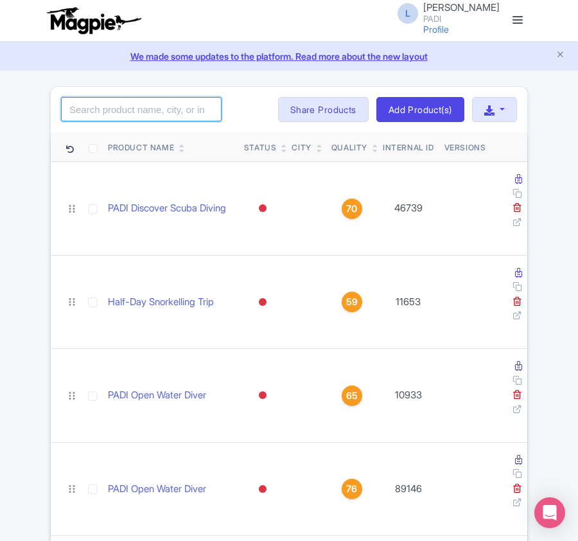
click at [152, 119] on input "search" at bounding box center [141, 109] width 161 height 24
click at [139, 112] on input "search" at bounding box center [141, 109] width 161 height 24
paste input "104655"
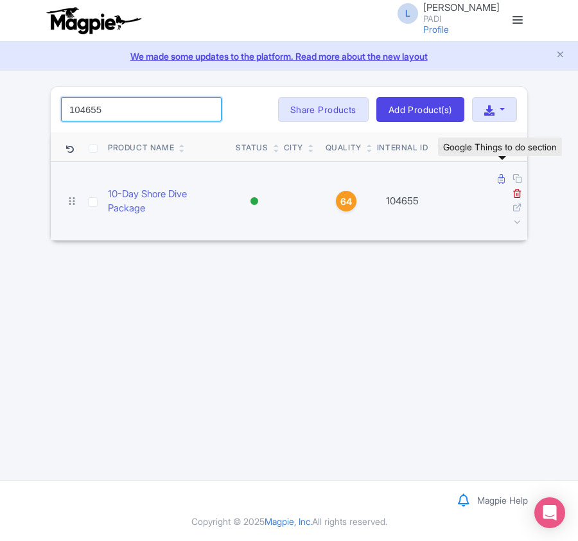
type input "104655"
click at [499, 176] on icon at bounding box center [501, 179] width 7 height 10
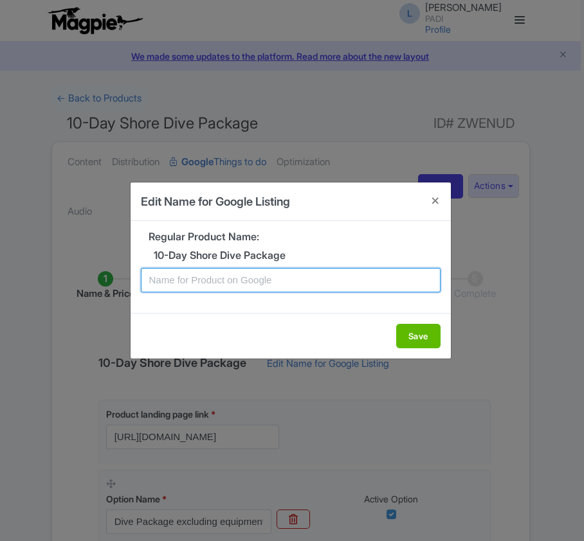
click at [250, 274] on input "text" at bounding box center [290, 280] width 299 height 24
paste input "Marsa Alam 10 days Dive Package (House Reef) – 20 Dives for Certified Scuba Div…"
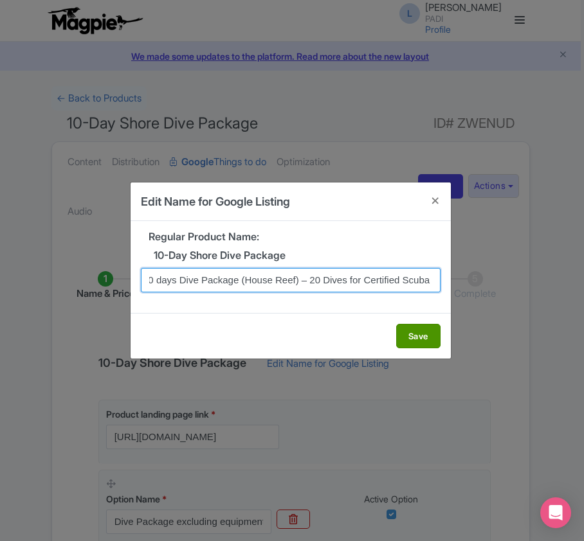
type input "Marsa Alam 10 days Dive Package (House Reef) – 20 Dives for Certified Scuba Div…"
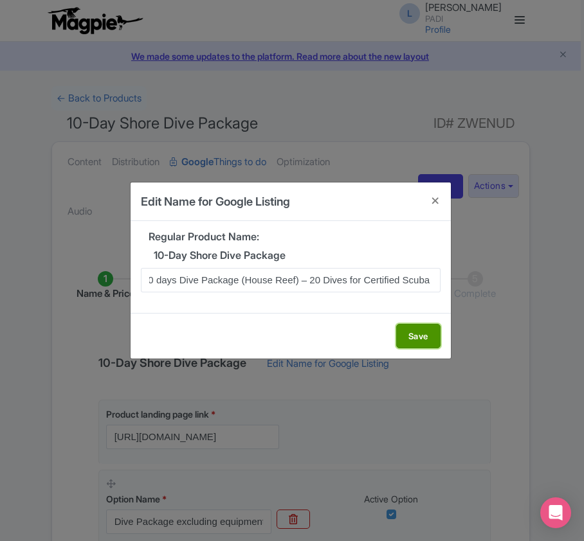
click at [411, 332] on button "Save" at bounding box center [418, 336] width 44 height 24
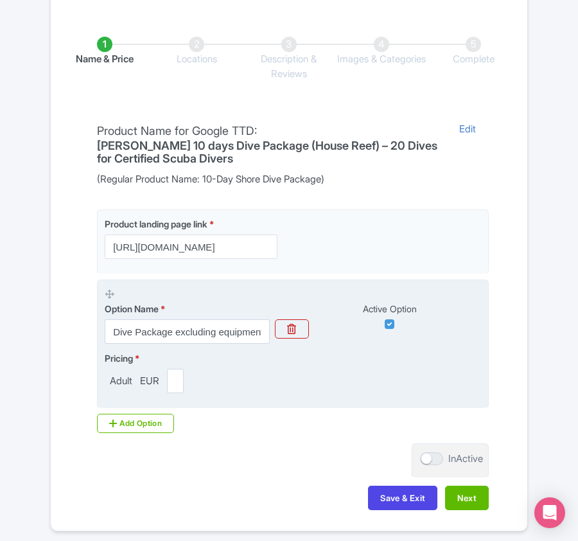
scroll to position [304, 0]
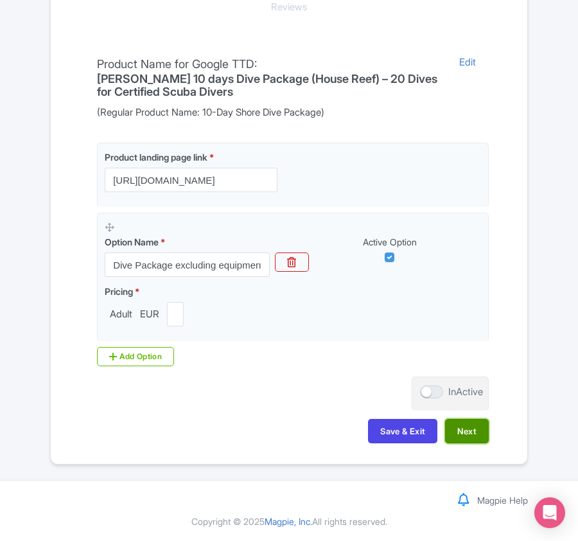
click at [471, 434] on button "Next" at bounding box center [467, 431] width 44 height 24
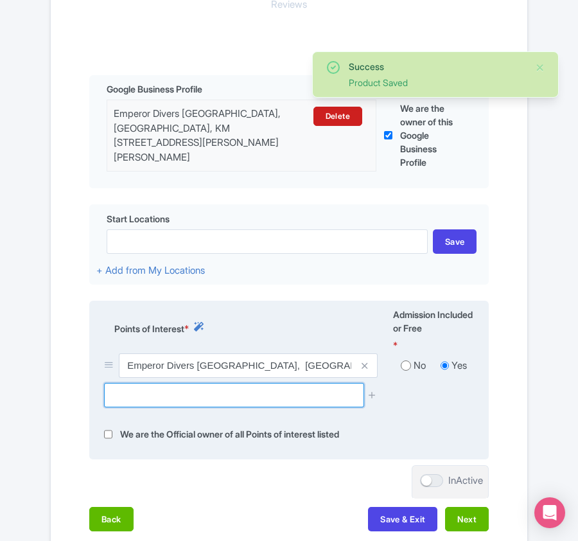
click at [179, 396] on input "text" at bounding box center [234, 395] width 260 height 24
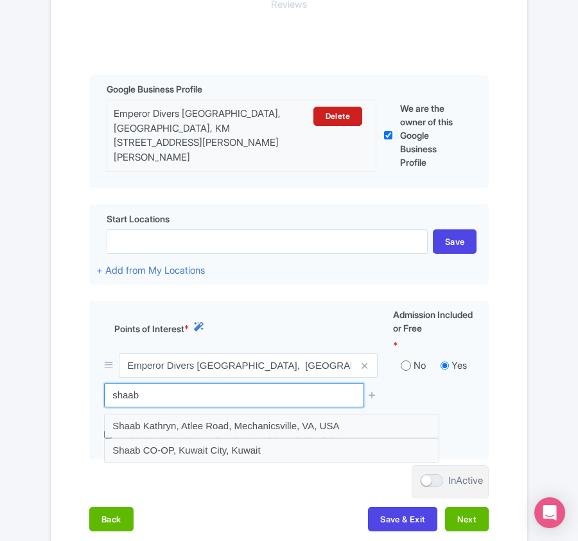
drag, startPoint x: 136, startPoint y: 397, endPoint x: -15, endPoint y: 398, distance: 151.0
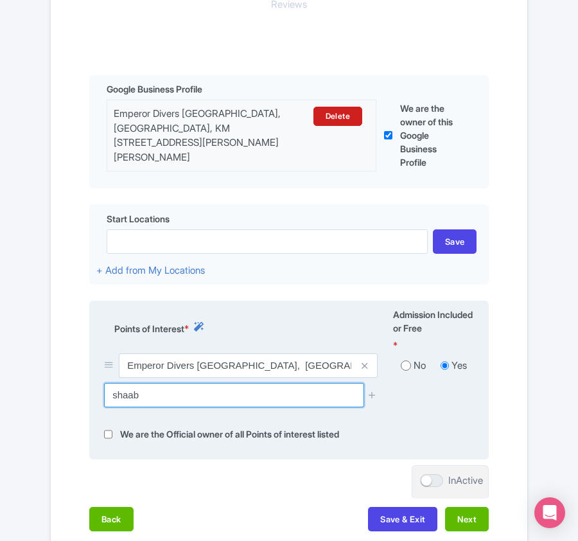
paste input "Ras Torombi reef"
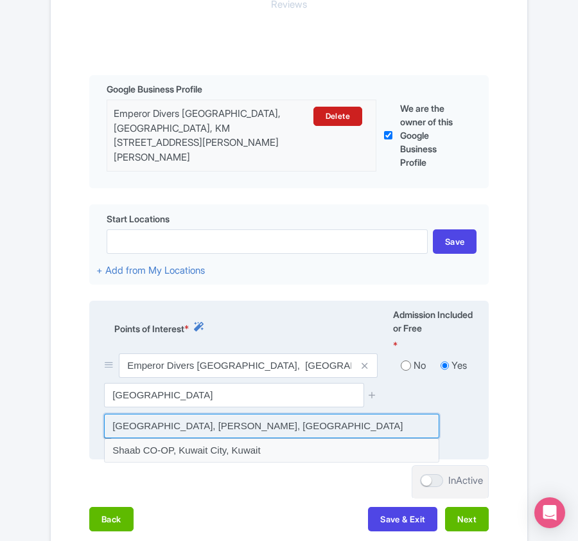
click at [166, 428] on input at bounding box center [271, 426] width 335 height 24
type input "Ras Torombi reef, Marsa Alam, Egypt"
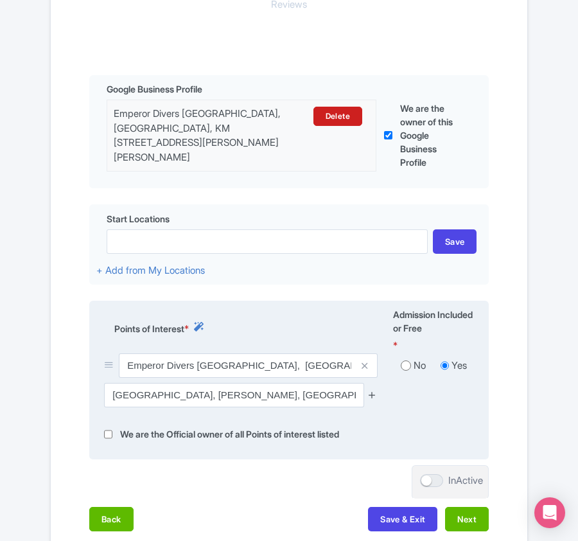
click at [373, 400] on icon at bounding box center [373, 395] width 10 height 10
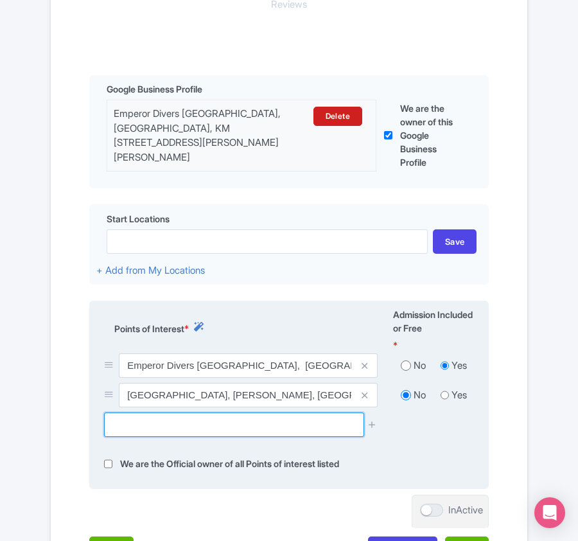
click at [247, 427] on input "text" at bounding box center [234, 425] width 260 height 24
paste input "Shoab El Shouna / Marsa Shouna"
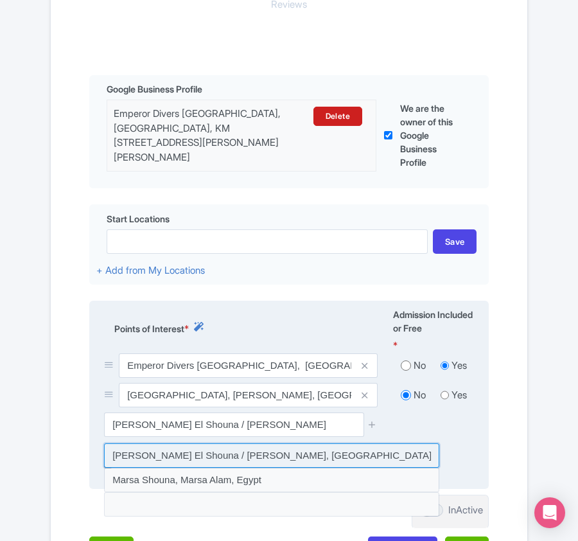
click at [233, 459] on input at bounding box center [271, 455] width 335 height 24
type input "Shoab El Shouna / Marsa Shouna, Egypt"
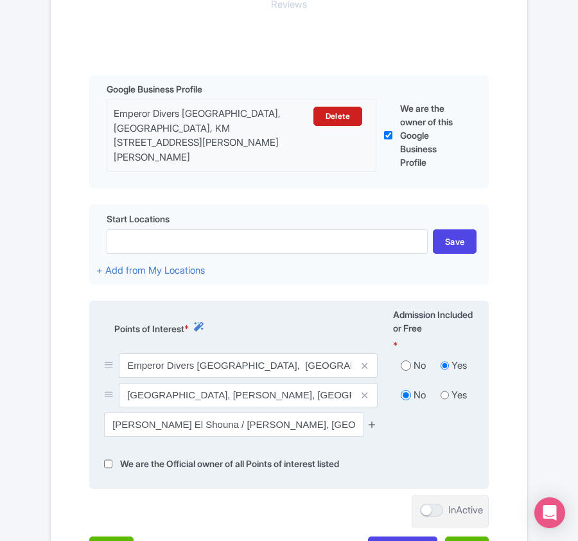
click at [374, 425] on icon at bounding box center [373, 425] width 10 height 10
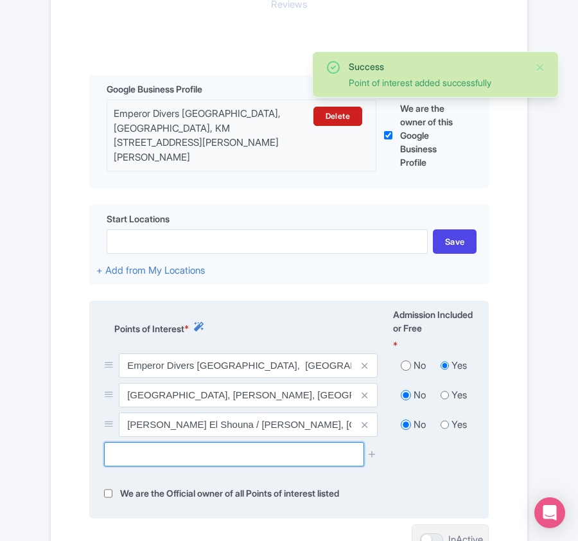
click at [191, 458] on input "text" at bounding box center [234, 454] width 260 height 24
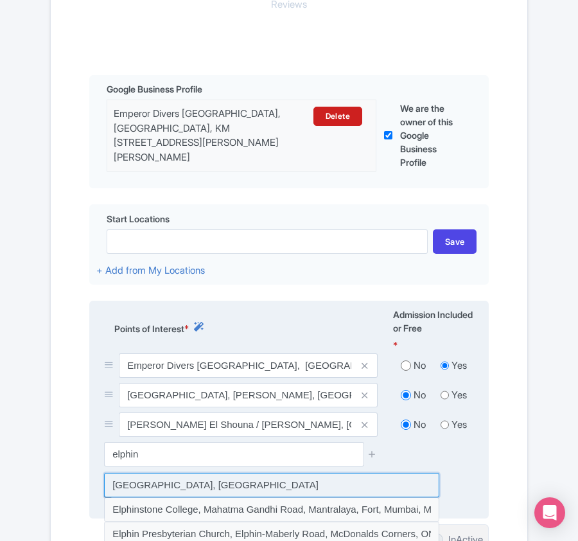
click at [181, 489] on input at bounding box center [271, 485] width 335 height 24
type input "Elphinstone Reef, Egypt"
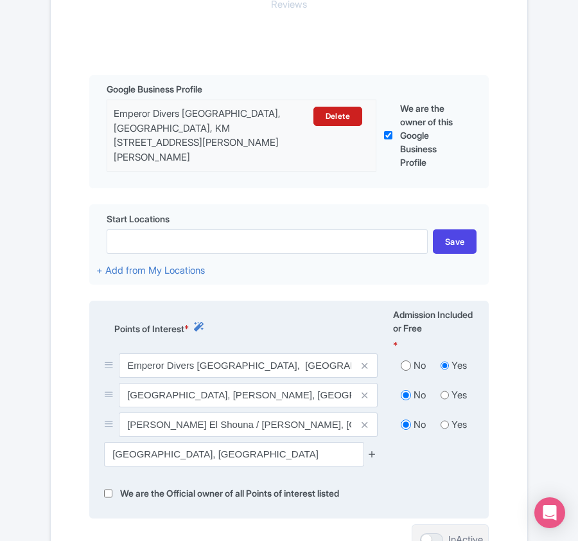
click at [373, 458] on icon at bounding box center [373, 454] width 10 height 10
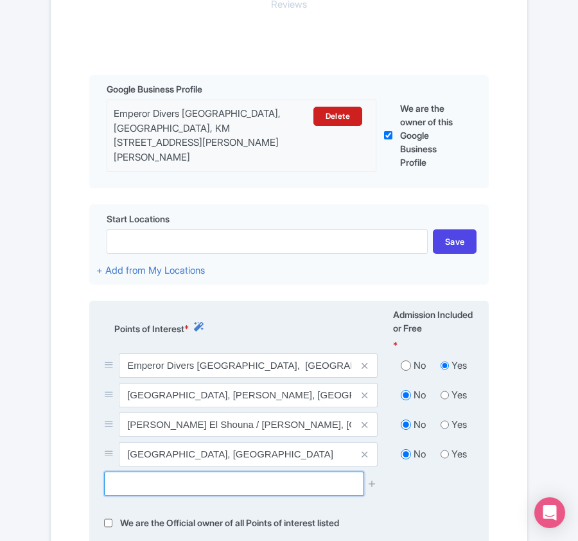
click at [132, 486] on input "text" at bounding box center [234, 484] width 260 height 24
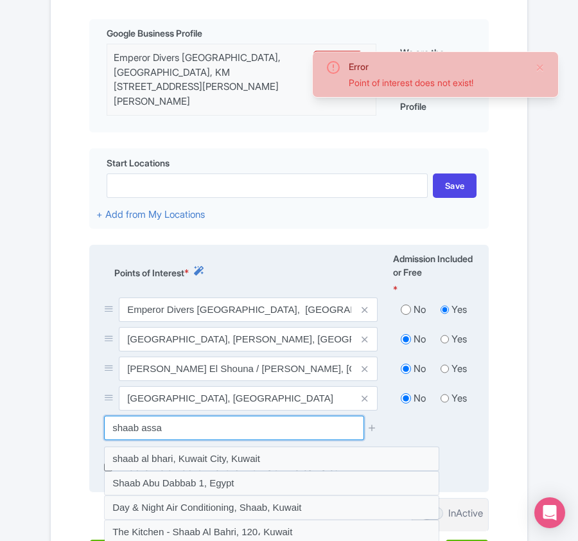
scroll to position [389, 0]
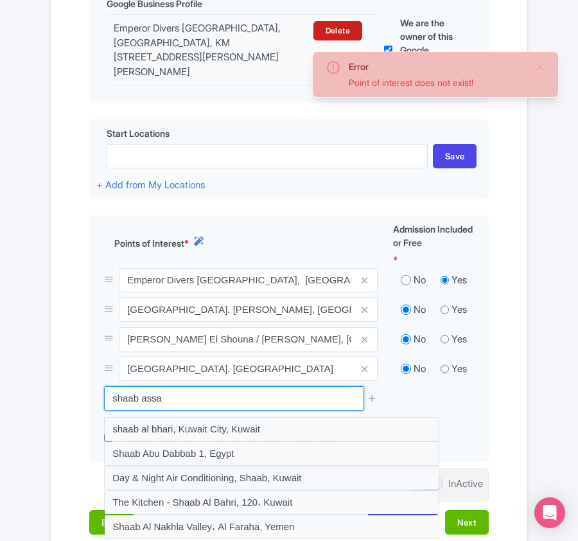
drag, startPoint x: 139, startPoint y: 402, endPoint x: 76, endPoint y: 393, distance: 63.6
click at [76, 393] on div "Name & Price Locations Description & Reviews Images & Categories Complete Edit …" at bounding box center [288, 201] width 461 height 691
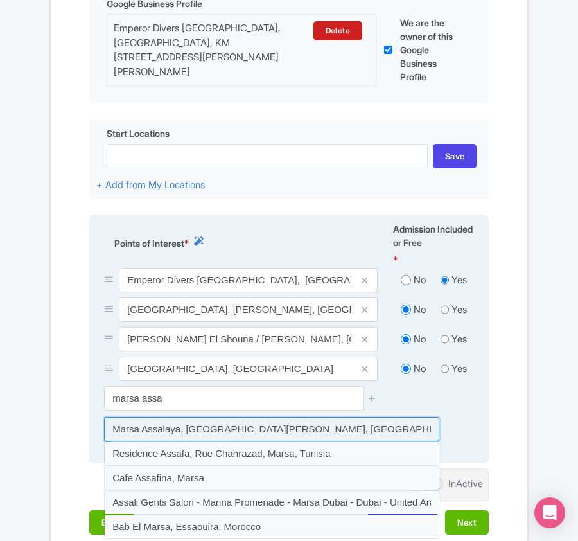
click at [171, 438] on input at bounding box center [271, 429] width 335 height 24
type input "Marsa Assalaya, Unnamed Road, Marsa Alam, Egypt"
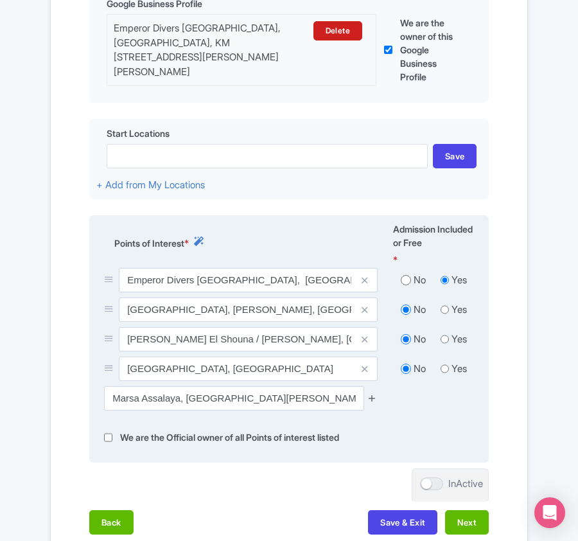
click at [373, 401] on icon at bounding box center [373, 398] width 10 height 10
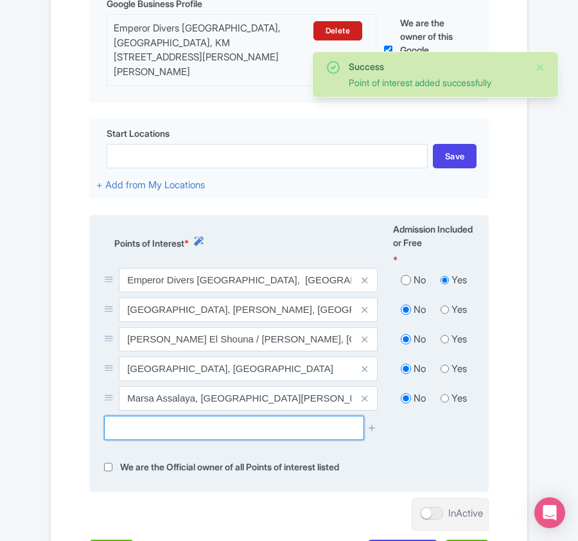
click at [145, 432] on input "text" at bounding box center [234, 428] width 260 height 24
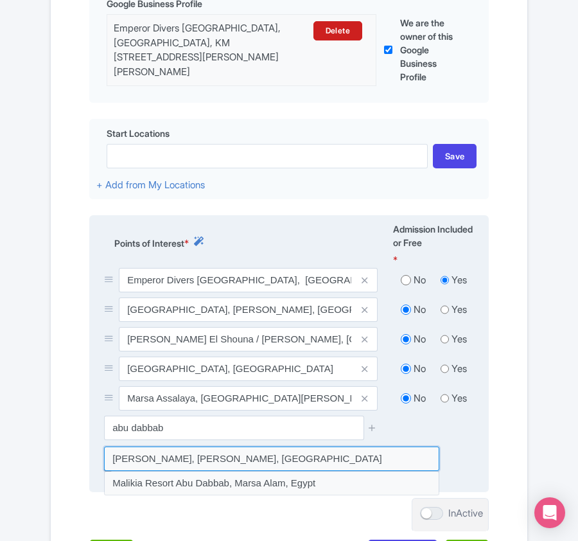
drag, startPoint x: 160, startPoint y: 461, endPoint x: 184, endPoint y: 456, distance: 24.3
click at [161, 461] on input at bounding box center [271, 459] width 335 height 24
type input "Abu Dabbab, Marsa Alam, Egypt"
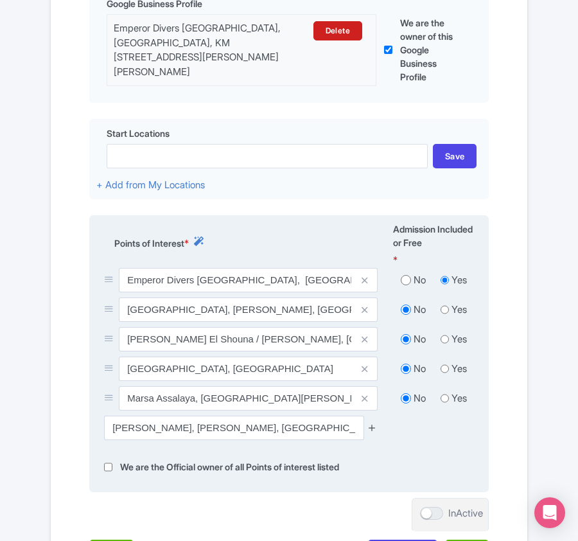
click at [374, 429] on icon at bounding box center [373, 428] width 10 height 10
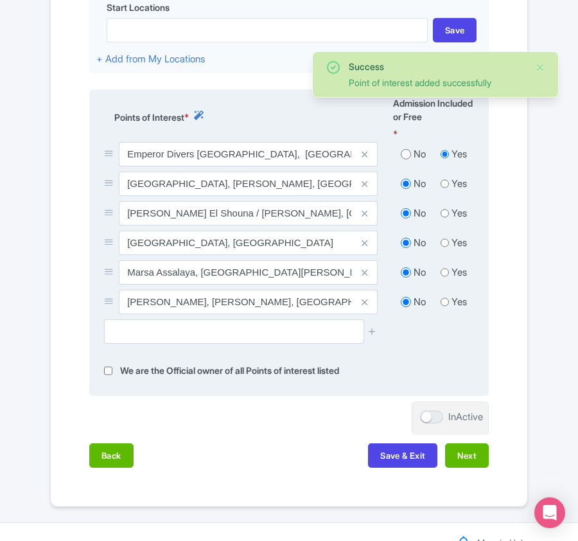
scroll to position [561, 0]
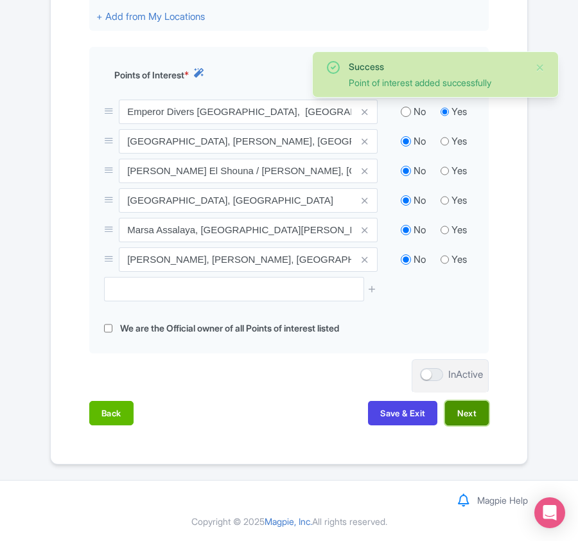
click at [463, 425] on button "Next" at bounding box center [467, 413] width 44 height 24
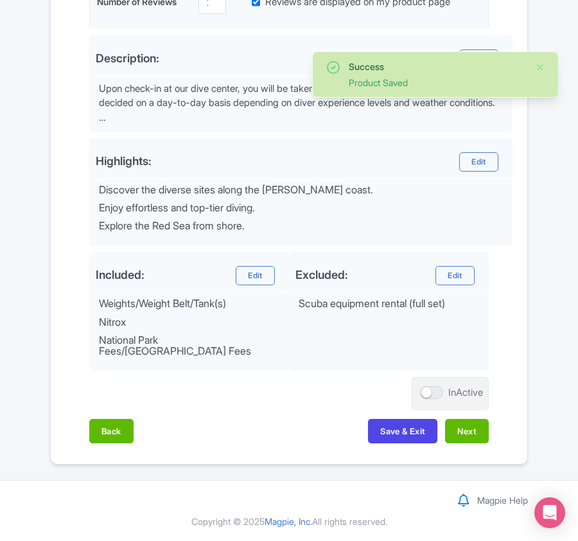
scroll to position [443, 0]
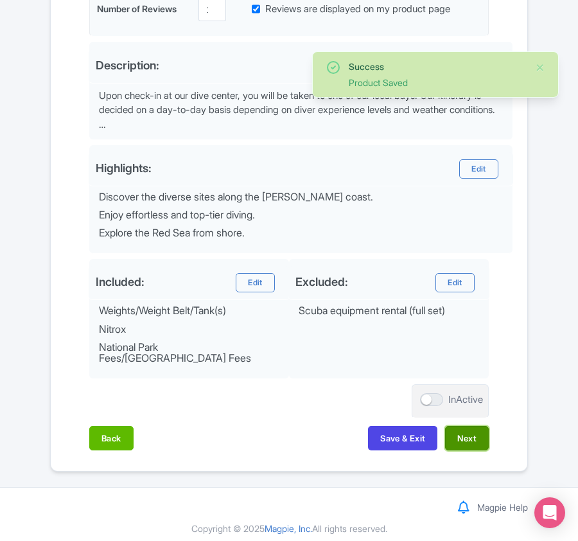
click at [461, 426] on button "Next" at bounding box center [467, 438] width 44 height 24
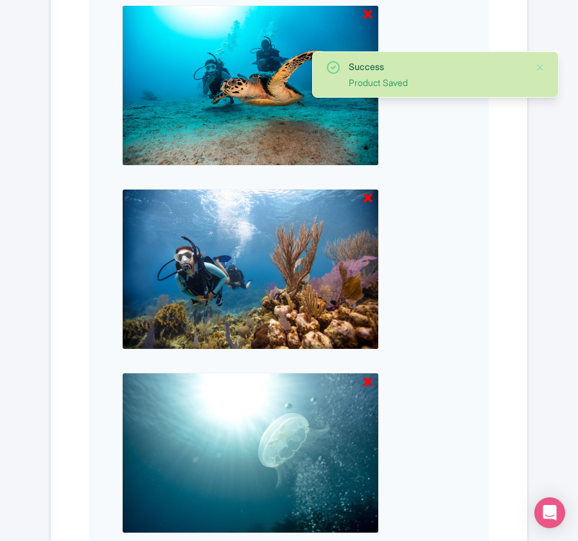
scroll to position [1339, 0]
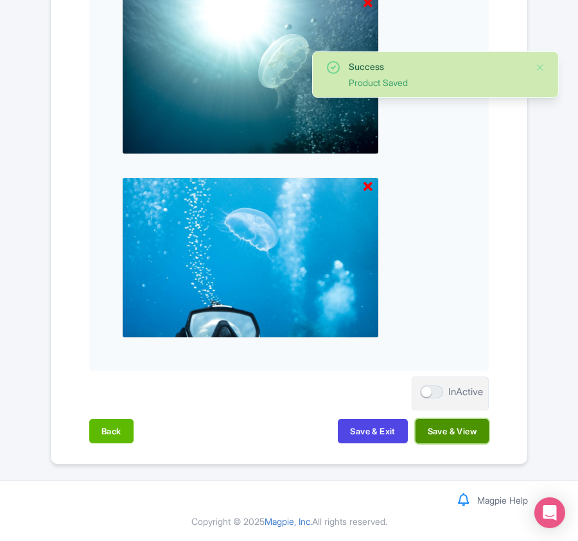
click at [461, 432] on button "Save & View" at bounding box center [452, 431] width 73 height 24
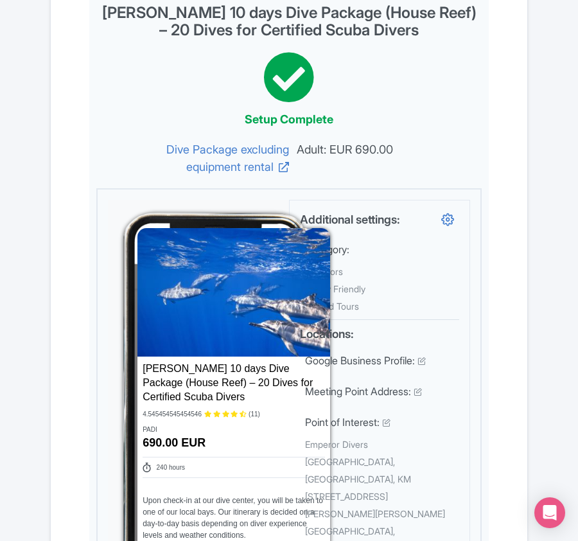
scroll to position [0, 0]
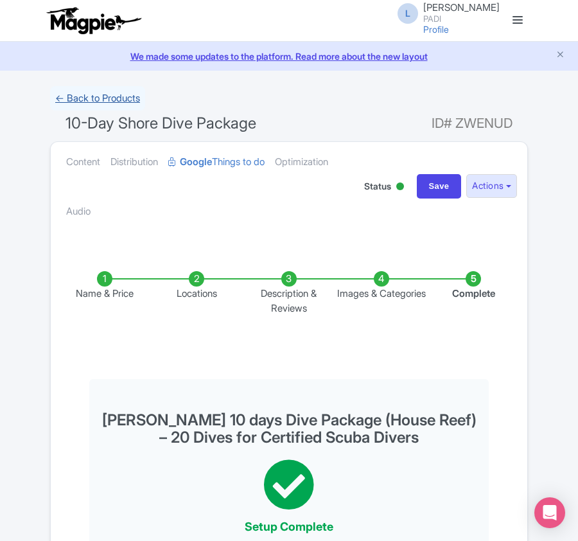
click at [96, 95] on link "← Back to Products" at bounding box center [97, 98] width 95 height 25
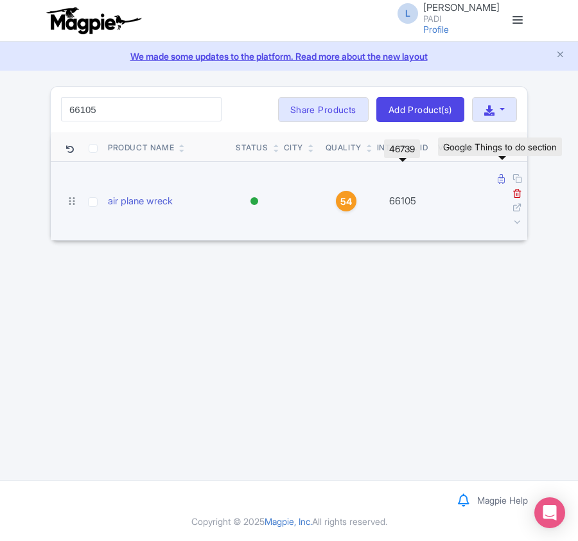
type input "66105"
click at [501, 181] on icon at bounding box center [501, 179] width 7 height 10
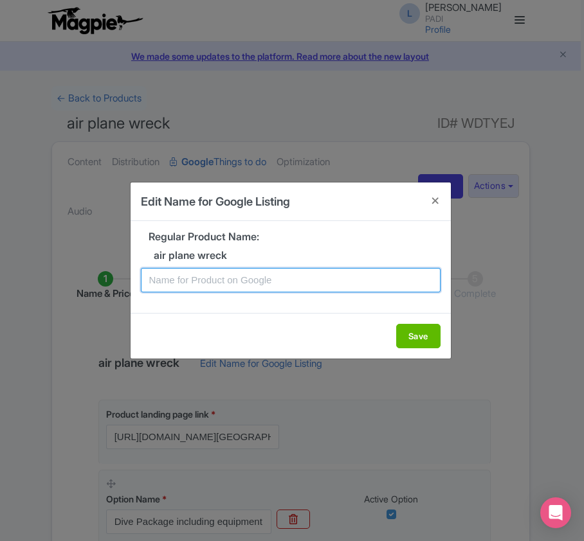
click at [221, 287] on input "text" at bounding box center [290, 280] width 299 height 24
paste input "Airplane Wreck One Tank Dive – Dive into Egean Waters with This Certified Diver…"
type input "Airplane Wreck One Tank Dive – Dive into Egean Waters with This Certified Diver…"
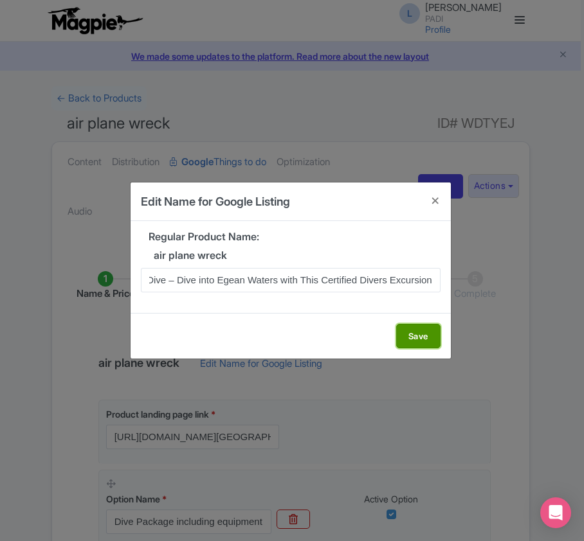
click at [419, 332] on button "Save" at bounding box center [418, 336] width 44 height 24
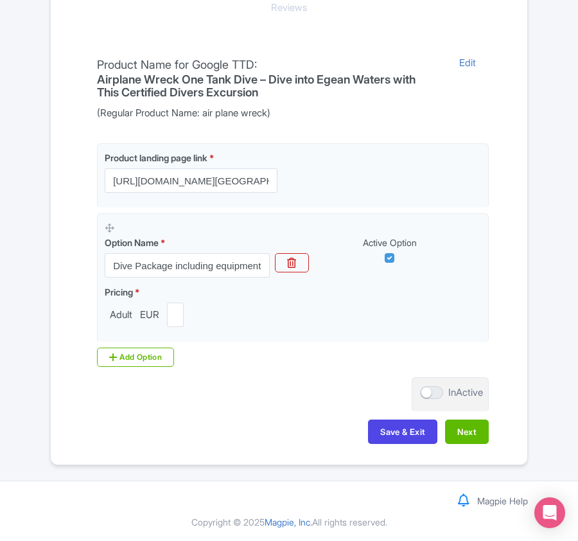
scroll to position [304, 0]
click at [461, 433] on button "Next" at bounding box center [467, 431] width 44 height 24
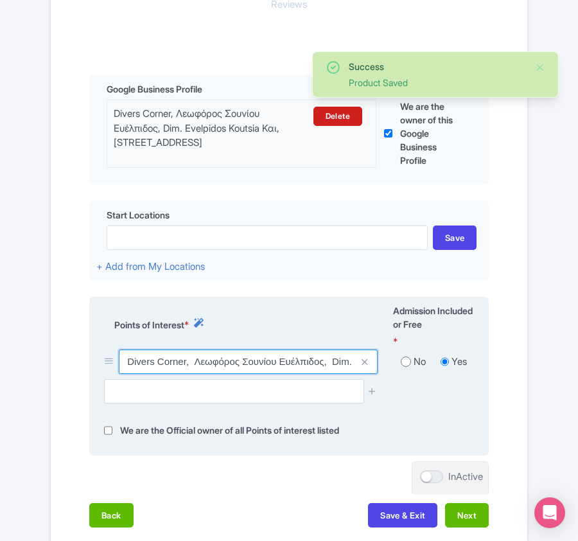
drag, startPoint x: 188, startPoint y: 370, endPoint x: 111, endPoint y: 360, distance: 77.8
click at [111, 360] on div "Divers Corner, Λεωφόρος Σουνίου Ευέλπιδος, Dim. Evelpidos Koutsia Και, Palea Fo…" at bounding box center [241, 362] width 274 height 24
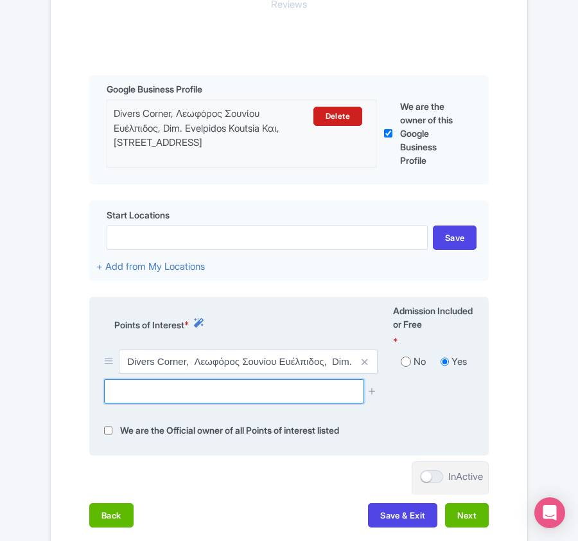
click at [181, 393] on input "text" at bounding box center [234, 391] width 260 height 24
paste input "Σπηλιά Αρτζεντά"
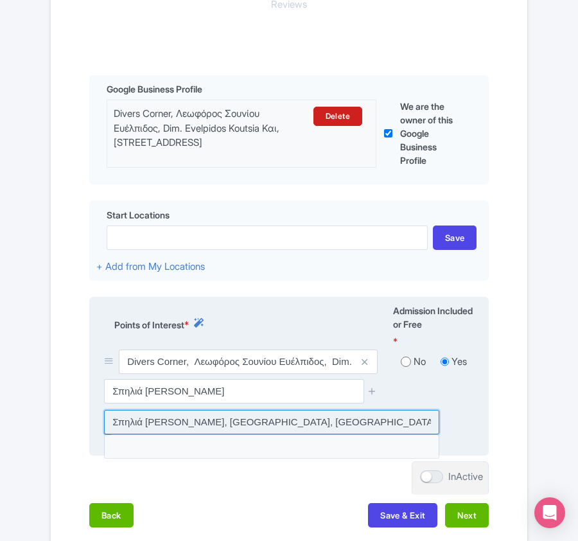
click at [181, 427] on input at bounding box center [271, 422] width 335 height 24
type input "Σπηλιά Αρτζεντά, Αρσίδα, Greece"
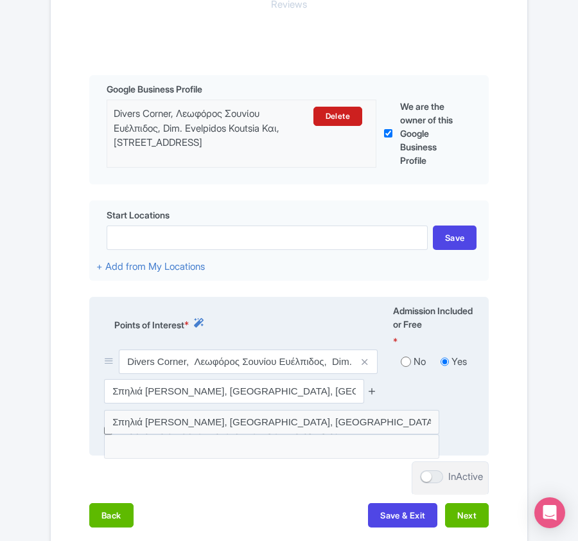
click at [373, 392] on icon at bounding box center [373, 391] width 10 height 10
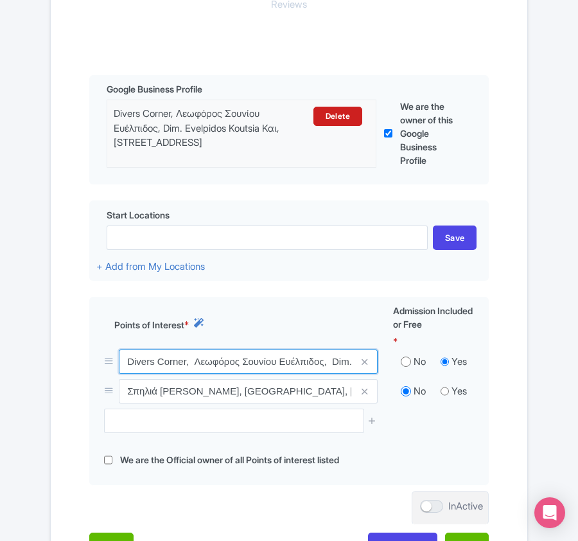
scroll to position [0, 231]
drag, startPoint x: 122, startPoint y: 366, endPoint x: 569, endPoint y: 361, distance: 446.7
click at [569, 361] on div "Success Point of interest added successfully ← Back to Products air plane wreck…" at bounding box center [289, 189] width 578 height 815
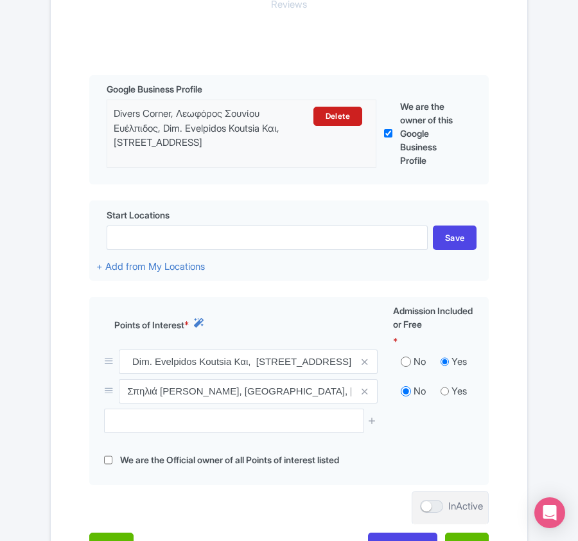
scroll to position [0, 0]
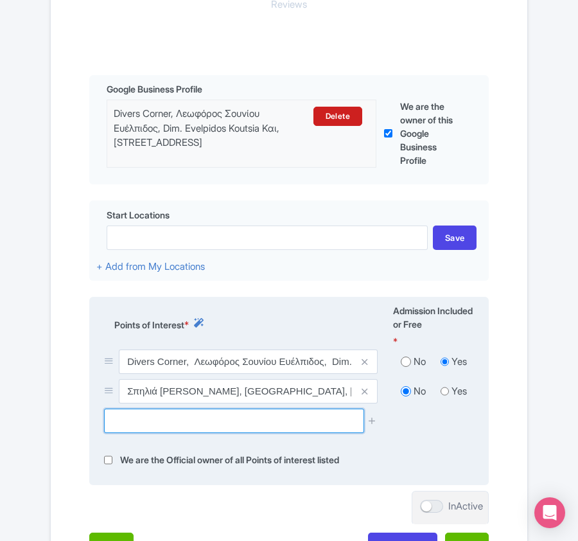
click at [140, 420] on input "text" at bounding box center [234, 421] width 260 height 24
paste input "Arzentas Canyon"
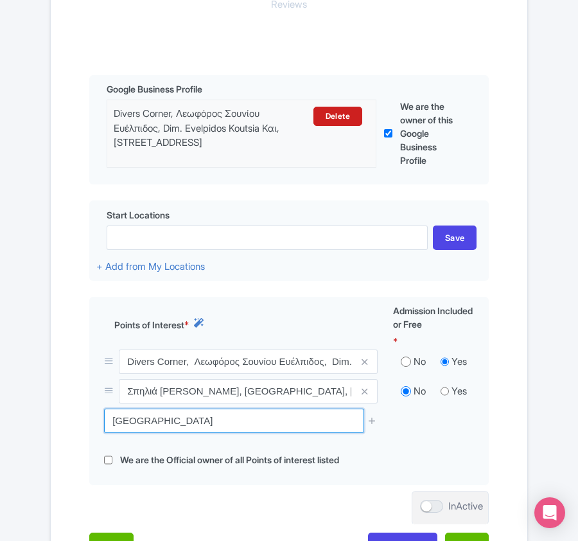
drag, startPoint x: 198, startPoint y: 425, endPoint x: 64, endPoint y: 404, distance: 135.4
click at [64, 404] on div "Name & Price Locations Description & Reviews Images & Categories Complete Edit …" at bounding box center [288, 256] width 461 height 628
paste input "SS Eleni"
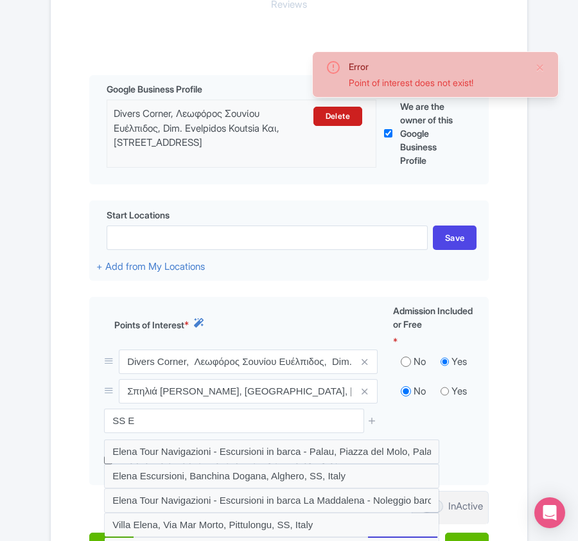
click at [82, 406] on div "Name & Price Locations Description & Reviews Images & Categories Complete Edit …" at bounding box center [288, 256] width 461 height 628
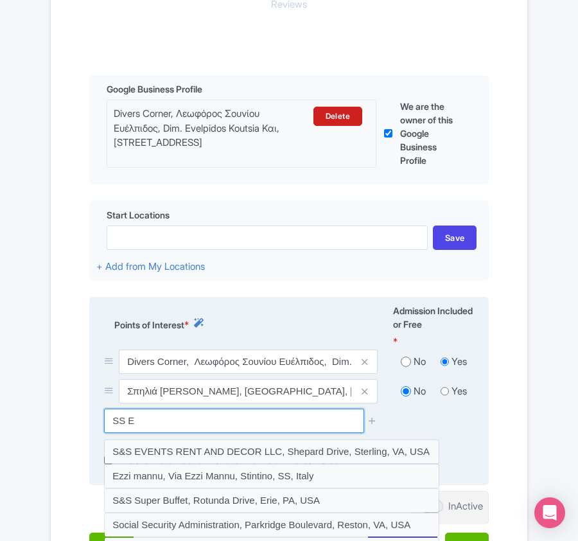
drag, startPoint x: 152, startPoint y: 425, endPoint x: 90, endPoint y: 415, distance: 62.5
click at [90, 415] on div "Points of Interest * Admission Included or Free * Divers Corner, Λεωφόρος Σουνί…" at bounding box center [289, 391] width 400 height 188
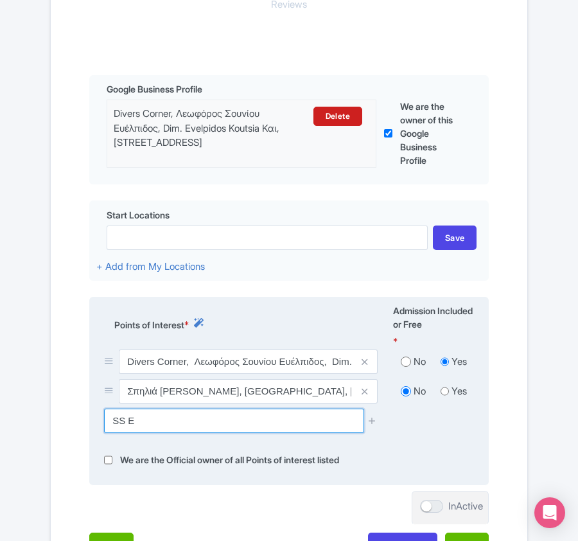
paste input "Profitas Illias"
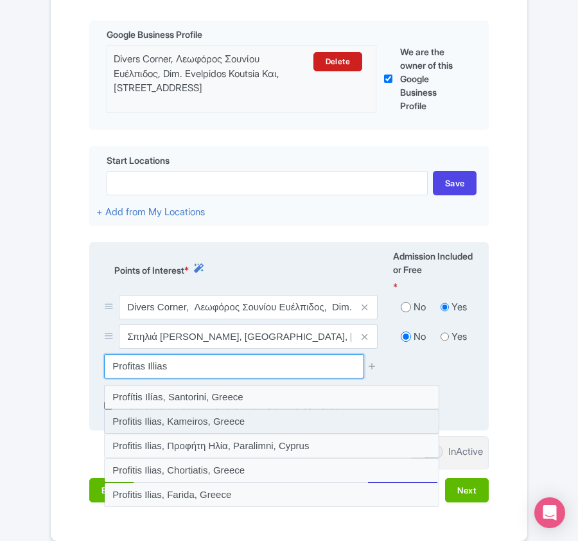
scroll to position [389, 0]
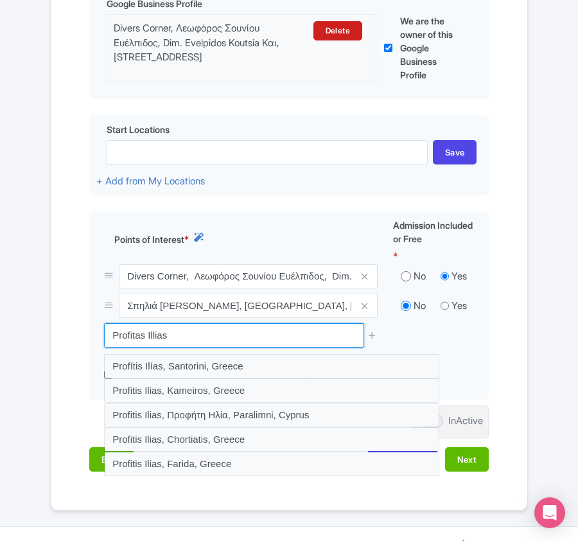
drag, startPoint x: 186, startPoint y: 339, endPoint x: 55, endPoint y: 335, distance: 130.5
click at [55, 335] on div "Name & Price Locations Description & Reviews Images & Categories Complete Edit …" at bounding box center [289, 170] width 477 height 628
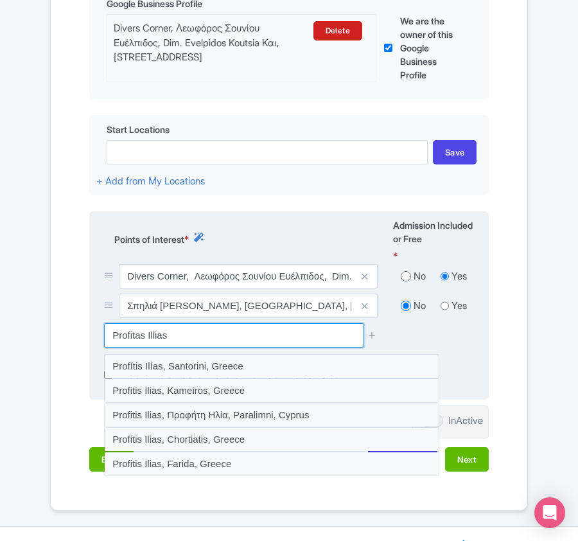
paste input "Παραλία Μικρολίμανο"
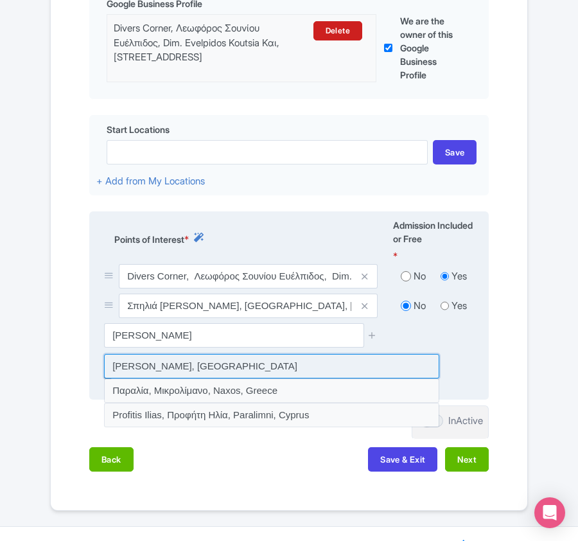
click at [201, 366] on input at bounding box center [271, 366] width 335 height 24
type input "Παραλία Μικρολίμανο, Greece"
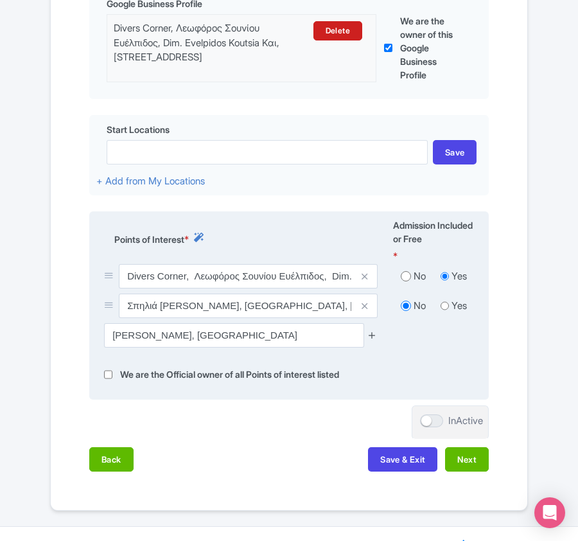
click at [373, 335] on icon at bounding box center [373, 335] width 10 height 10
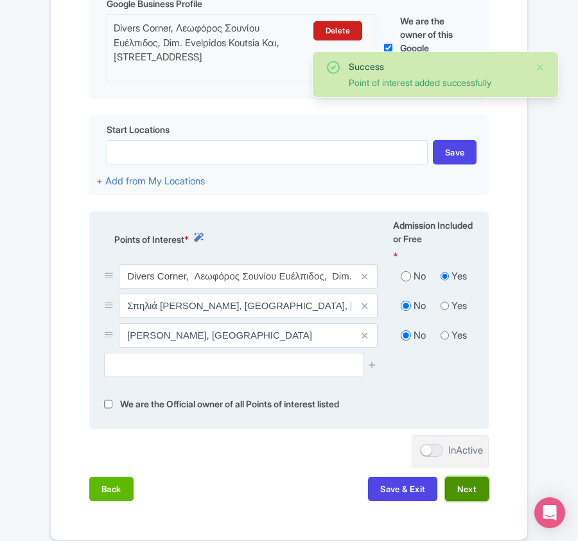
click at [461, 486] on button "Next" at bounding box center [467, 489] width 44 height 24
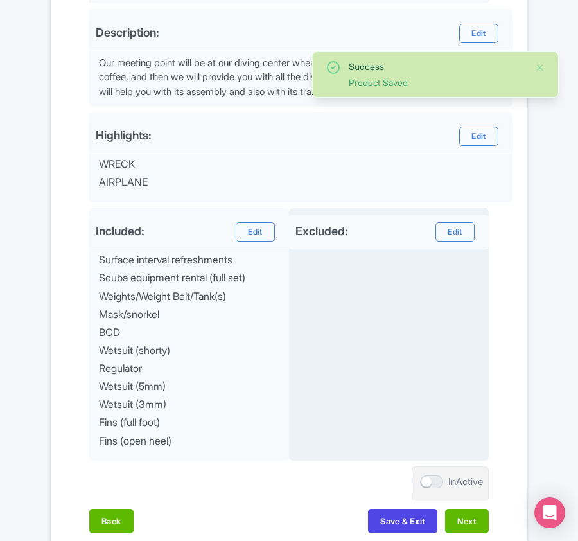
scroll to position [569, 0]
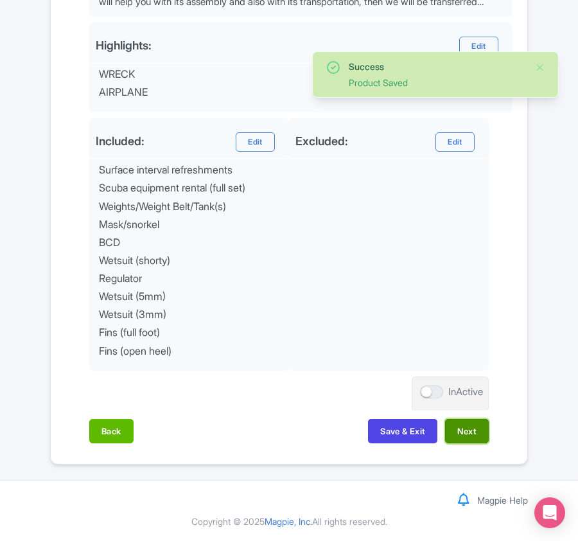
click at [468, 423] on button "Next" at bounding box center [467, 431] width 44 height 24
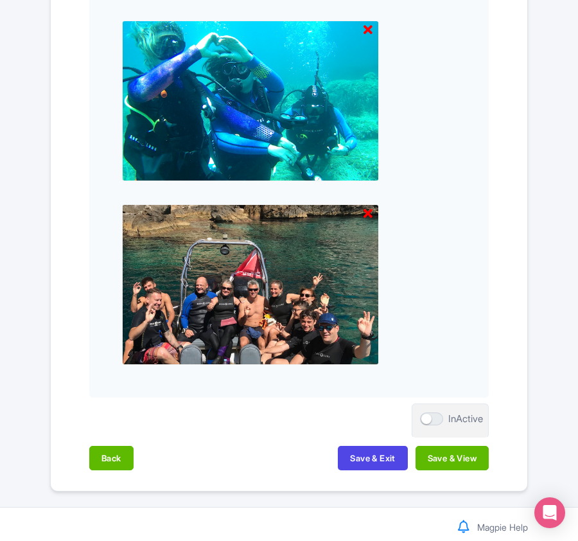
scroll to position [1339, 0]
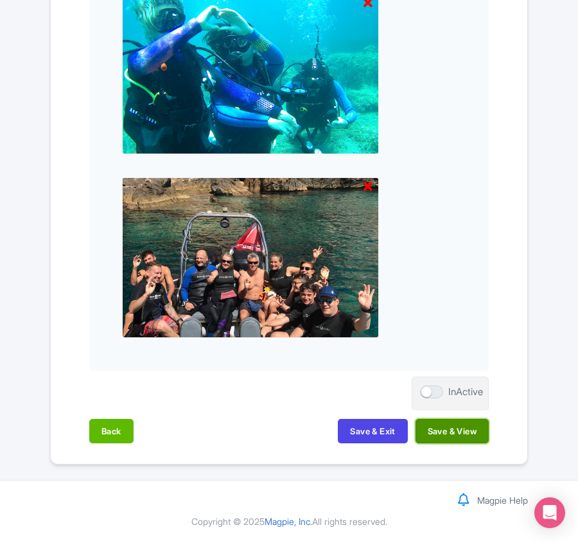
click at [461, 429] on button "Save & View" at bounding box center [452, 431] width 73 height 24
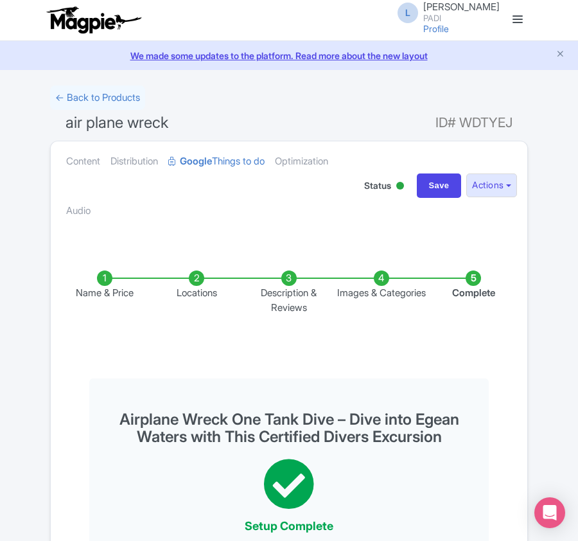
scroll to position [0, 0]
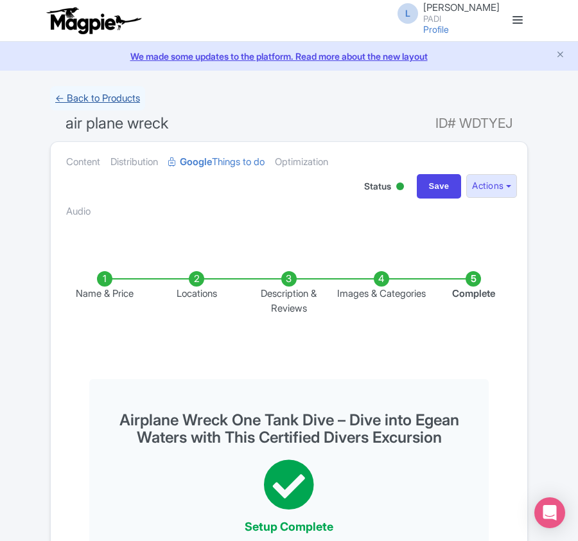
click at [135, 93] on link "← Back to Products" at bounding box center [97, 98] width 95 height 25
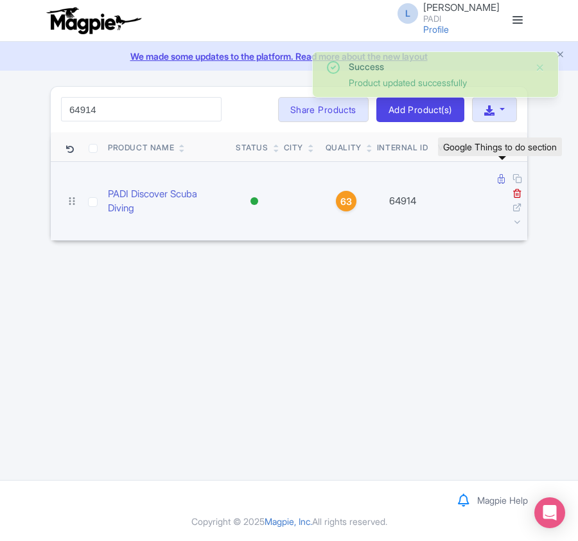
type input "64914"
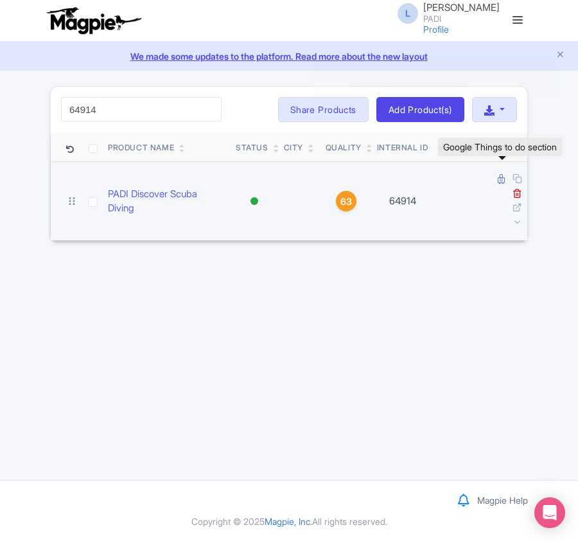
click at [504, 178] on link at bounding box center [503, 179] width 10 height 12
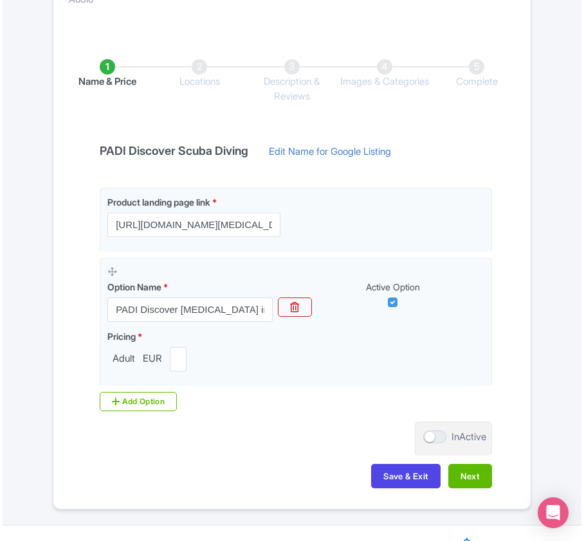
scroll to position [257, 0]
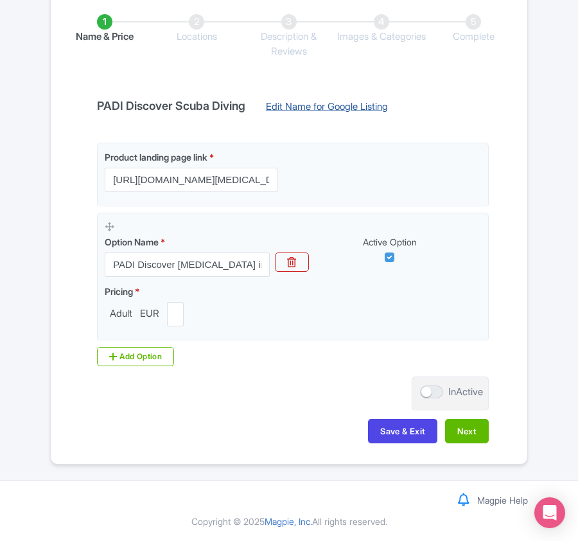
click at [327, 108] on link "Edit Name for Google Listing" at bounding box center [327, 110] width 148 height 21
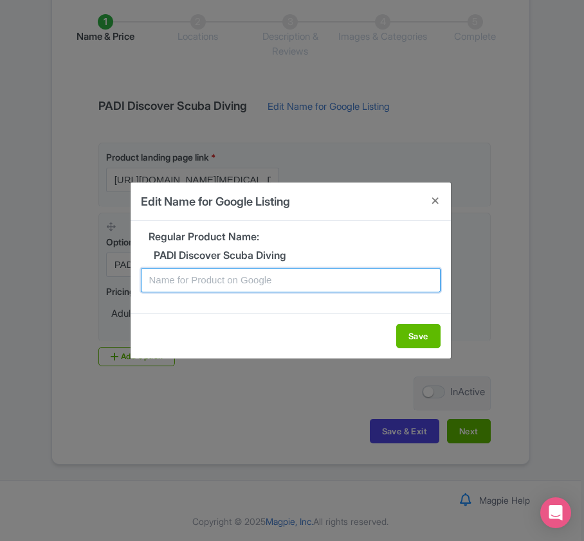
click at [244, 287] on input "text" at bounding box center [290, 280] width 299 height 24
paste input "Athens Discovery Dive from Beach – Try Scuba Diving for the First Time"
type input "Athens Discovery Dive from Beach – Try Scuba Diving for the First Time"
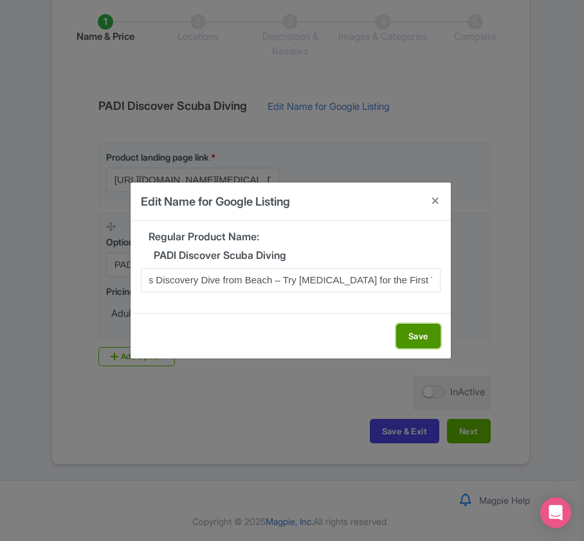
click at [432, 333] on button "Save" at bounding box center [418, 336] width 44 height 24
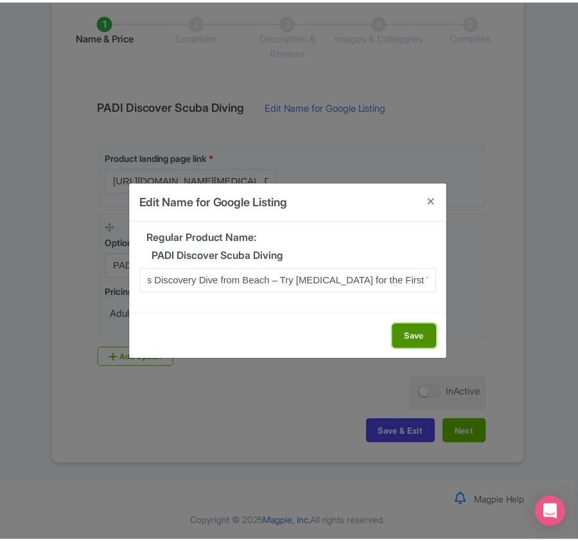
scroll to position [0, 0]
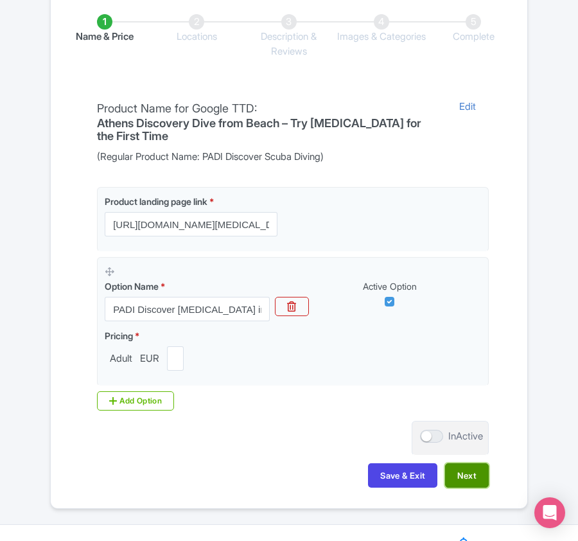
click at [456, 481] on button "Next" at bounding box center [467, 475] width 44 height 24
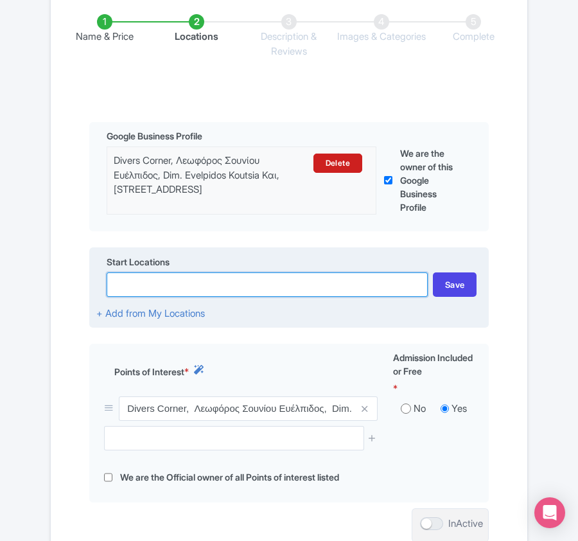
click at [183, 286] on input at bounding box center [267, 284] width 321 height 24
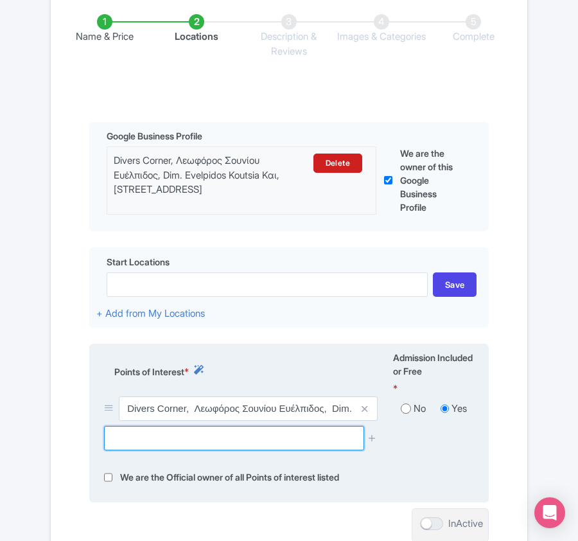
click at [195, 440] on input "text" at bounding box center [234, 438] width 260 height 24
paste input "Paralia Paleas Fokeas"
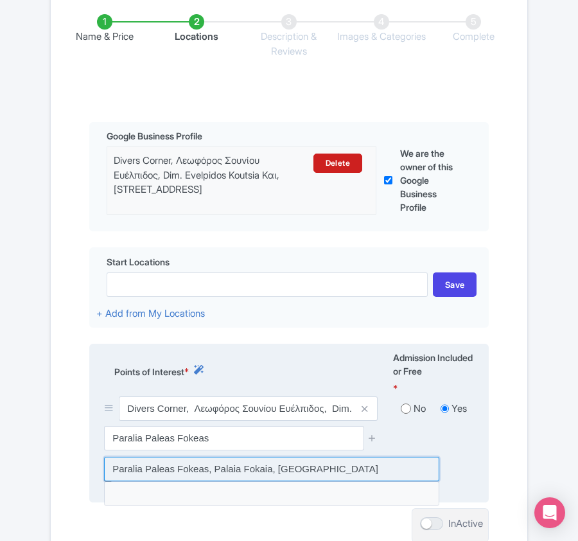
click at [265, 474] on input at bounding box center [271, 469] width 335 height 24
type input "Paralia Paleas Fokeas, Palaia Fokaia, [GEOGRAPHIC_DATA]"
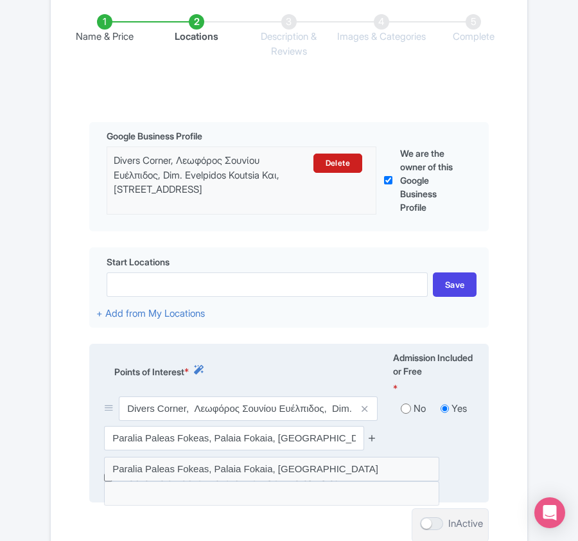
click at [373, 442] on icon at bounding box center [373, 438] width 10 height 10
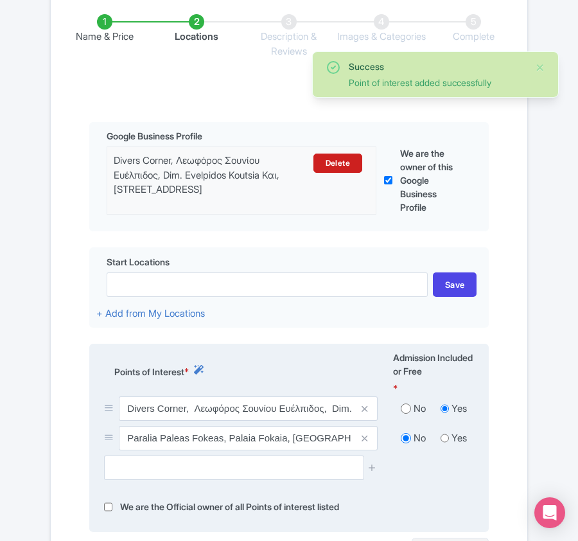
scroll to position [343, 0]
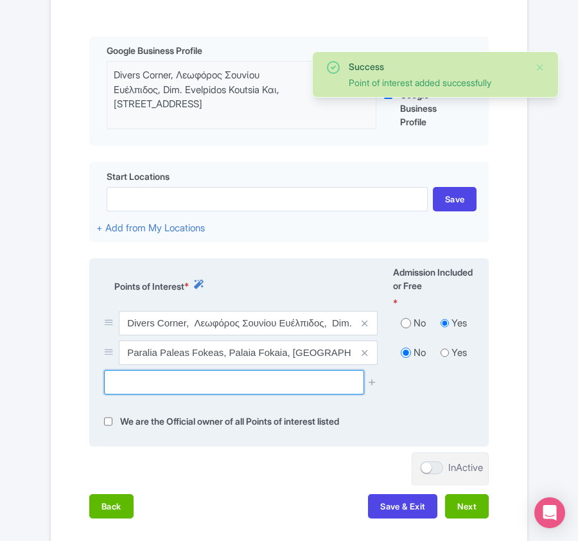
click at [217, 382] on input "text" at bounding box center [234, 382] width 260 height 24
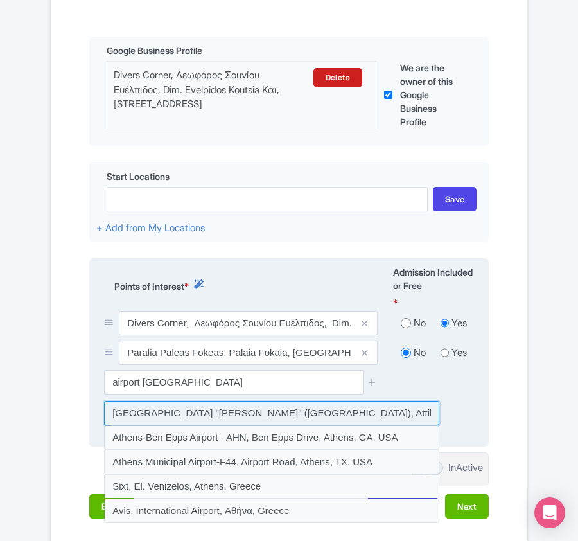
click at [222, 415] on input at bounding box center [271, 413] width 335 height 24
type input "[GEOGRAPHIC_DATA] "[PERSON_NAME]" ([GEOGRAPHIC_DATA]), Attiki [GEOGRAPHIC_DATA]…"
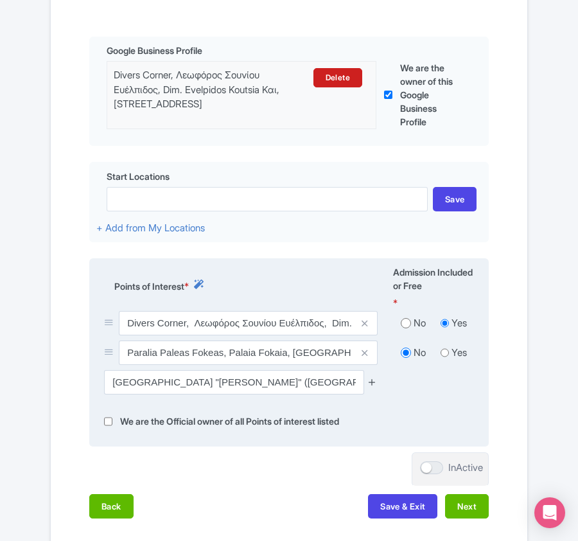
click at [377, 387] on icon at bounding box center [373, 382] width 10 height 10
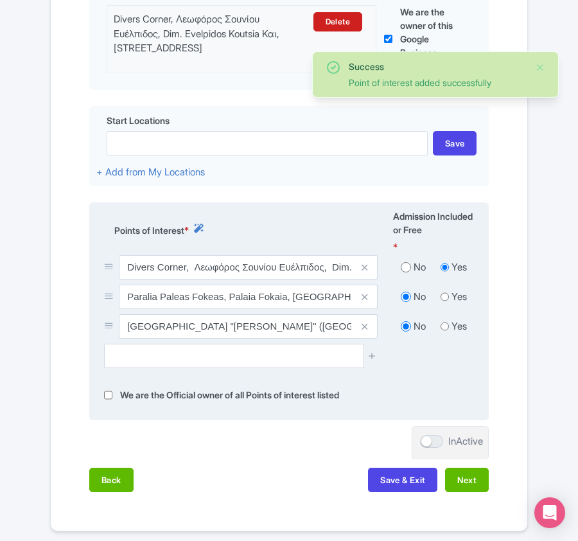
scroll to position [428, 0]
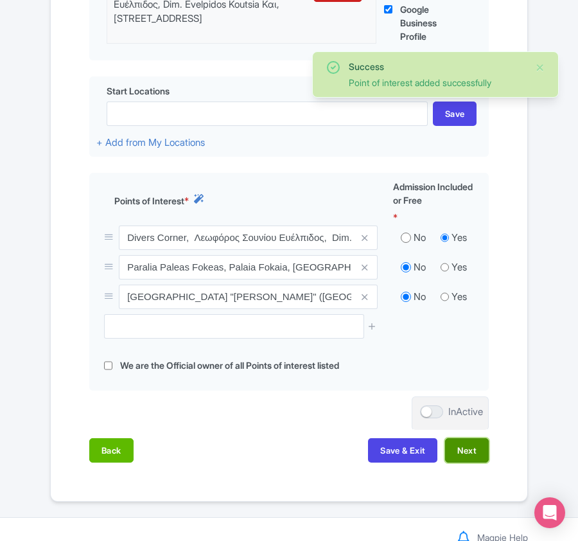
click at [474, 458] on button "Next" at bounding box center [467, 450] width 44 height 24
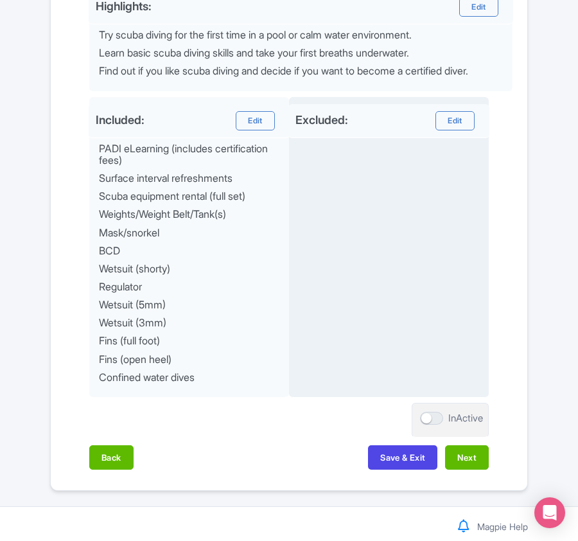
scroll to position [636, 0]
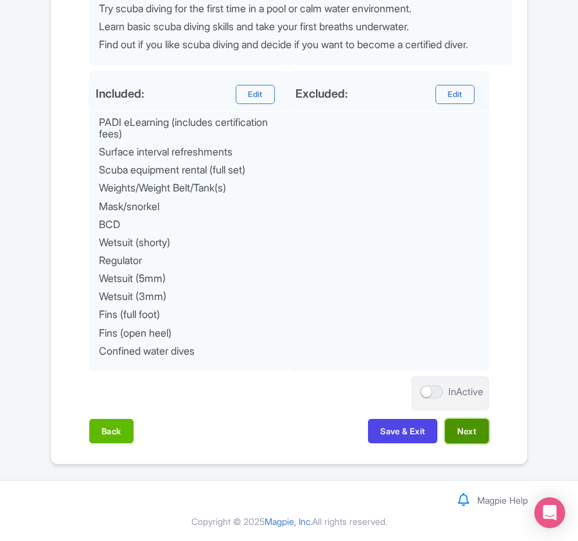
click at [476, 431] on button "Next" at bounding box center [467, 431] width 44 height 24
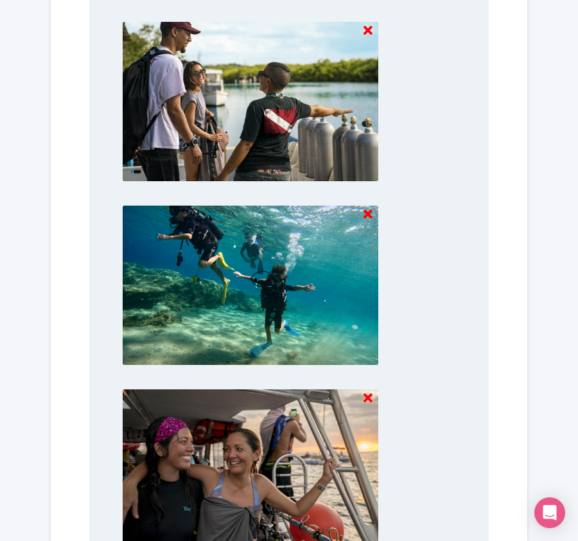
scroll to position [1540, 0]
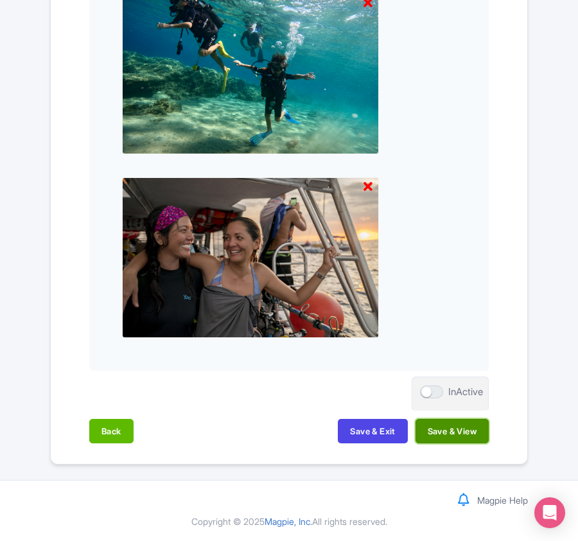
click at [438, 433] on button "Save & View" at bounding box center [452, 431] width 73 height 24
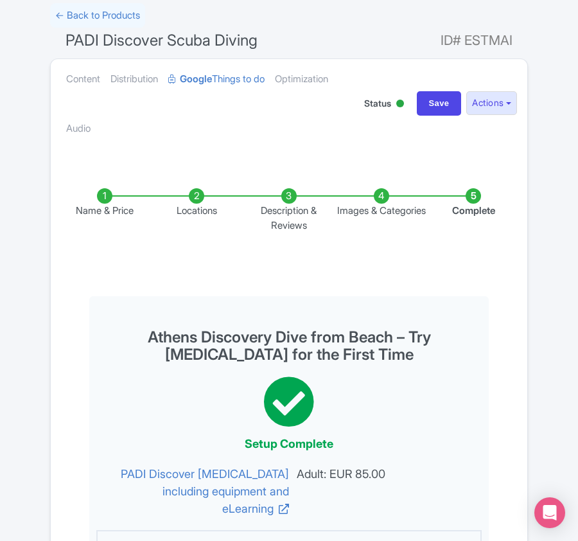
scroll to position [0, 0]
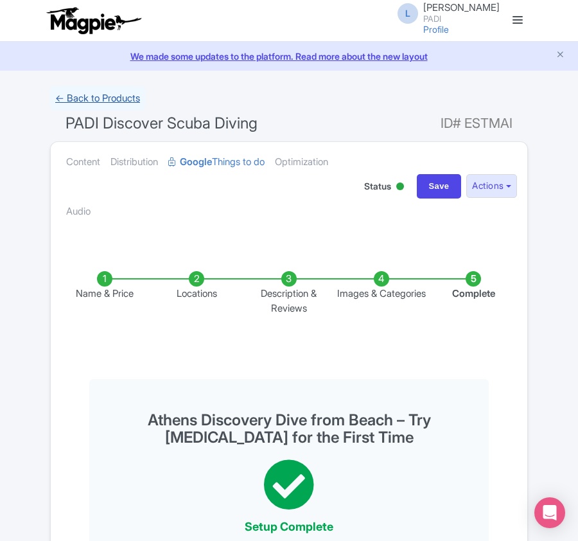
click at [90, 100] on link "← Back to Products" at bounding box center [97, 98] width 95 height 25
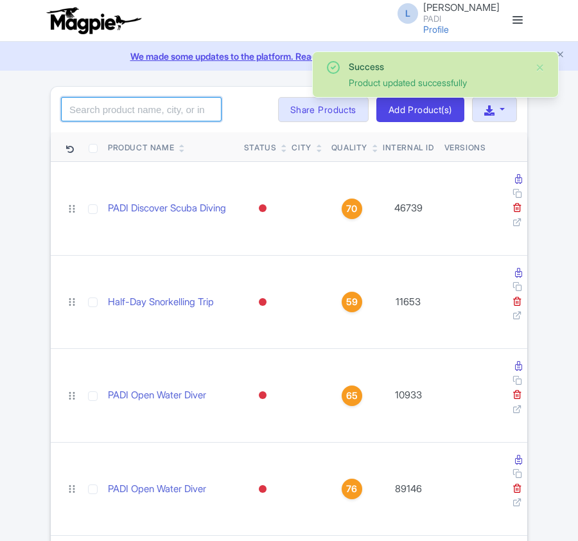
drag, startPoint x: 0, startPoint y: 0, endPoint x: 90, endPoint y: 107, distance: 139.6
click at [90, 107] on input "search" at bounding box center [141, 109] width 161 height 24
paste input "104976"
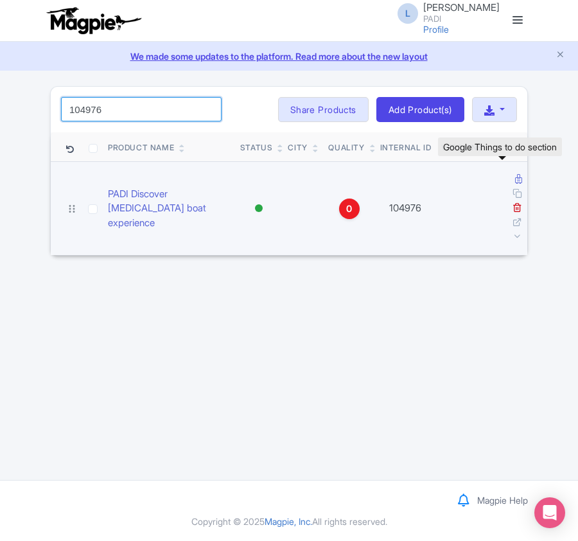
type input "104976"
click at [515, 179] on icon at bounding box center [518, 179] width 7 height 10
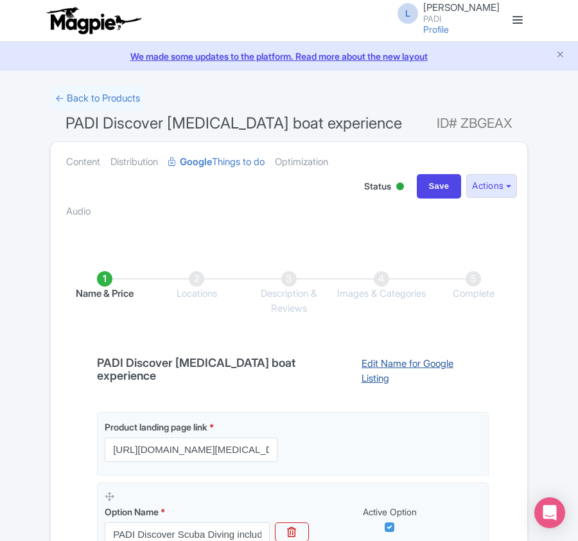
click at [404, 374] on link "Edit Name for Google Listing" at bounding box center [419, 373] width 140 height 33
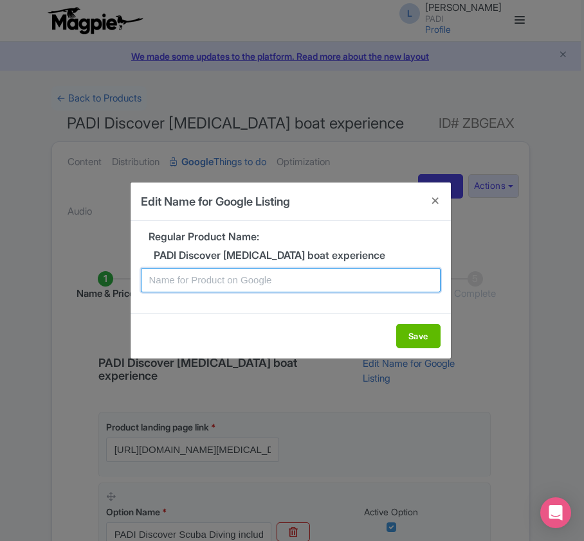
click at [265, 284] on input "text" at bounding box center [290, 280] width 299 height 24
paste input "Athens Discovery Dive from Boat – Try [MEDICAL_DATA] for the First Time"
type input "Athens Discovery Dive from Boat – Try [MEDICAL_DATA] for the First Time"
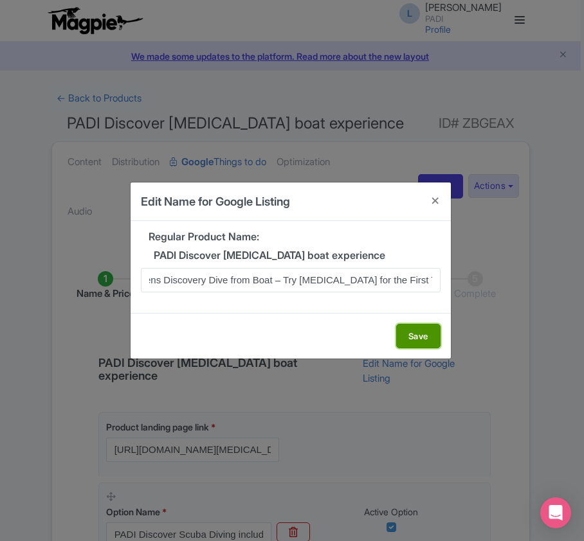
click at [415, 341] on button "Save" at bounding box center [418, 336] width 44 height 24
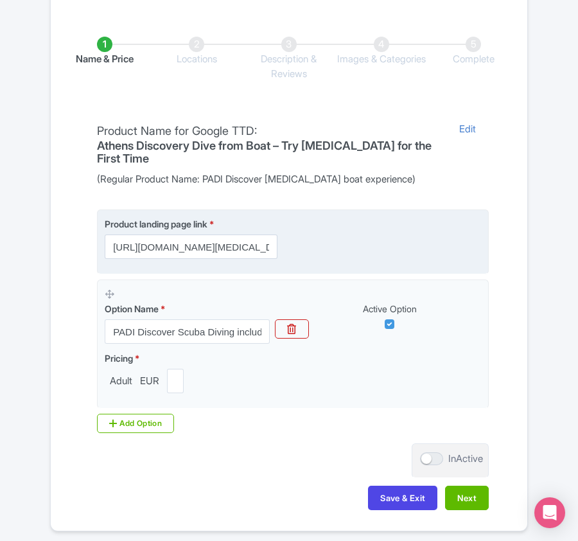
scroll to position [257, 0]
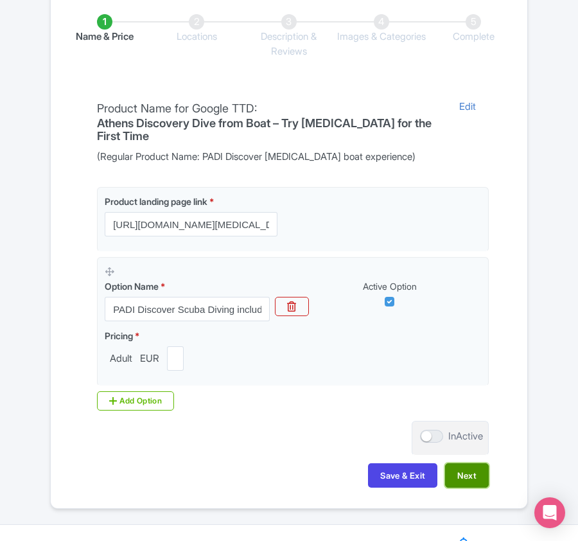
click at [481, 481] on button "Next" at bounding box center [467, 475] width 44 height 24
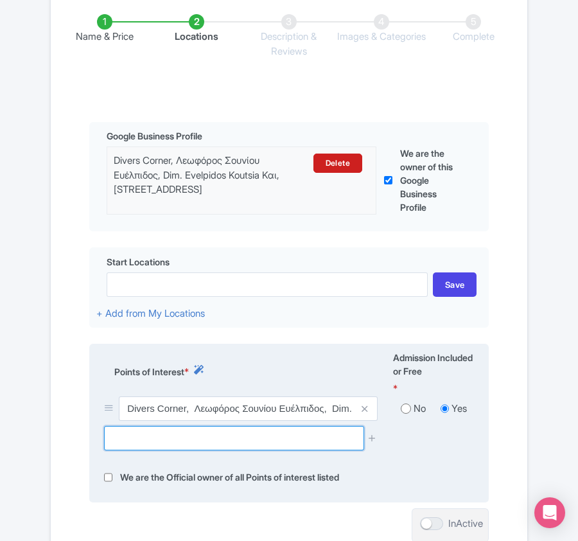
click at [152, 441] on input "text" at bounding box center [234, 438] width 260 height 24
paste input "Paralia Paleas Fokeas"
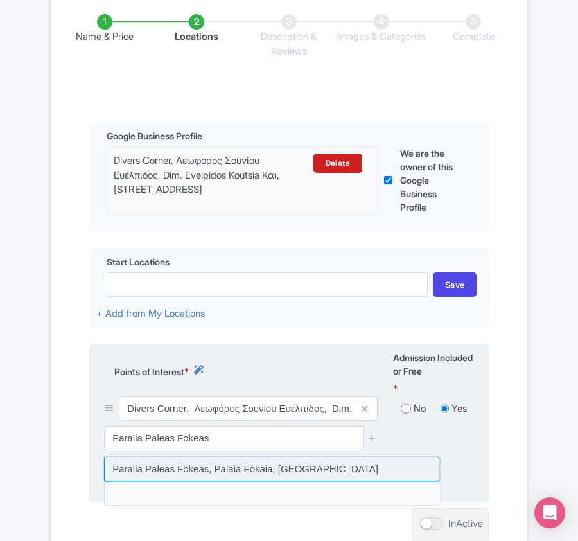
click at [236, 467] on input at bounding box center [271, 469] width 335 height 24
type input "Paralia Paleas Fokeas, Palaia Fokaia, [GEOGRAPHIC_DATA]"
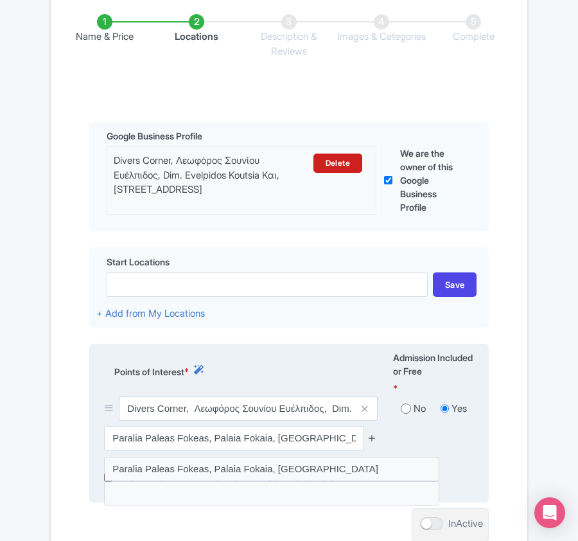
click at [374, 440] on icon at bounding box center [373, 438] width 10 height 10
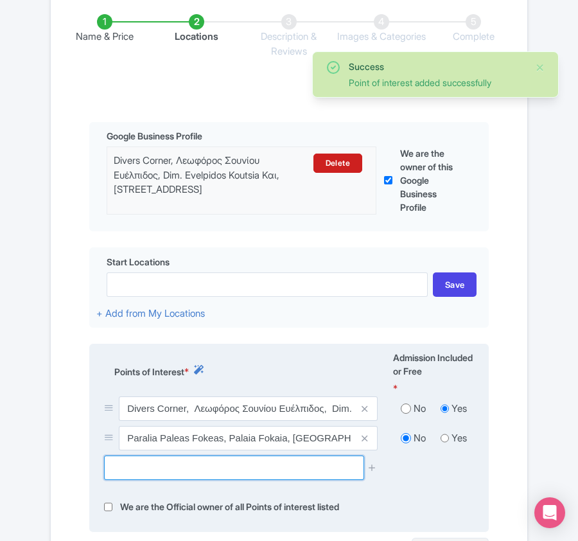
click at [299, 479] on input "text" at bounding box center [234, 468] width 260 height 24
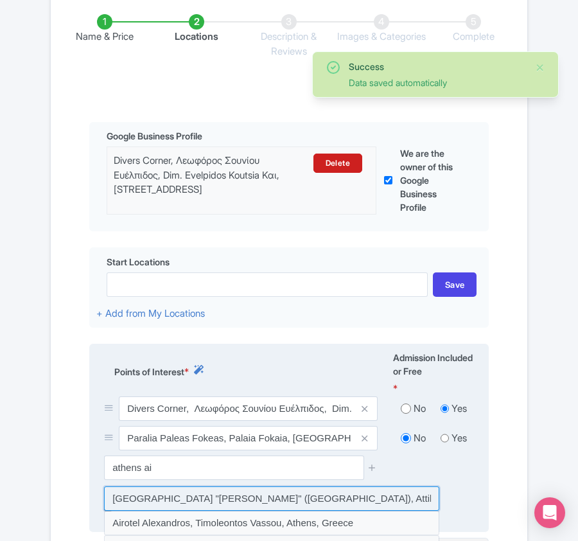
click at [276, 501] on input at bounding box center [271, 498] width 335 height 24
type input "[GEOGRAPHIC_DATA] "[PERSON_NAME]" ([GEOGRAPHIC_DATA]), Attiki [GEOGRAPHIC_DATA]…"
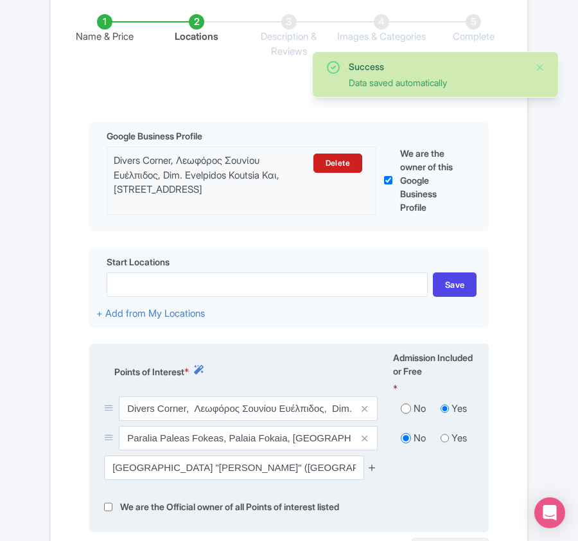
click at [373, 472] on icon at bounding box center [373, 468] width 10 height 10
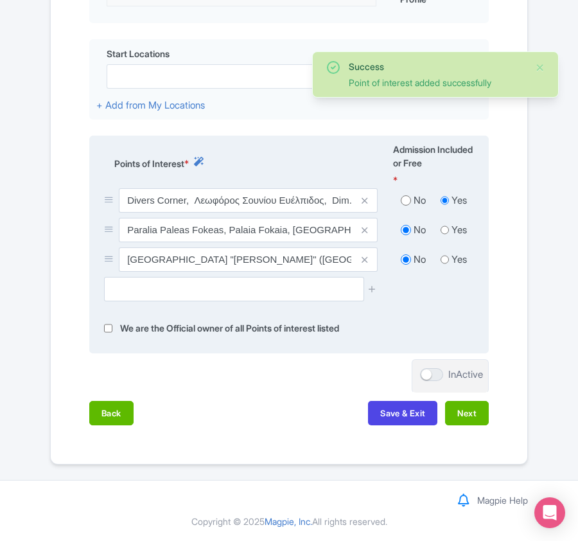
scroll to position [469, 0]
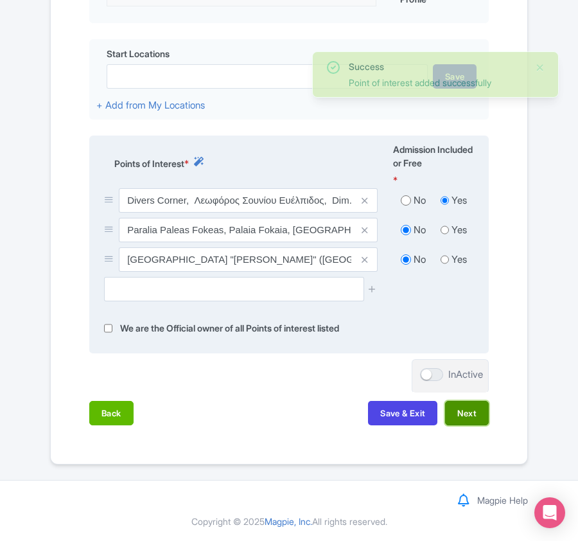
click at [464, 418] on button "Next" at bounding box center [467, 413] width 44 height 24
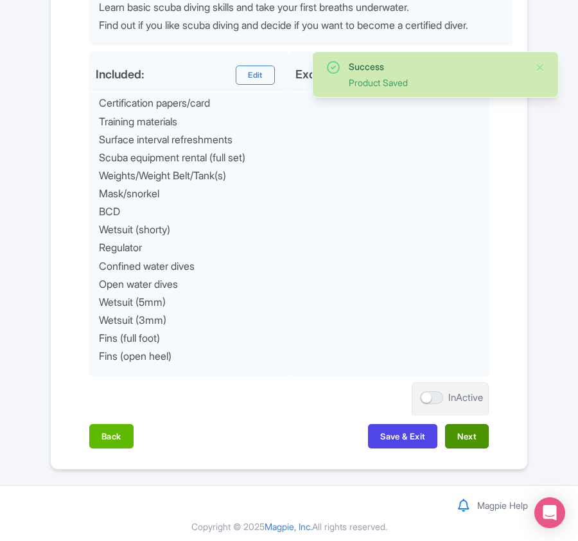
scroll to position [661, 0]
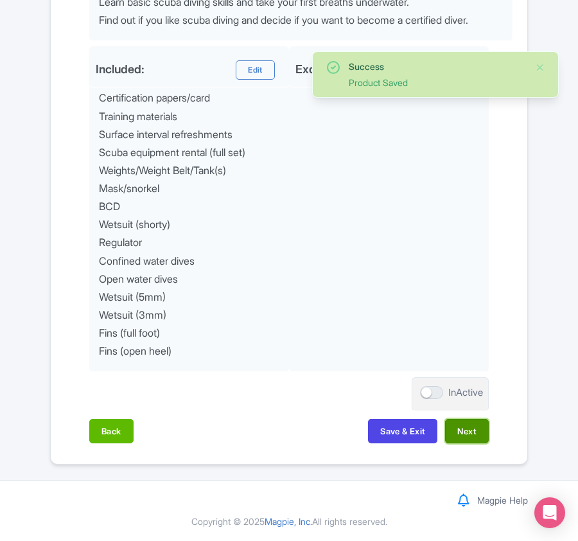
click at [463, 428] on button "Next" at bounding box center [467, 431] width 44 height 24
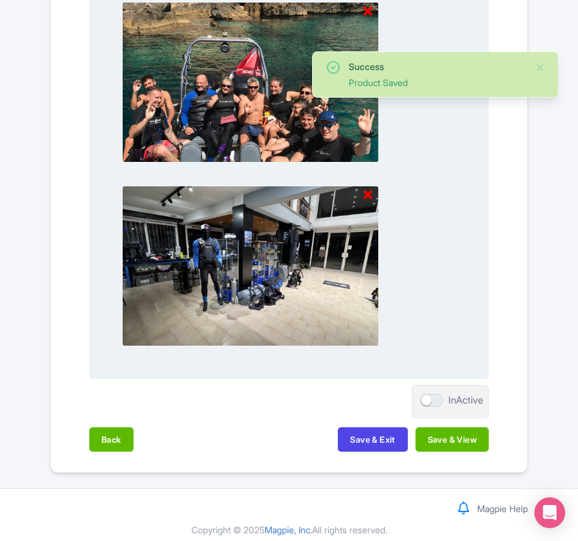
scroll to position [1356, 0]
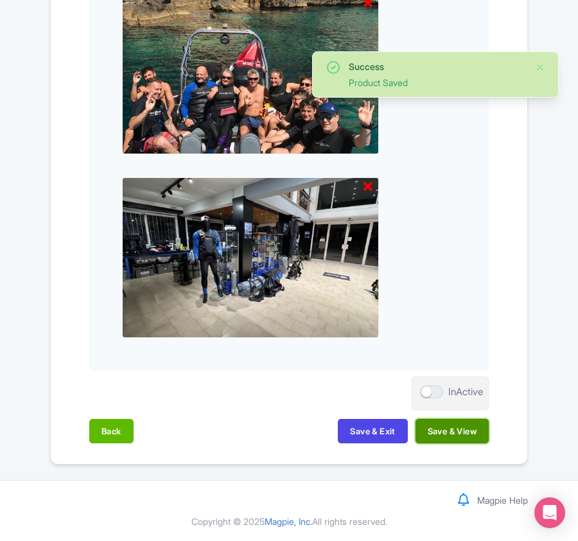
click at [464, 435] on button "Save & View" at bounding box center [452, 431] width 73 height 24
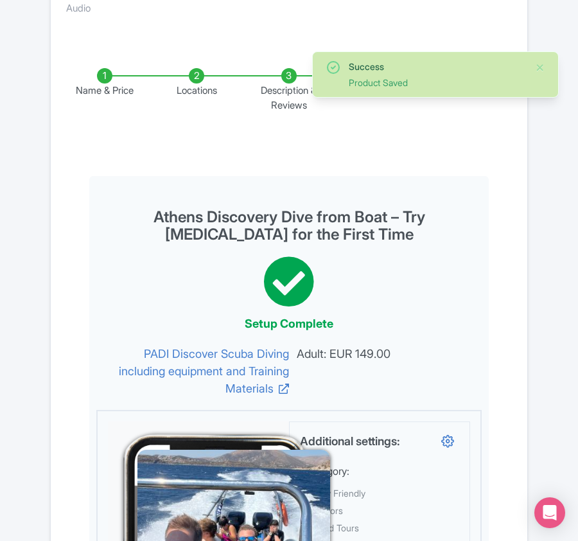
scroll to position [71, 0]
